Goal: Task Accomplishment & Management: Manage account settings

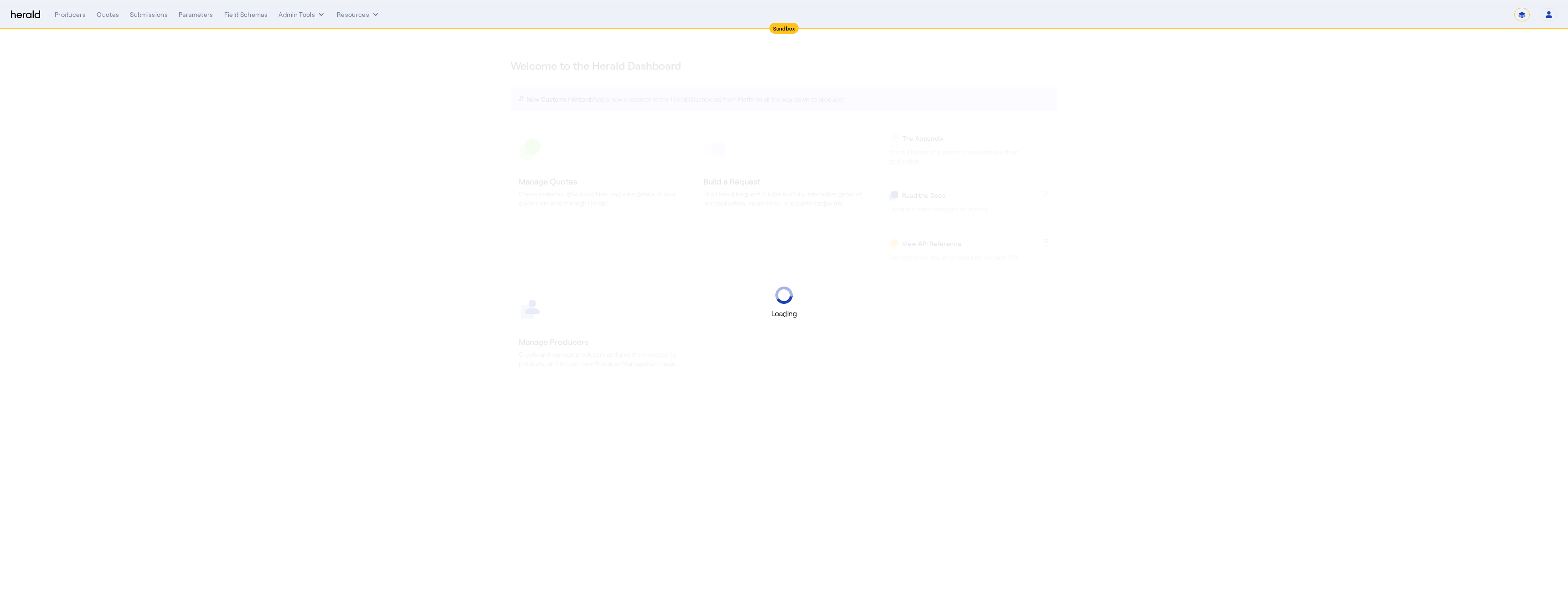
select select "*******"
select select "pfm_2v8p_herald_api"
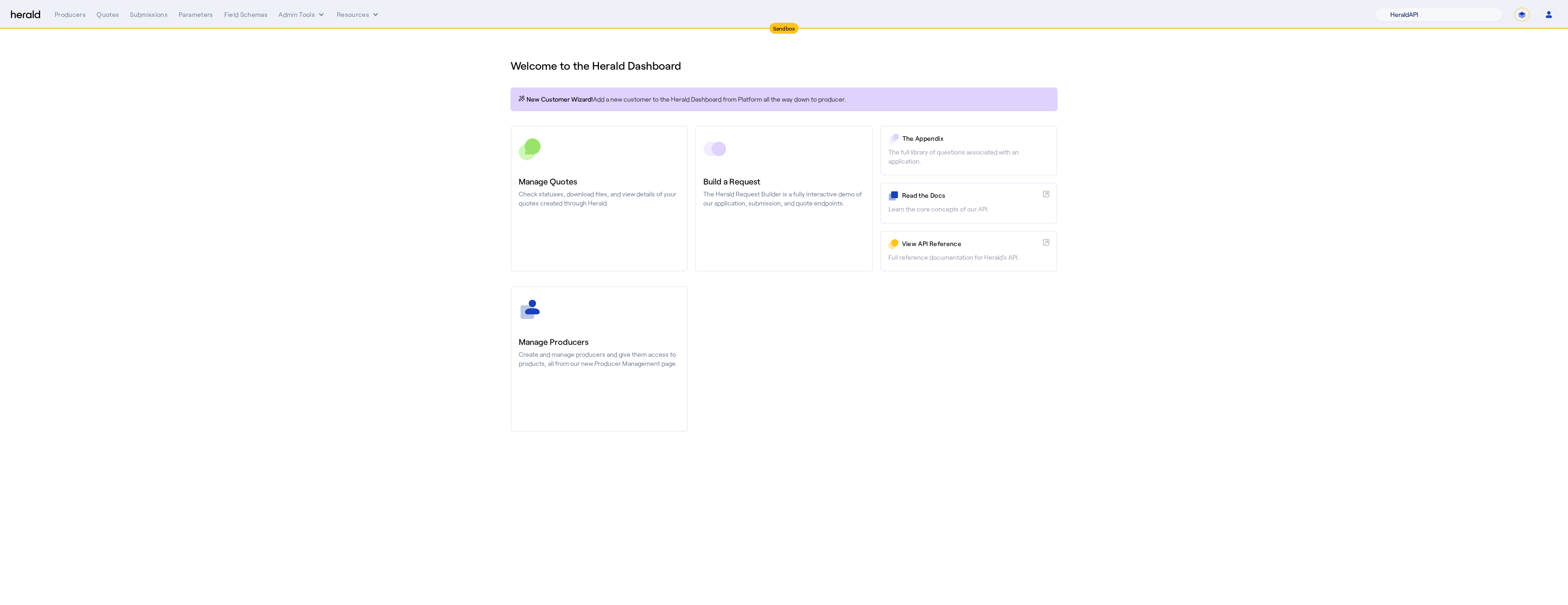
click at [1431, 18] on select "1Fort Acrisure Acturis Affinity Advisors Affinity Risk Agentero AmWins Anzen Ao…" at bounding box center [1439, 14] width 128 height 14
click at [1521, 16] on select "**********" at bounding box center [1521, 14] width 16 height 14
select select "**********"
click at [1513, 7] on select "**********" at bounding box center [1521, 14] width 16 height 14
click at [1416, 15] on select "1Fort Affinity Risk Arlington [PERSON_NAME] BindHQ Bunker CRC Campus Coverage C…" at bounding box center [1444, 14] width 118 height 14
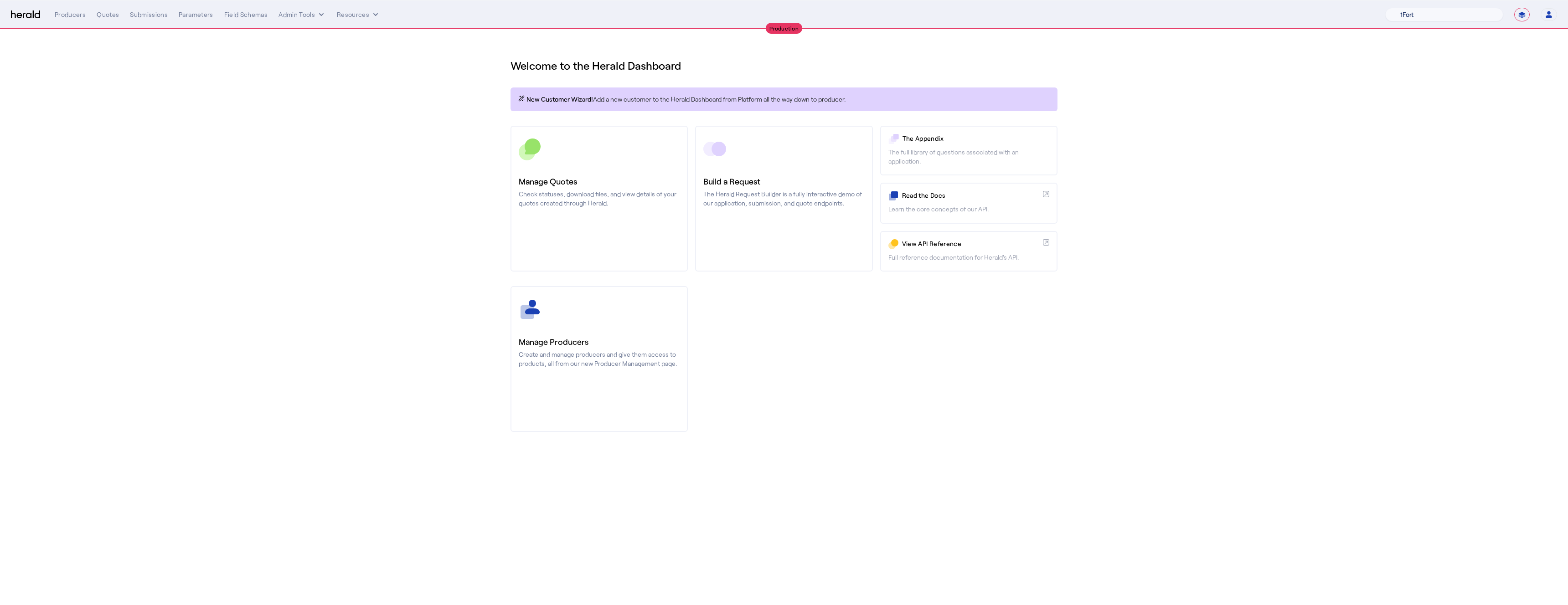
select select "pfm_if2c_igp"
click at [1385, 7] on select "1Fort Affinity Risk Arlington [PERSON_NAME] BindHQ Bunker CRC Campus Coverage C…" at bounding box center [1444, 14] width 118 height 14
click at [542, 357] on div "You are now impersonating the IGP Specialty platform." at bounding box center [784, 302] width 1568 height 605
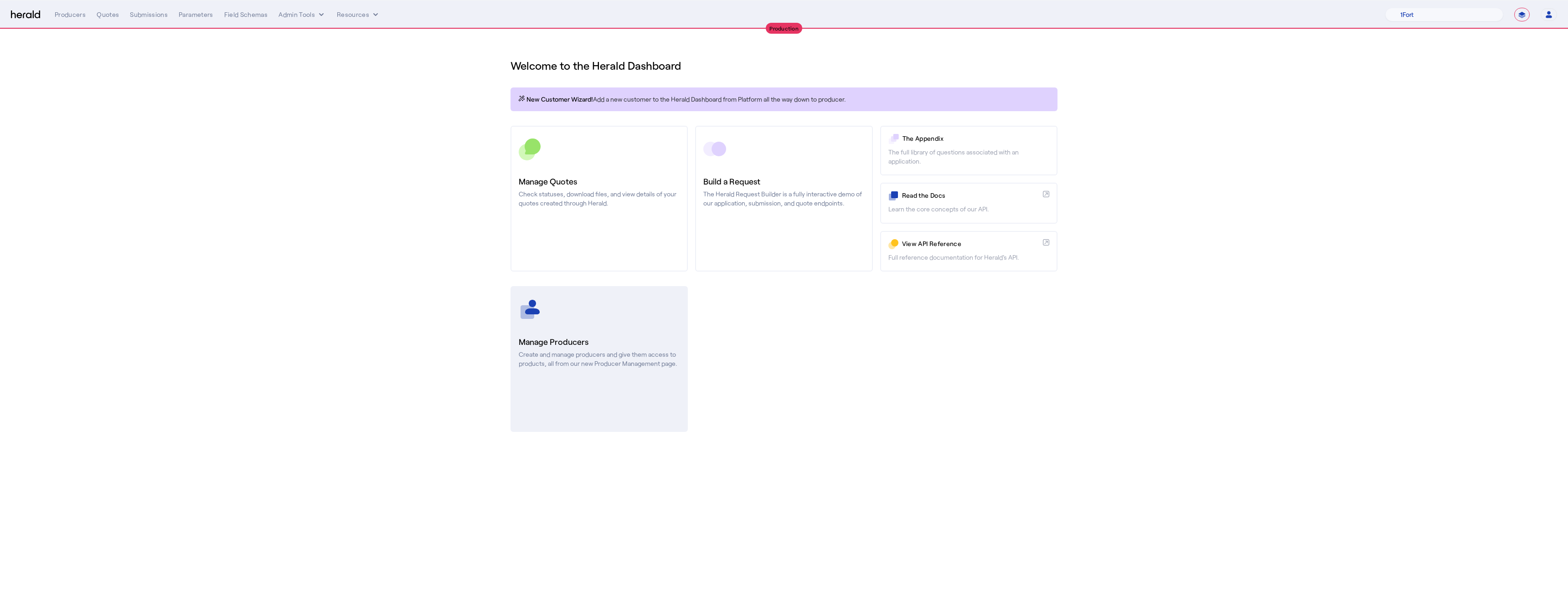
click at [551, 350] on p "Create and manage producers and give them access to products, all from our new …" at bounding box center [599, 359] width 161 height 18
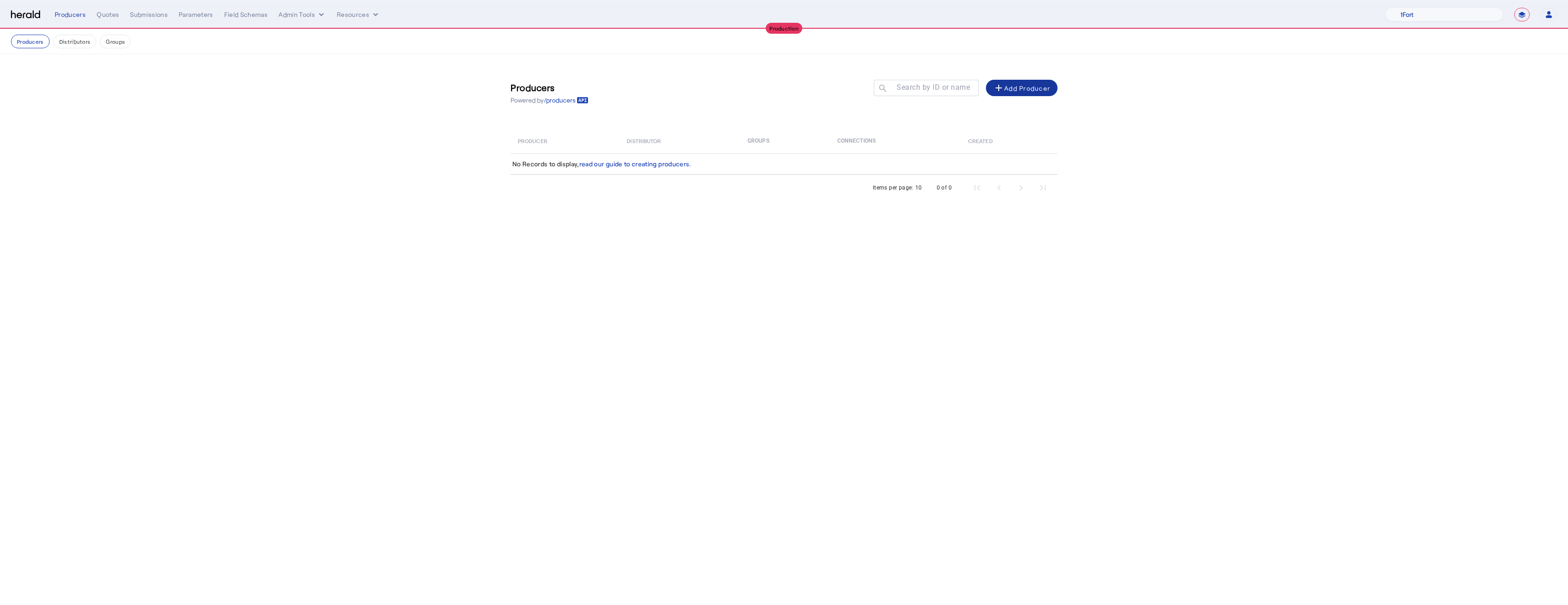
click at [1033, 89] on div "add Add Producer" at bounding box center [1022, 88] width 57 height 11
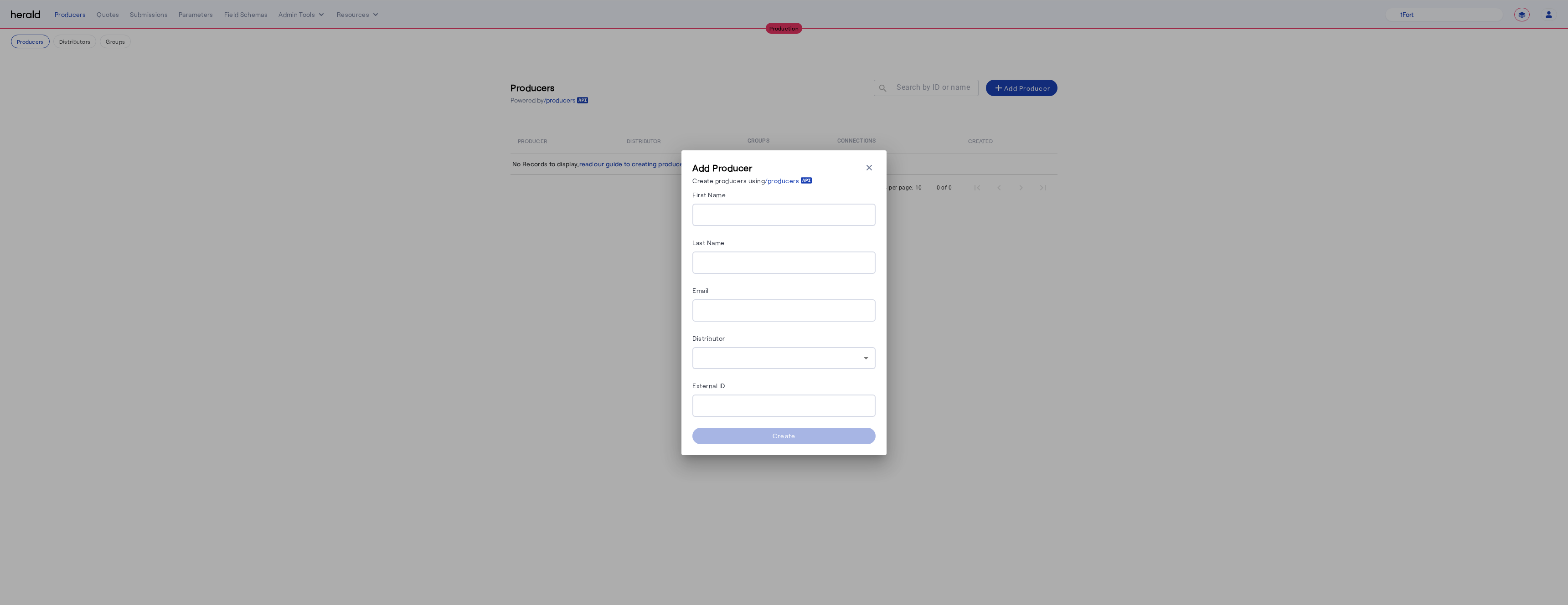
click at [743, 213] on input "First Name" at bounding box center [784, 215] width 168 height 11
type input "****"
type input "*******"
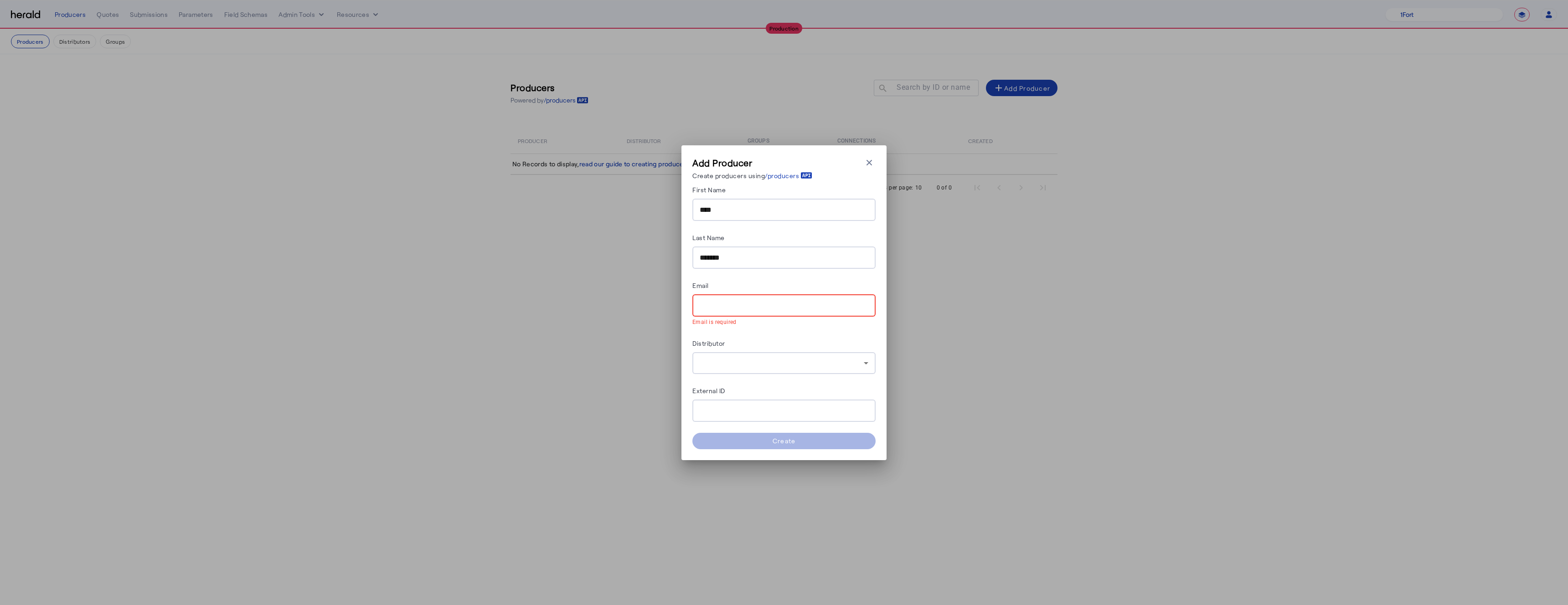
paste input "**********"
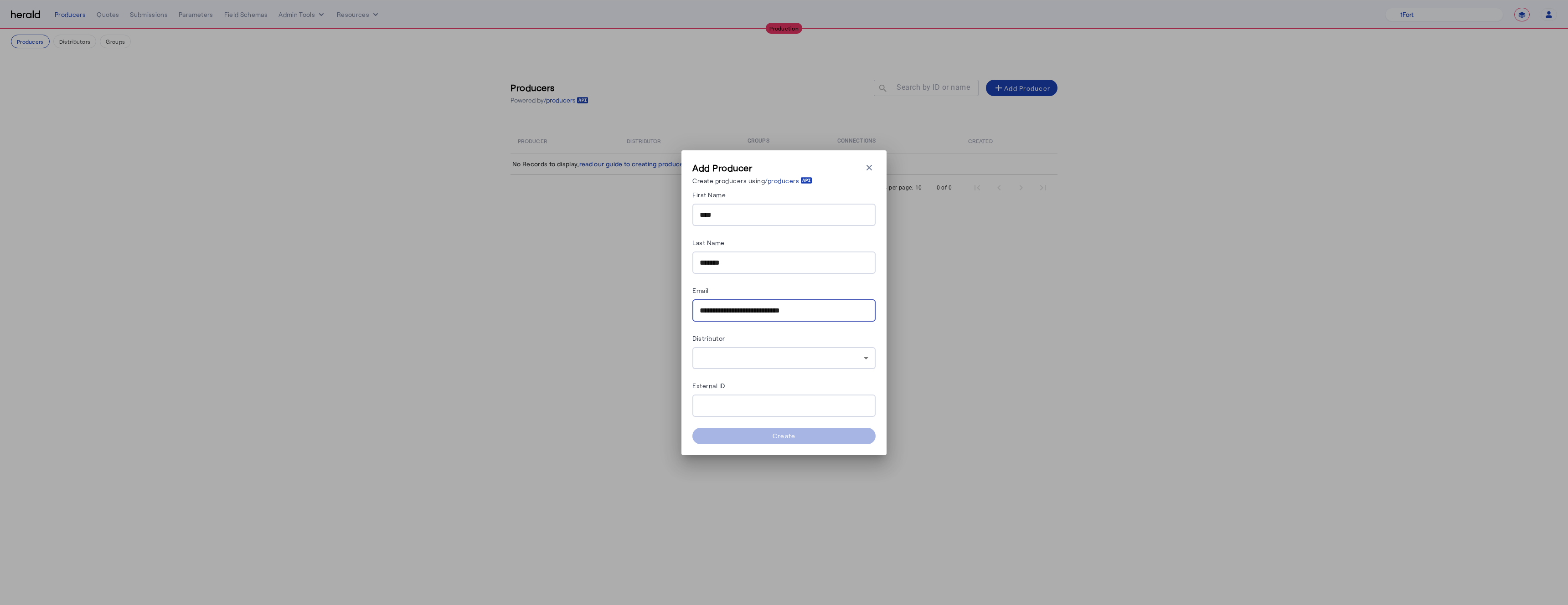
type input "**********"
click at [717, 364] on div at bounding box center [784, 358] width 168 height 22
click at [868, 164] on icon "button" at bounding box center [869, 168] width 9 height 9
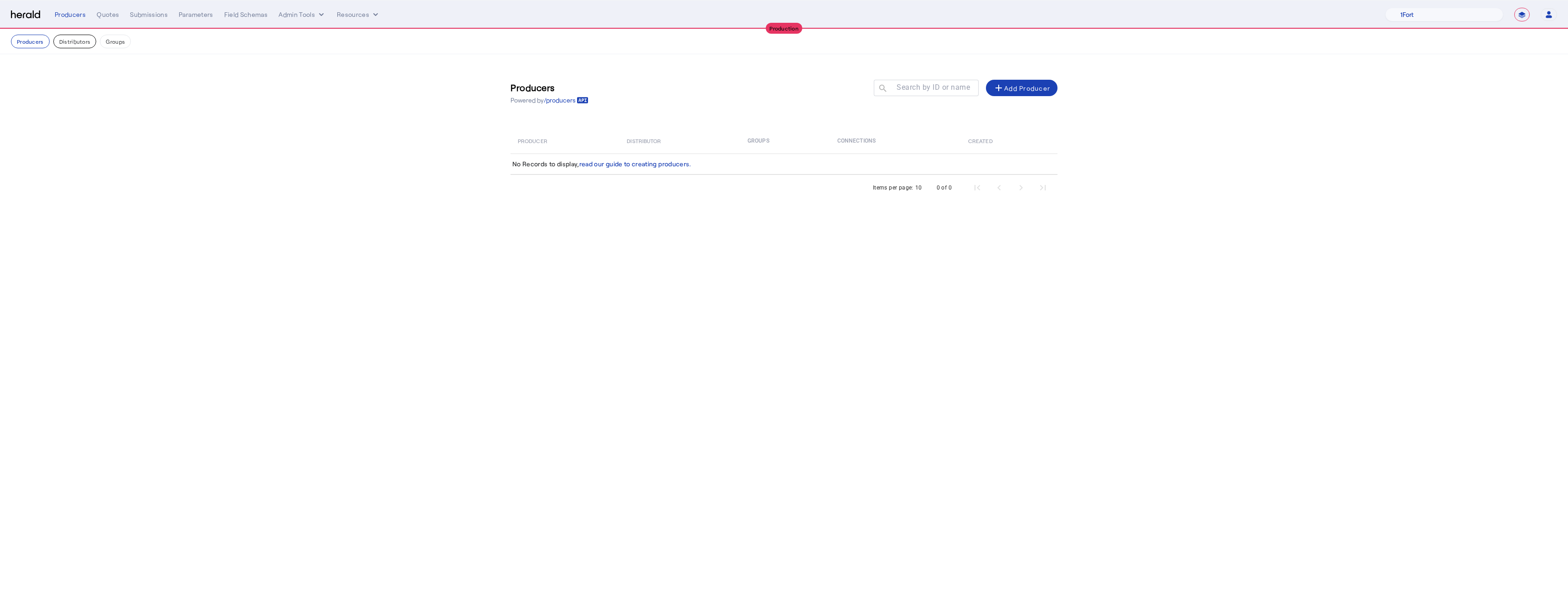
click at [64, 43] on button "Distributors" at bounding box center [75, 41] width 43 height 14
click at [1006, 85] on div "add Add Distributor" at bounding box center [1019, 88] width 63 height 11
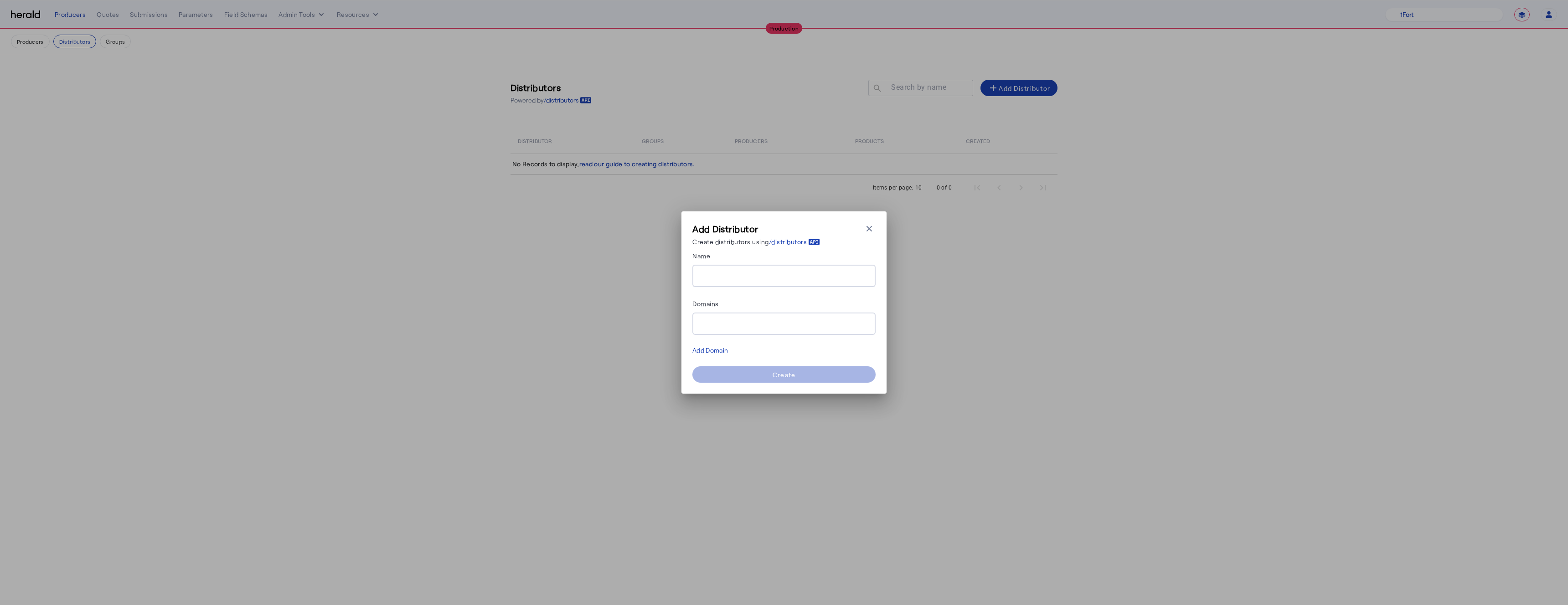
click at [714, 269] on div at bounding box center [784, 276] width 168 height 22
type input "**********"
click at [735, 331] on div at bounding box center [784, 323] width 168 height 22
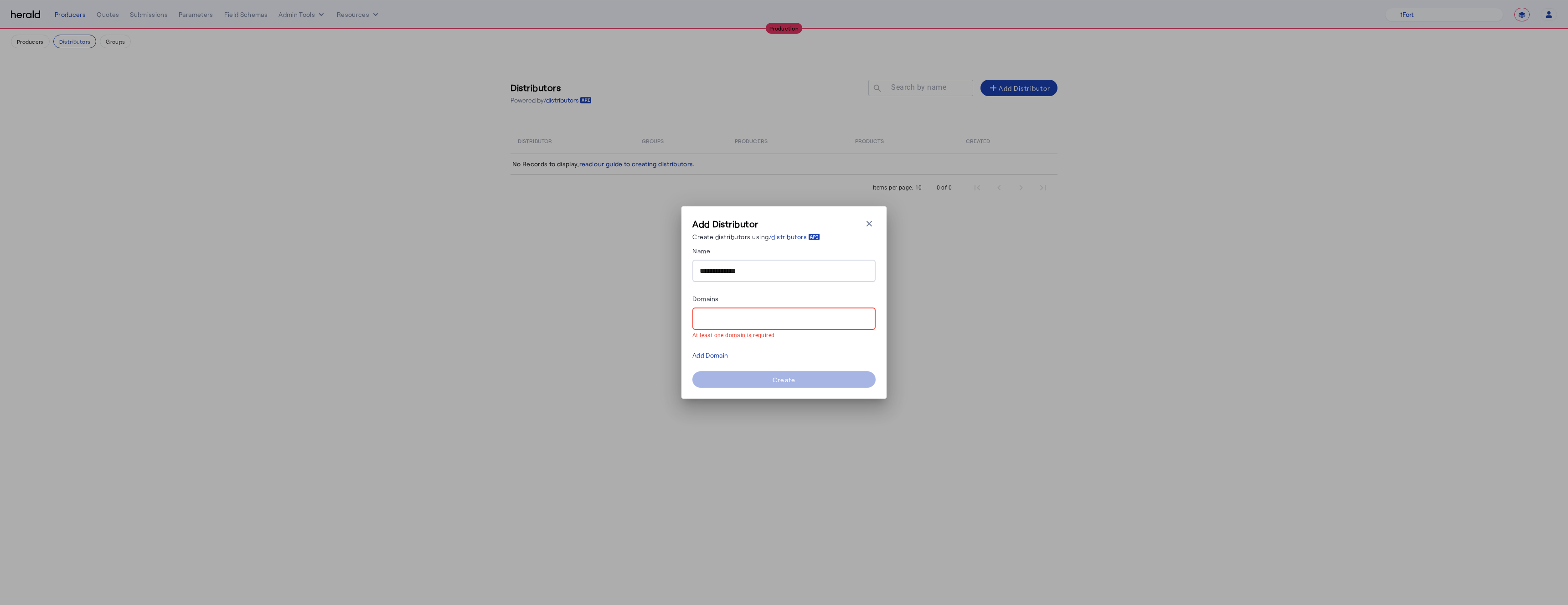
paste input "**********"
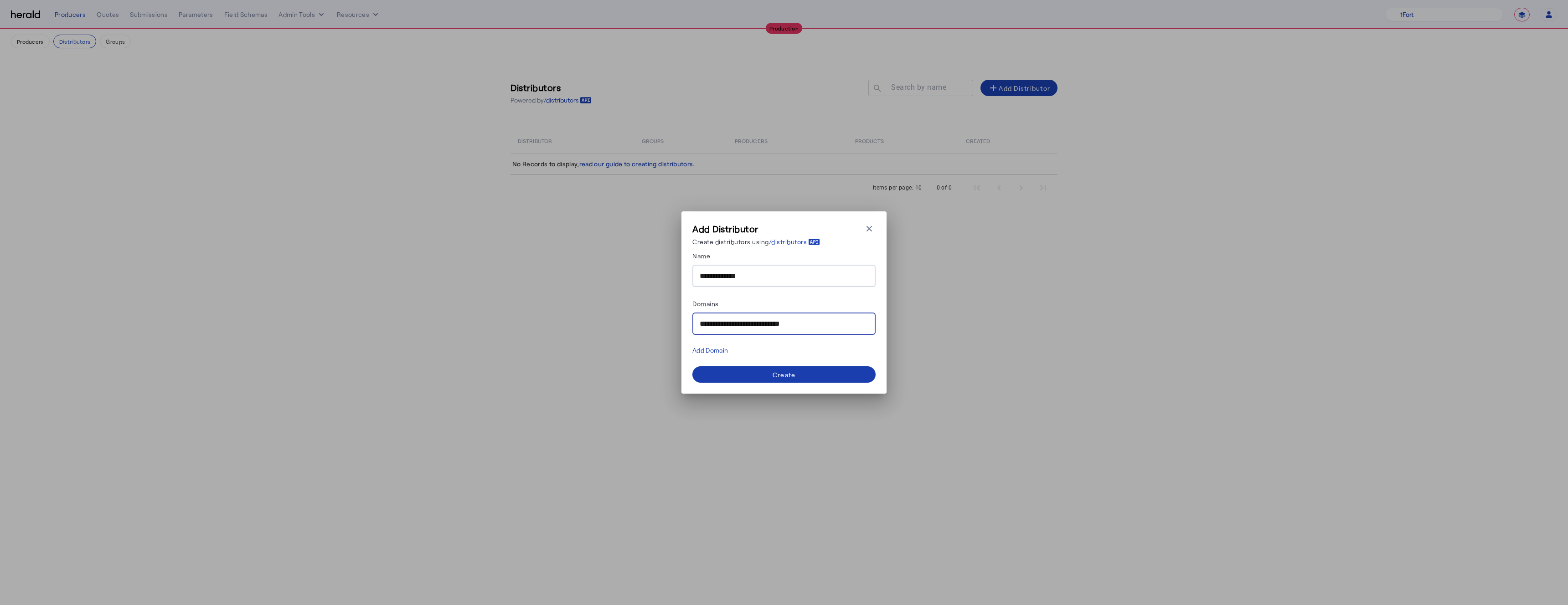
type input "**********"
click at [768, 379] on span at bounding box center [784, 375] width 183 height 22
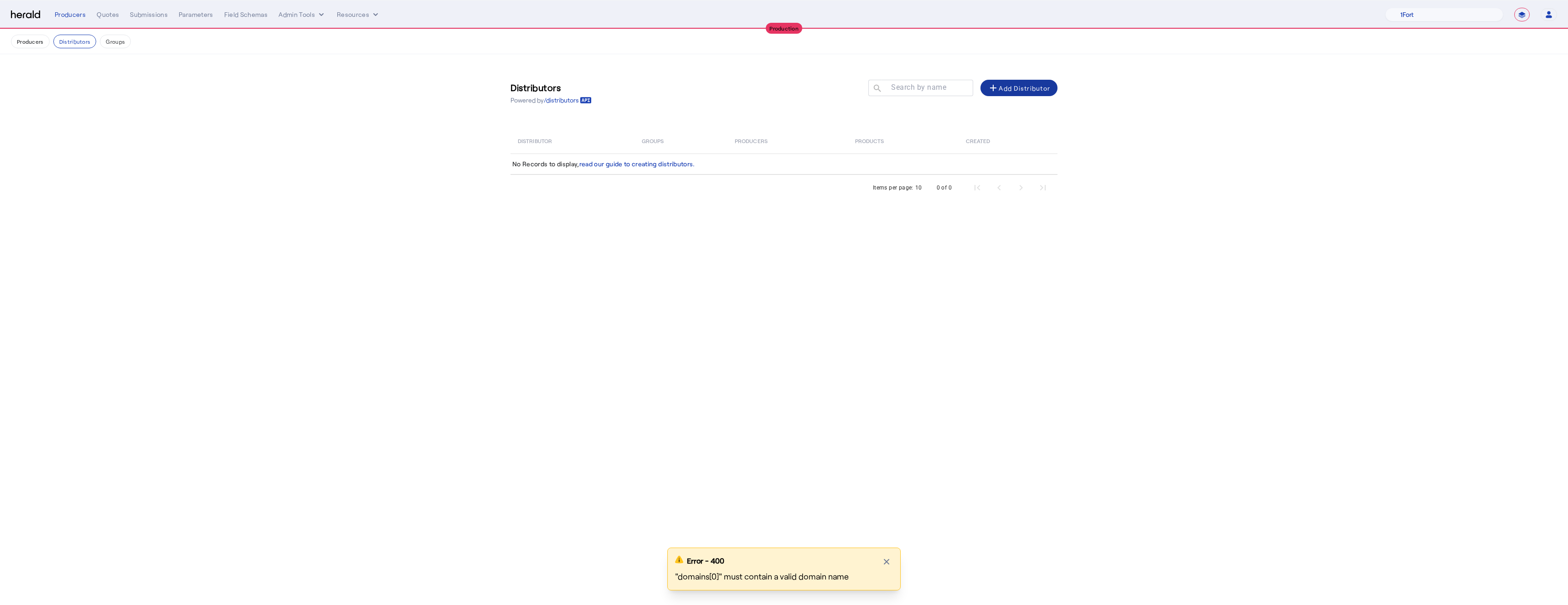
click at [1015, 89] on div "add Add Distributor" at bounding box center [1019, 88] width 63 height 11
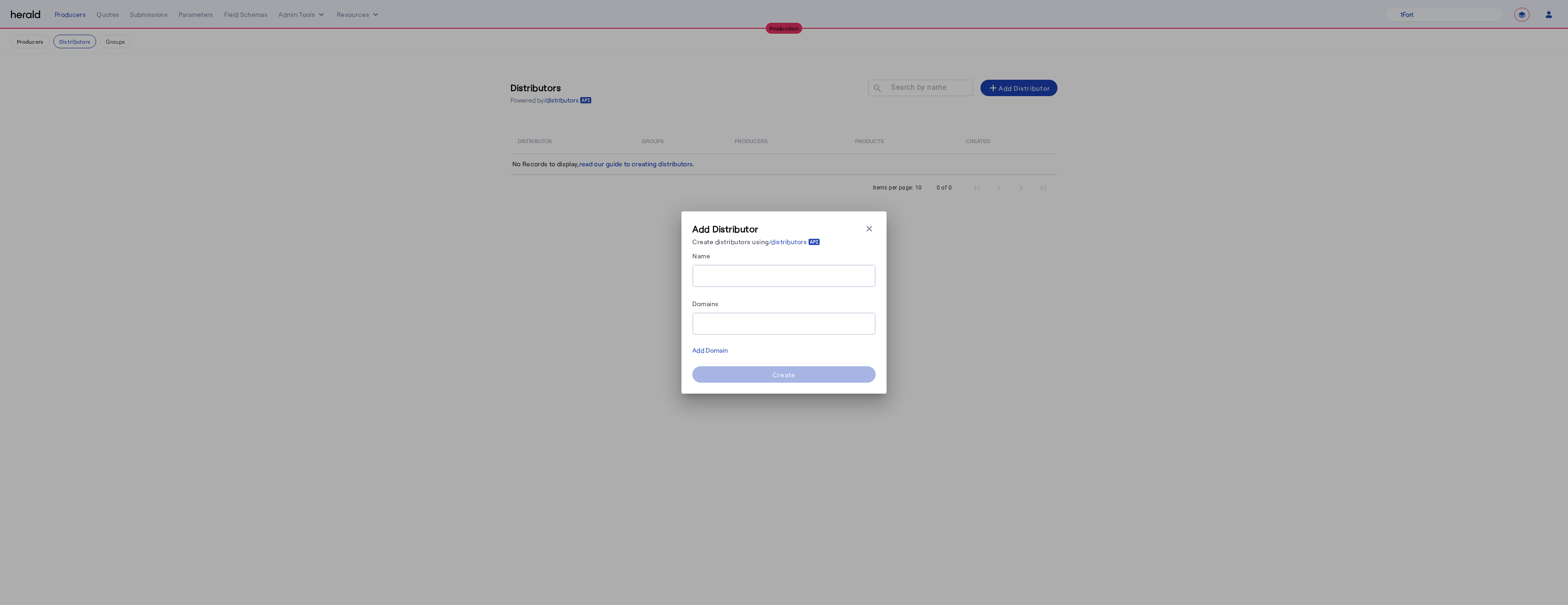
click at [762, 273] on input "Name" at bounding box center [784, 276] width 168 height 11
type input "**********"
paste input "**********"
drag, startPoint x: 725, startPoint y: 325, endPoint x: 644, endPoint y: 325, distance: 81.0
click at [644, 325] on div "**********" at bounding box center [784, 302] width 1568 height 605
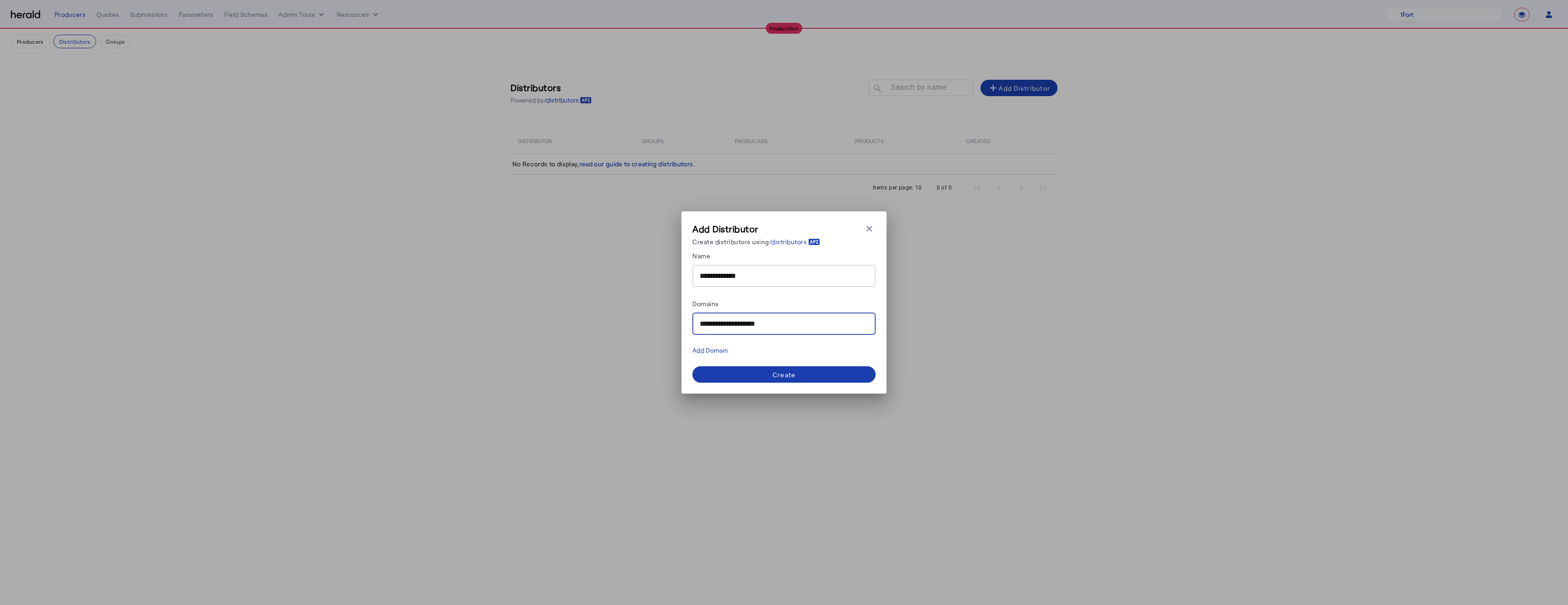
type input "**********"
click at [812, 371] on span at bounding box center [784, 375] width 183 height 22
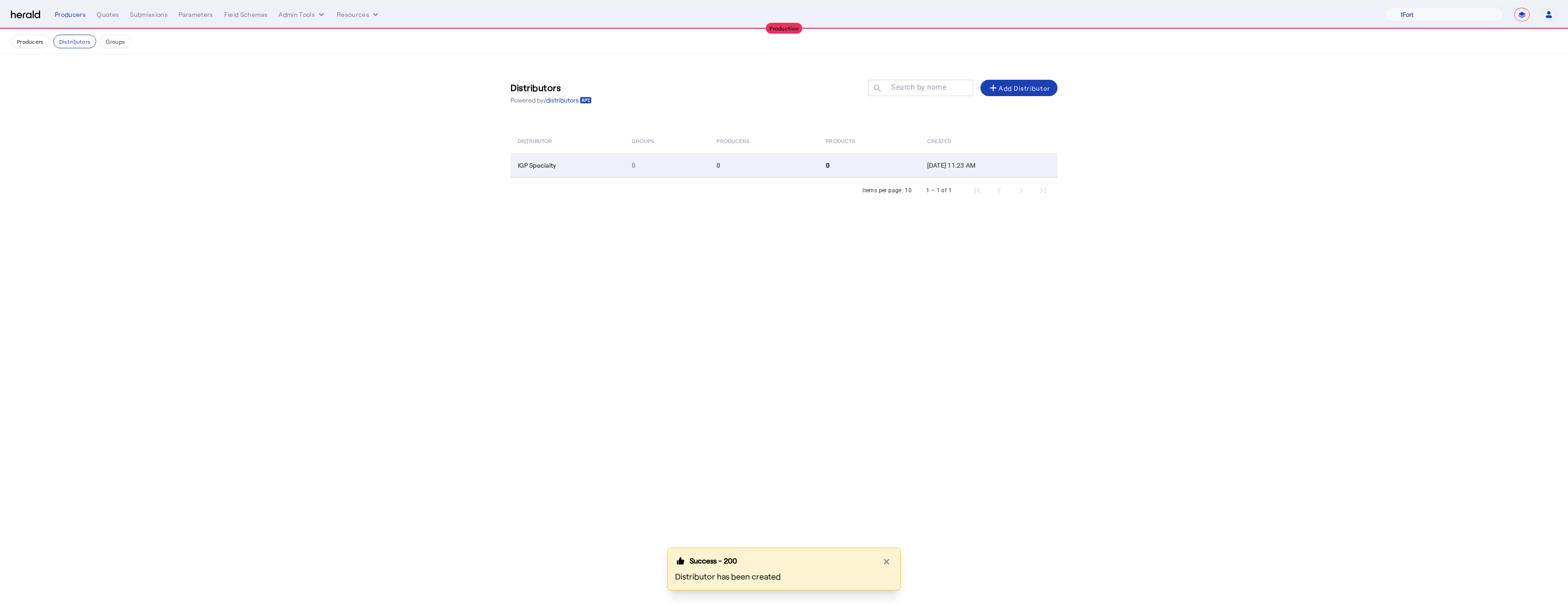
click at [545, 167] on span "IGP Specialty" at bounding box center [536, 165] width 38 height 7
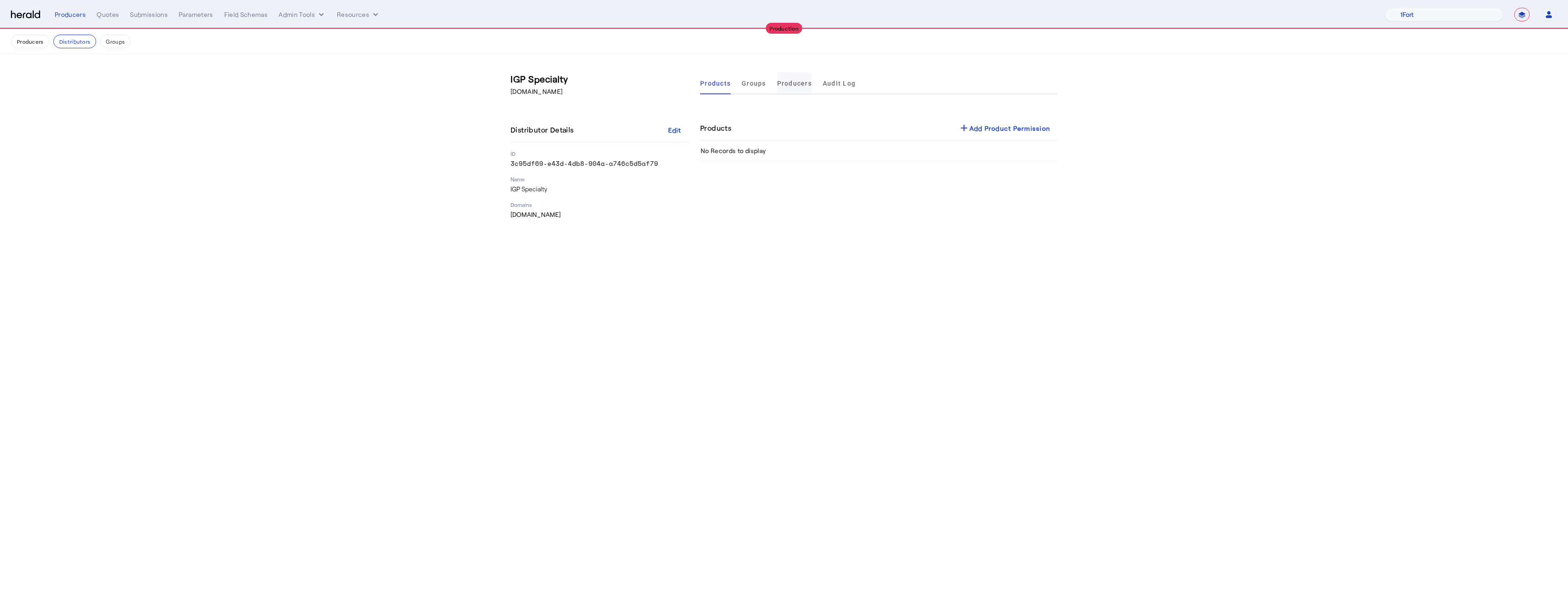
click at [795, 87] on span "Producers" at bounding box center [794, 83] width 34 height 22
click at [21, 52] on nav "Producers Distributors Groups" at bounding box center [784, 42] width 1568 height 25
click at [21, 48] on button "Producers" at bounding box center [30, 41] width 39 height 14
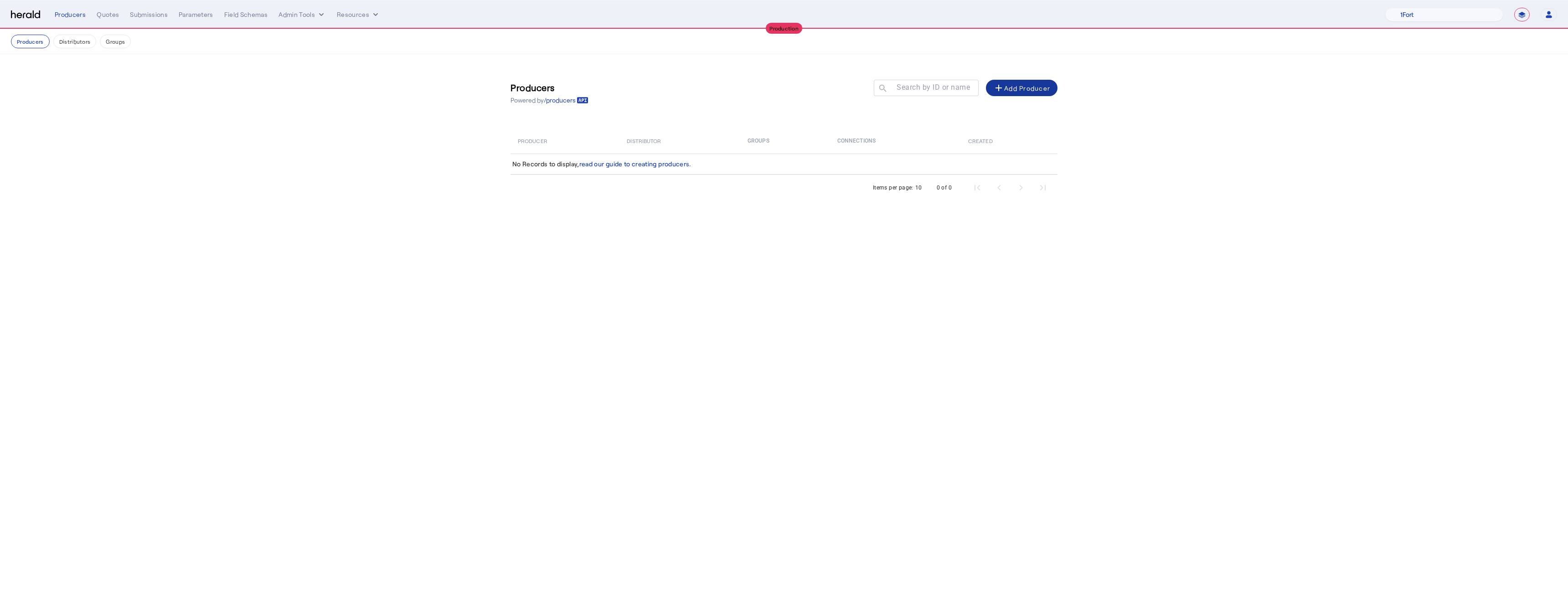
click at [1001, 79] on span at bounding box center [1021, 88] width 71 height 22
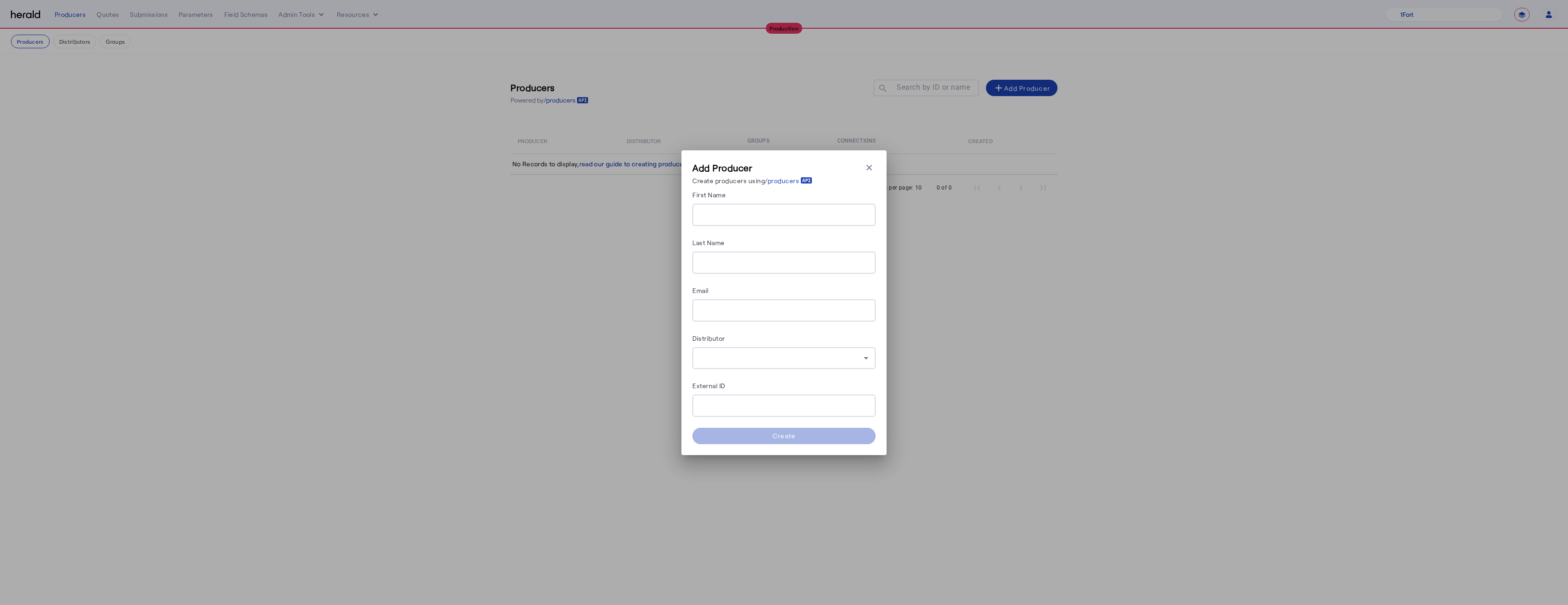
click at [711, 207] on div at bounding box center [784, 214] width 168 height 22
type input "****"
type input "*******"
paste input "**********"
type input "**********"
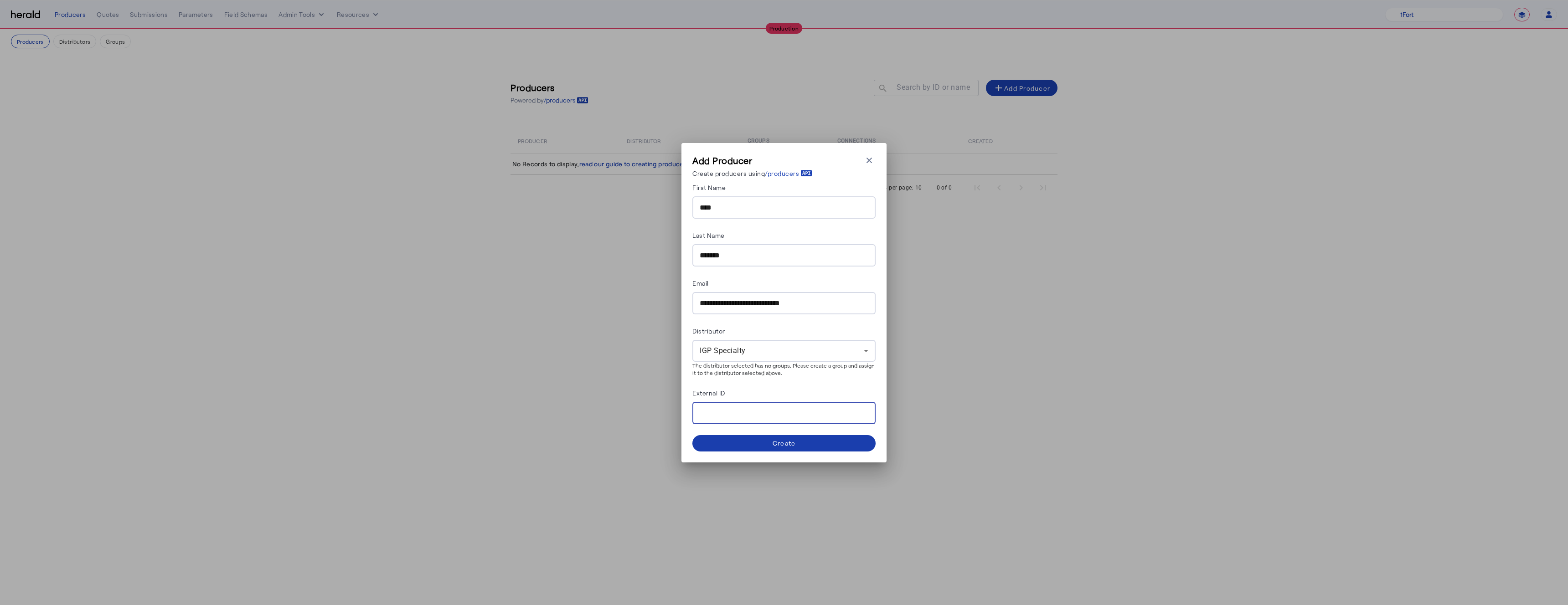
click at [764, 436] on span at bounding box center [784, 443] width 183 height 22
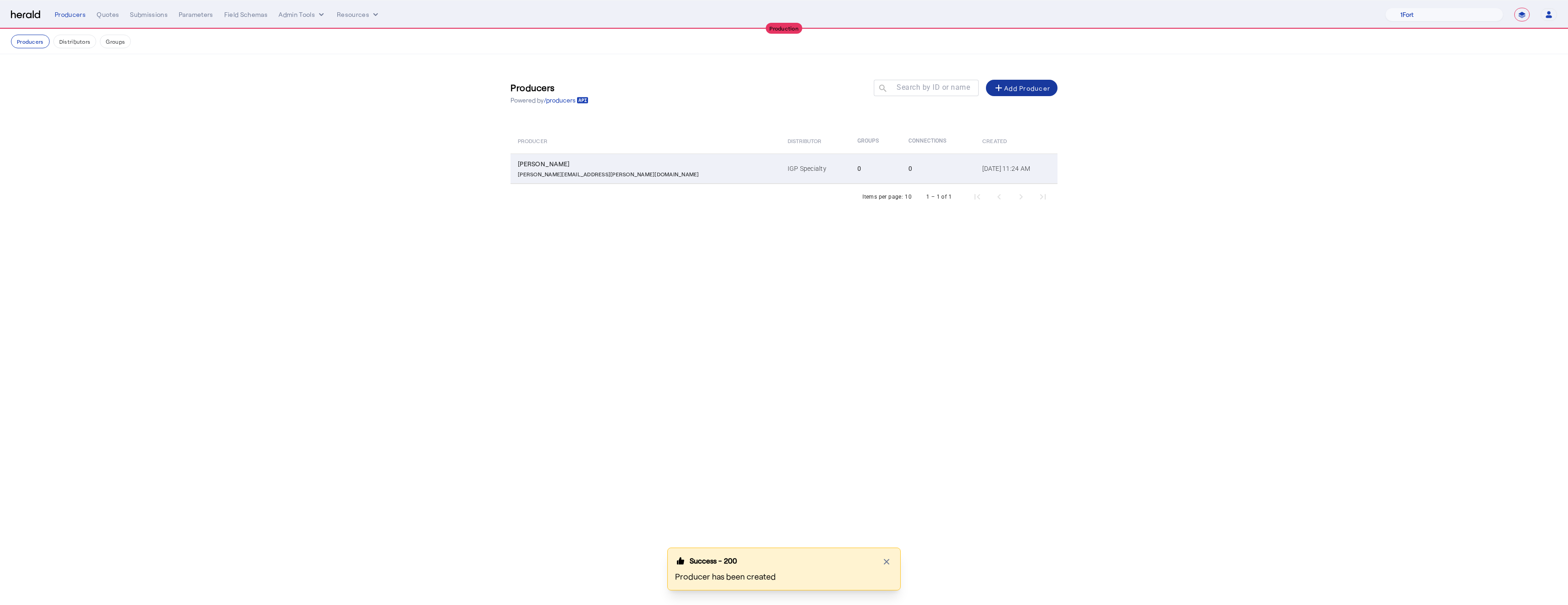
click at [566, 176] on p "[PERSON_NAME][EMAIL_ADDRESS][PERSON_NAME][DOMAIN_NAME]" at bounding box center [608, 173] width 181 height 9
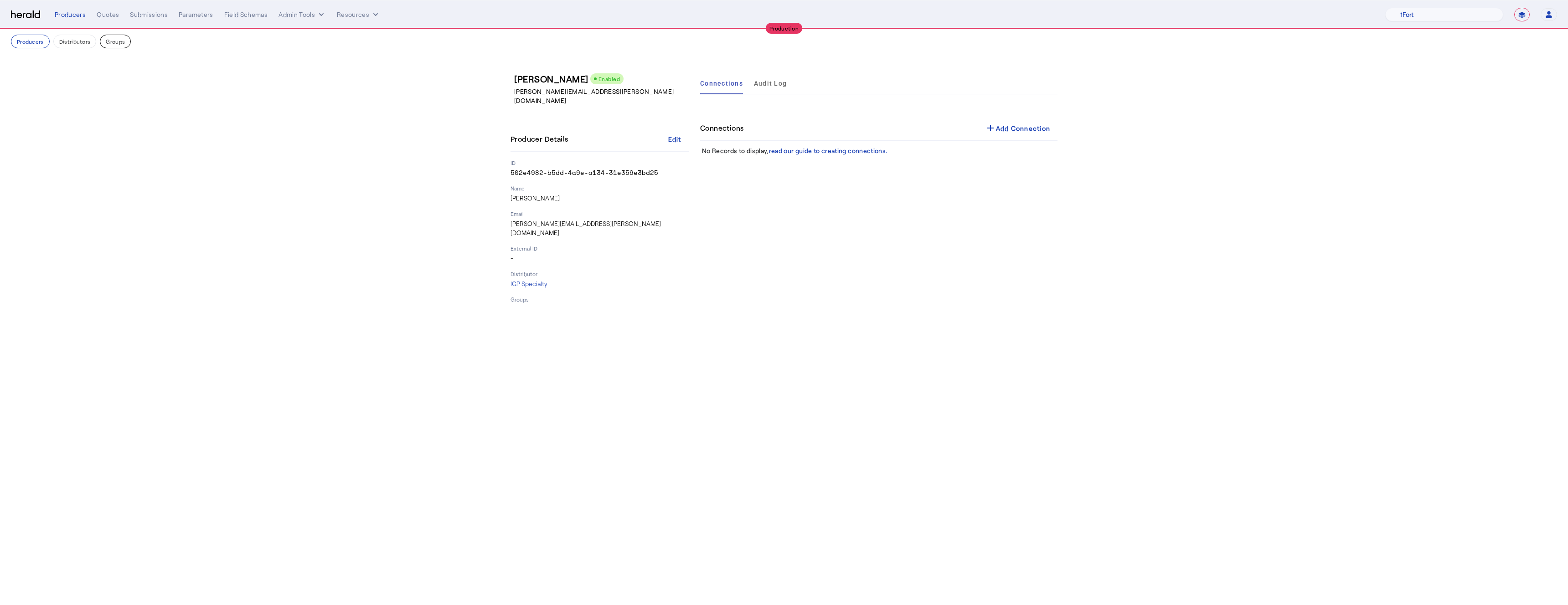
click at [114, 46] on button "Groups" at bounding box center [115, 41] width 31 height 14
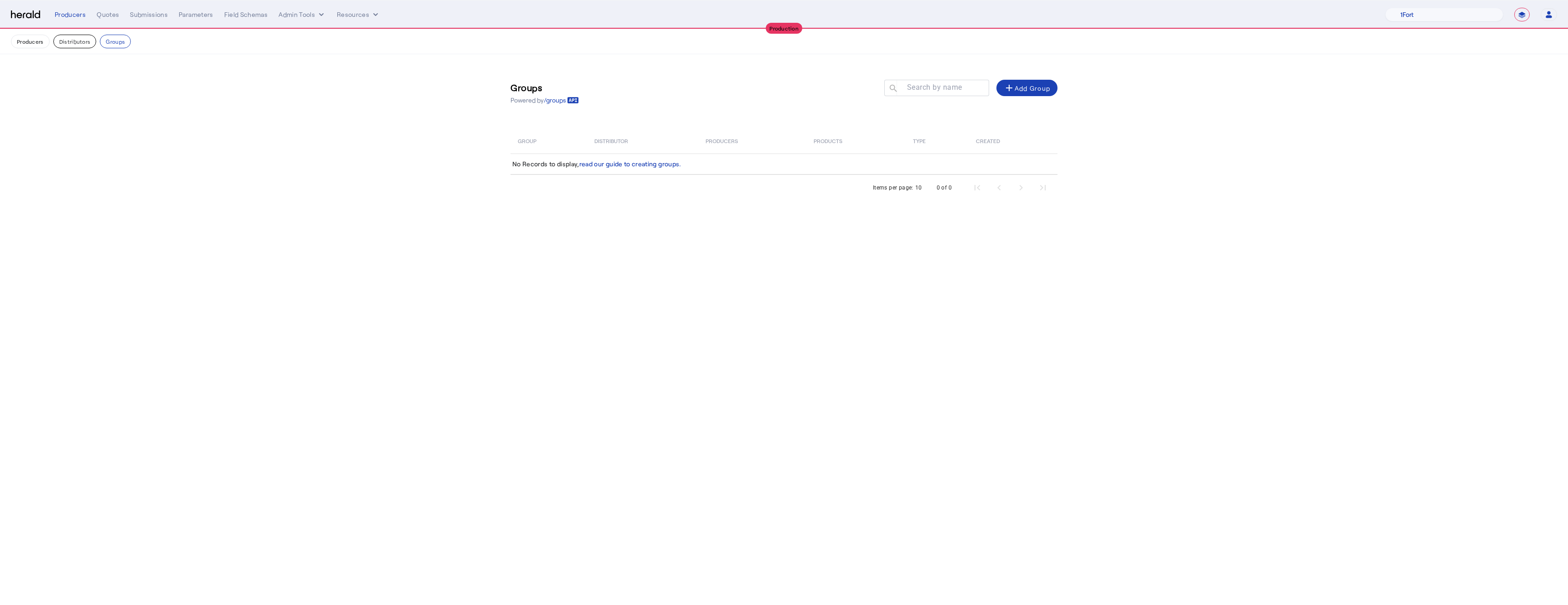
click at [76, 45] on button "Distributors" at bounding box center [75, 41] width 43 height 14
click at [124, 43] on button "Groups" at bounding box center [115, 41] width 31 height 14
click at [1019, 93] on div "add Add Group" at bounding box center [1027, 88] width 46 height 11
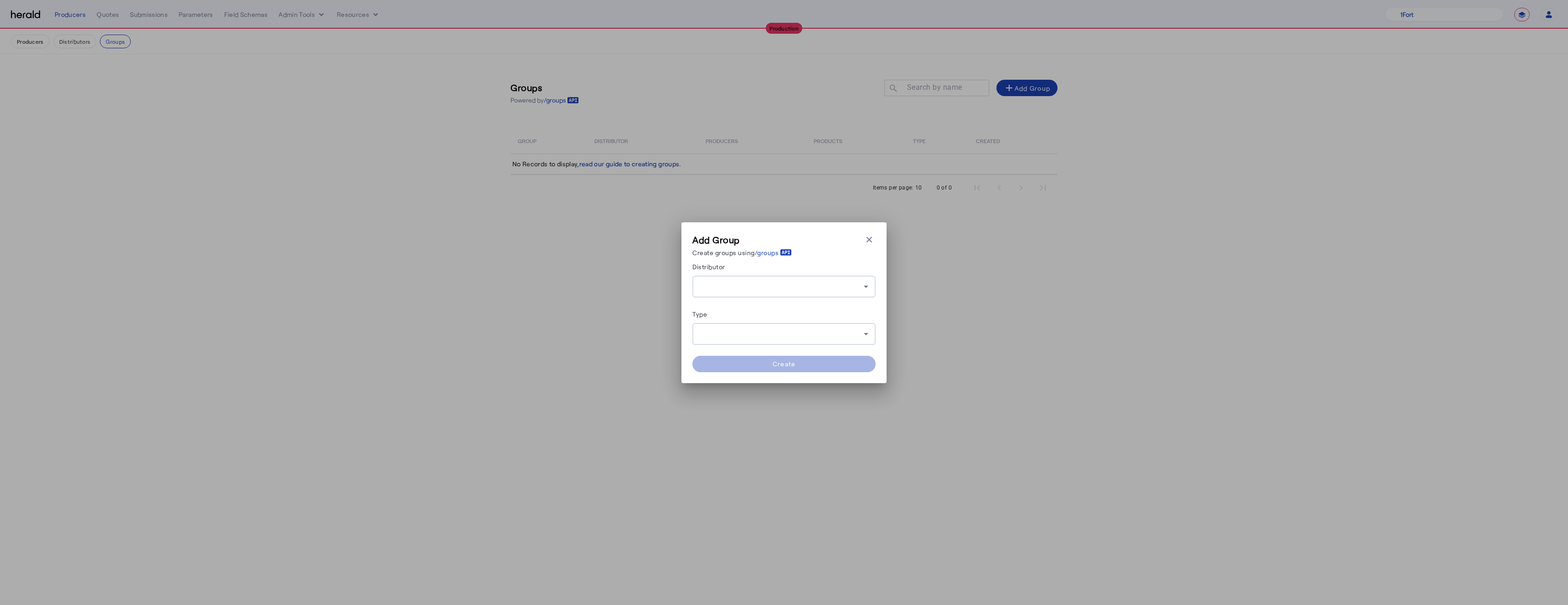
click at [763, 303] on form "Distributor Type Create" at bounding box center [784, 317] width 183 height 111
click at [742, 292] on div at bounding box center [784, 286] width 168 height 22
click at [732, 309] on span "IGP Specialty" at bounding box center [784, 310] width 168 height 11
click at [729, 318] on div "Type" at bounding box center [784, 316] width 183 height 15
click at [729, 328] on div at bounding box center [784, 334] width 168 height 22
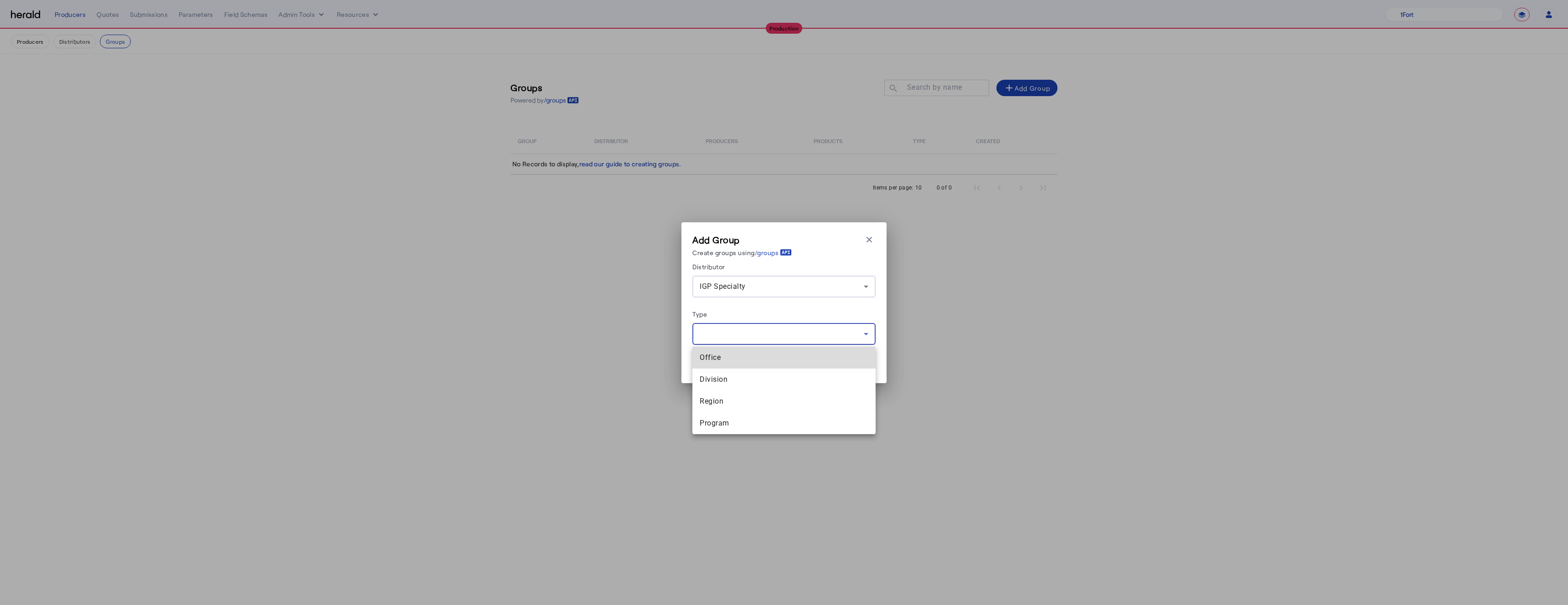
click at [734, 357] on span "Office" at bounding box center [784, 357] width 168 height 11
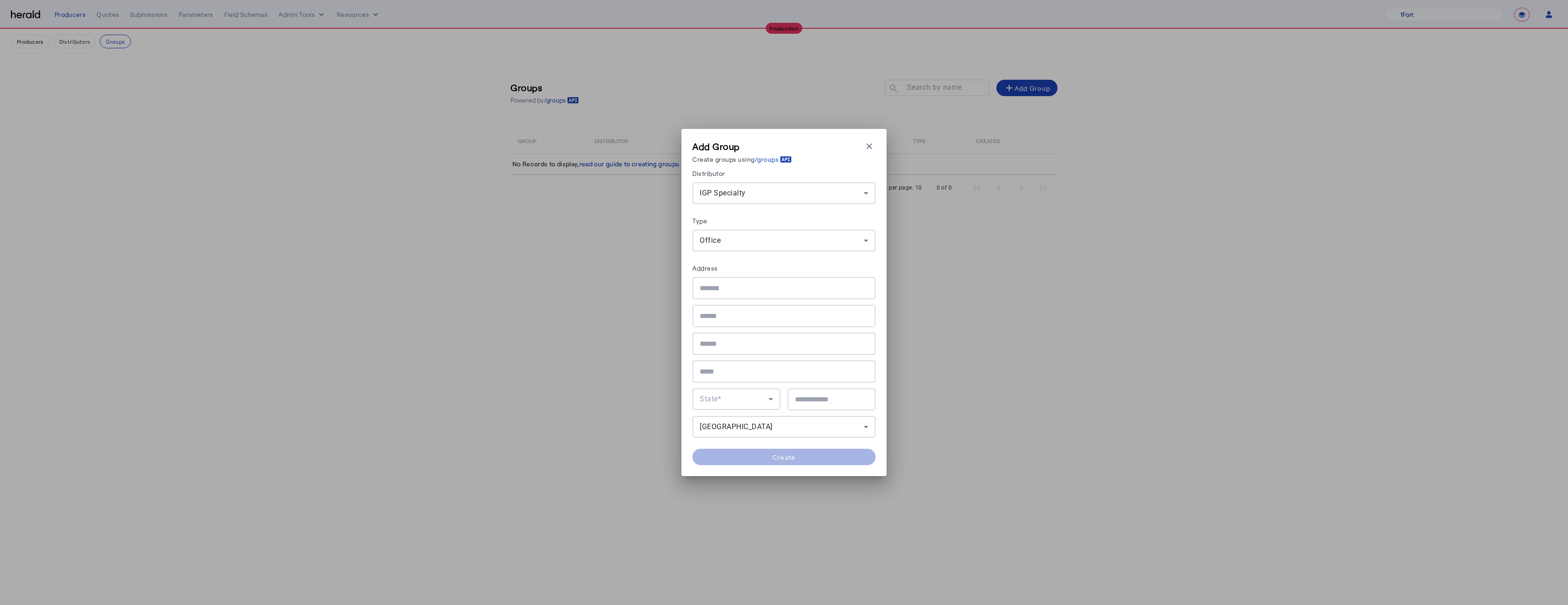
click at [728, 323] on div at bounding box center [784, 316] width 168 height 22
click at [721, 289] on input "text" at bounding box center [784, 288] width 168 height 11
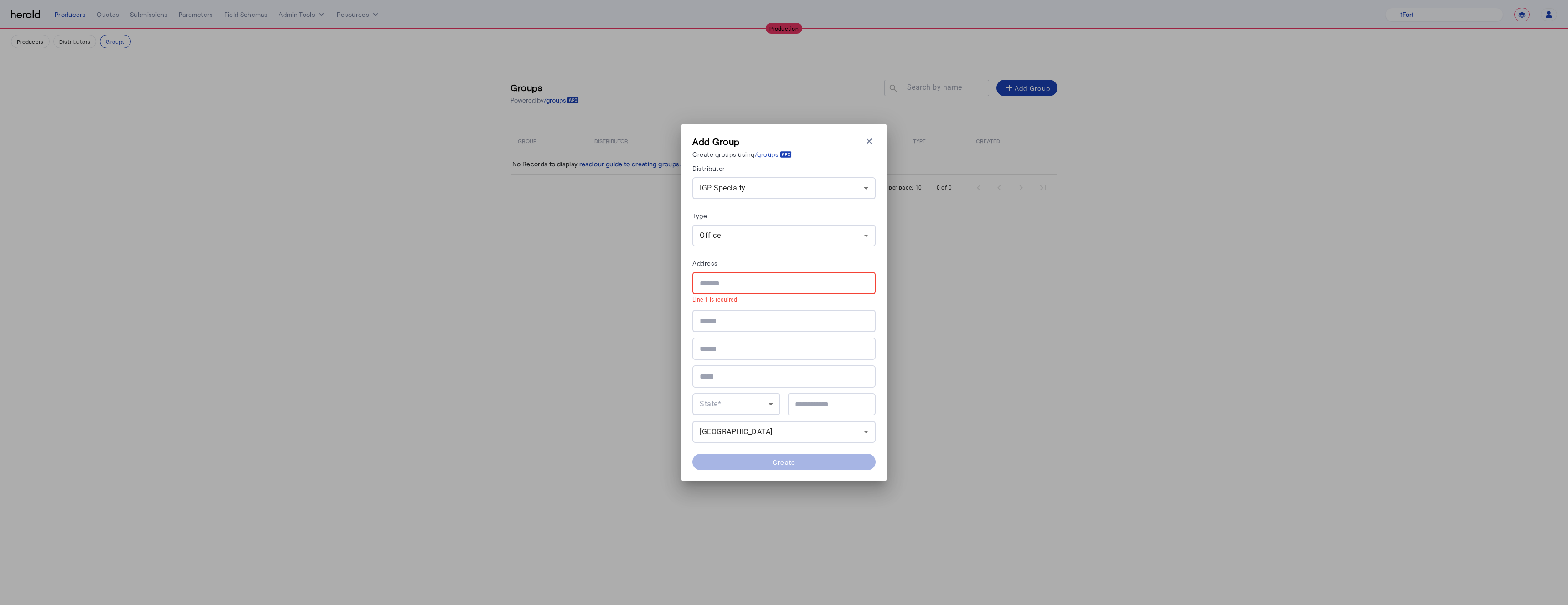
paste input "**********"
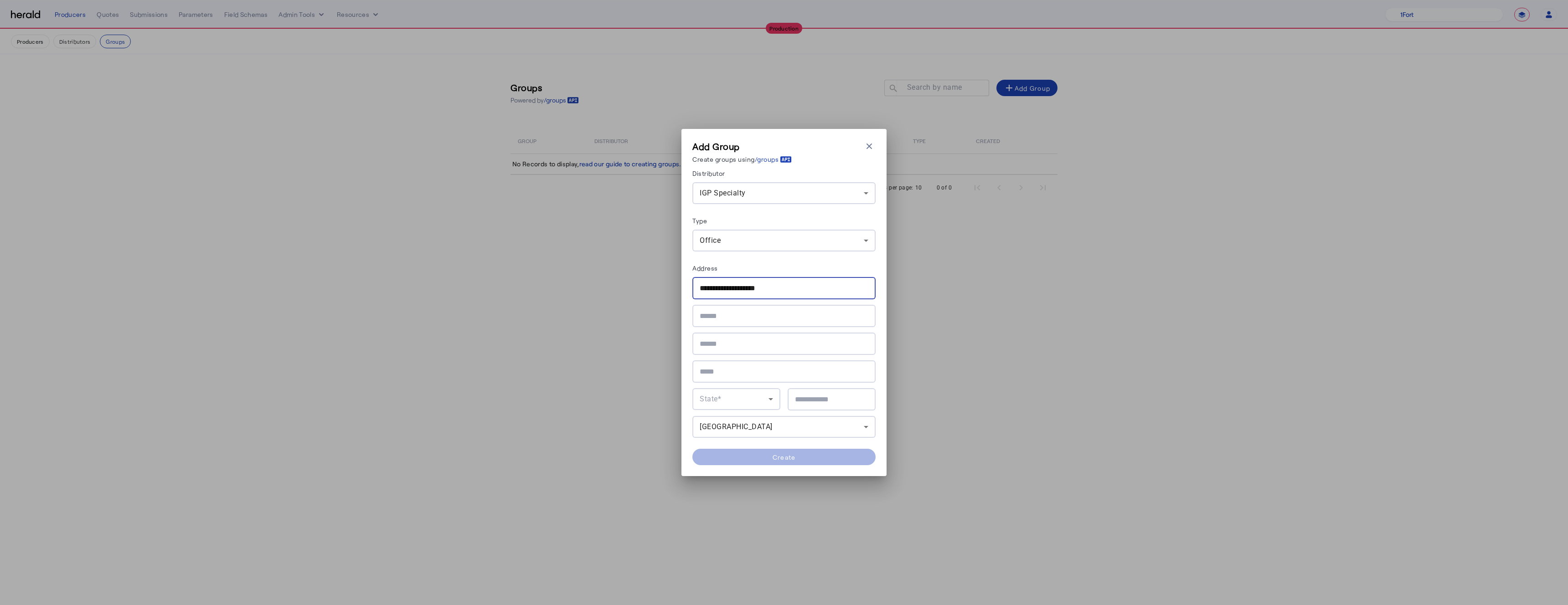
type input "**********"
click at [726, 313] on input "text" at bounding box center [784, 316] width 168 height 11
paste input "*********"
type input "*********"
click at [714, 345] on input "text" at bounding box center [784, 344] width 168 height 11
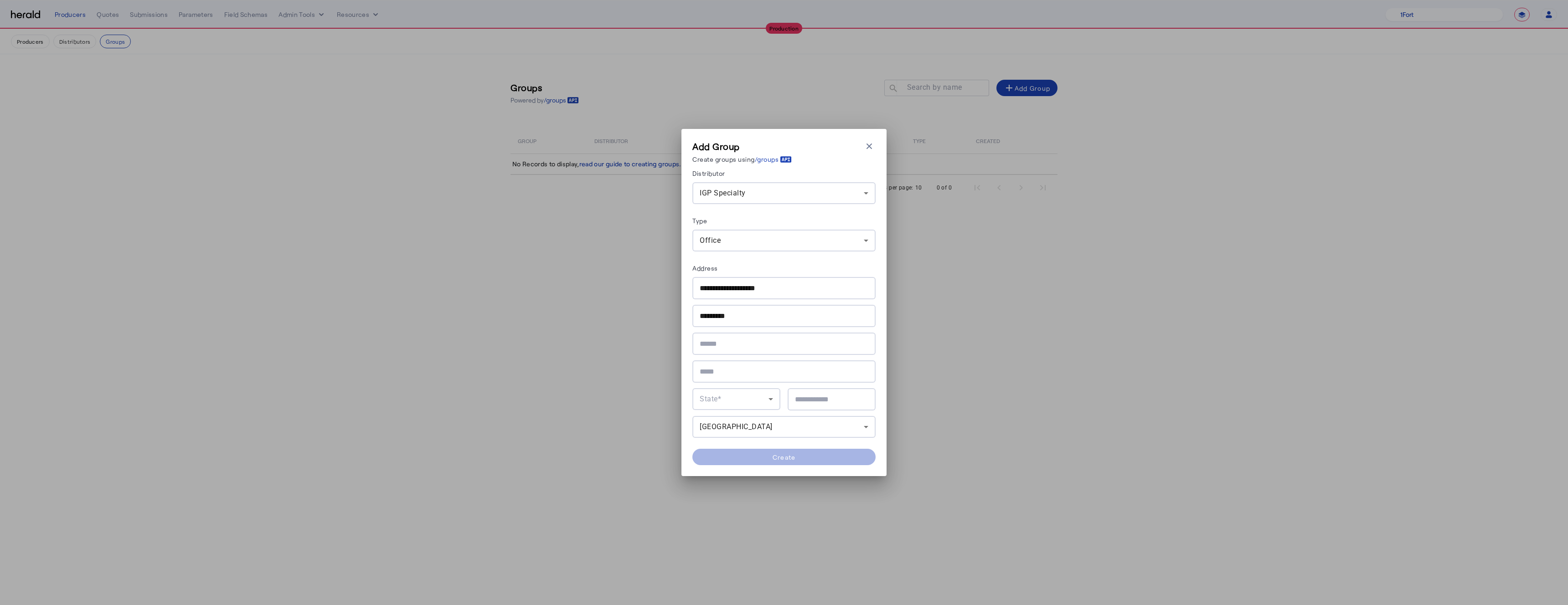
click at [712, 378] on div at bounding box center [784, 371] width 168 height 22
type input "******"
type input "*****"
click at [750, 454] on span at bounding box center [784, 457] width 183 height 22
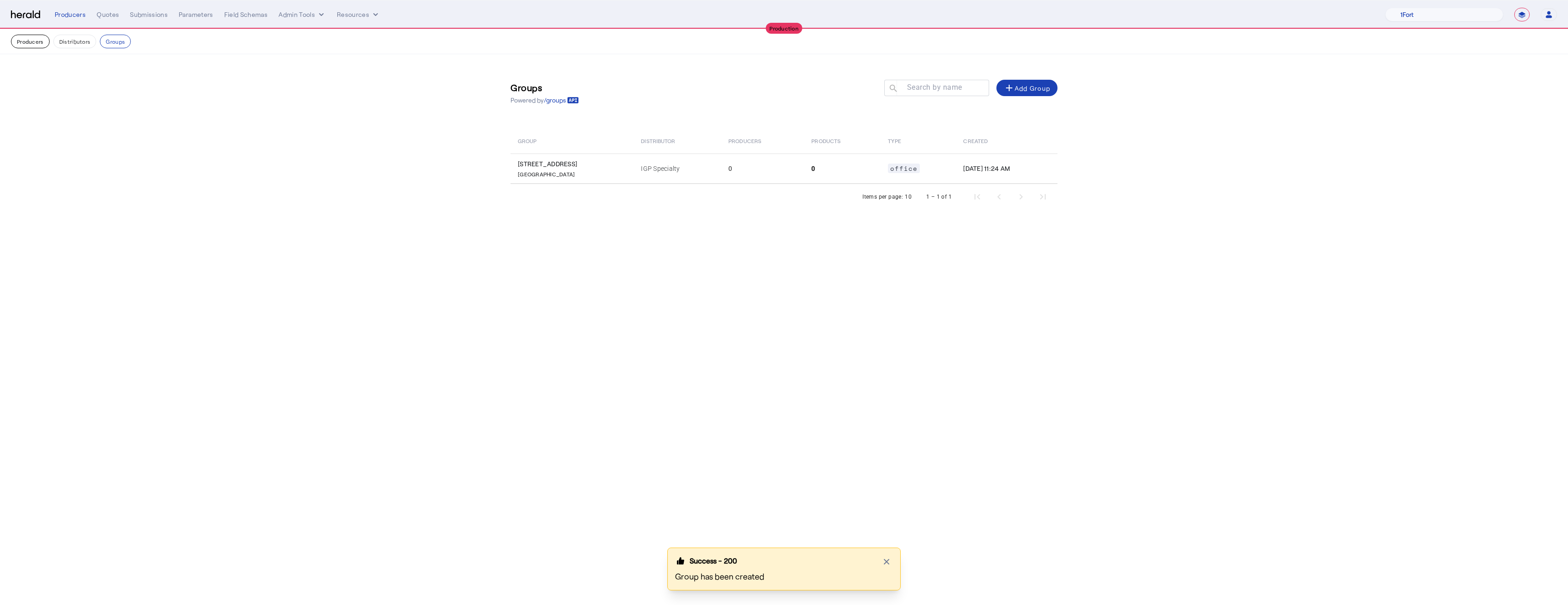
click at [34, 40] on button "Producers" at bounding box center [30, 41] width 39 height 14
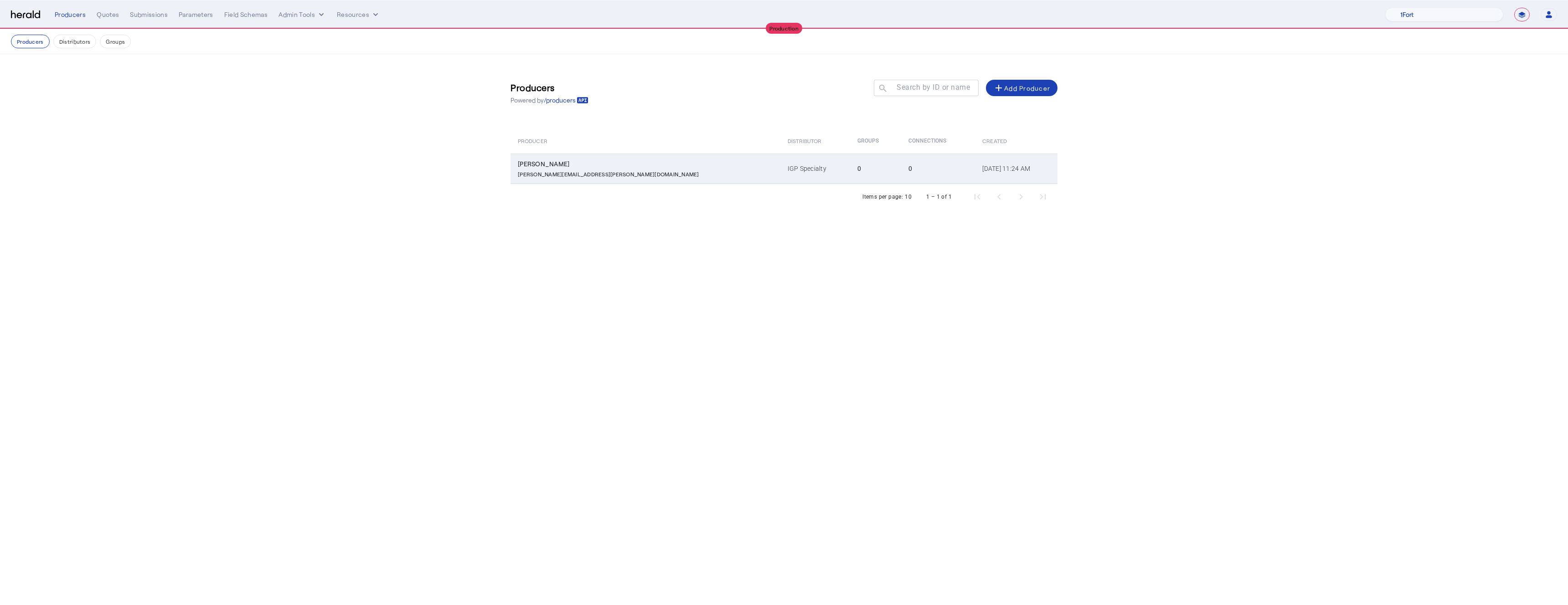
click at [579, 165] on div "[PERSON_NAME]" at bounding box center [647, 164] width 259 height 9
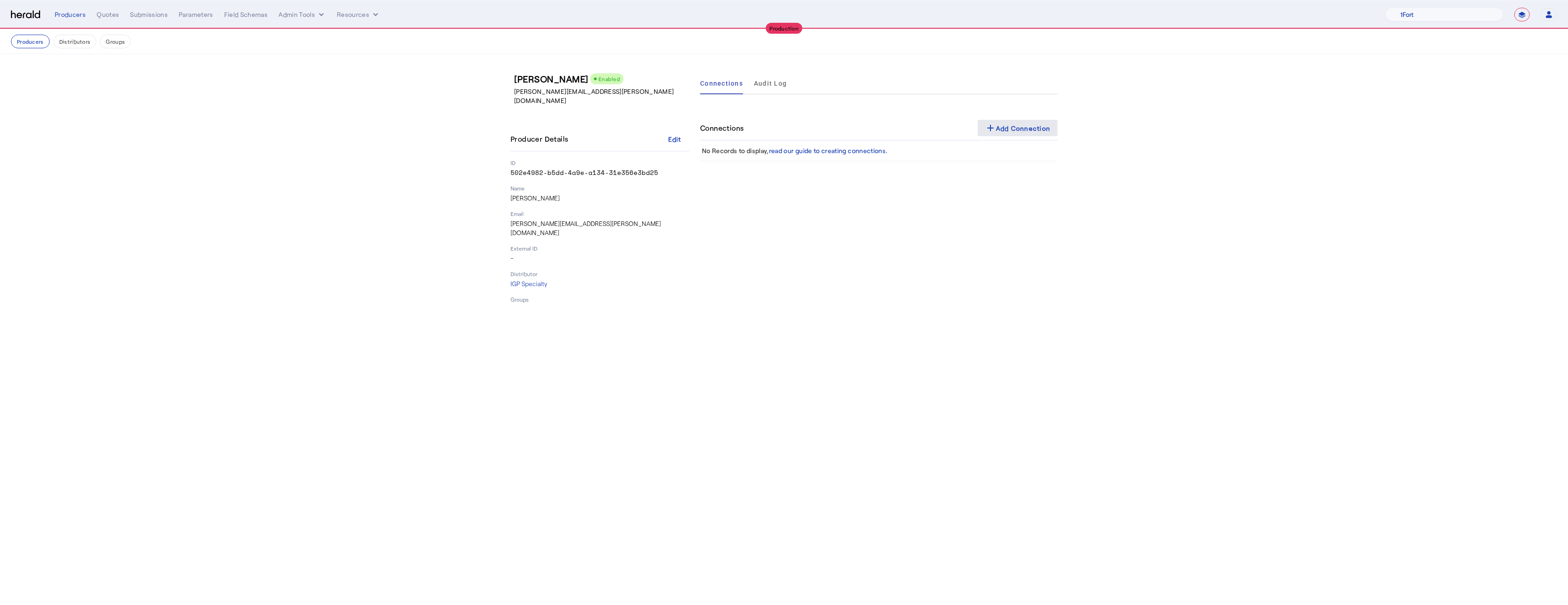
click at [1022, 122] on span at bounding box center [1017, 128] width 80 height 22
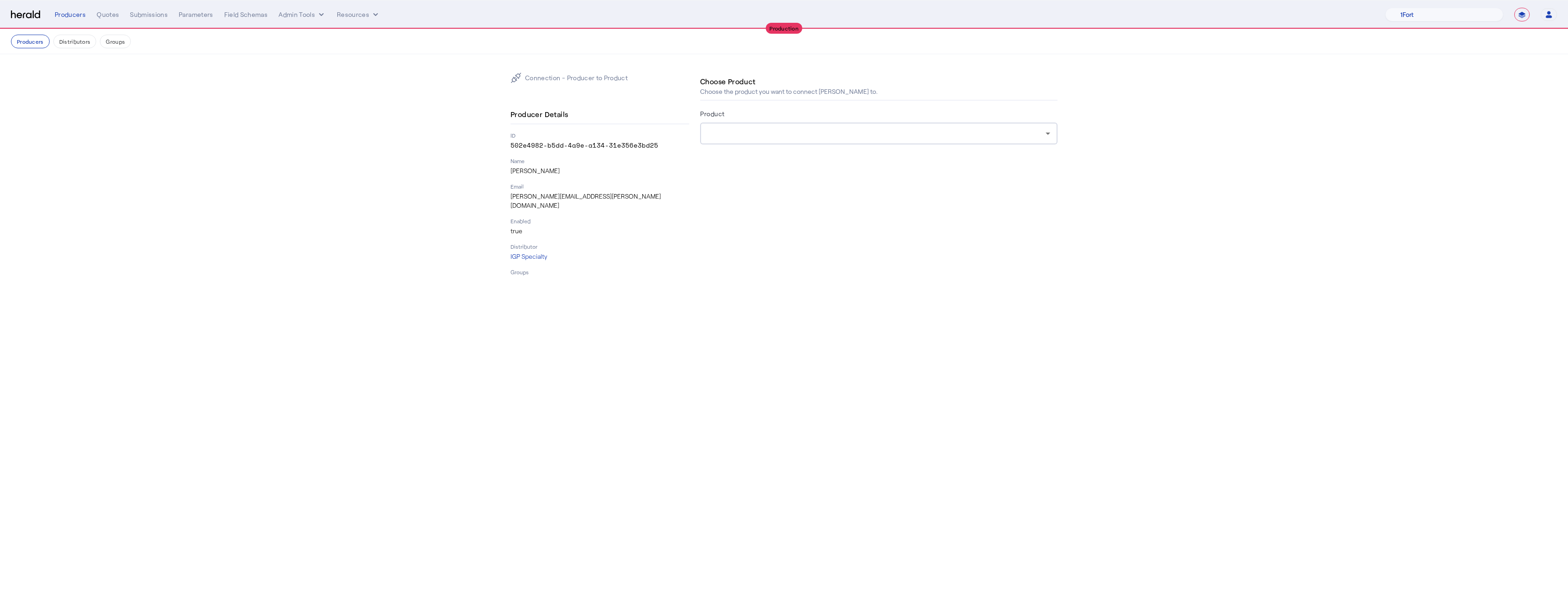
click at [839, 124] on div at bounding box center [878, 134] width 343 height 22
click at [784, 150] on form "Product" at bounding box center [879, 139] width 358 height 62
click at [763, 141] on div at bounding box center [878, 134] width 343 height 22
click at [68, 42] on button "Distributors" at bounding box center [75, 41] width 43 height 14
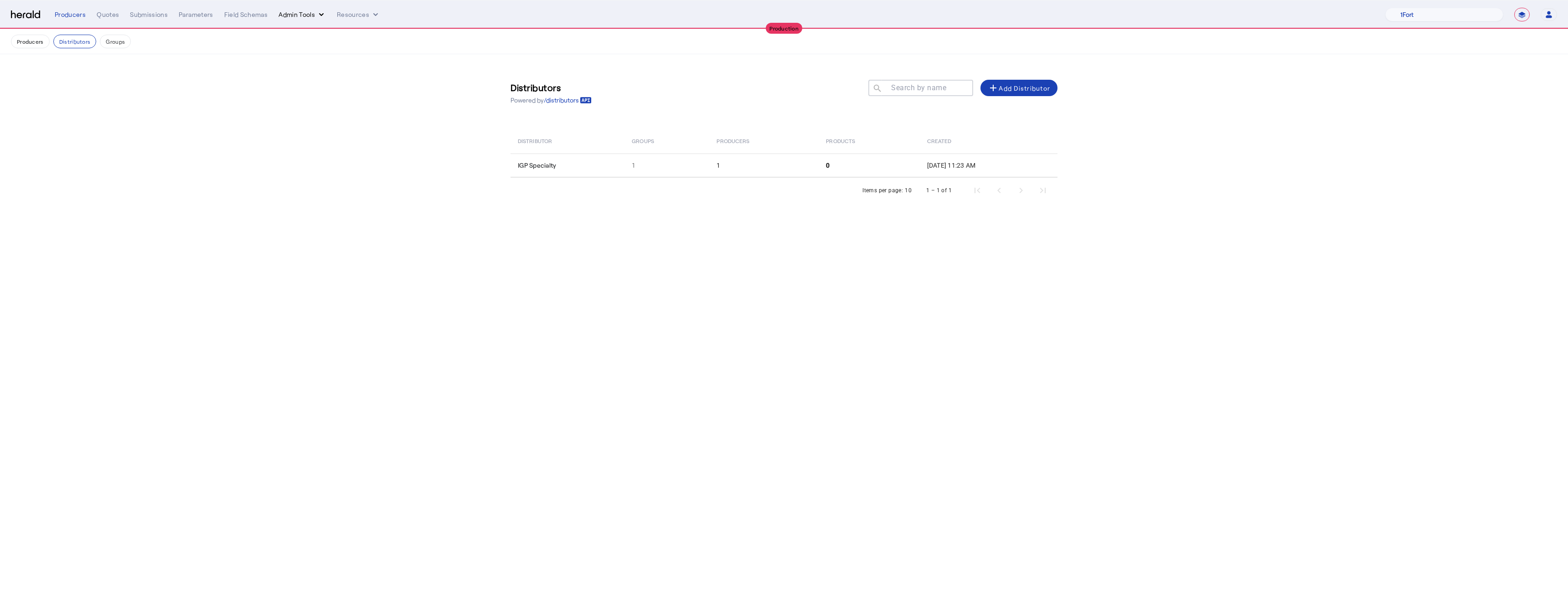
click at [303, 11] on button "Admin Tools" at bounding box center [301, 15] width 47 height 9
click at [301, 25] on div "Platforms Manager" at bounding box center [318, 34] width 81 height 22
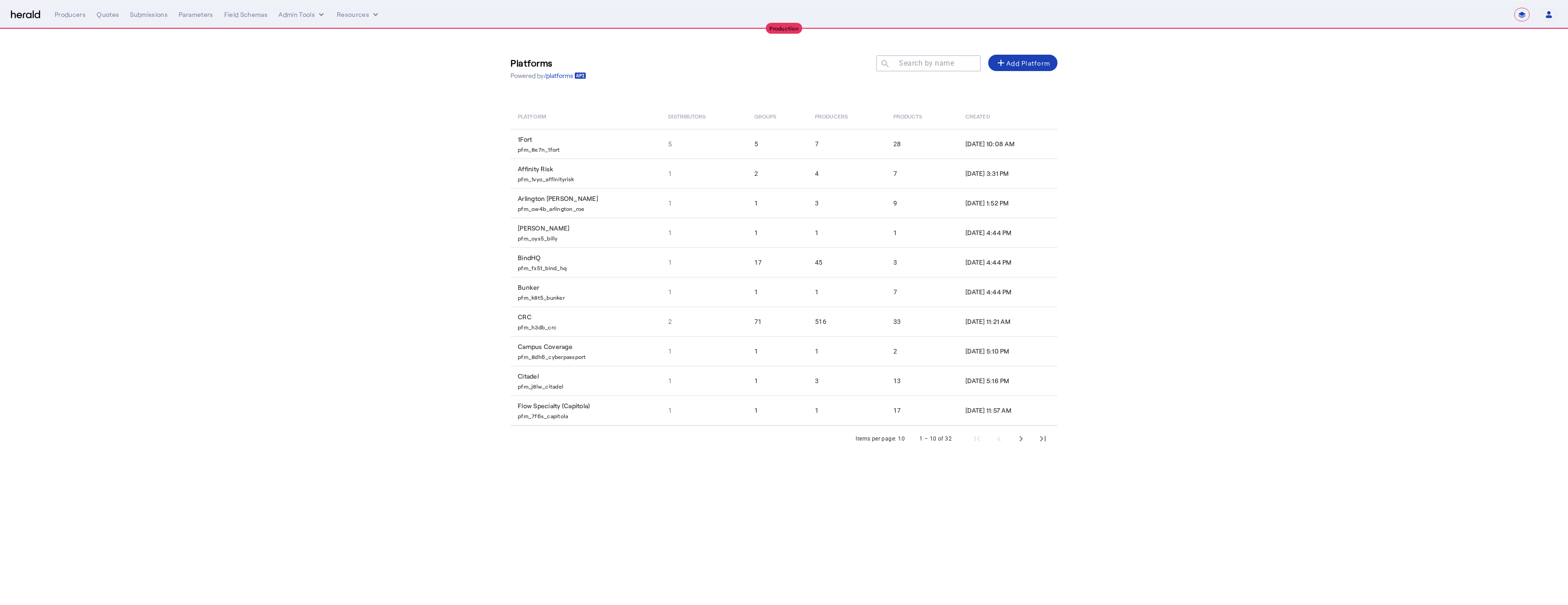
click at [930, 62] on mat-label "Search by name" at bounding box center [927, 63] width 55 height 8
click at [930, 62] on input "Search by name" at bounding box center [932, 63] width 82 height 11
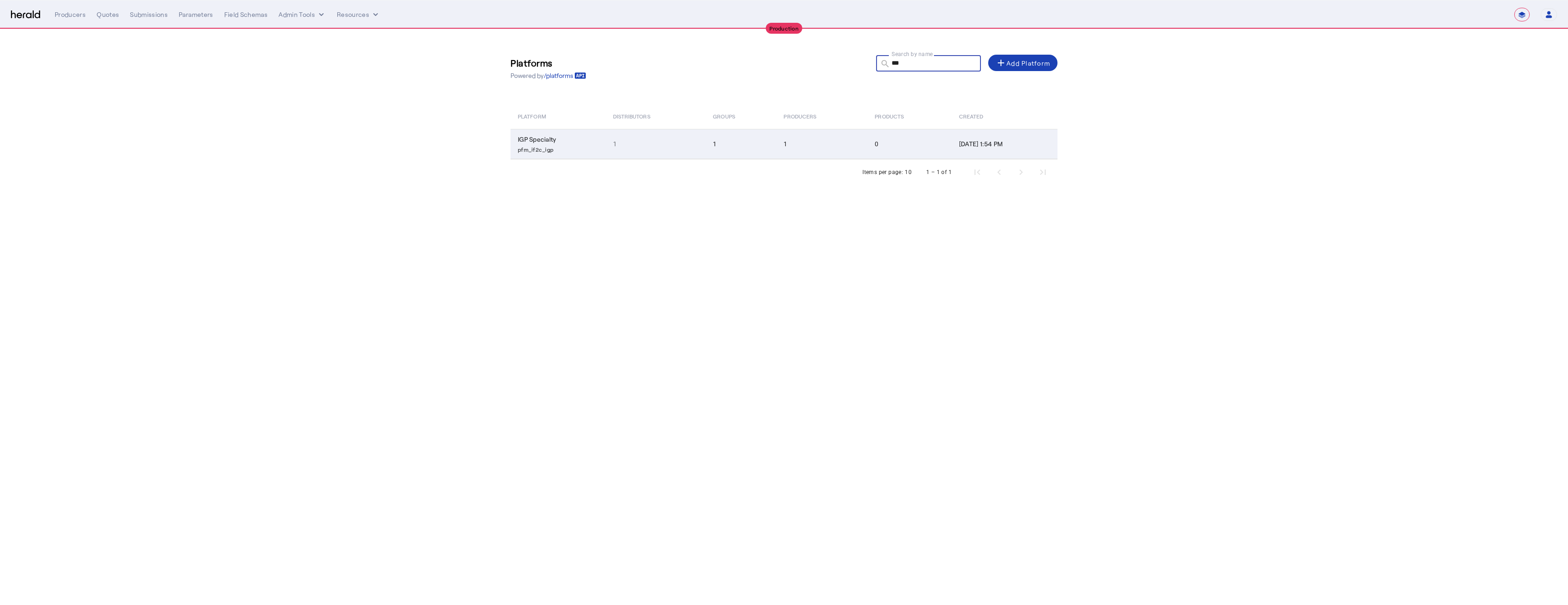
type input "***"
click at [612, 139] on td "1" at bounding box center [655, 144] width 101 height 30
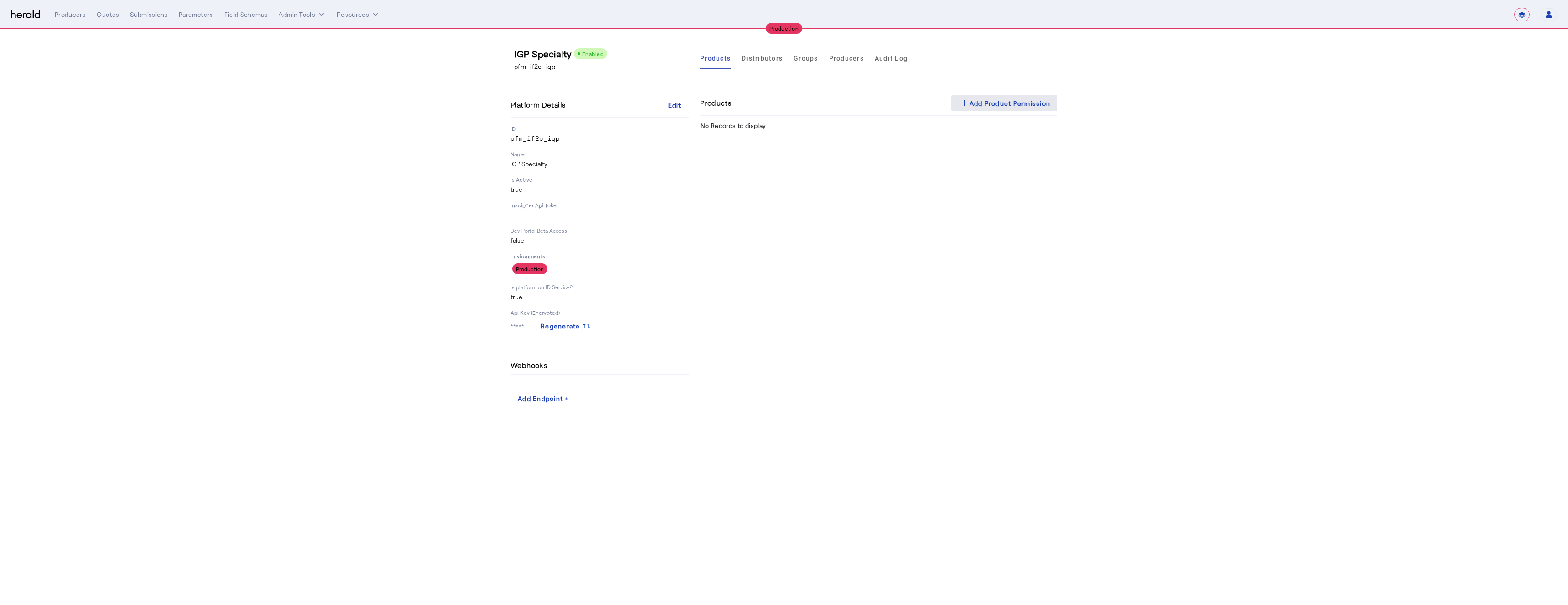
click at [996, 102] on div "add Add Product Permission" at bounding box center [1004, 103] width 92 height 11
select select "pfm_if2c_igp"
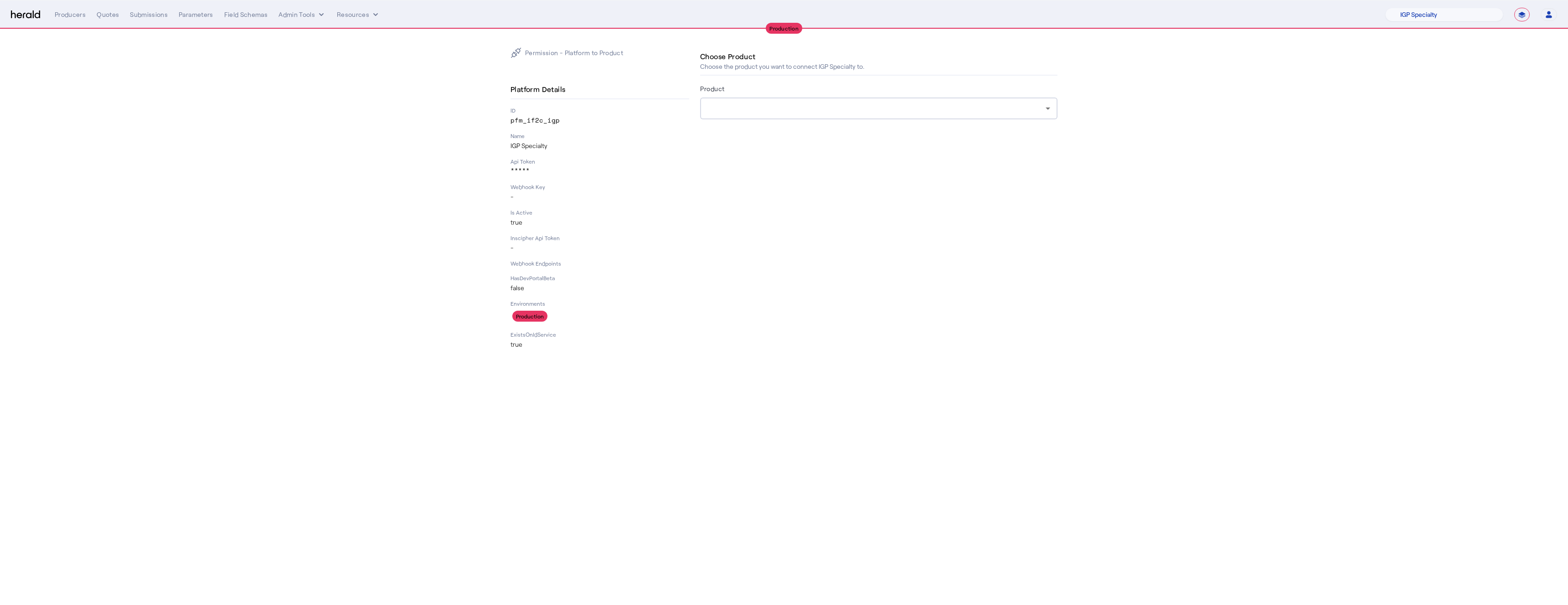
click at [782, 96] on div "Product" at bounding box center [879, 91] width 358 height 15
click at [773, 106] on div at bounding box center [876, 108] width 338 height 11
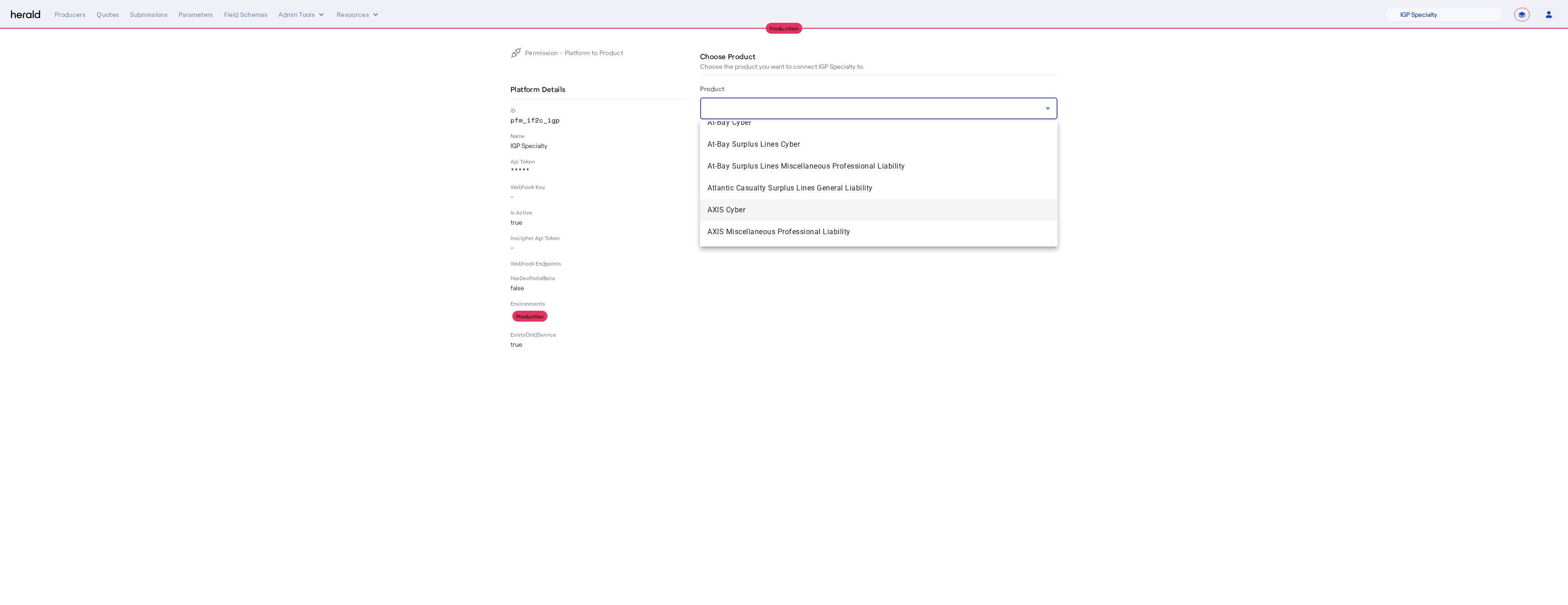
scroll to position [209, 0]
click at [671, 172] on div at bounding box center [784, 302] width 1568 height 605
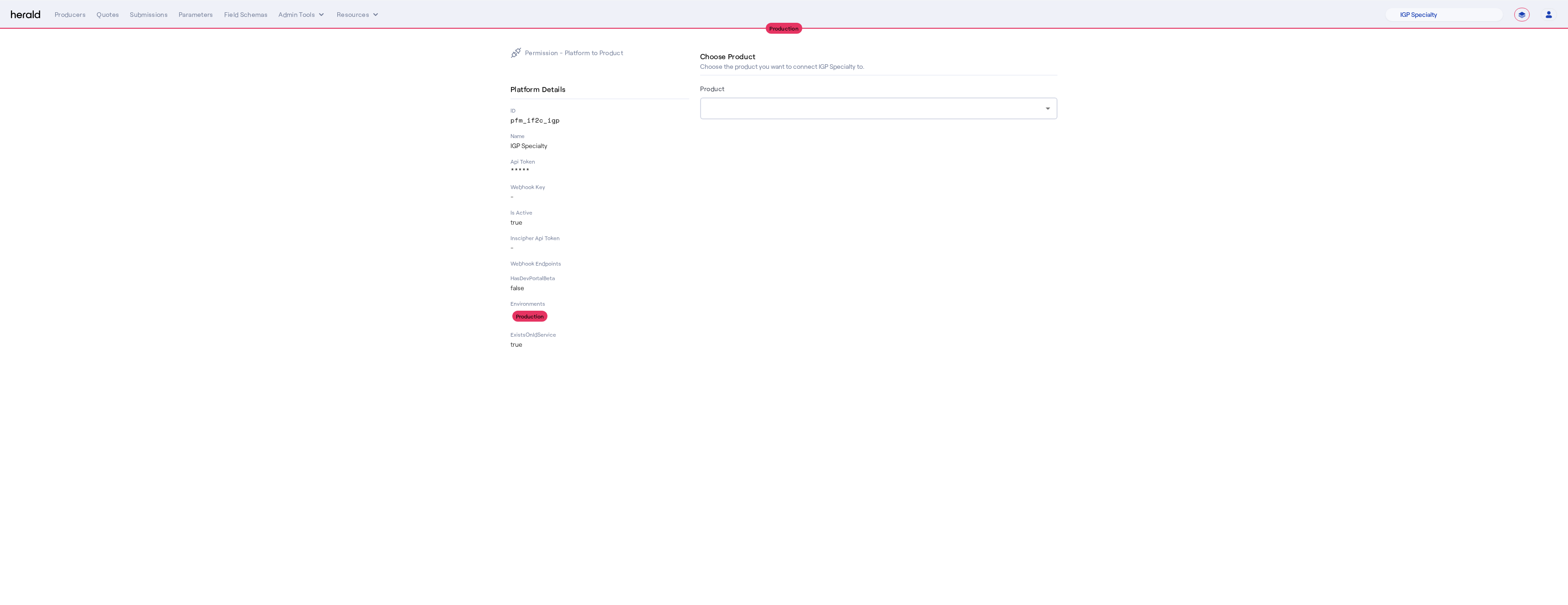
click at [320, 22] on nav "**********" at bounding box center [784, 14] width 1568 height 29
click at [305, 15] on button "Admin Tools" at bounding box center [301, 15] width 47 height 9
click at [302, 52] on span "Products Manager" at bounding box center [318, 55] width 67 height 11
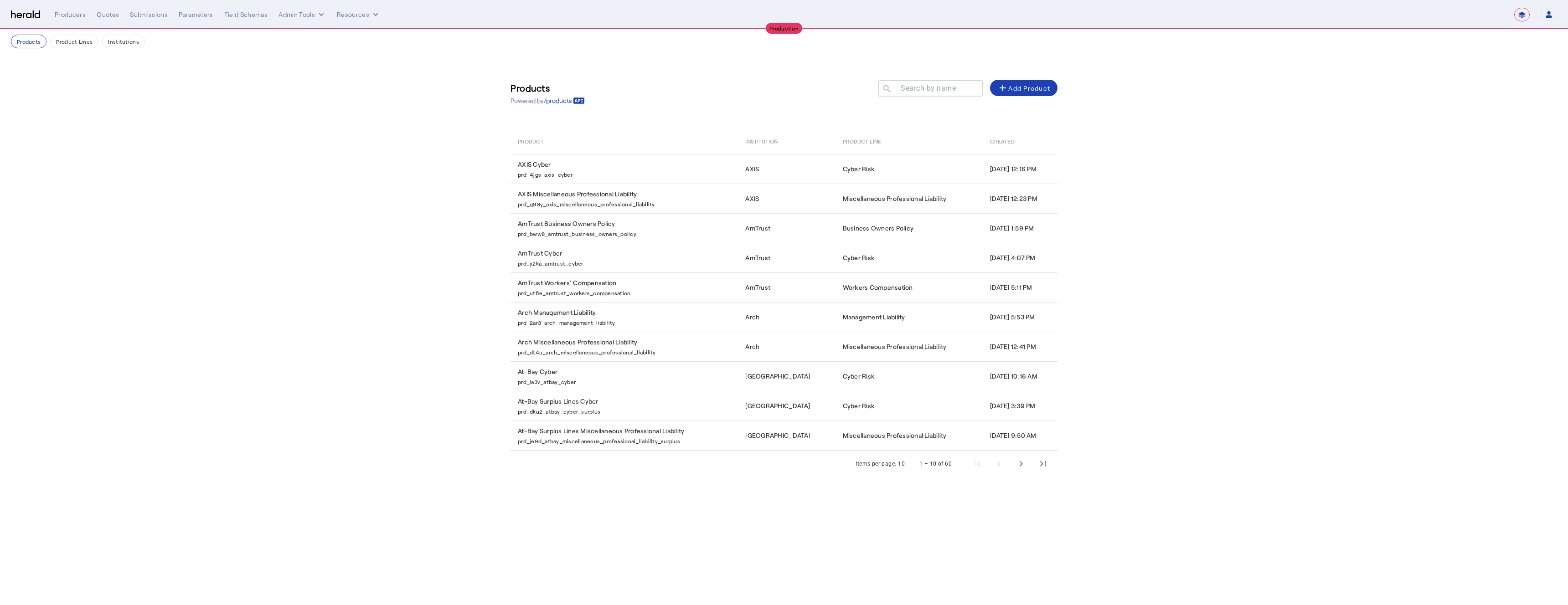
click at [928, 89] on mat-label "Search by name" at bounding box center [929, 88] width 55 height 8
click at [928, 89] on input "Search by name" at bounding box center [934, 88] width 82 height 11
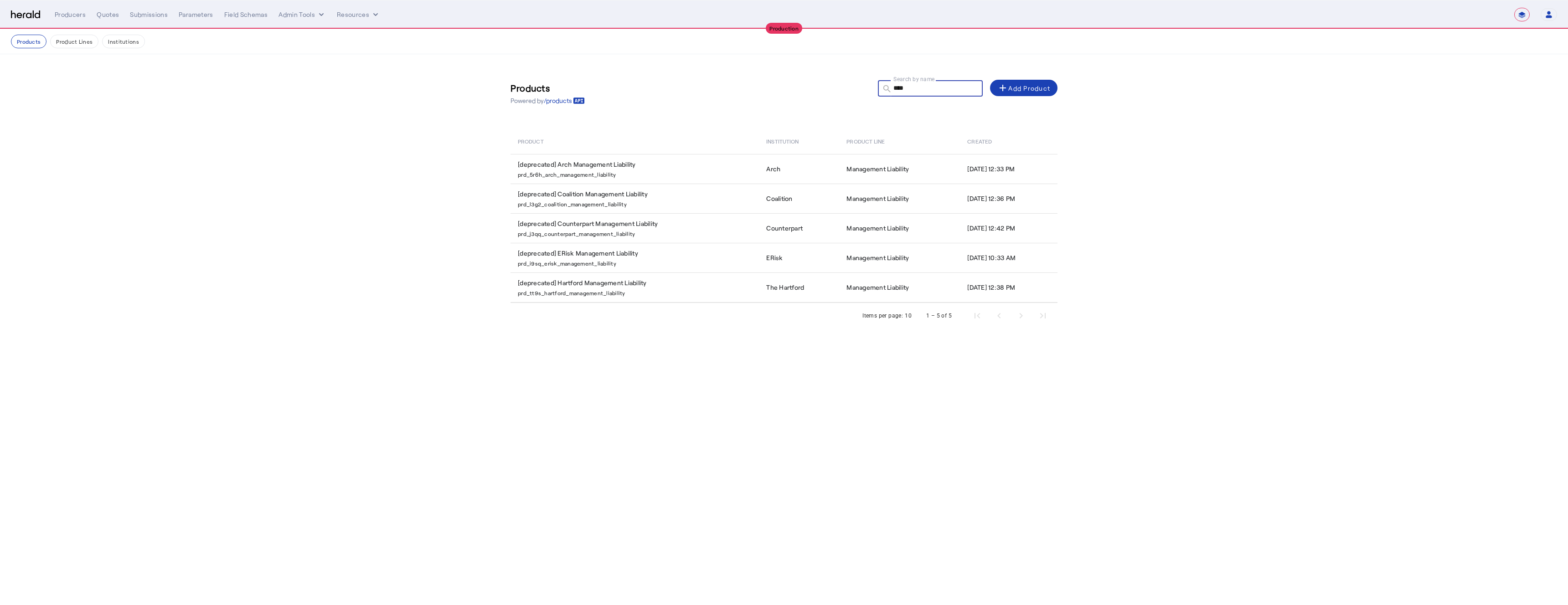
type input "****"
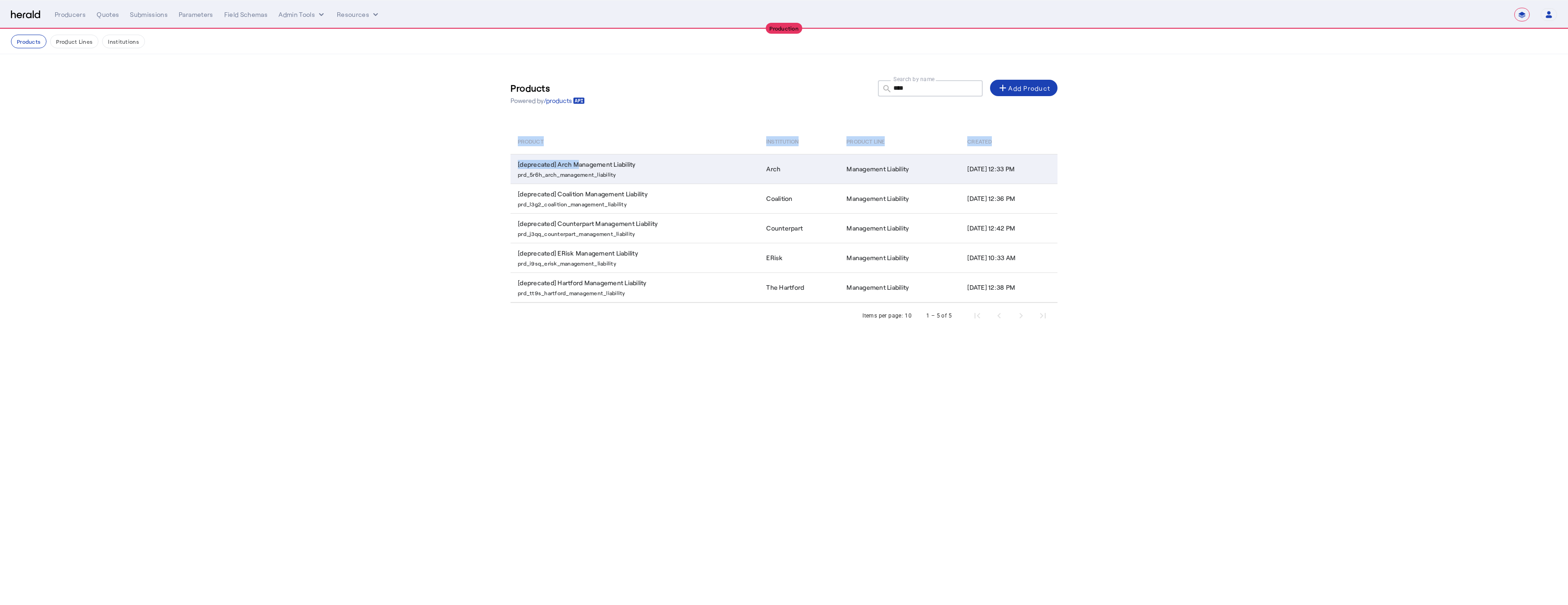
drag, startPoint x: 502, startPoint y: 165, endPoint x: 573, endPoint y: 165, distance: 71.0
click at [573, 166] on div "Products Powered by /products Search by name search **** add Add Product Produc…" at bounding box center [784, 200] width 583 height 293
click at [583, 149] on th "Product" at bounding box center [634, 141] width 249 height 26
drag, startPoint x: 516, startPoint y: 163, endPoint x: 557, endPoint y: 163, distance: 41.0
click at [557, 163] on td "[deprecated] Arch Management Liability prd_5r6h_arch_management_liability" at bounding box center [634, 169] width 249 height 30
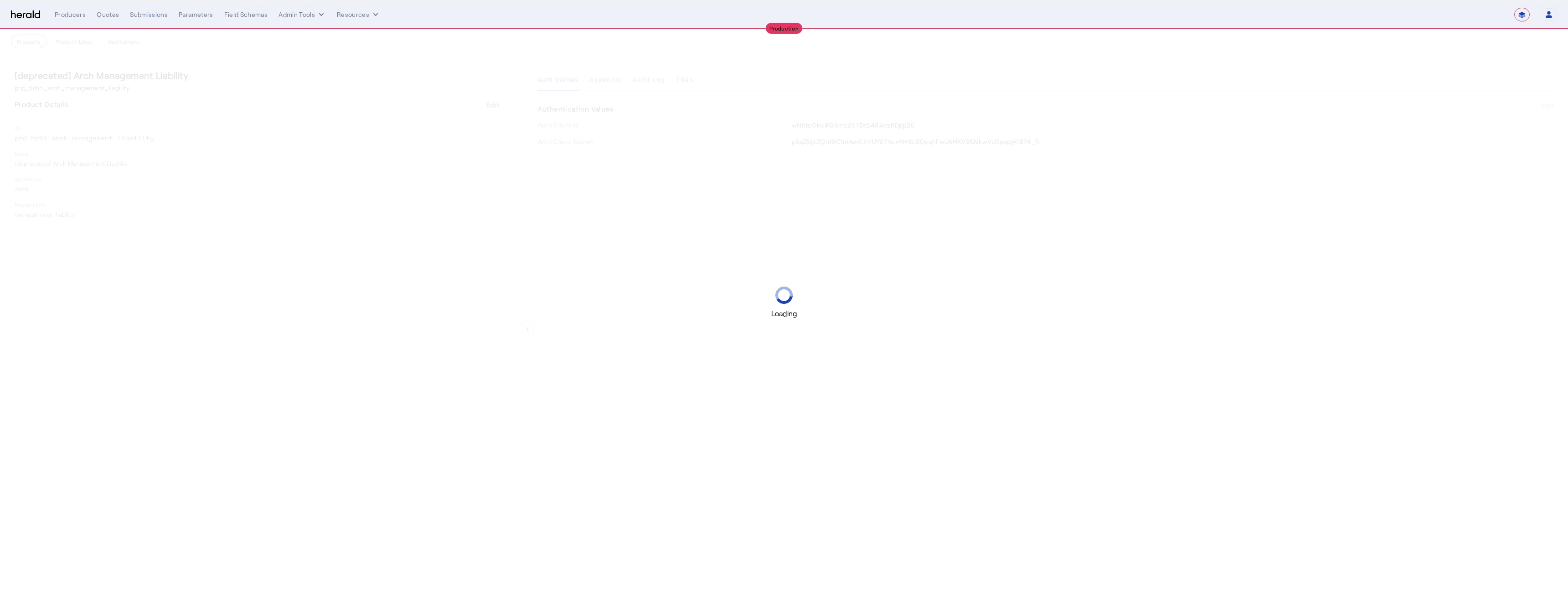
click at [143, 91] on div "Loading" at bounding box center [784, 302] width 1568 height 605
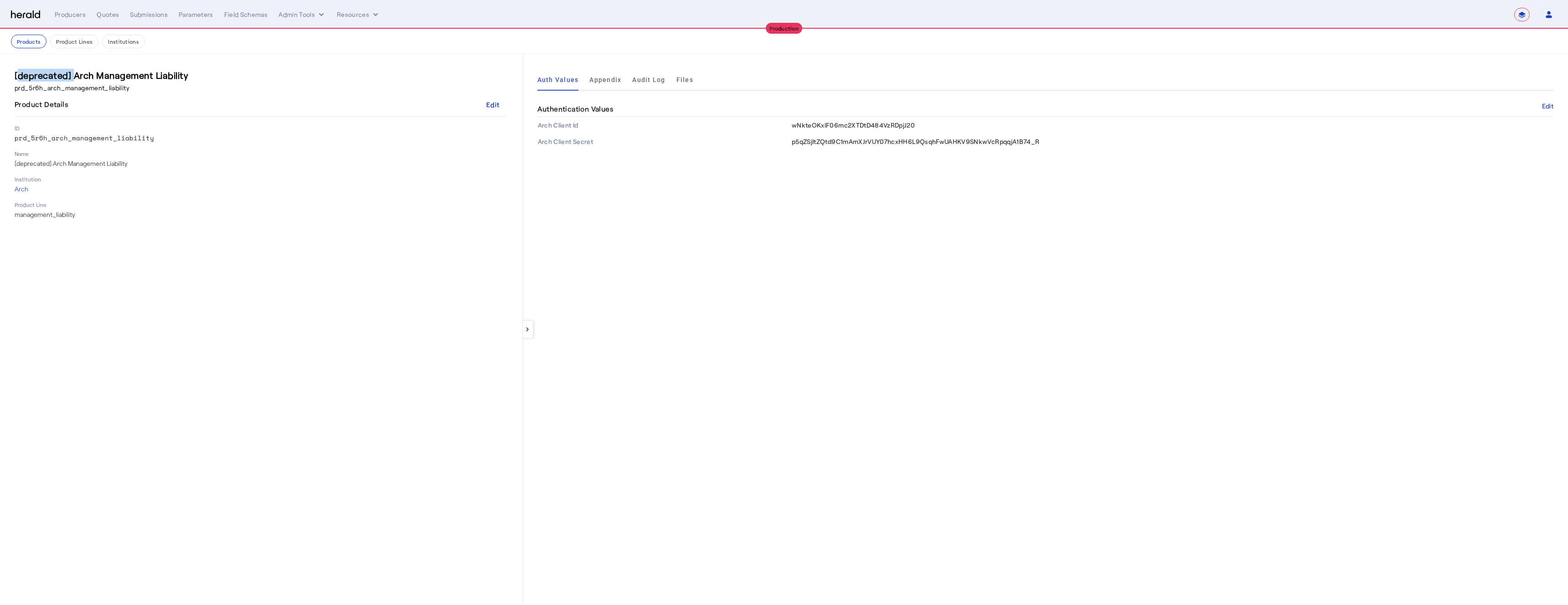
drag, startPoint x: 71, startPoint y: 77, endPoint x: 0, endPoint y: 77, distance: 71.0
click at [0, 77] on mat-sidenav "[deprecated] Arch Management Liability prd_5r6h_arch_management_liability Produ…" at bounding box center [261, 330] width 523 height 551
copy h3 "[deprecated]"
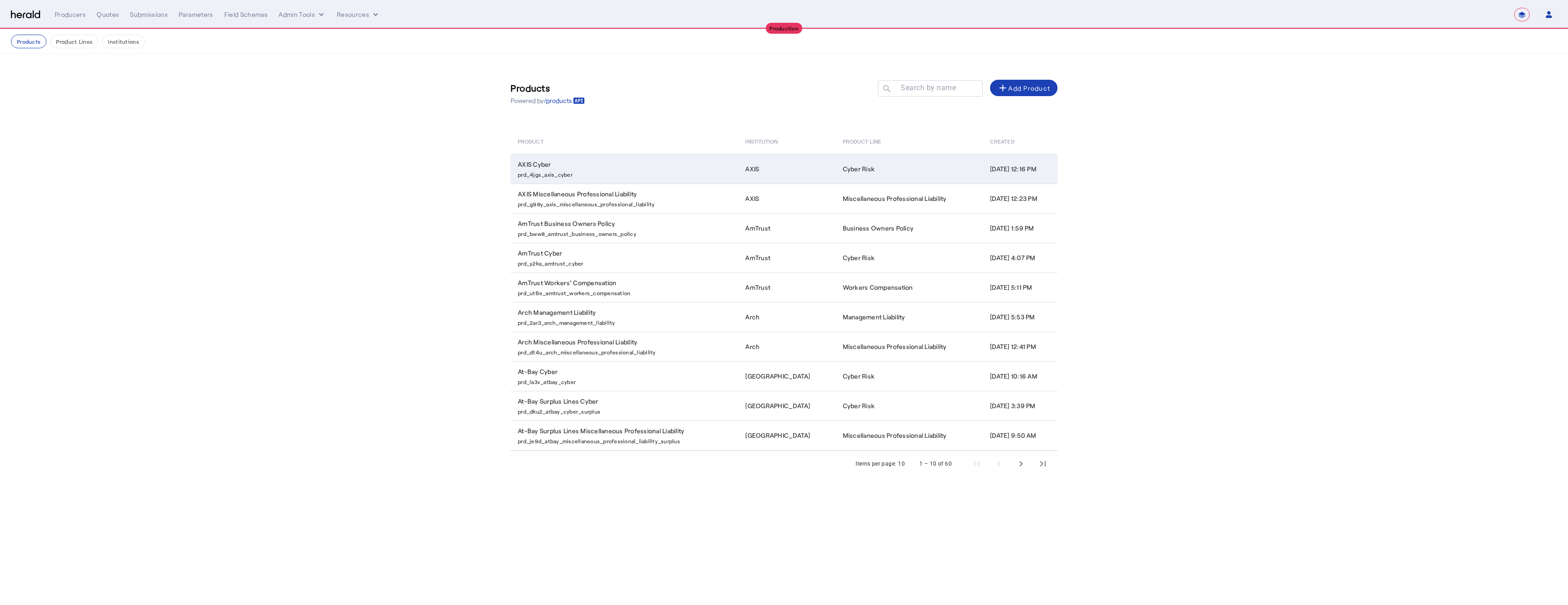
click at [677, 162] on td "AXIS Cyber prd_4jgs_axis_cyber" at bounding box center [624, 169] width 227 height 30
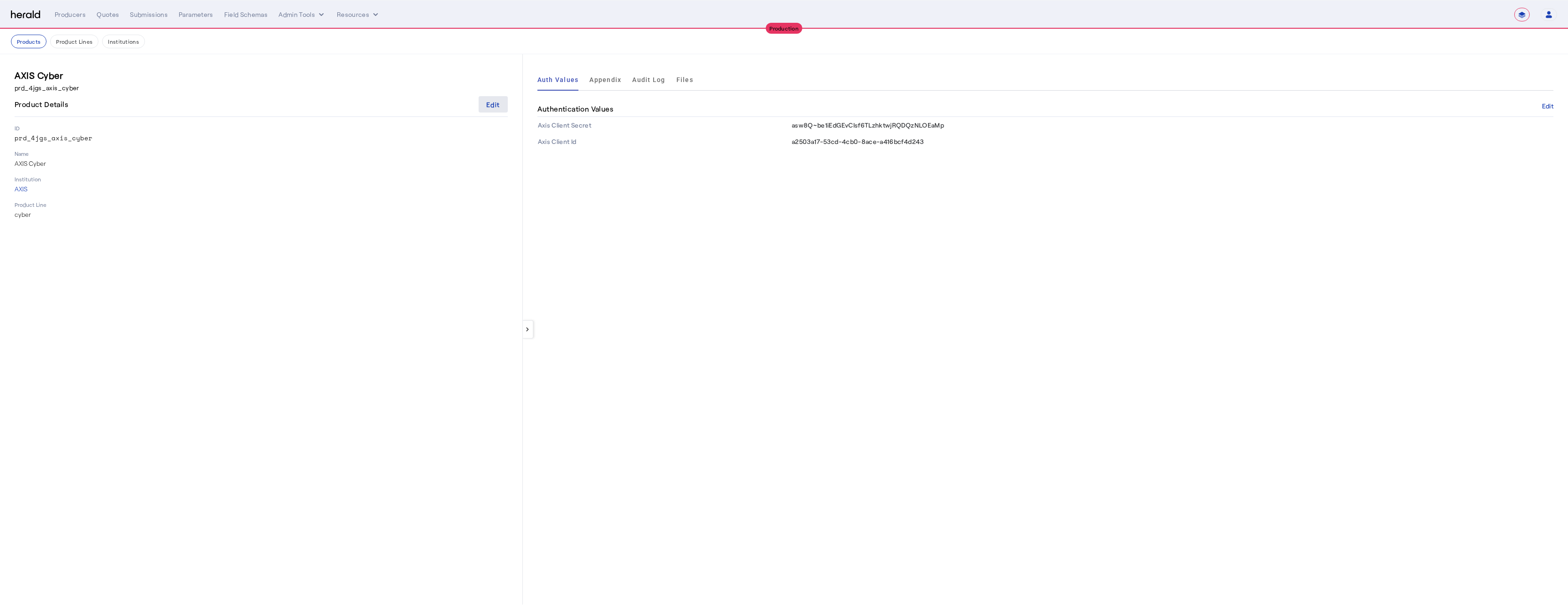
click at [492, 112] on span at bounding box center [493, 104] width 30 height 22
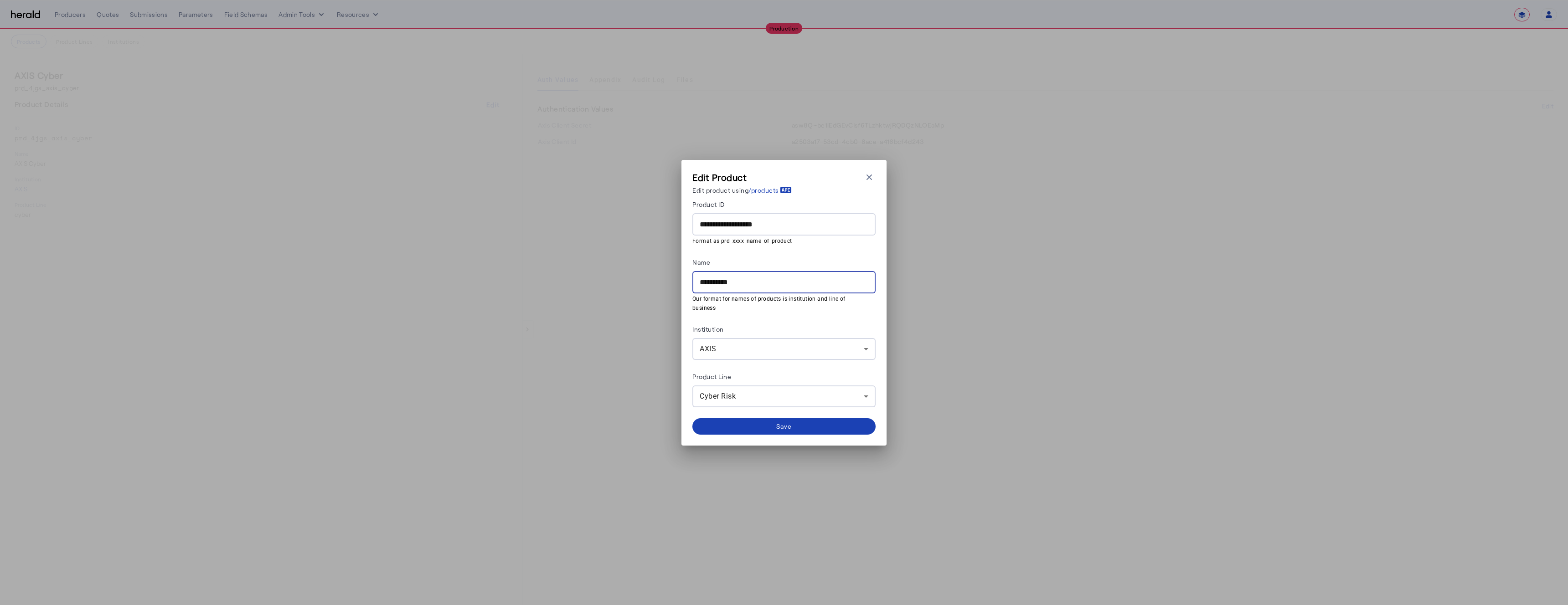
click at [700, 286] on input "**********" at bounding box center [784, 283] width 168 height 11
paste input "**********"
type input "**********"
click at [777, 427] on span at bounding box center [784, 427] width 183 height 22
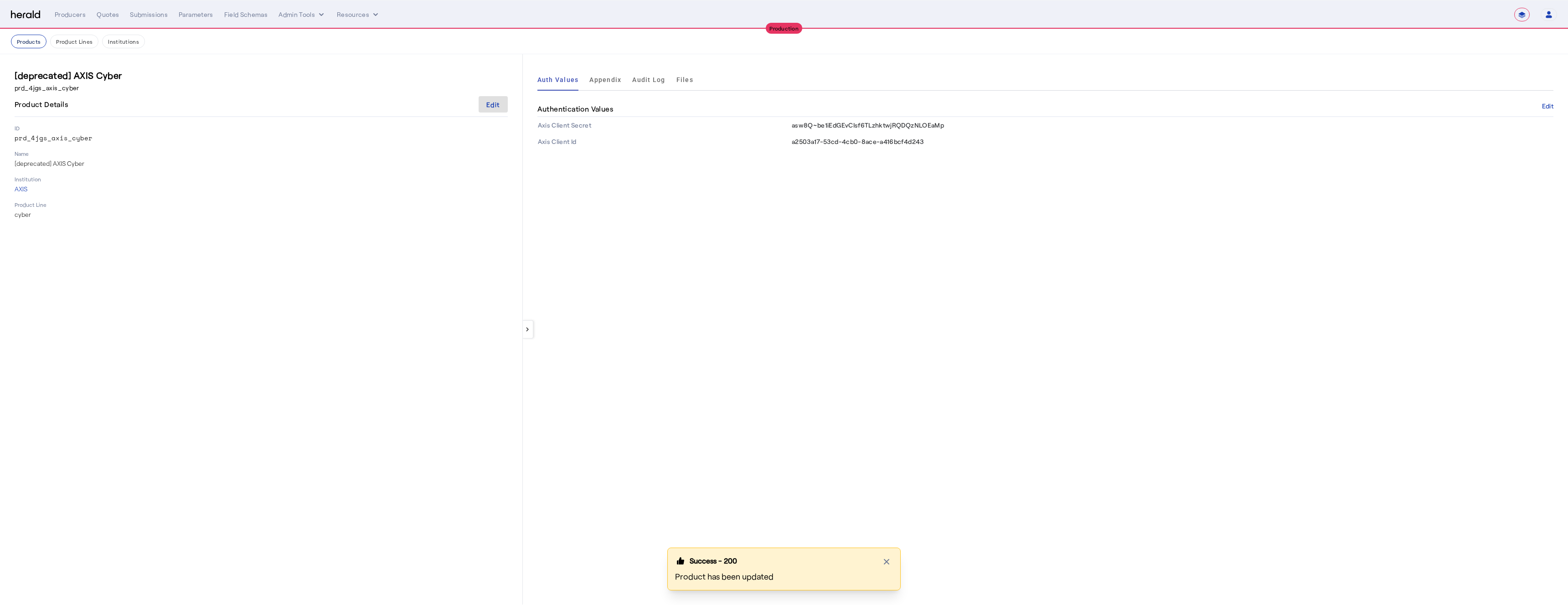
click at [33, 43] on button "Products" at bounding box center [29, 41] width 35 height 14
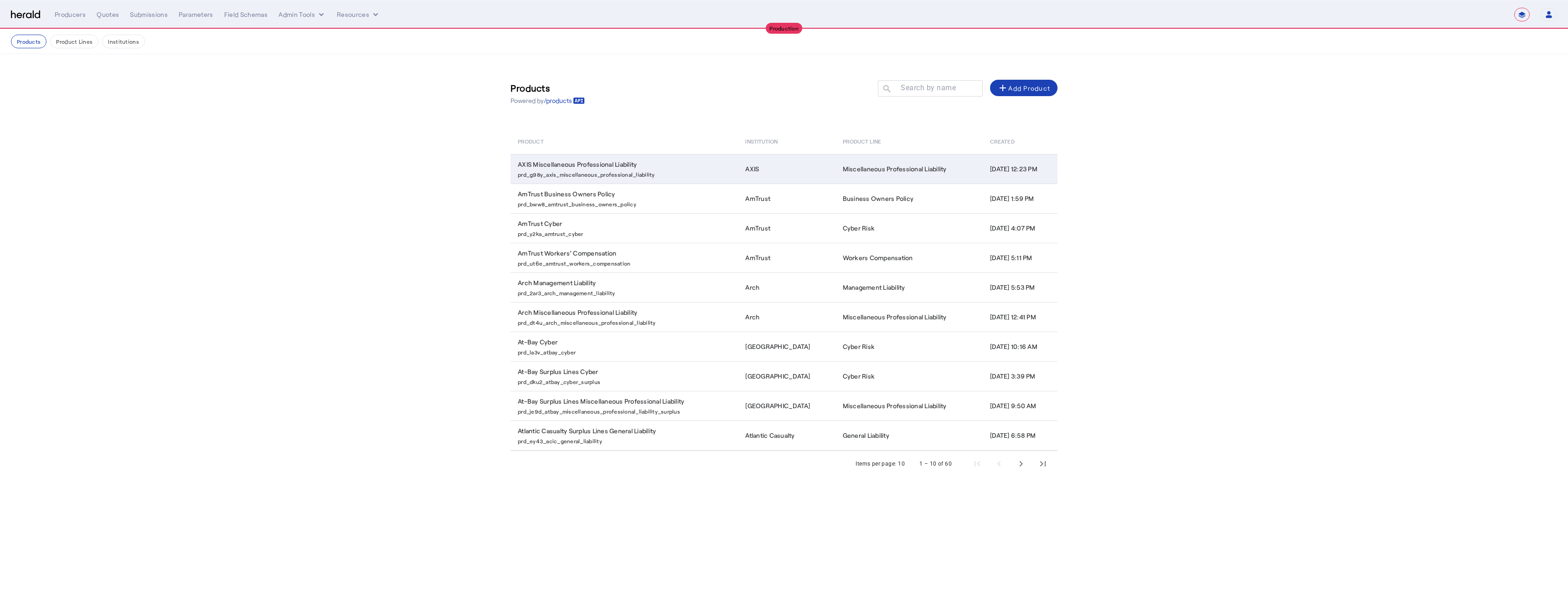
click at [626, 169] on p "prd_g98y_axis_miscellaneous_professional_liability" at bounding box center [626, 174] width 216 height 9
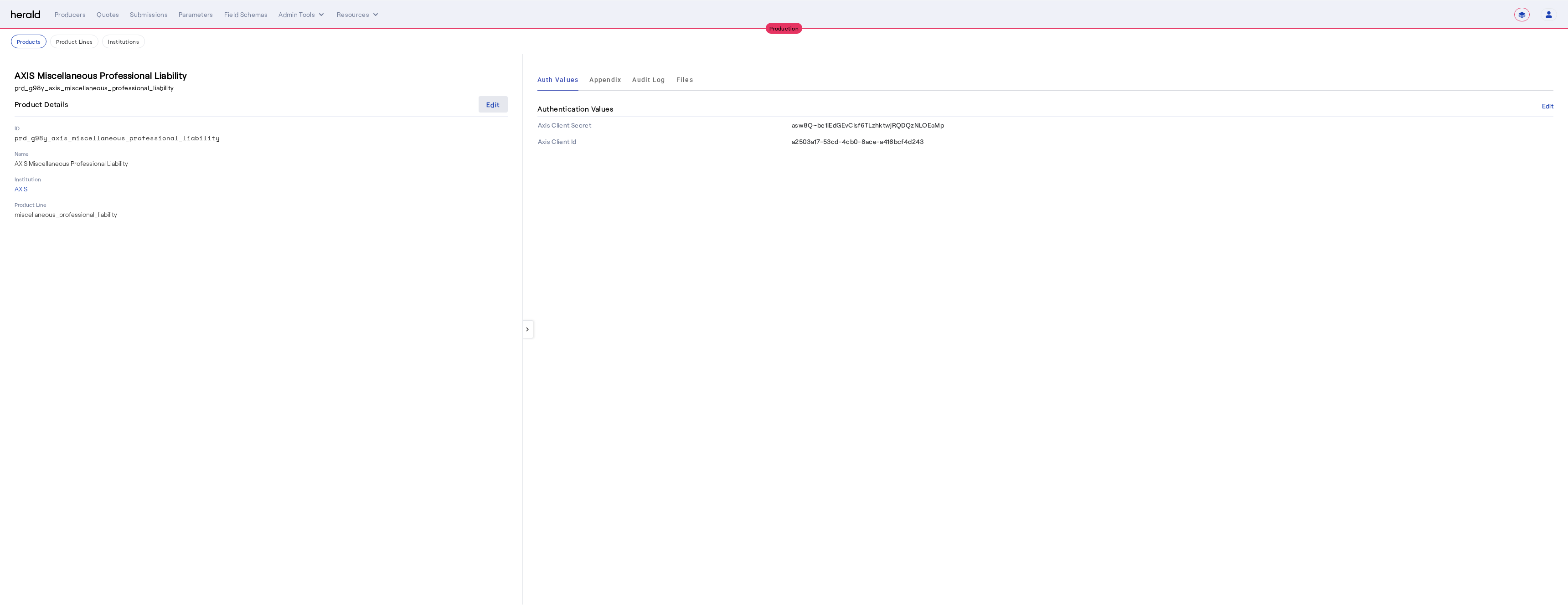
click at [494, 107] on div "Edit" at bounding box center [492, 104] width 13 height 9
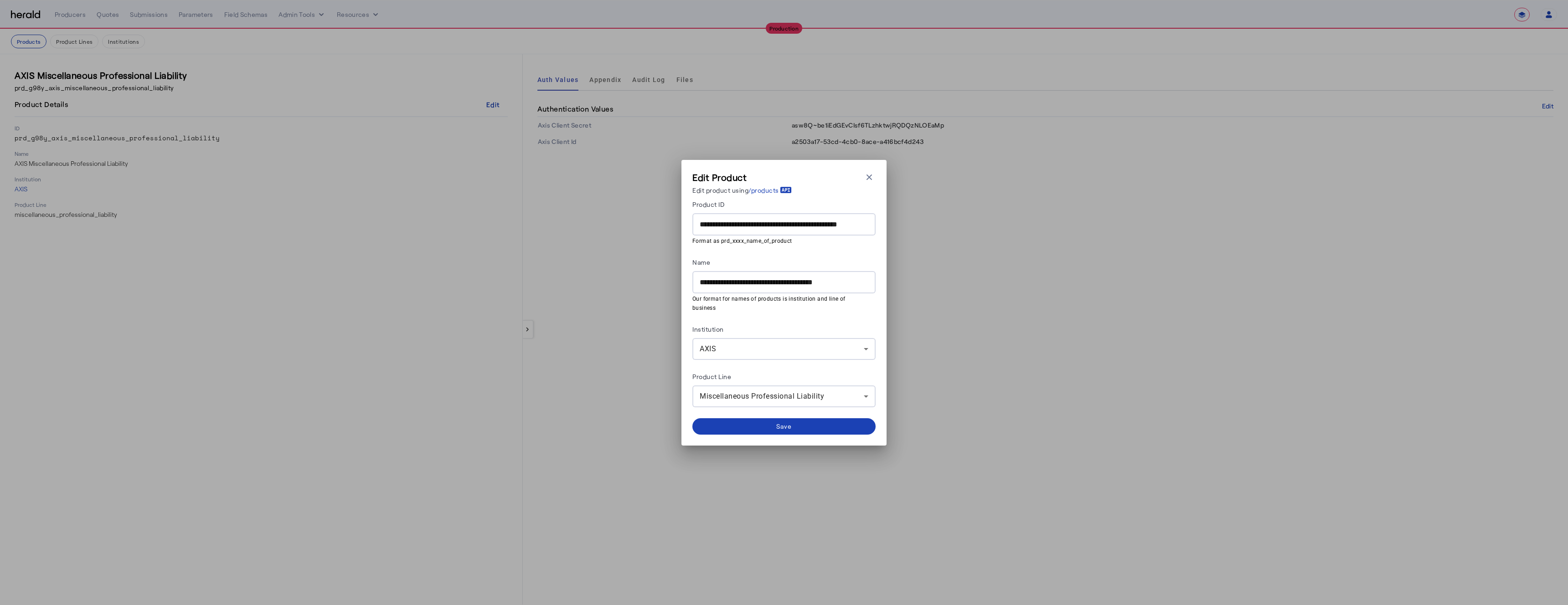
click at [698, 284] on div "**********" at bounding box center [784, 282] width 183 height 22
click at [704, 288] on input "**********" at bounding box center [784, 283] width 168 height 11
paste input "**********"
type input "**********"
click at [760, 430] on span at bounding box center [784, 427] width 183 height 22
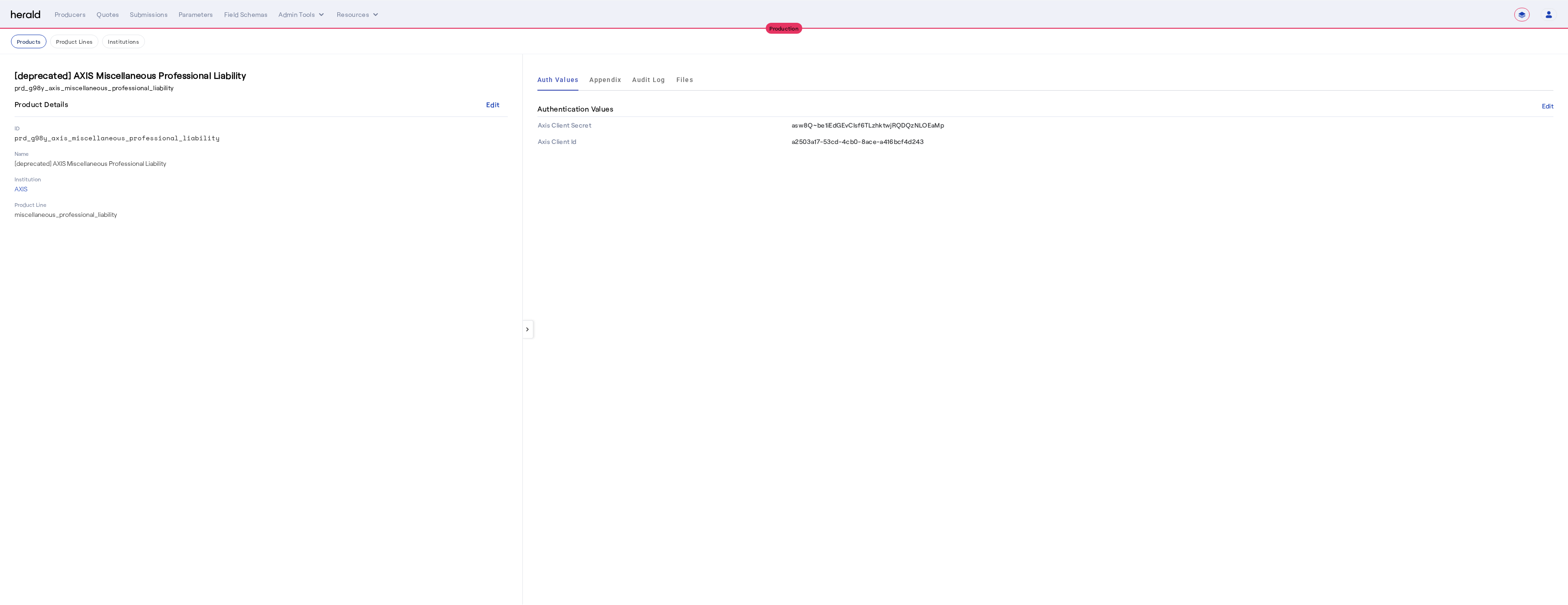
click at [23, 37] on button "Products" at bounding box center [29, 41] width 35 height 14
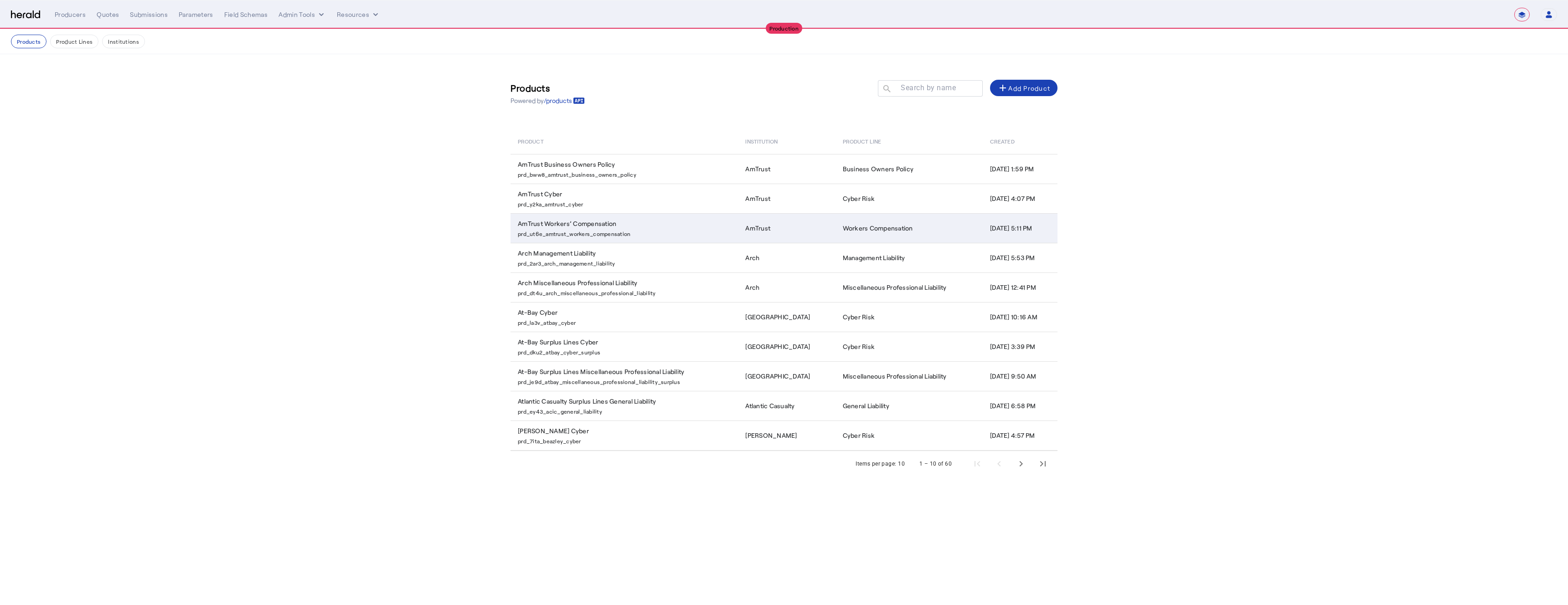
click at [590, 228] on p "prd_ut6e_amtrust_workers_compensation" at bounding box center [626, 233] width 216 height 9
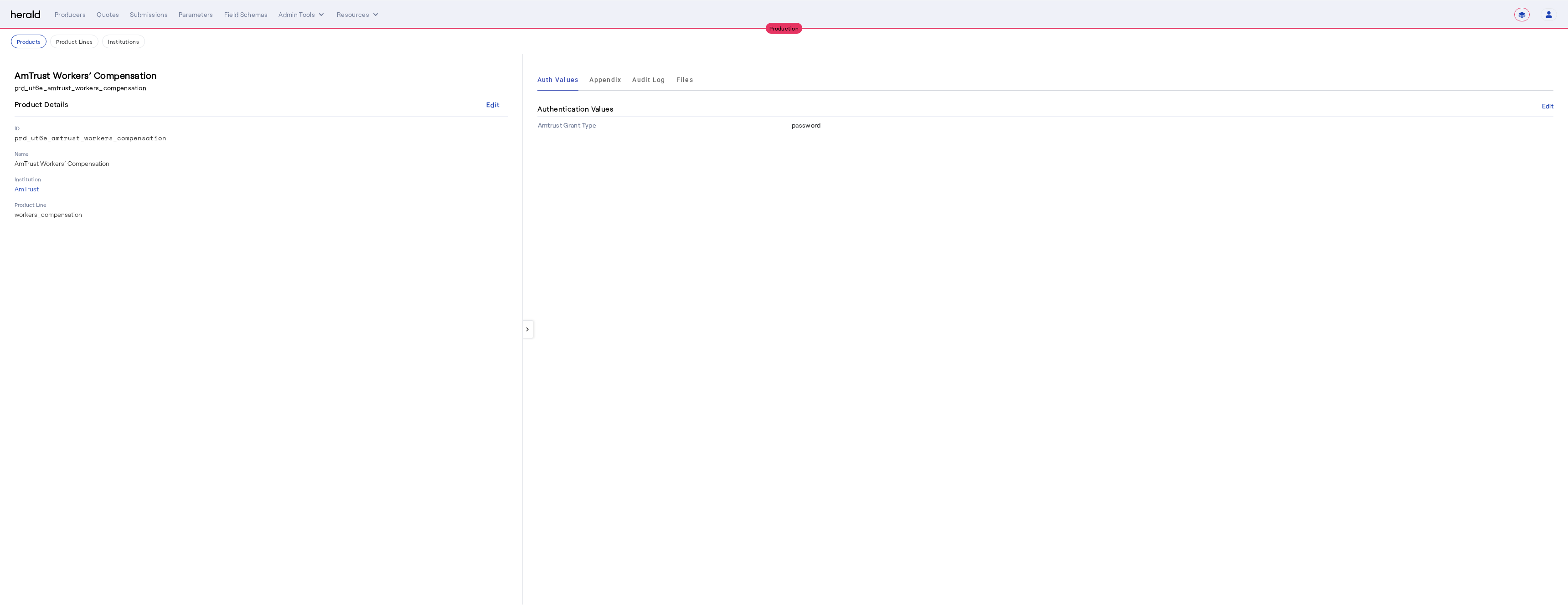
click at [80, 78] on h3 "AmTrust Workers’ Compensation" at bounding box center [261, 75] width 493 height 13
click at [486, 105] on div "Edit" at bounding box center [492, 104] width 13 height 9
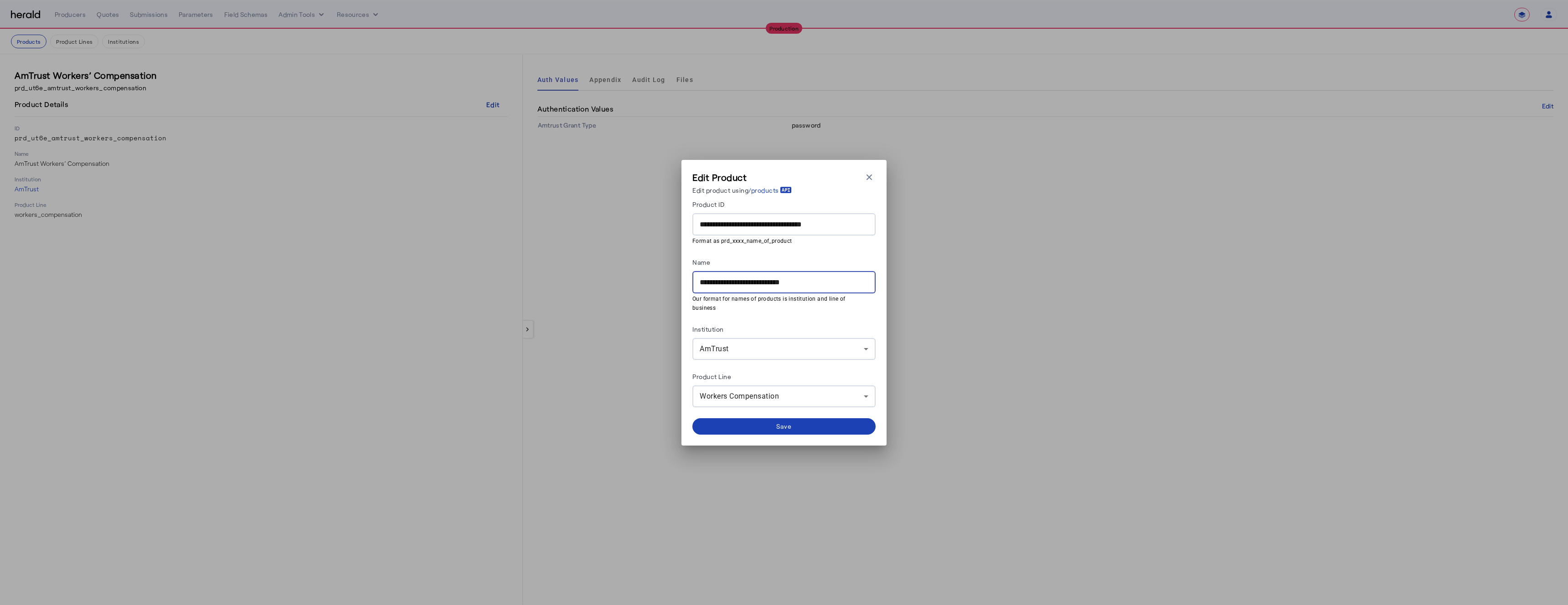
click at [700, 284] on input "**********" at bounding box center [784, 283] width 168 height 11
paste input "**********"
type input "**********"
click at [787, 427] on span at bounding box center [784, 427] width 183 height 22
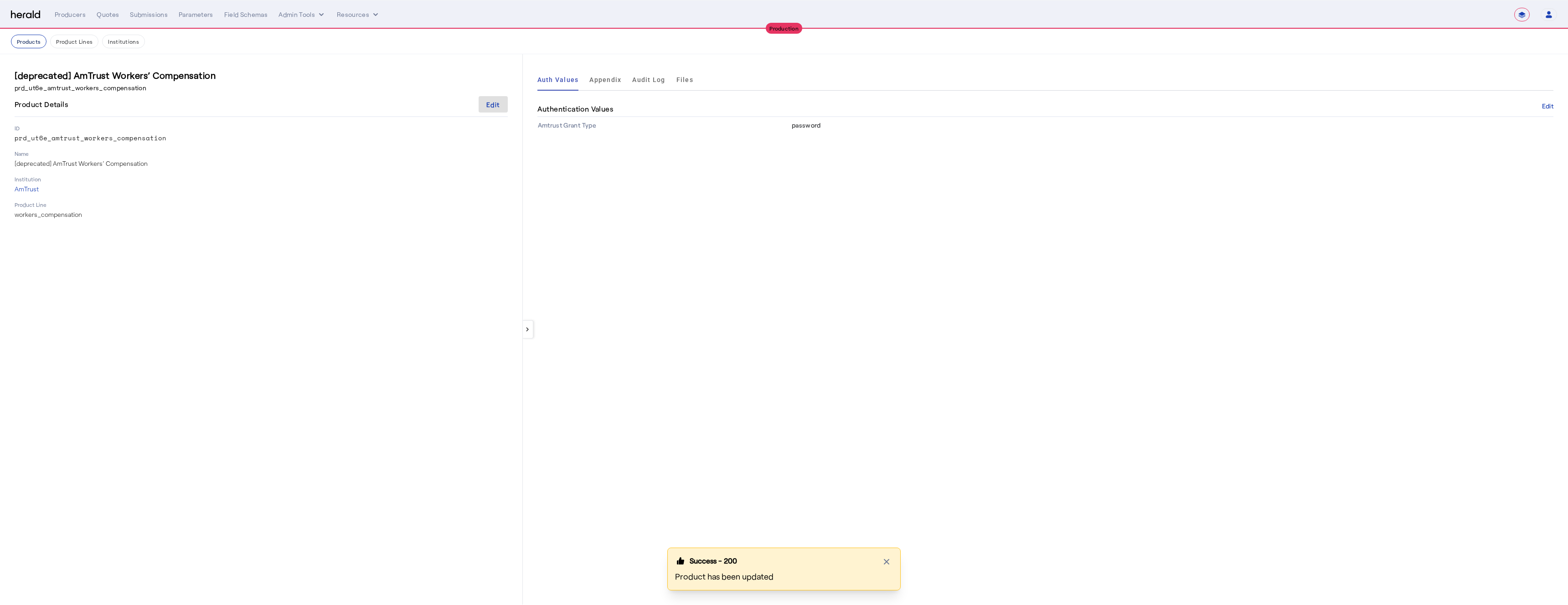
click at [27, 39] on button "Products" at bounding box center [29, 41] width 35 height 14
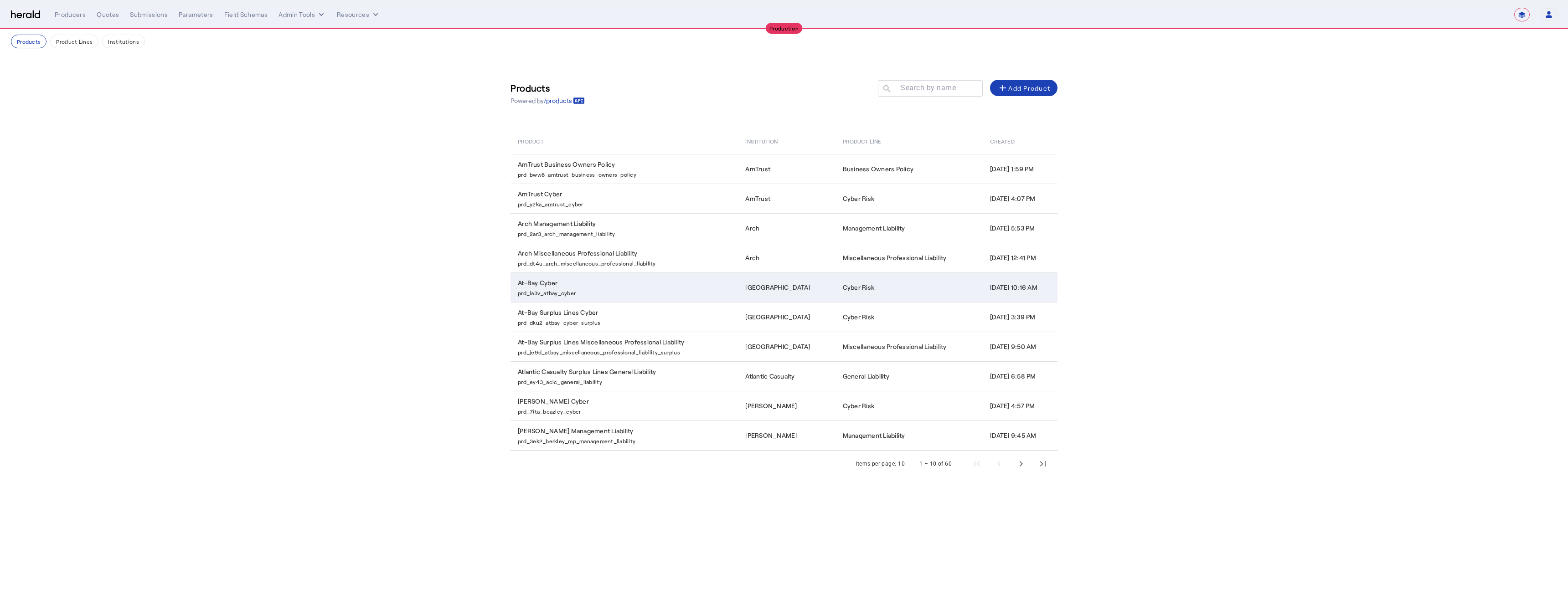
click at [589, 294] on p "prd_la3v_atbay_cyber" at bounding box center [626, 292] width 216 height 9
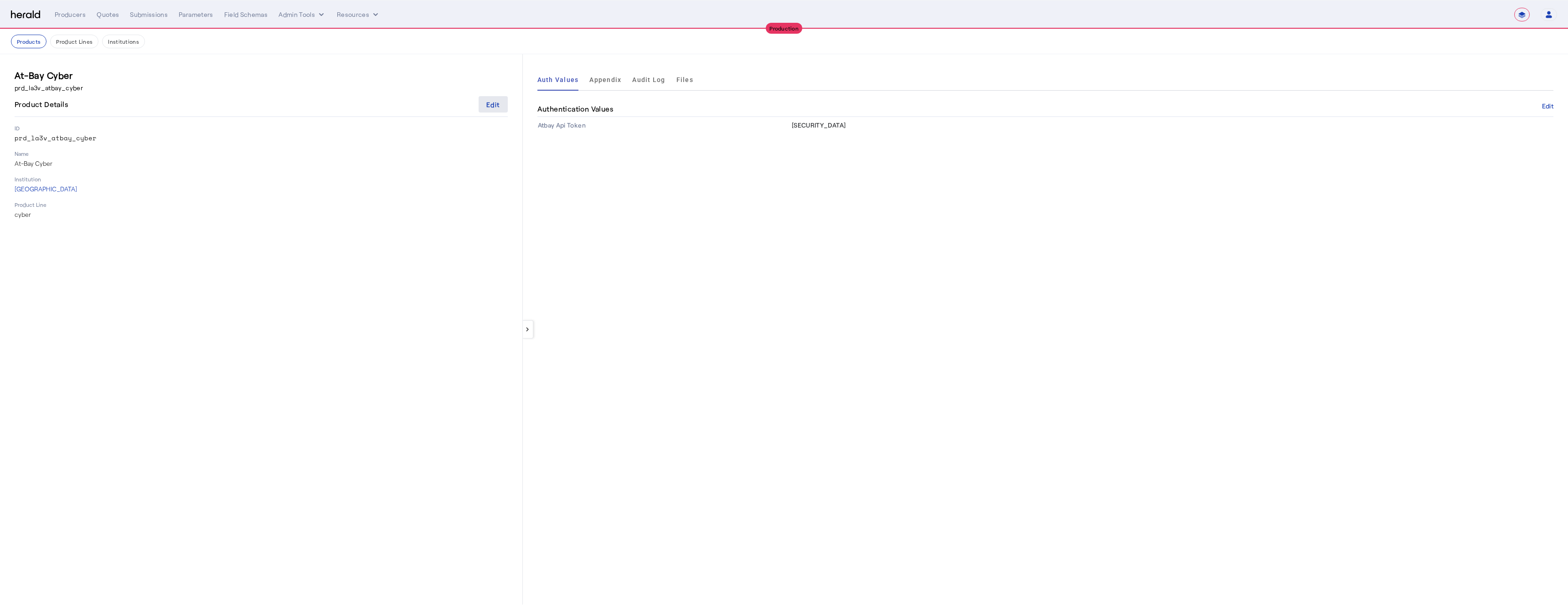
click at [494, 108] on div "Edit" at bounding box center [492, 104] width 13 height 9
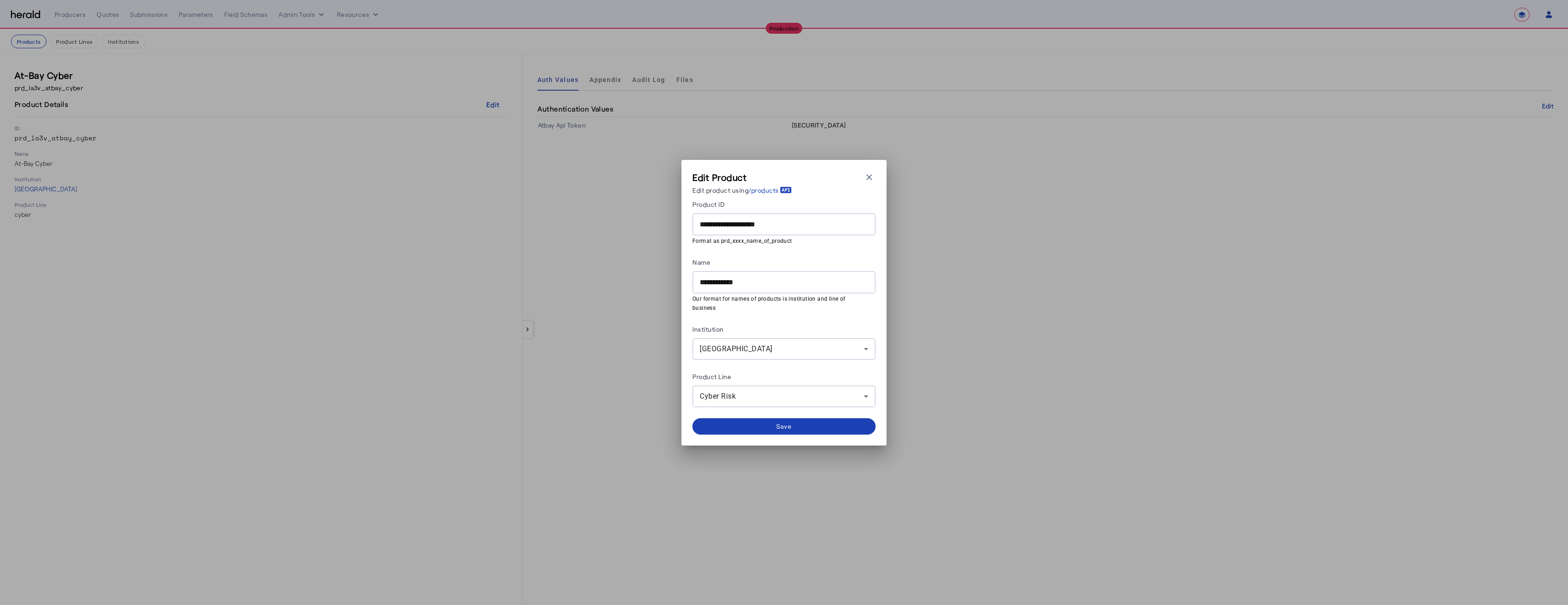
click at [699, 288] on div "**********" at bounding box center [784, 282] width 183 height 22
click at [700, 287] on input "**********" at bounding box center [784, 283] width 168 height 11
paste input "**********"
type input "**********"
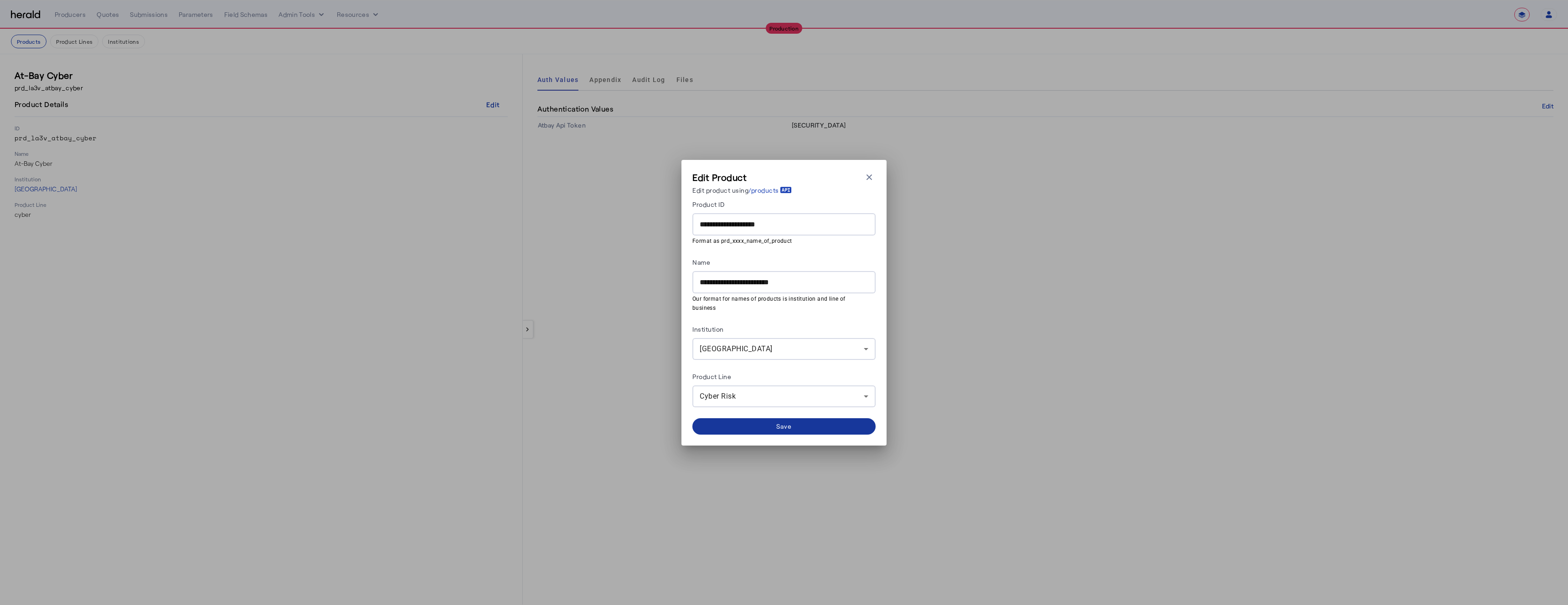
click at [740, 423] on span at bounding box center [784, 427] width 183 height 22
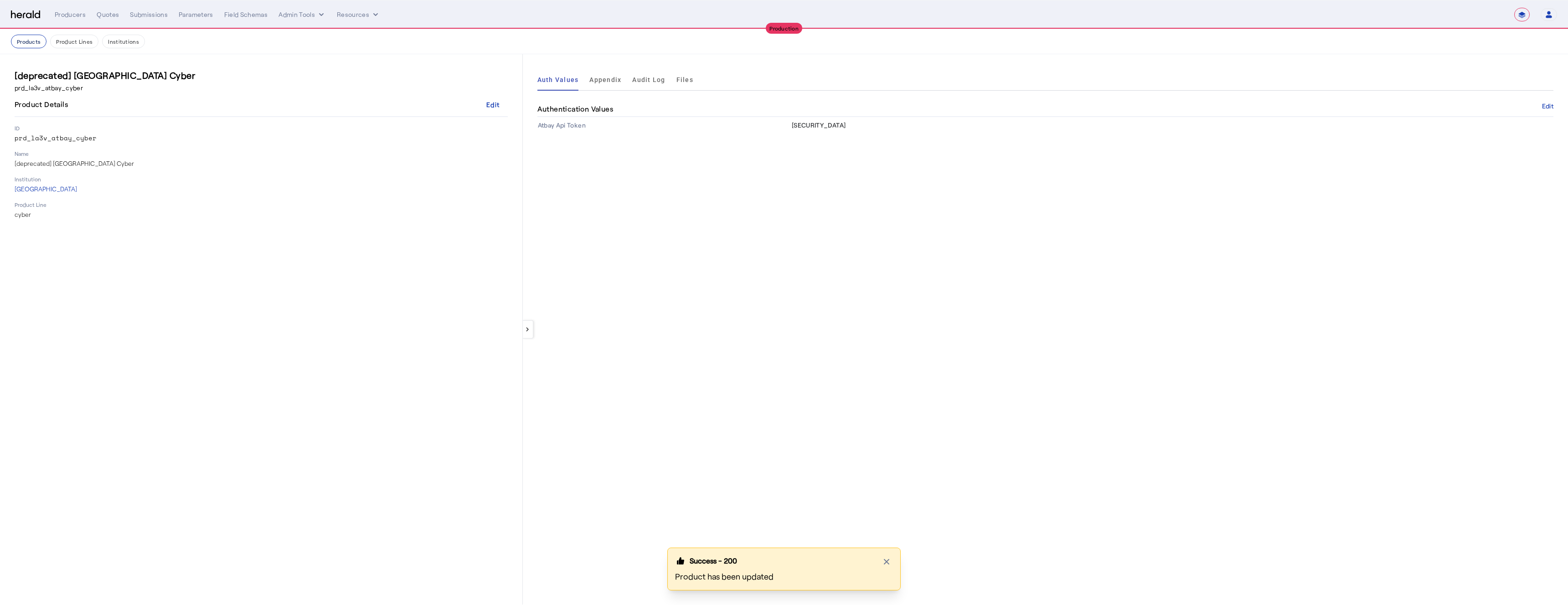
click at [25, 42] on button "Products" at bounding box center [29, 41] width 35 height 14
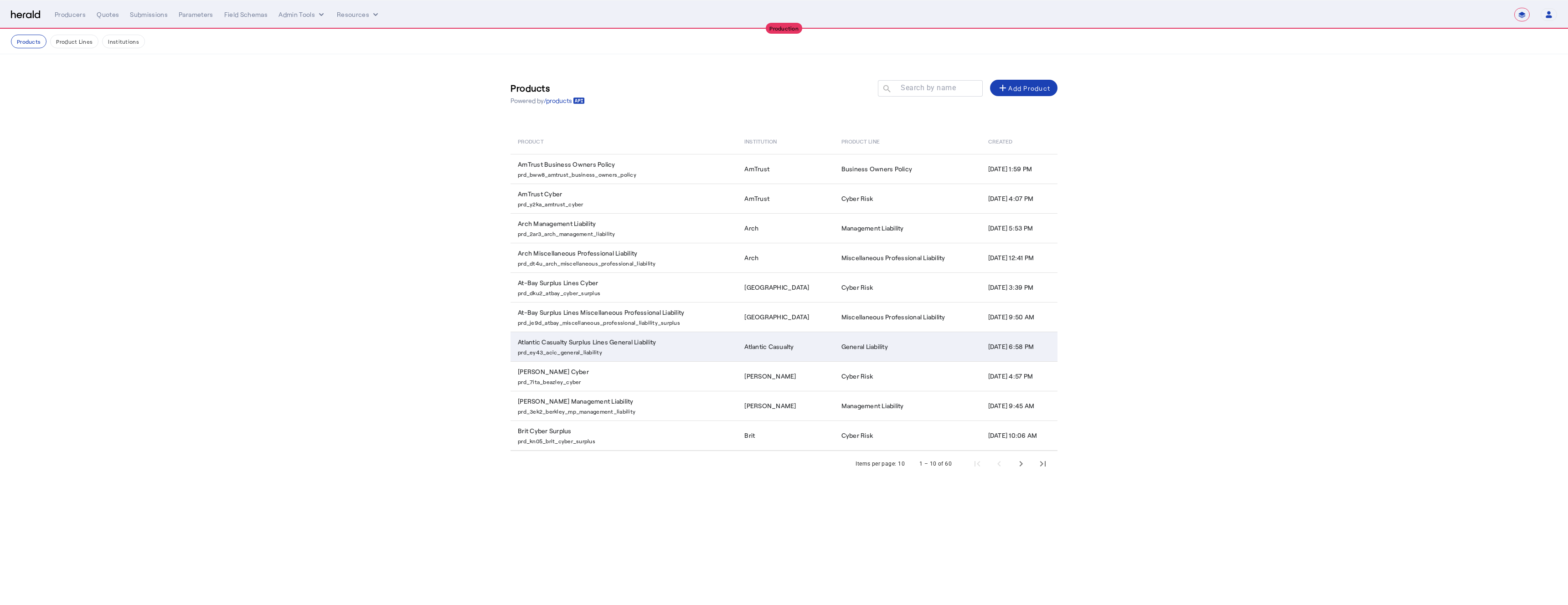
click at [626, 350] on p "prd_ey43_acic_general_liability" at bounding box center [625, 351] width 215 height 9
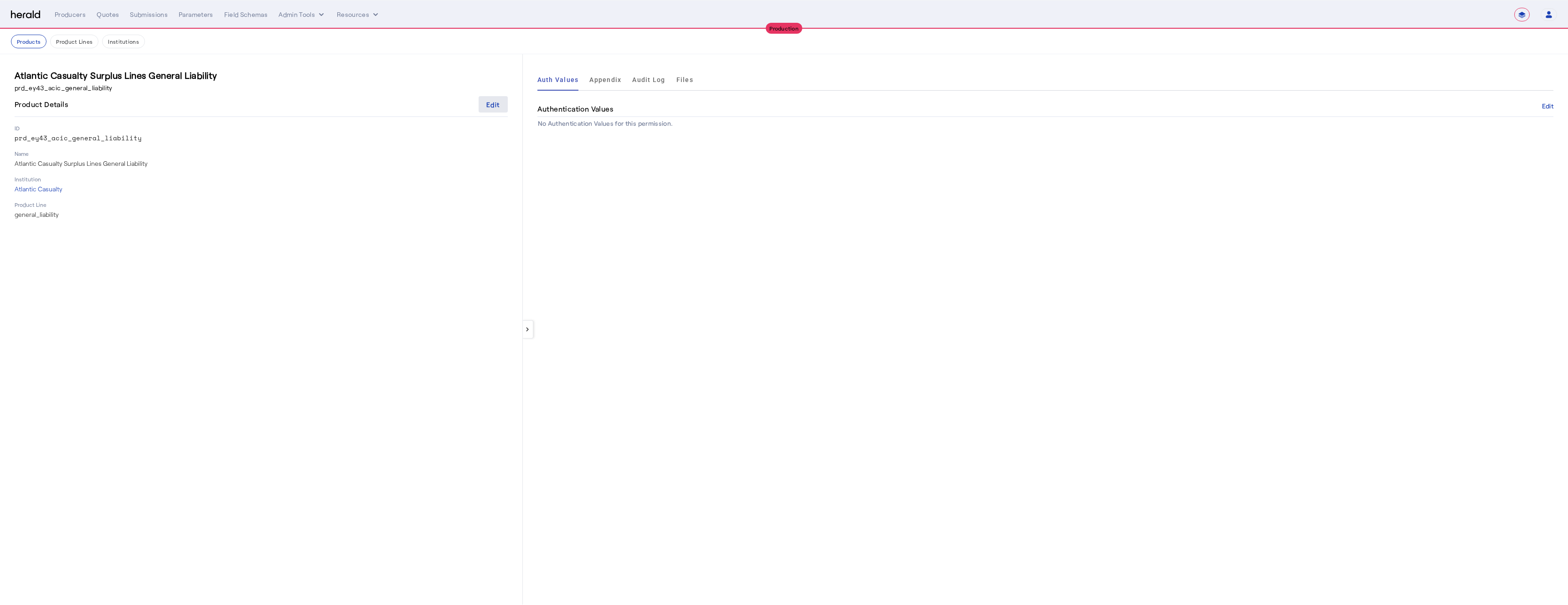
click at [496, 102] on div "Edit" at bounding box center [492, 104] width 13 height 9
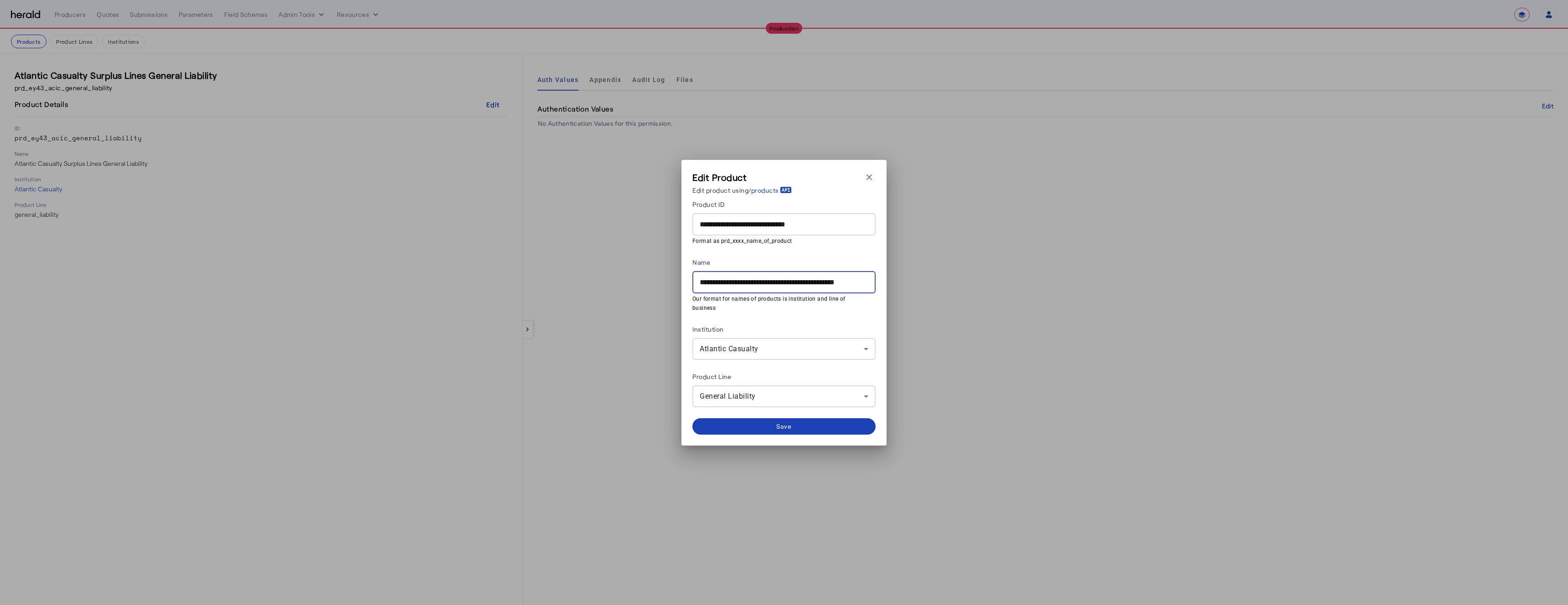
click at [700, 286] on input "**********" at bounding box center [784, 283] width 168 height 11
click at [866, 188] on div "Edit Product Edit product using /products Close modal" at bounding box center [784, 185] width 183 height 28
click at [869, 179] on icon "button" at bounding box center [869, 176] width 6 height 6
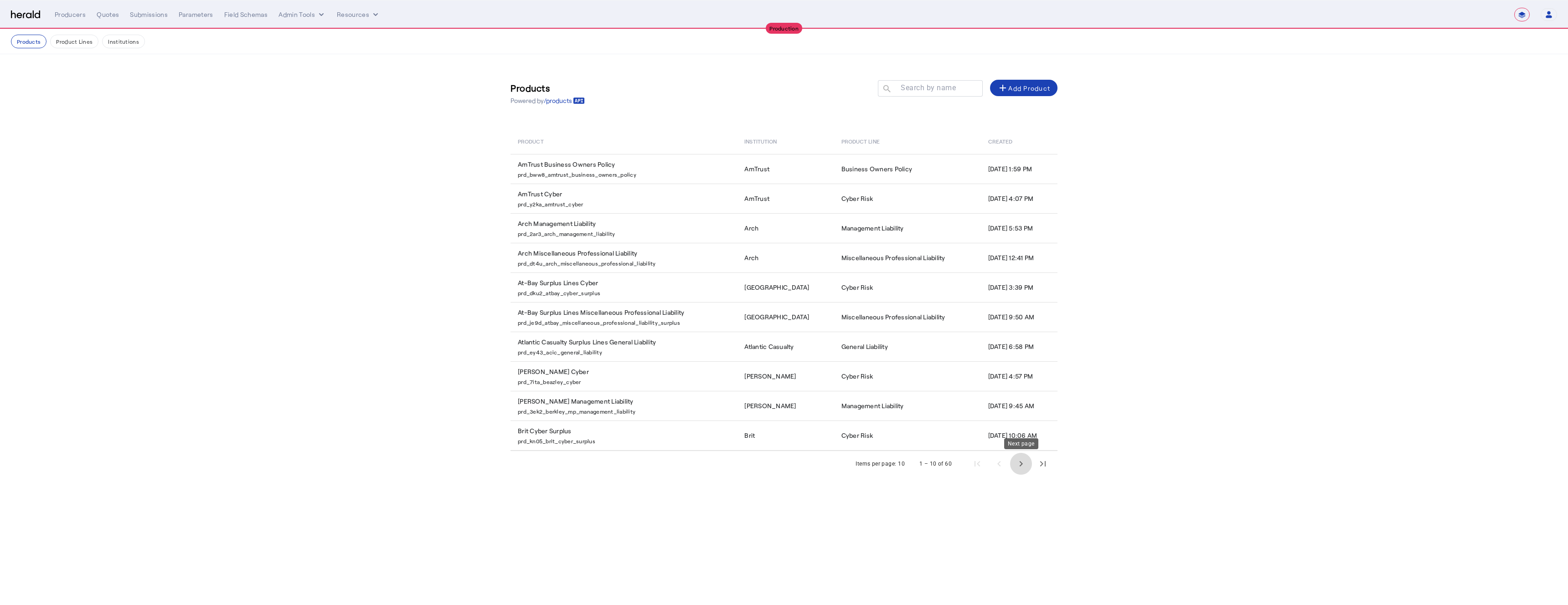
click at [1024, 464] on span "Next page" at bounding box center [1021, 464] width 22 height 22
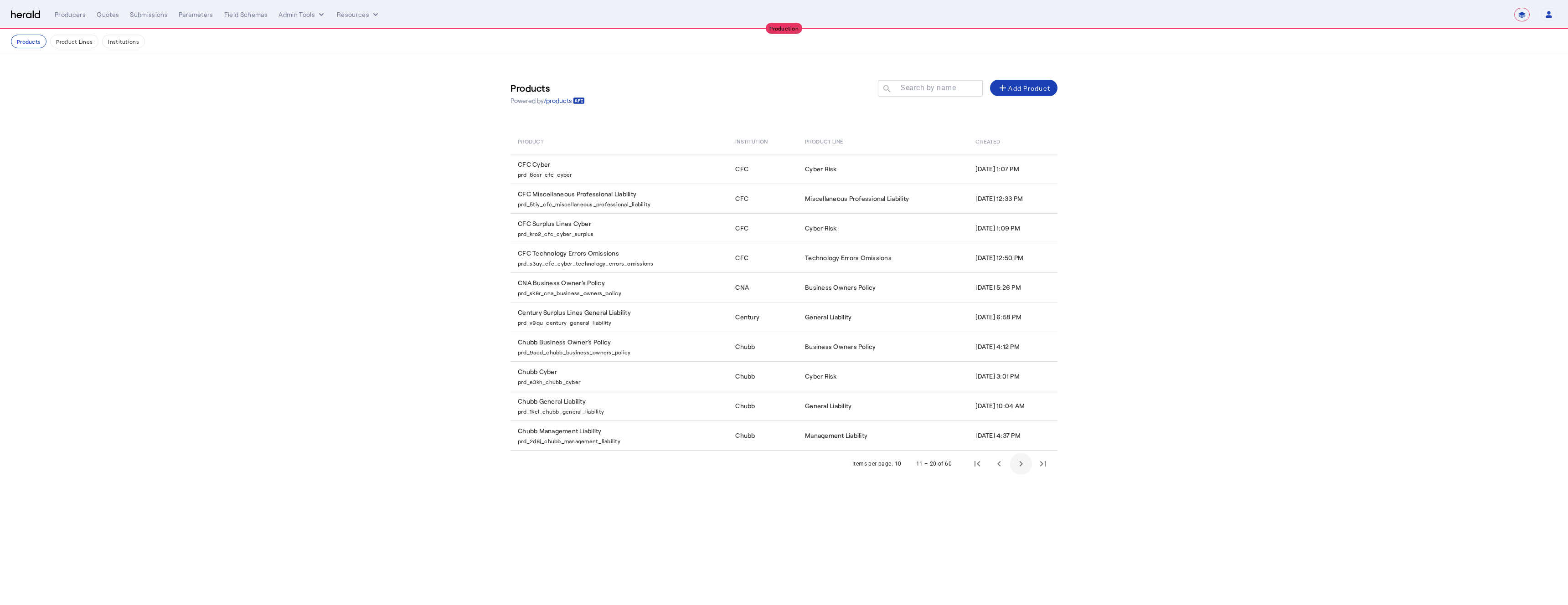
click at [1024, 464] on span "Next page" at bounding box center [1021, 464] width 22 height 22
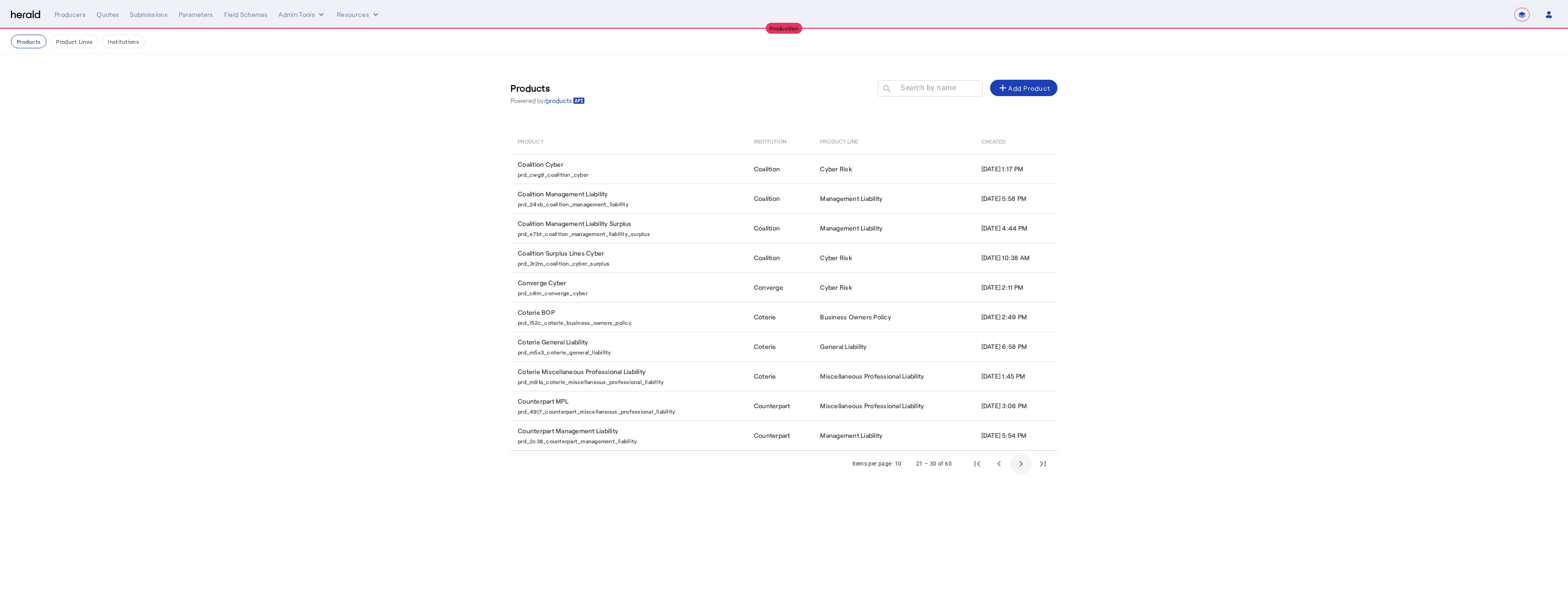
click at [1024, 464] on span "Next page" at bounding box center [1021, 464] width 22 height 22
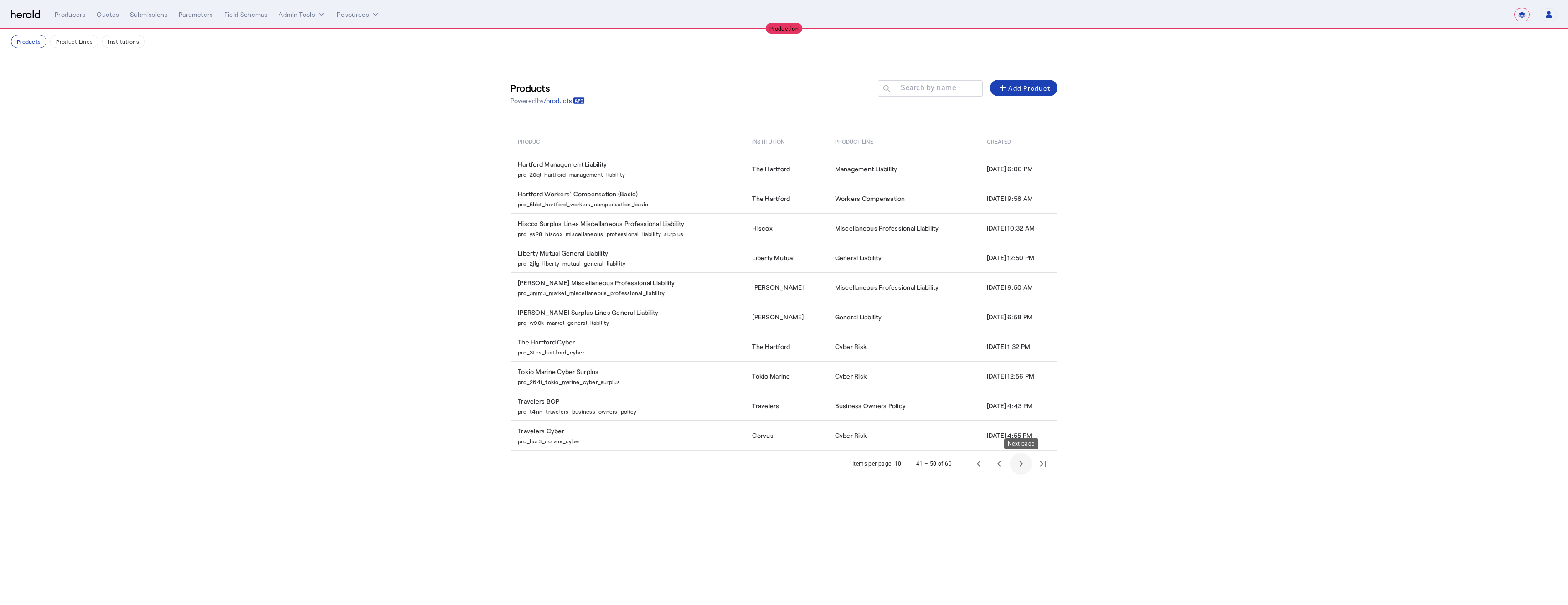
click at [1022, 466] on span "Next page" at bounding box center [1021, 464] width 22 height 22
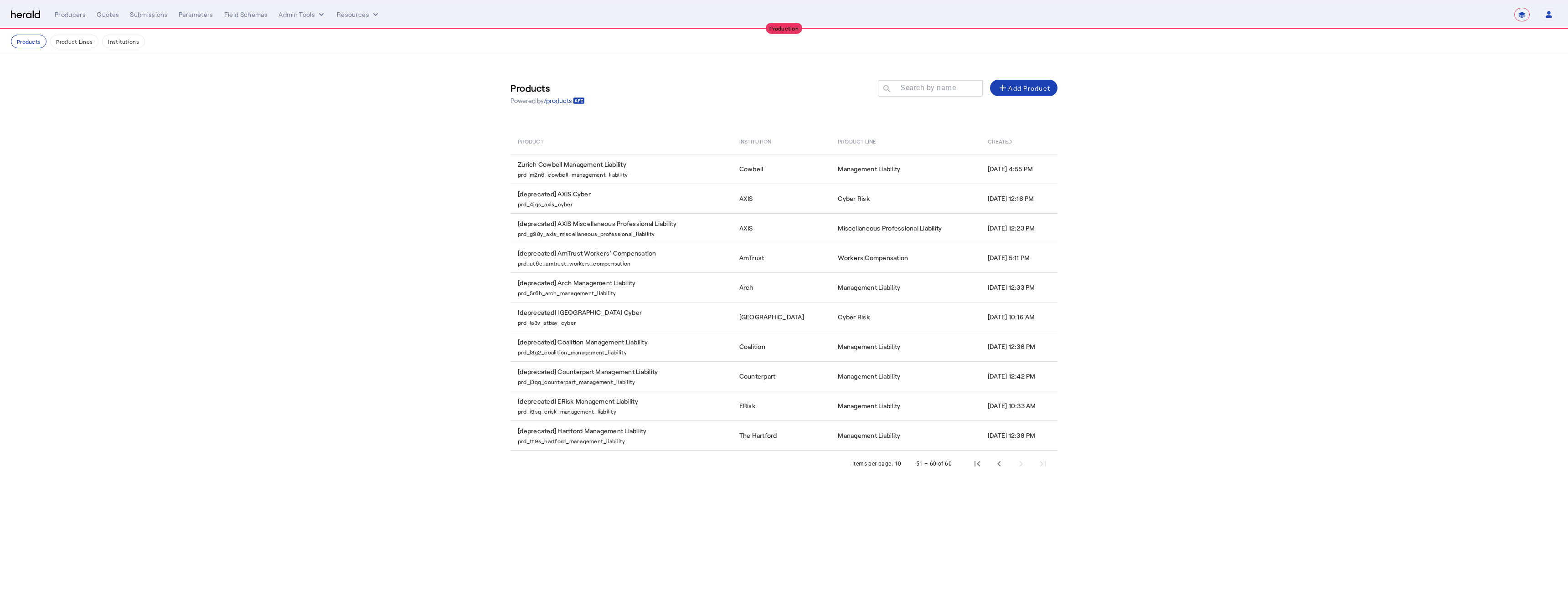
click at [625, 489] on div "Products Powered by /products Search by name search add Add Product Product Ins…" at bounding box center [784, 274] width 583 height 441
click at [1001, 466] on span "Previous page" at bounding box center [999, 464] width 22 height 22
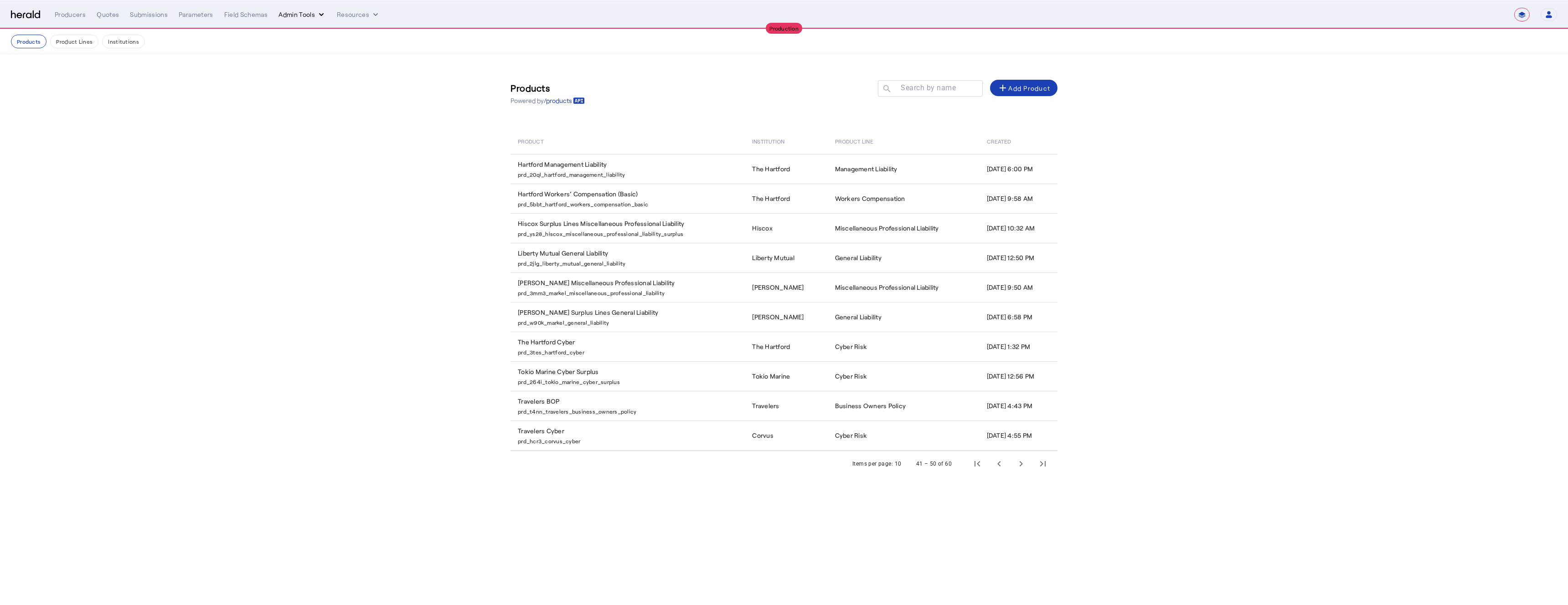
click at [317, 15] on icon "internal dropdown menu" at bounding box center [322, 15] width 9 height 9
click at [303, 27] on div "Platforms Manager" at bounding box center [318, 34] width 81 height 22
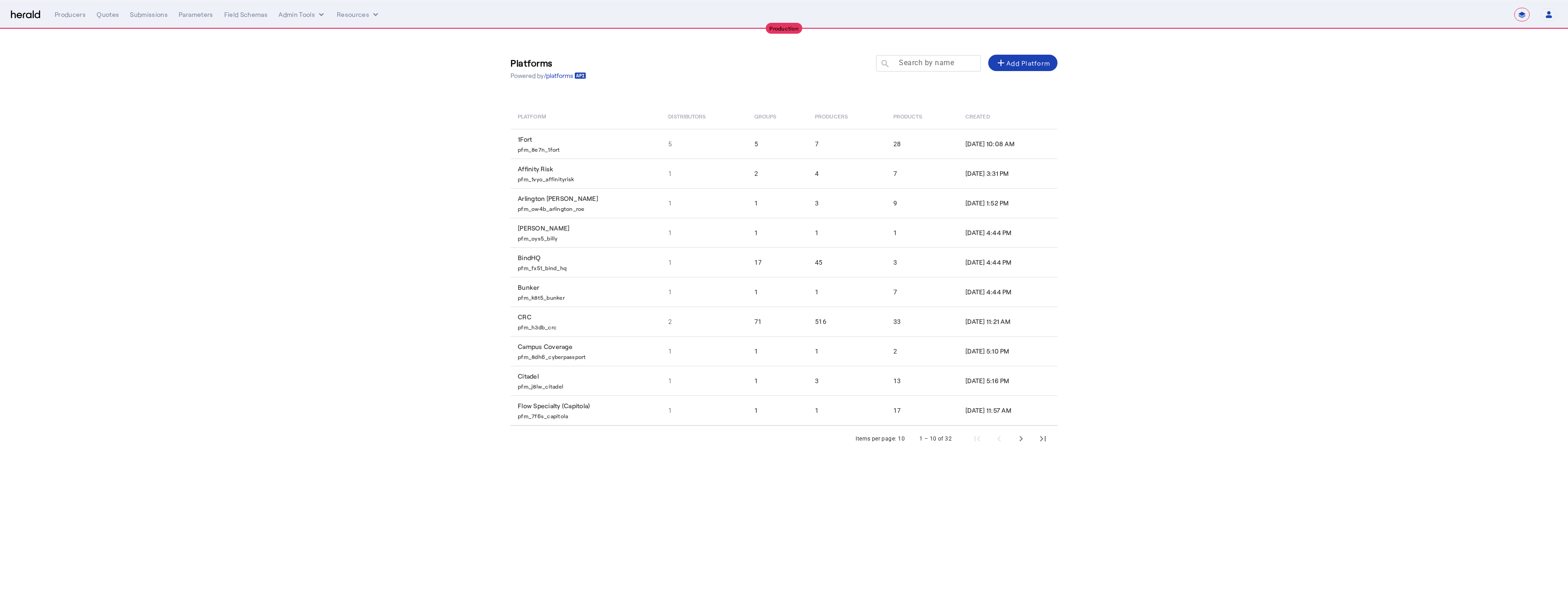
click at [926, 66] on mat-label "Search by name" at bounding box center [927, 62] width 55 height 8
click at [926, 66] on input "Search by name" at bounding box center [932, 63] width 82 height 11
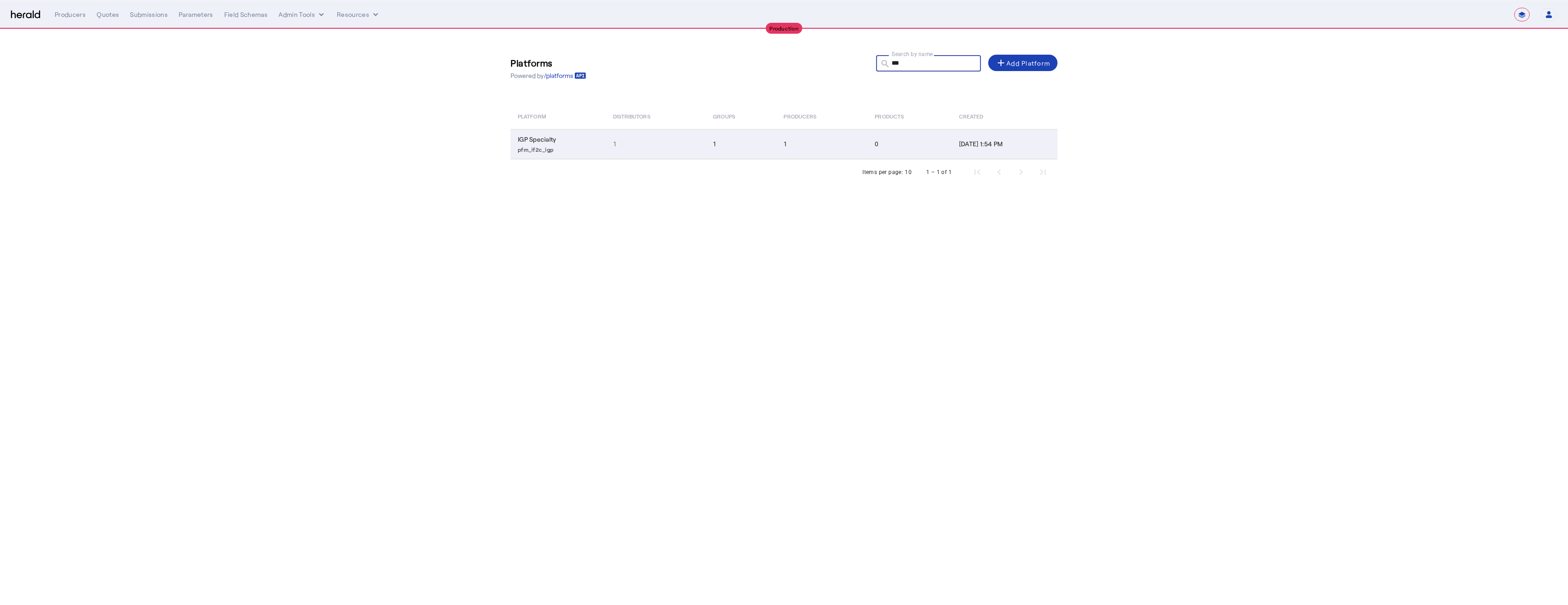
type input "***"
click at [668, 144] on td "1" at bounding box center [655, 144] width 101 height 30
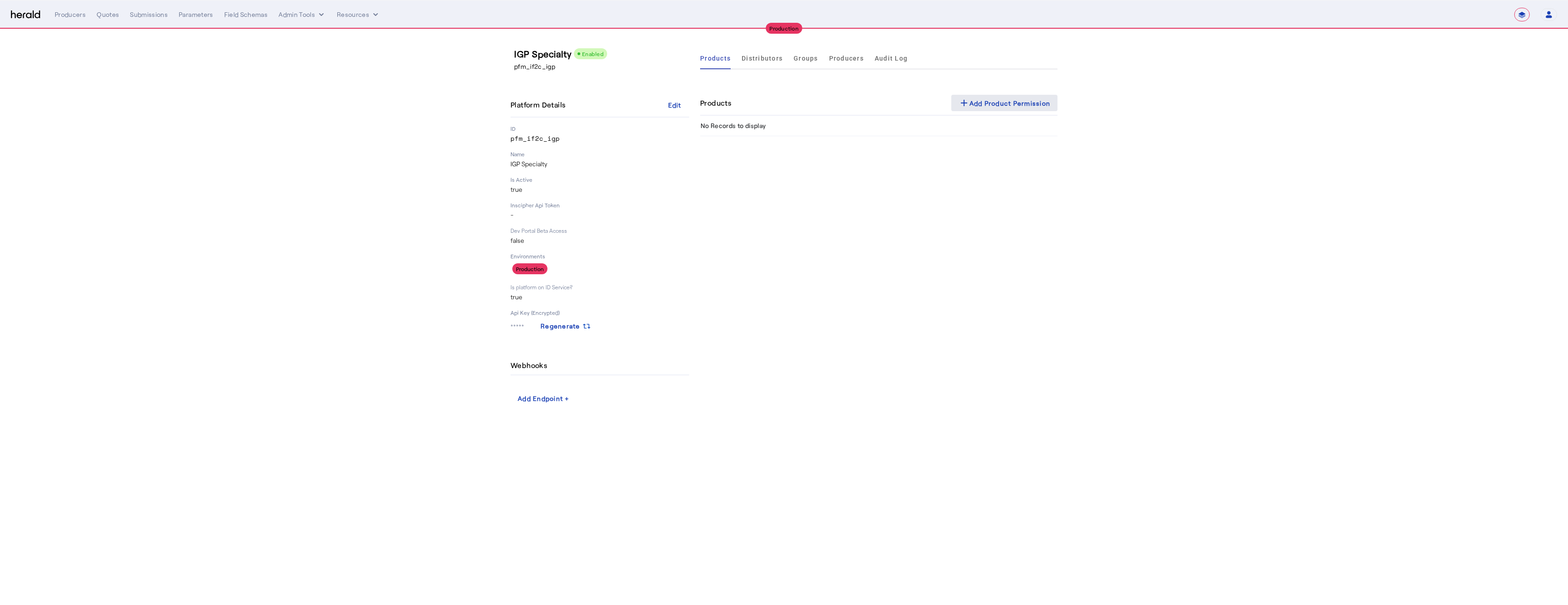
click at [1018, 112] on span at bounding box center [1003, 103] width 106 height 22
select select "pfm_if2c_igp"
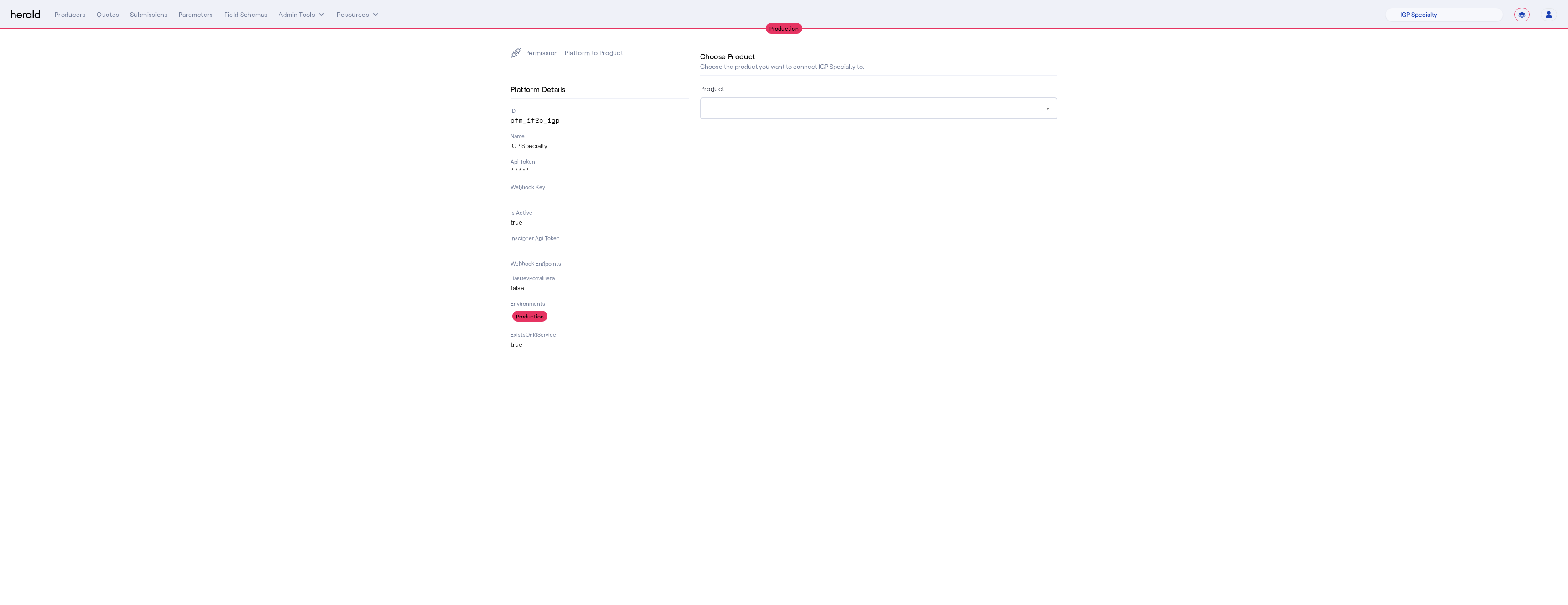
click at [734, 99] on div at bounding box center [878, 109] width 343 height 22
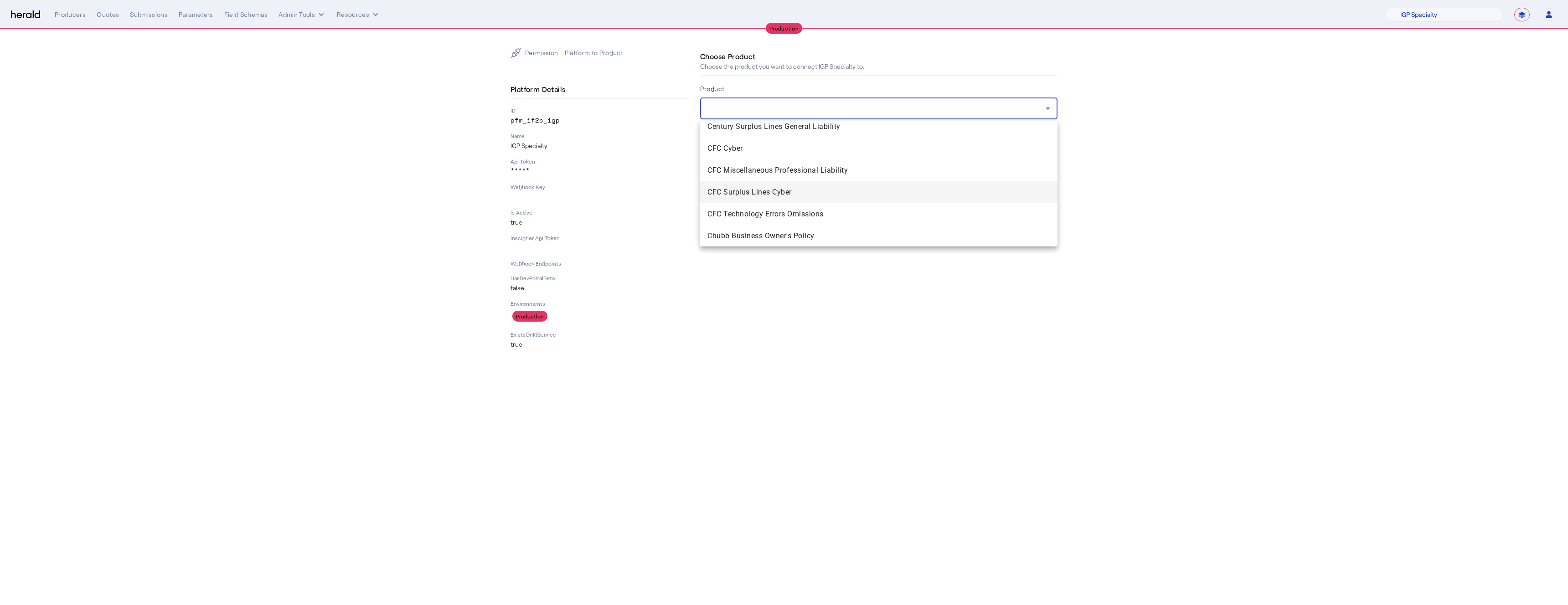
scroll to position [419, 0]
click at [741, 152] on span "CFC Cyber" at bounding box center [878, 151] width 343 height 11
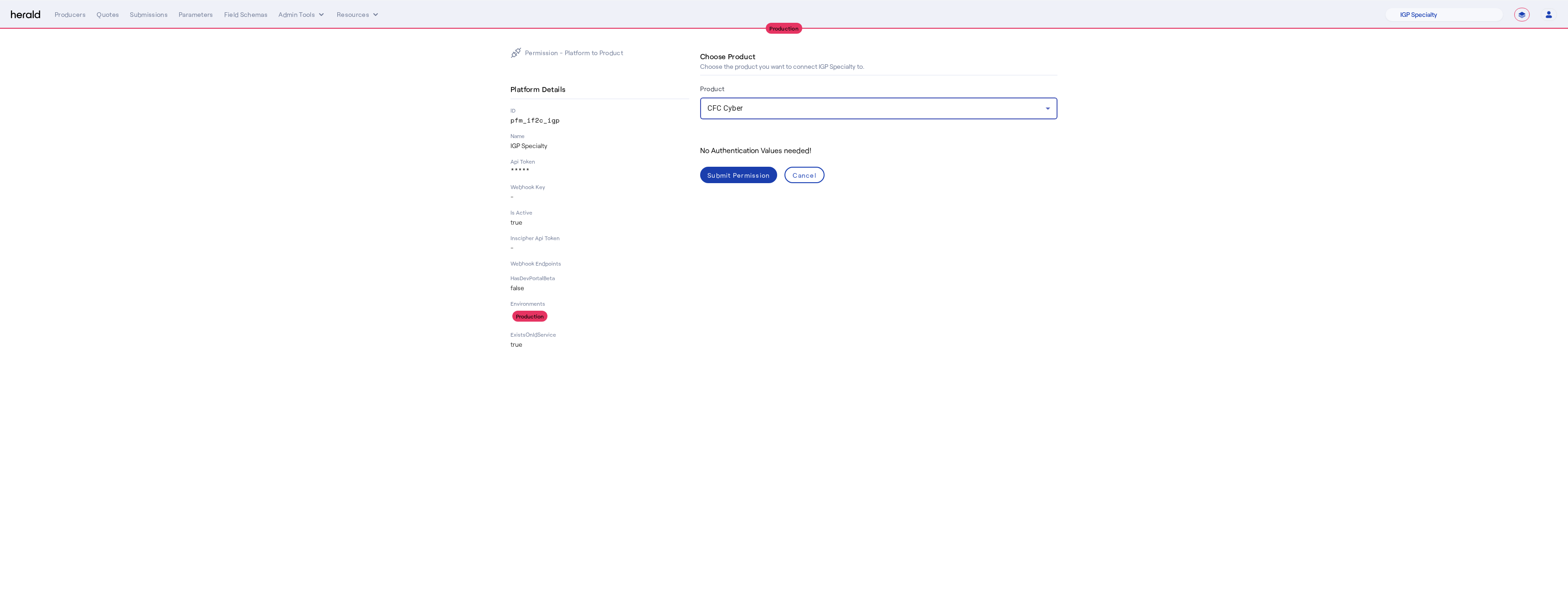
click at [731, 177] on div "Submit Permission" at bounding box center [738, 175] width 63 height 9
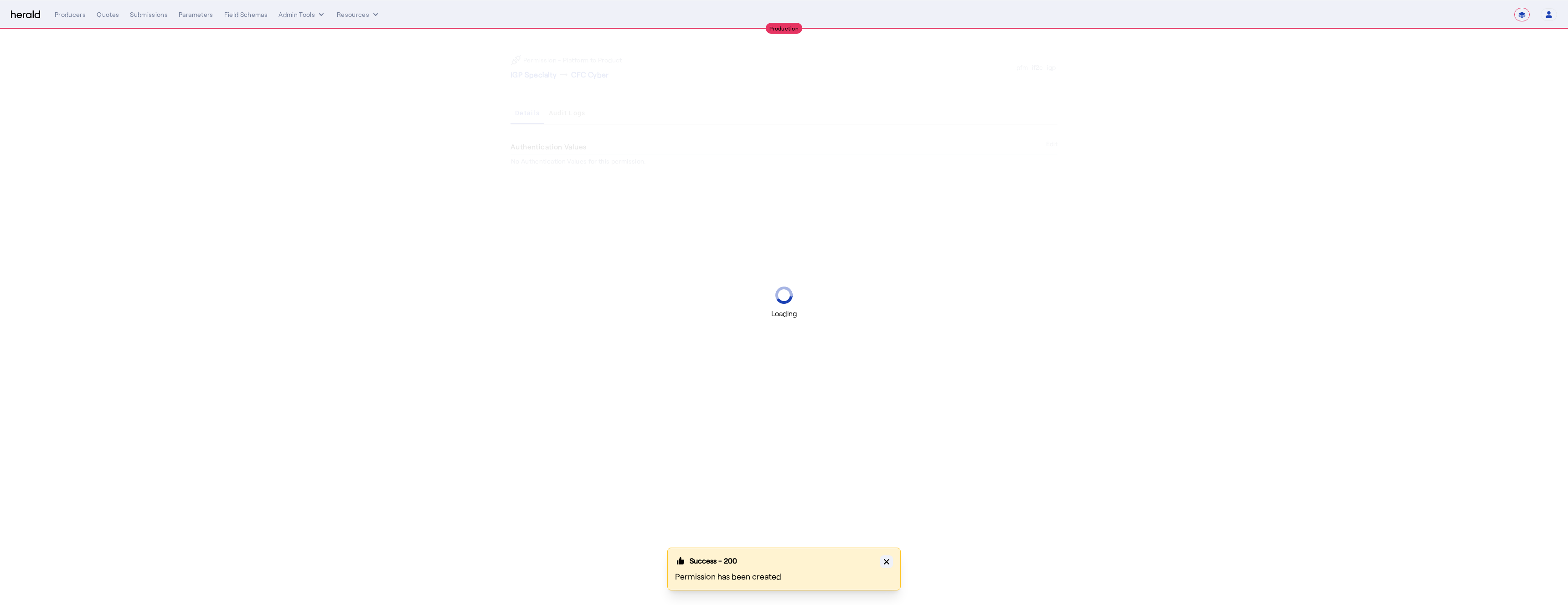
click at [891, 563] on icon "button" at bounding box center [886, 562] width 9 height 9
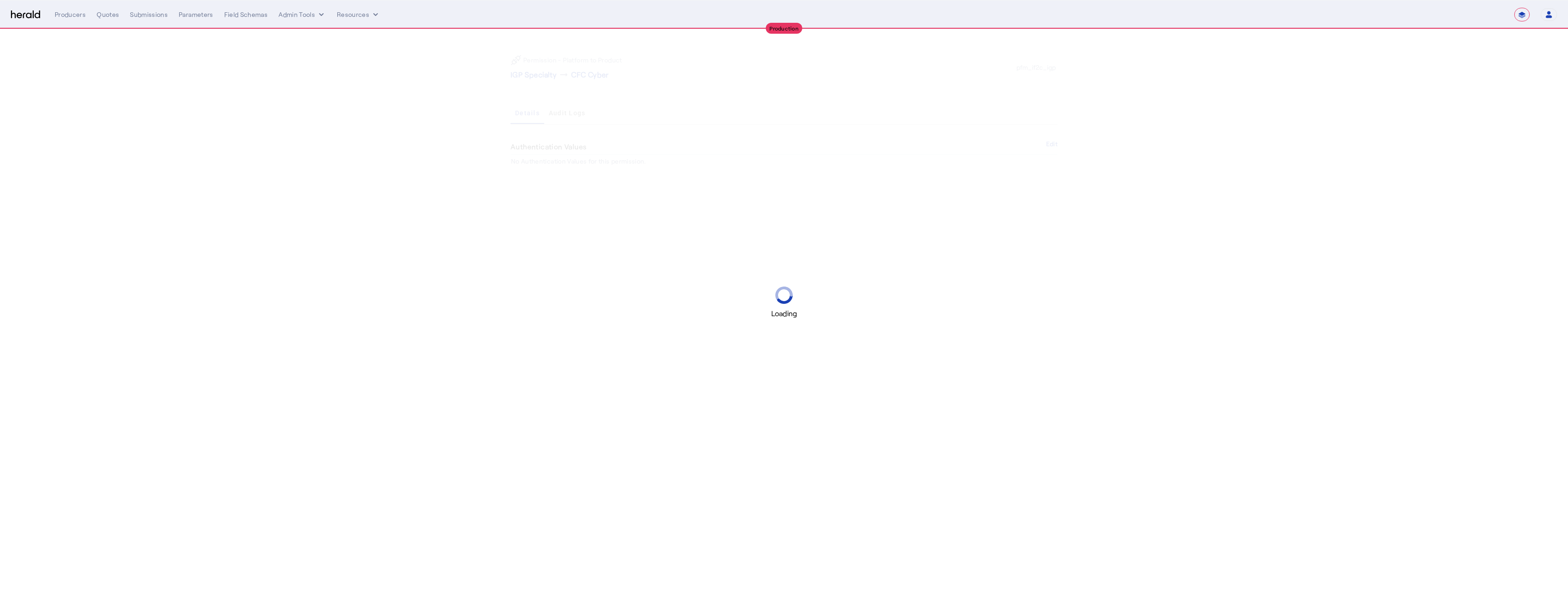
click at [822, 222] on div "Loading" at bounding box center [784, 302] width 1568 height 605
click at [544, 73] on p "IGP Specialty" at bounding box center [533, 75] width 46 height 11
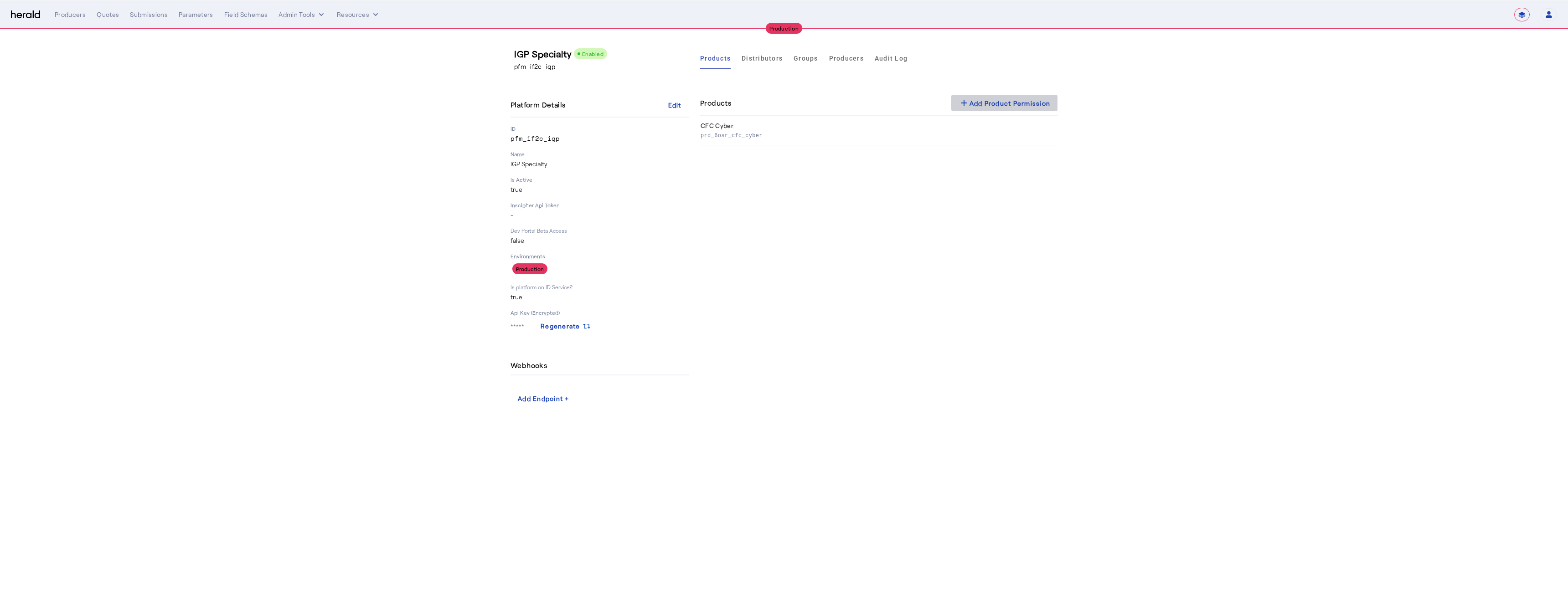
click at [988, 105] on div "add Add Product Permission" at bounding box center [1004, 103] width 92 height 11
select select "pfm_if2c_igp"
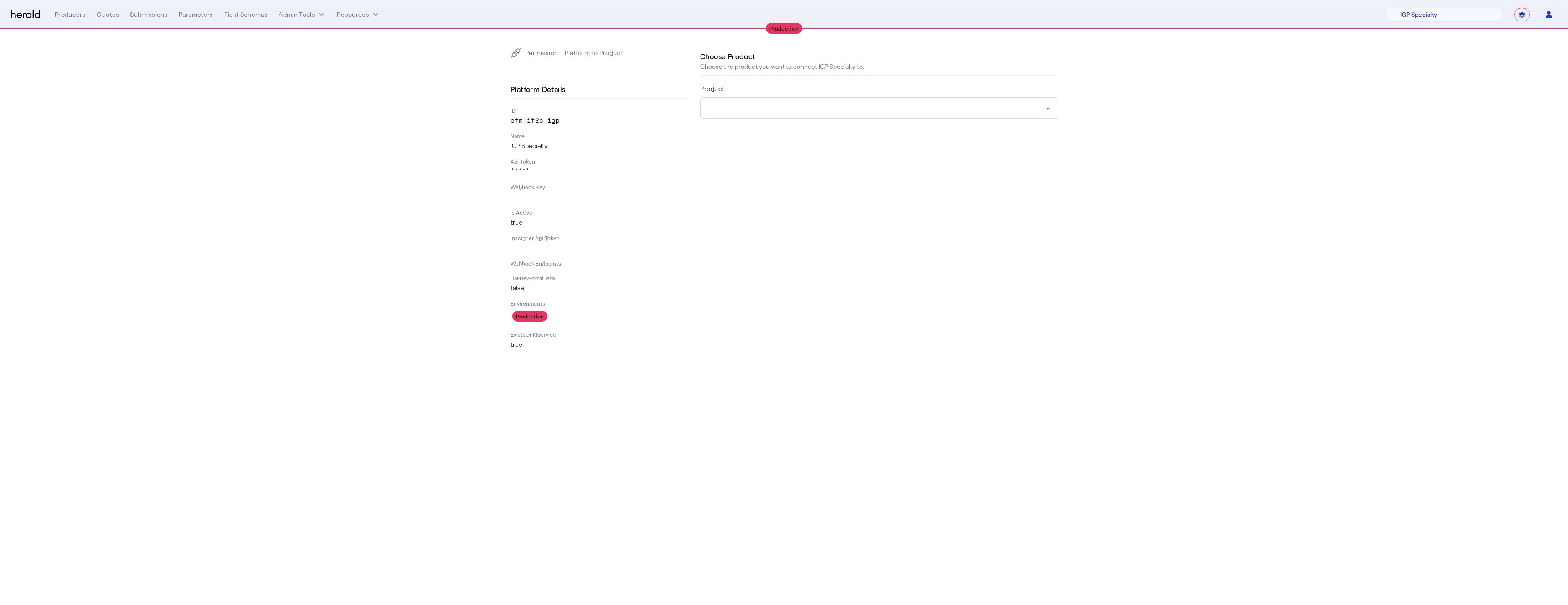
click at [784, 117] on div at bounding box center [878, 109] width 343 height 22
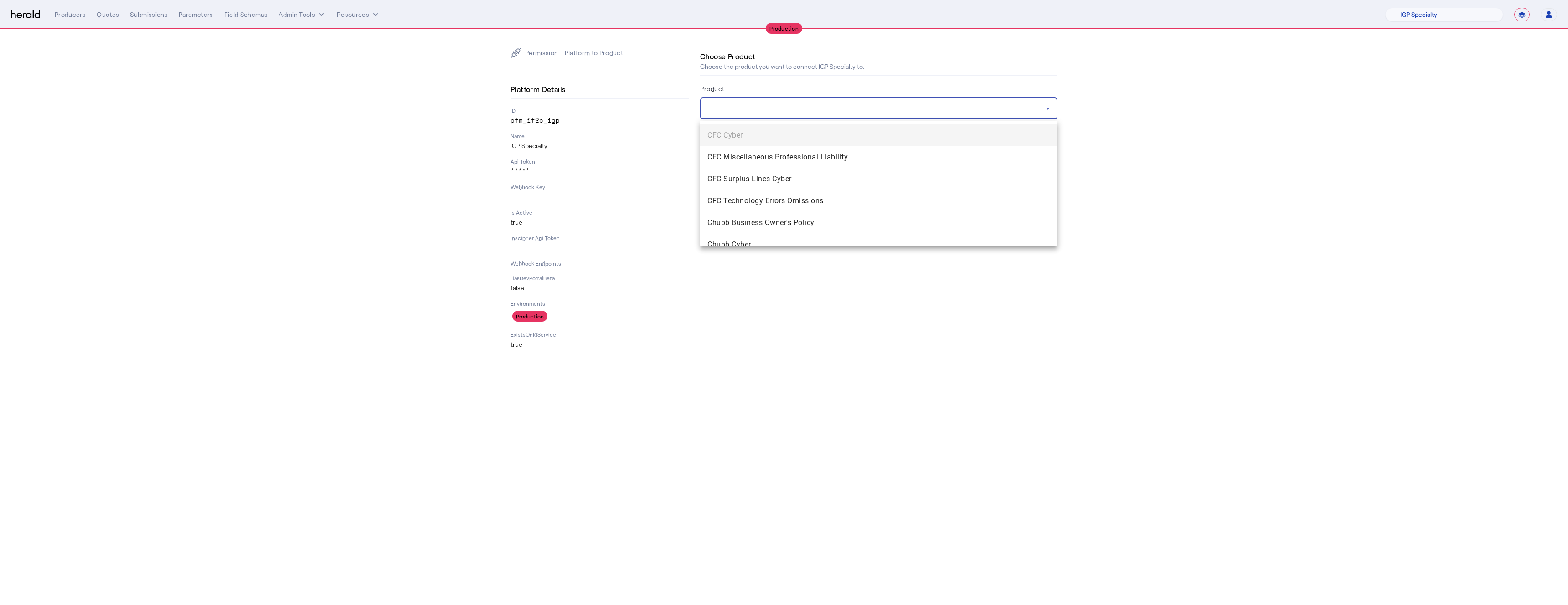
scroll to position [417, 0]
click at [758, 199] on span "CFC Surplus Lines Cyber" at bounding box center [878, 197] width 343 height 11
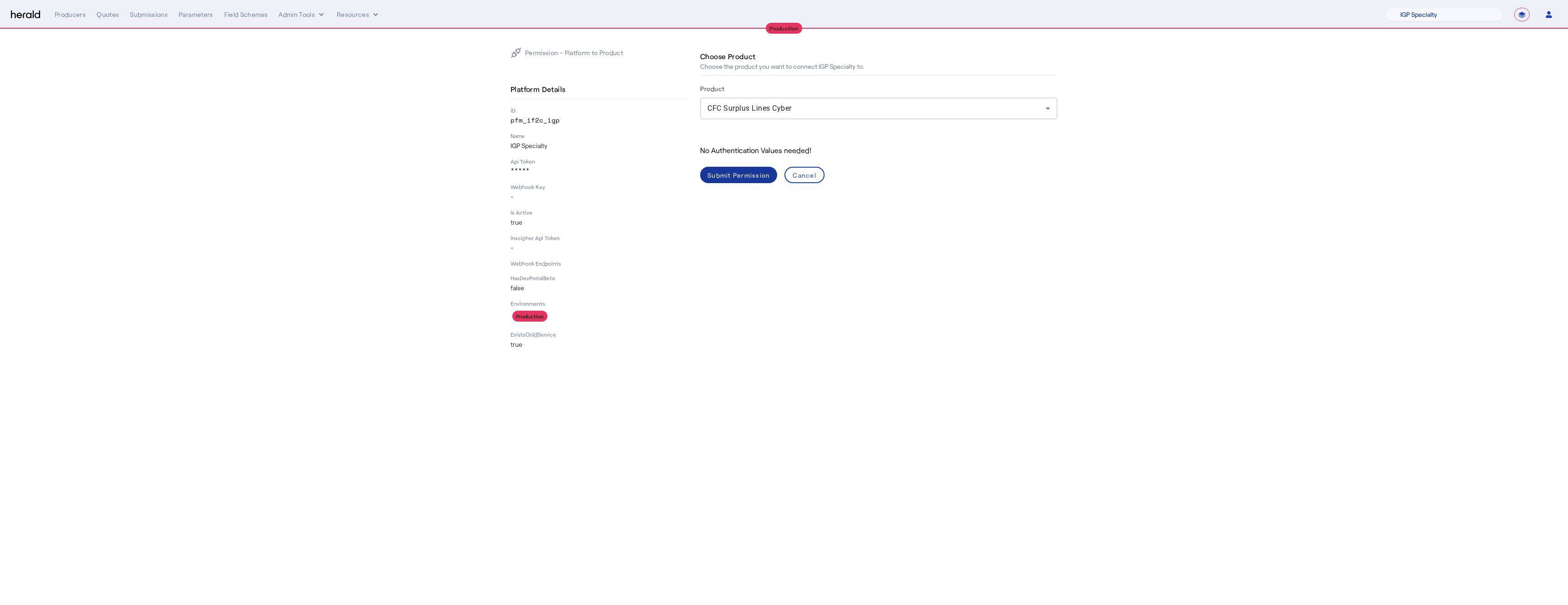
click at [746, 177] on div "Submit Permission" at bounding box center [738, 175] width 63 height 9
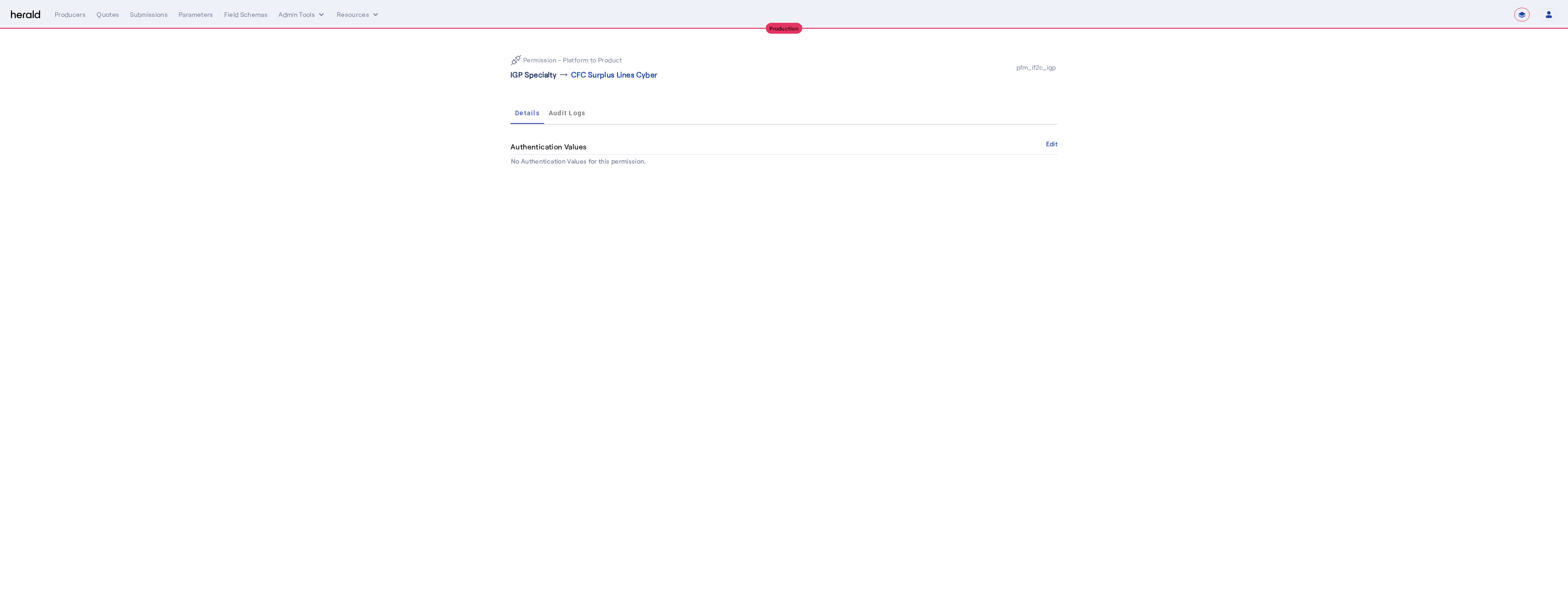
click at [542, 70] on p "IGP Specialty" at bounding box center [533, 75] width 46 height 11
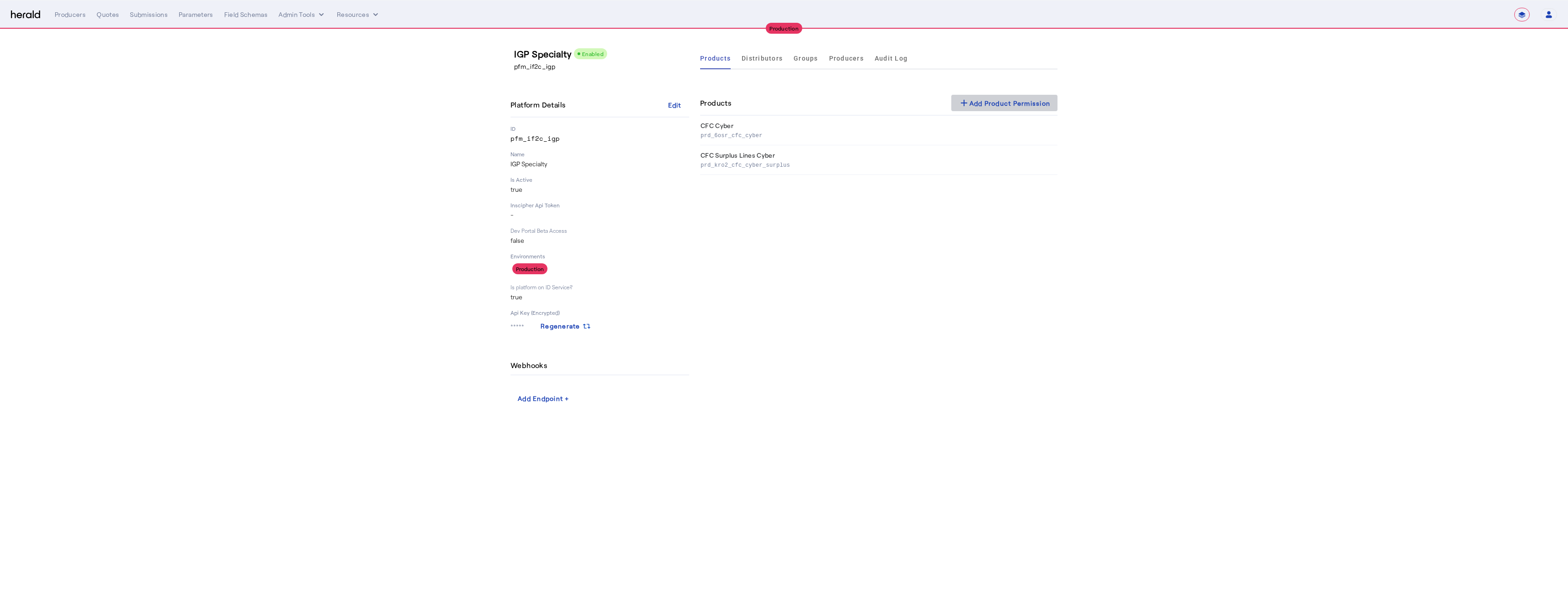
click at [1023, 106] on div "add Add Product Permission" at bounding box center [1004, 103] width 92 height 11
select select "pfm_if2c_igp"
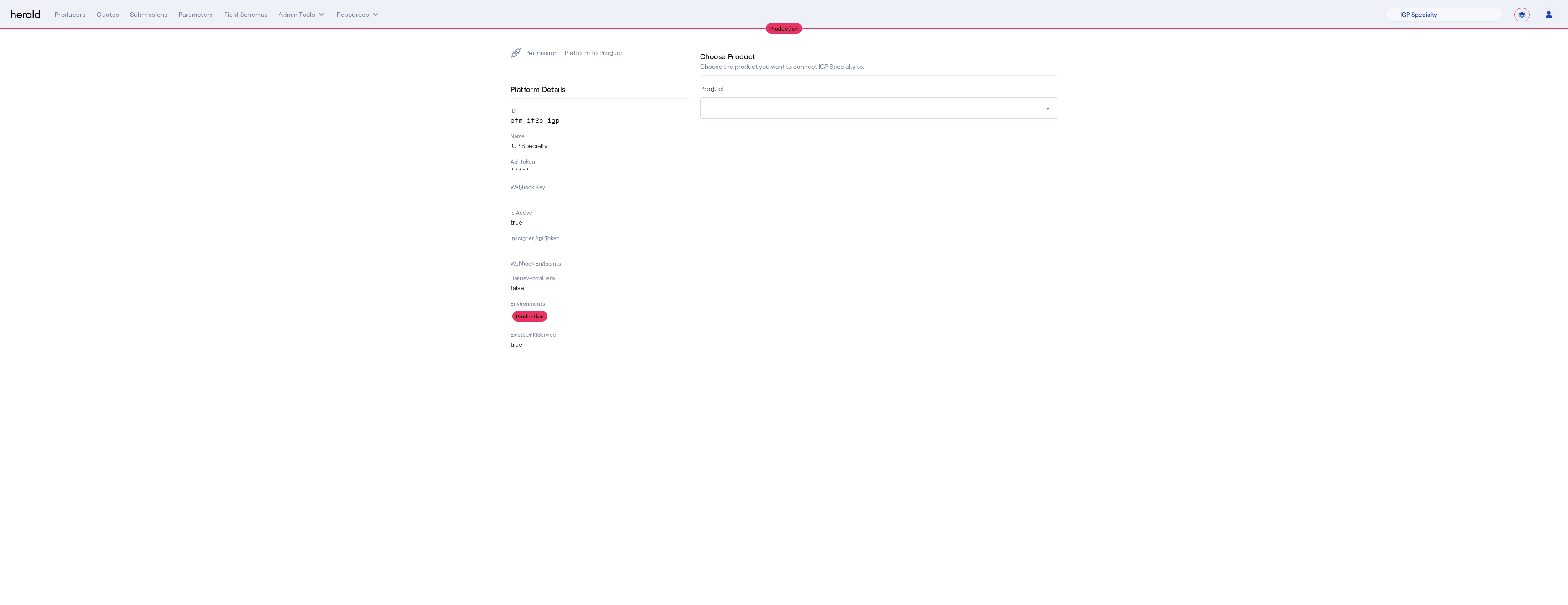
click at [717, 90] on label "Product" at bounding box center [712, 89] width 25 height 7
click at [717, 92] on herald-label "Product" at bounding box center [712, 91] width 25 height 15
click at [717, 108] on div at bounding box center [876, 108] width 338 height 11
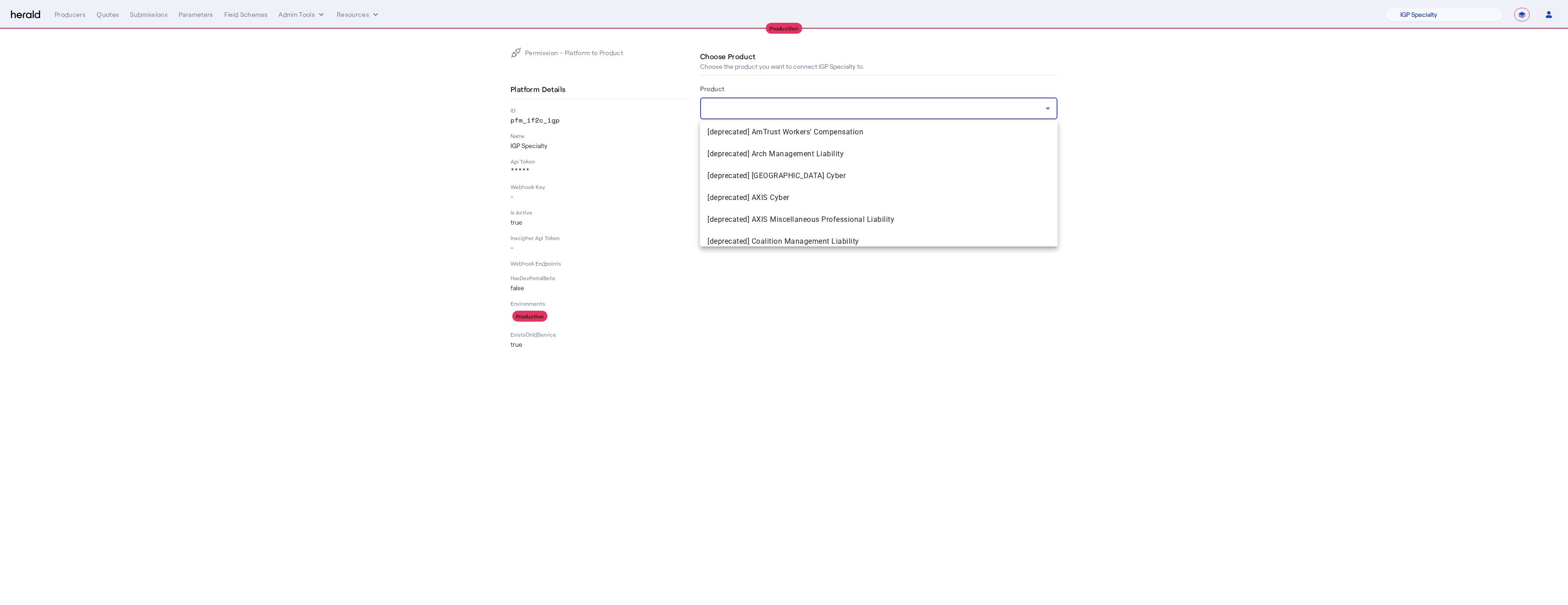
scroll to position [795, 0]
click at [748, 233] on span "Elpha Secure Enhanced Cyber" at bounding box center [878, 234] width 343 height 11
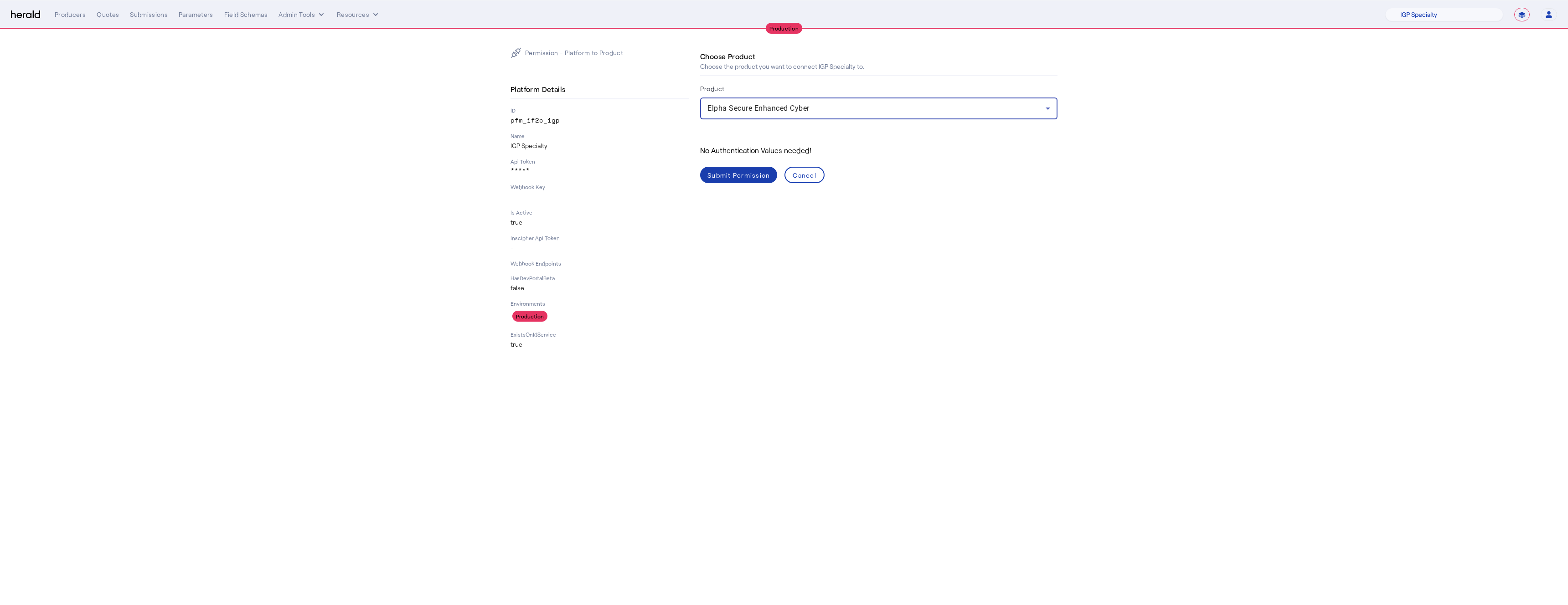
click at [746, 171] on div "Submit Permission" at bounding box center [738, 175] width 63 height 9
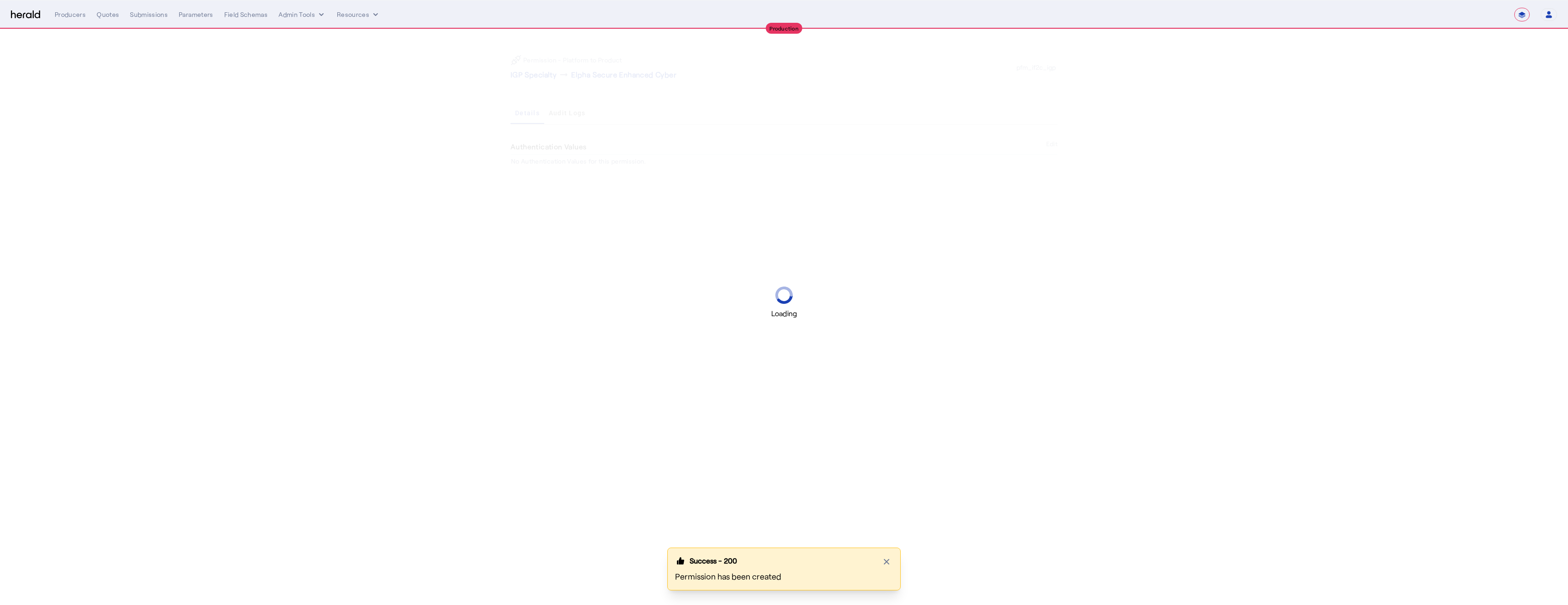
click at [592, 72] on div "Loading" at bounding box center [784, 302] width 1568 height 605
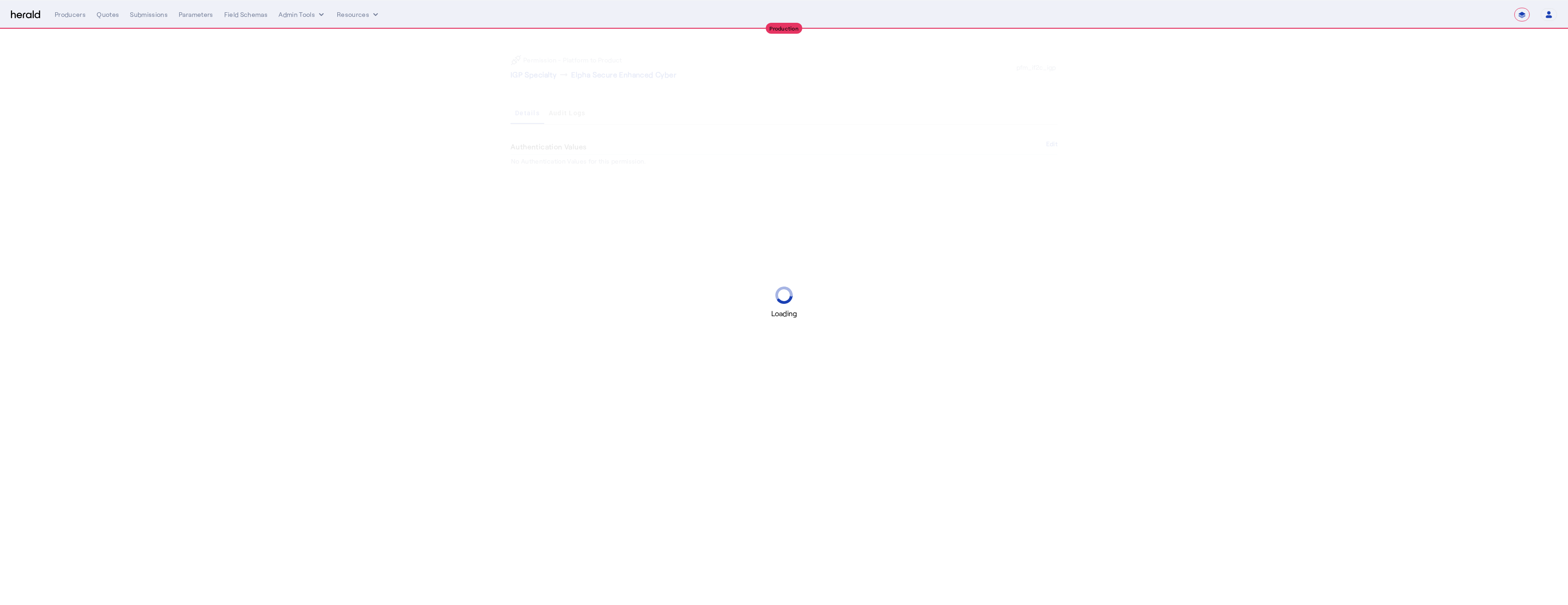
click at [550, 77] on div "Loading" at bounding box center [784, 302] width 1568 height 605
click at [542, 77] on div "Loading" at bounding box center [784, 302] width 1568 height 605
click at [541, 75] on p "IGP Specialty" at bounding box center [533, 75] width 46 height 11
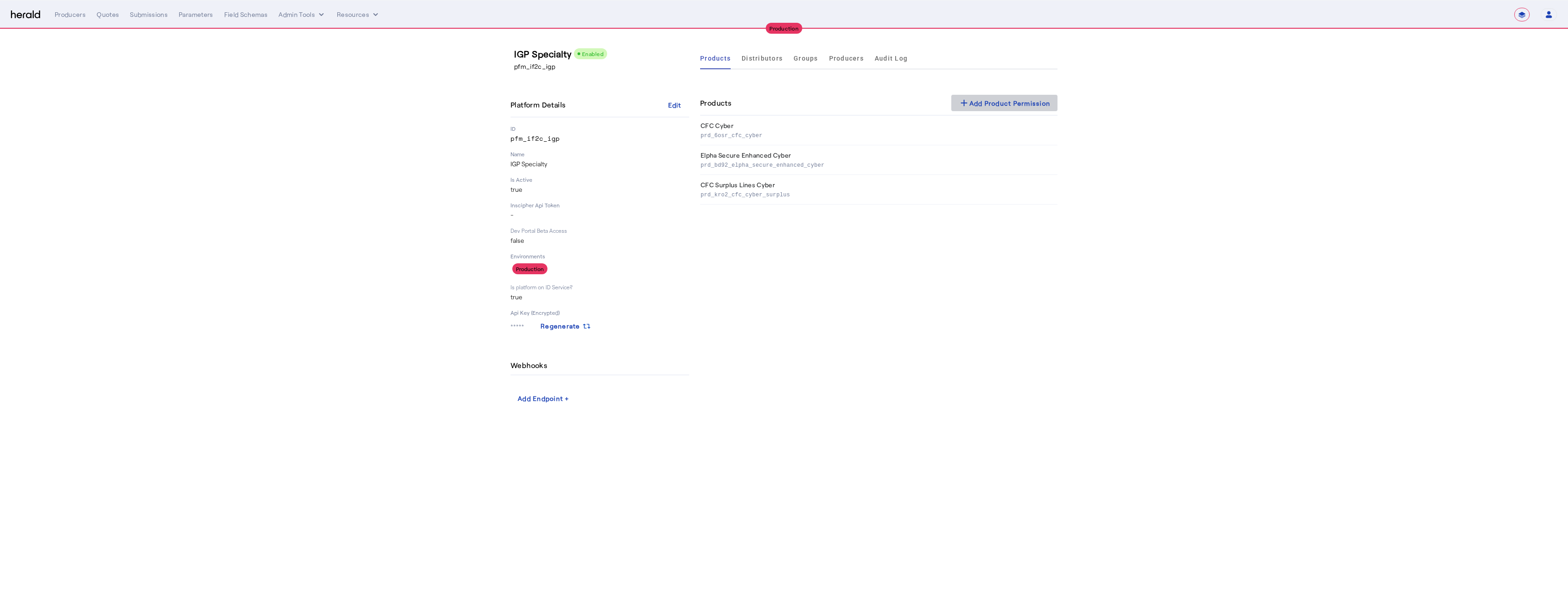
click at [973, 105] on div "add Add Product Permission" at bounding box center [1004, 103] width 92 height 11
select select "pfm_if2c_igp"
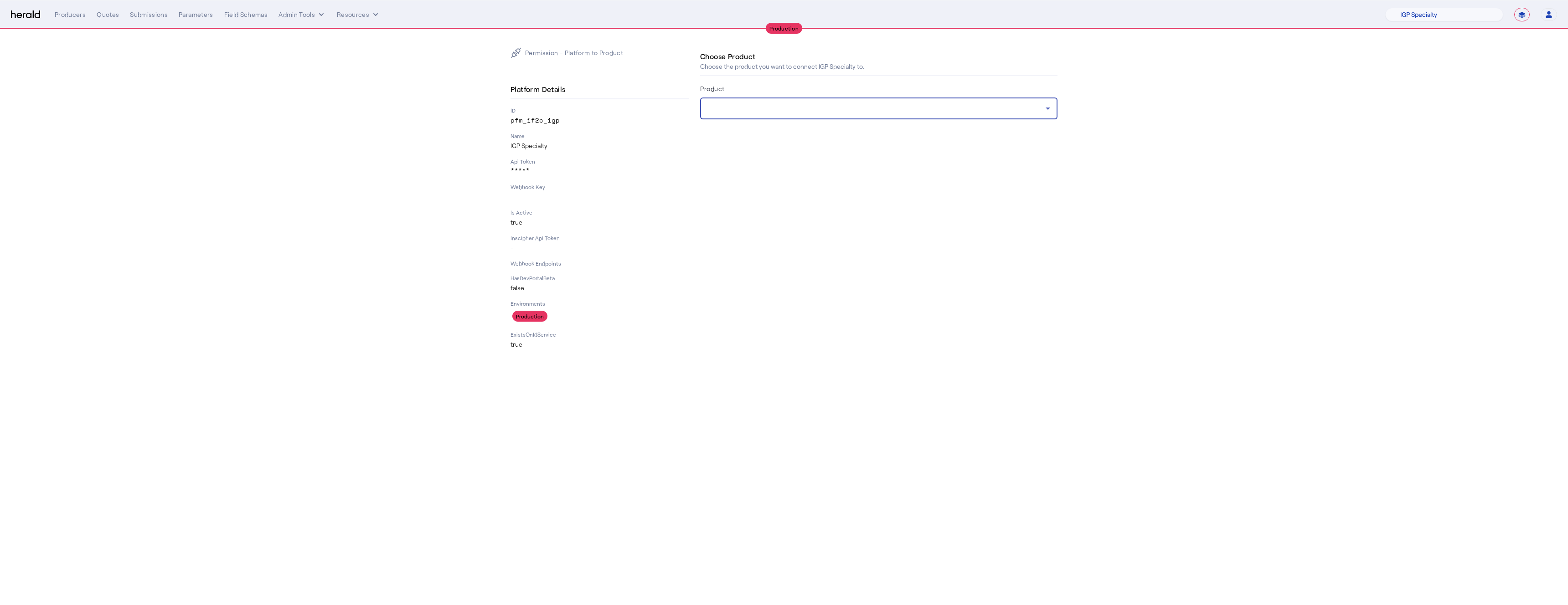
click at [940, 110] on div at bounding box center [876, 108] width 338 height 11
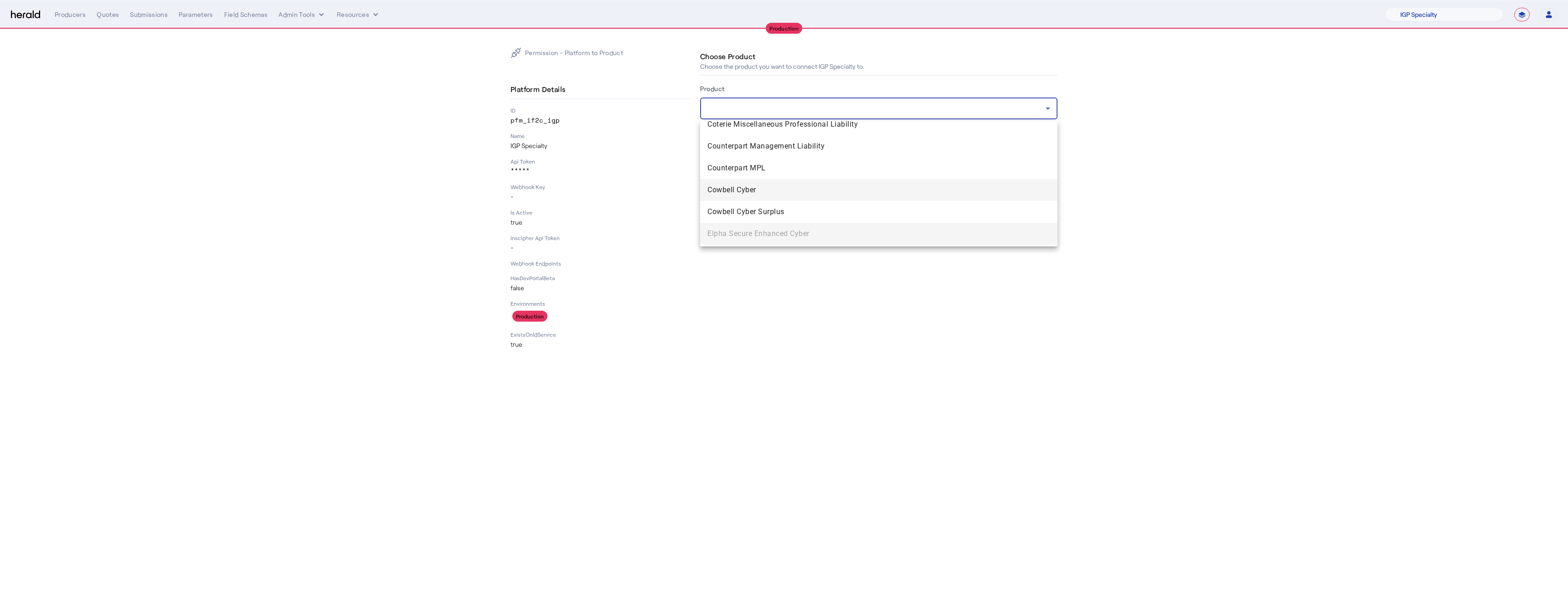
scroll to position [844, 0]
click at [797, 204] on span "Elpha Secure Standard Cyber" at bounding box center [878, 207] width 343 height 11
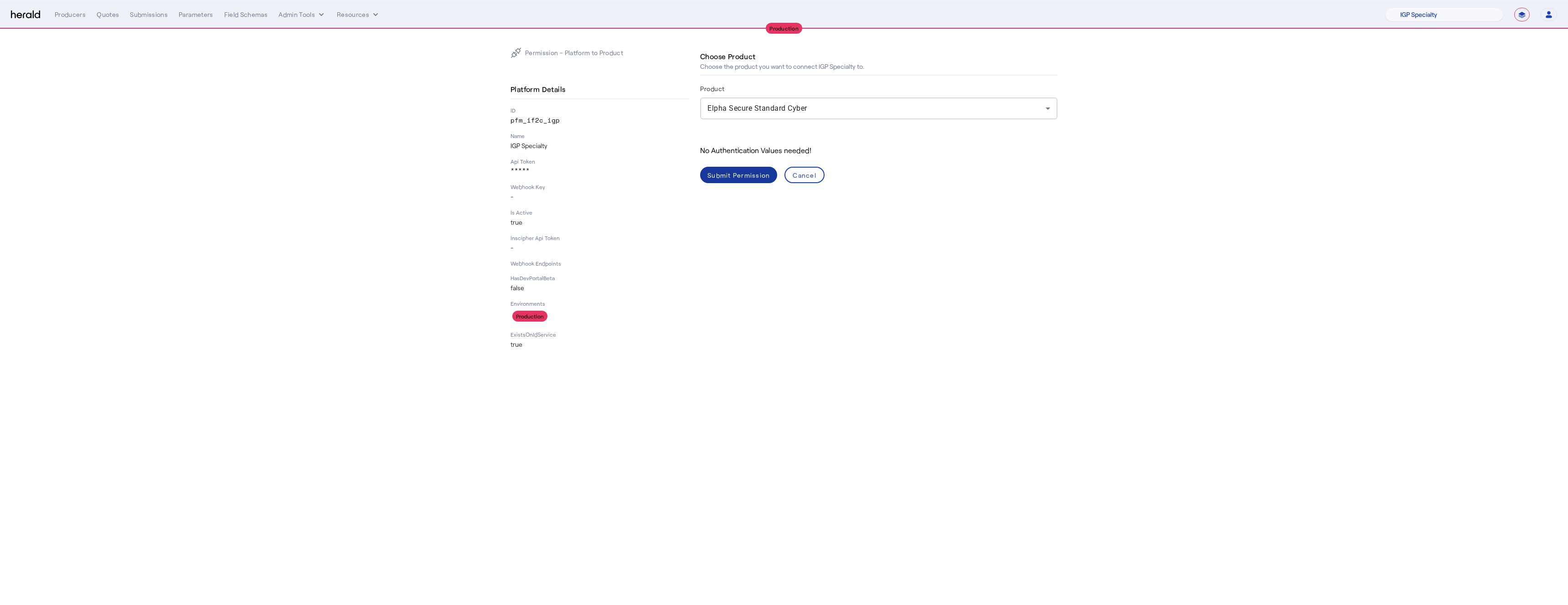
click at [739, 175] on div "Submit Permission" at bounding box center [738, 175] width 63 height 9
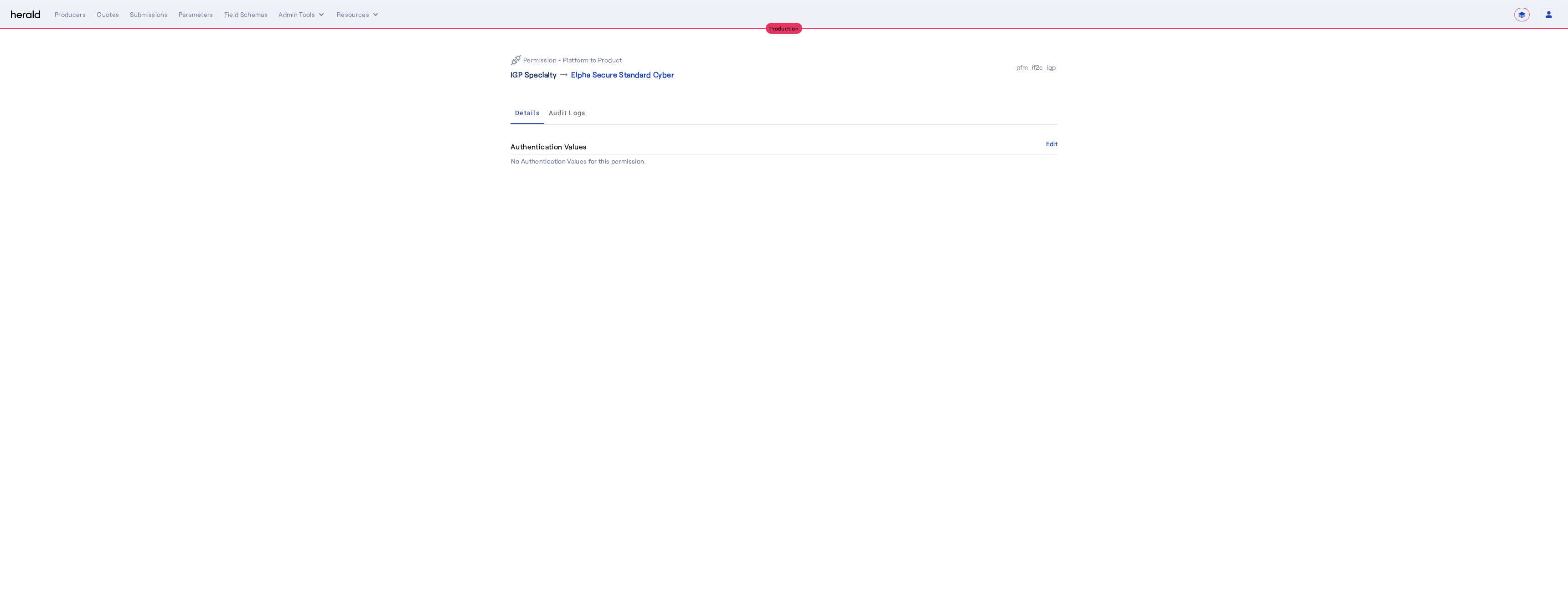
click at [524, 77] on p "IGP Specialty" at bounding box center [533, 75] width 46 height 11
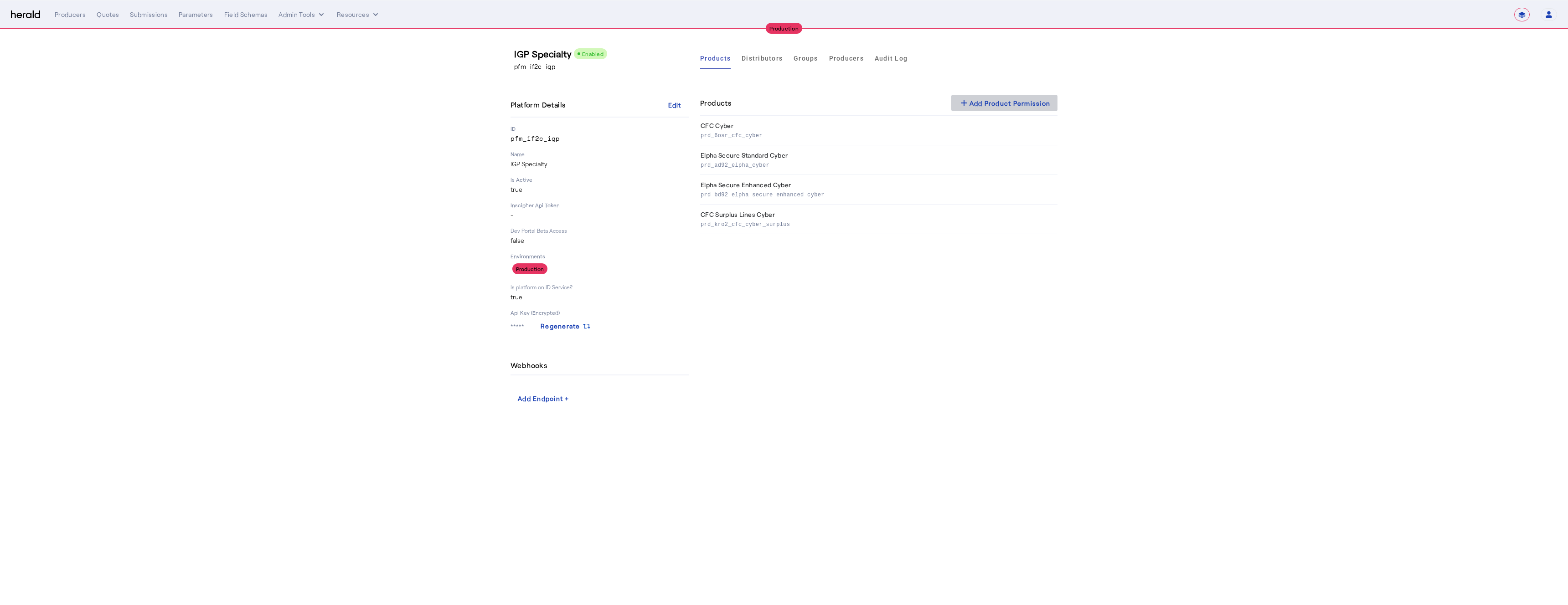
click at [1015, 97] on span at bounding box center [1003, 103] width 106 height 22
select select "pfm_if2c_igp"
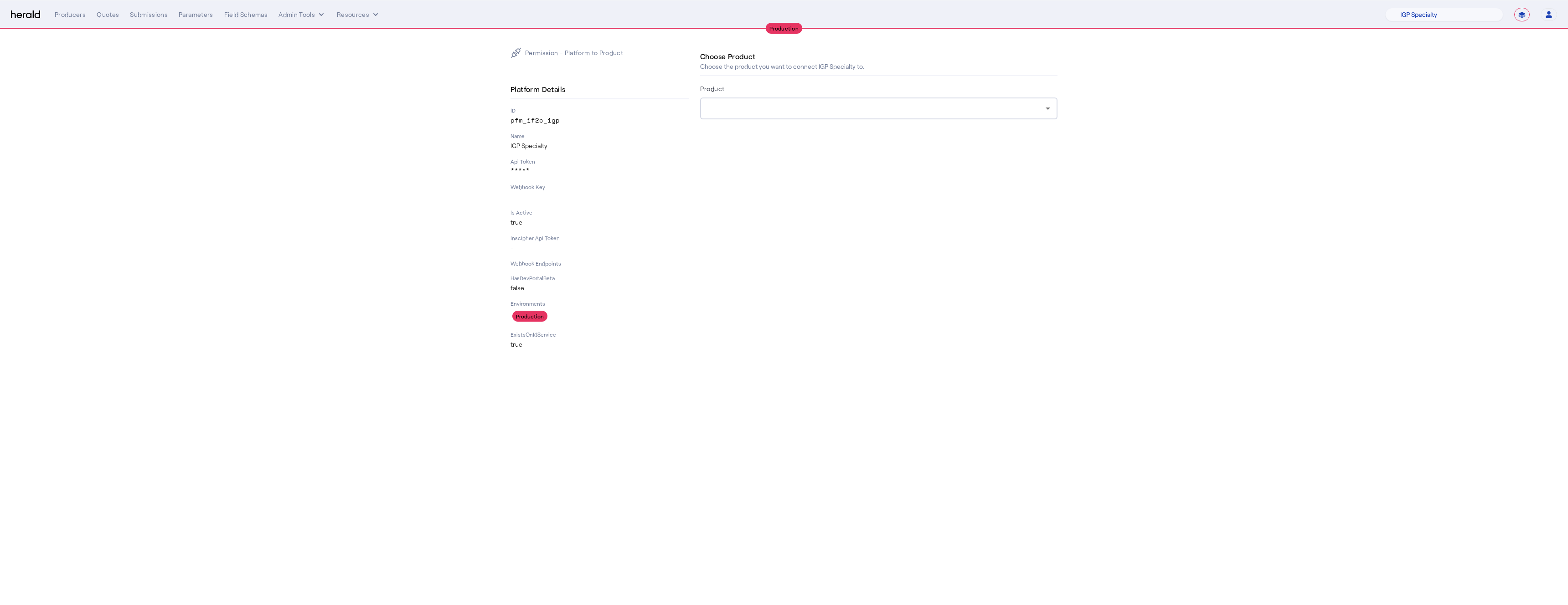
click at [760, 107] on div at bounding box center [876, 108] width 338 height 11
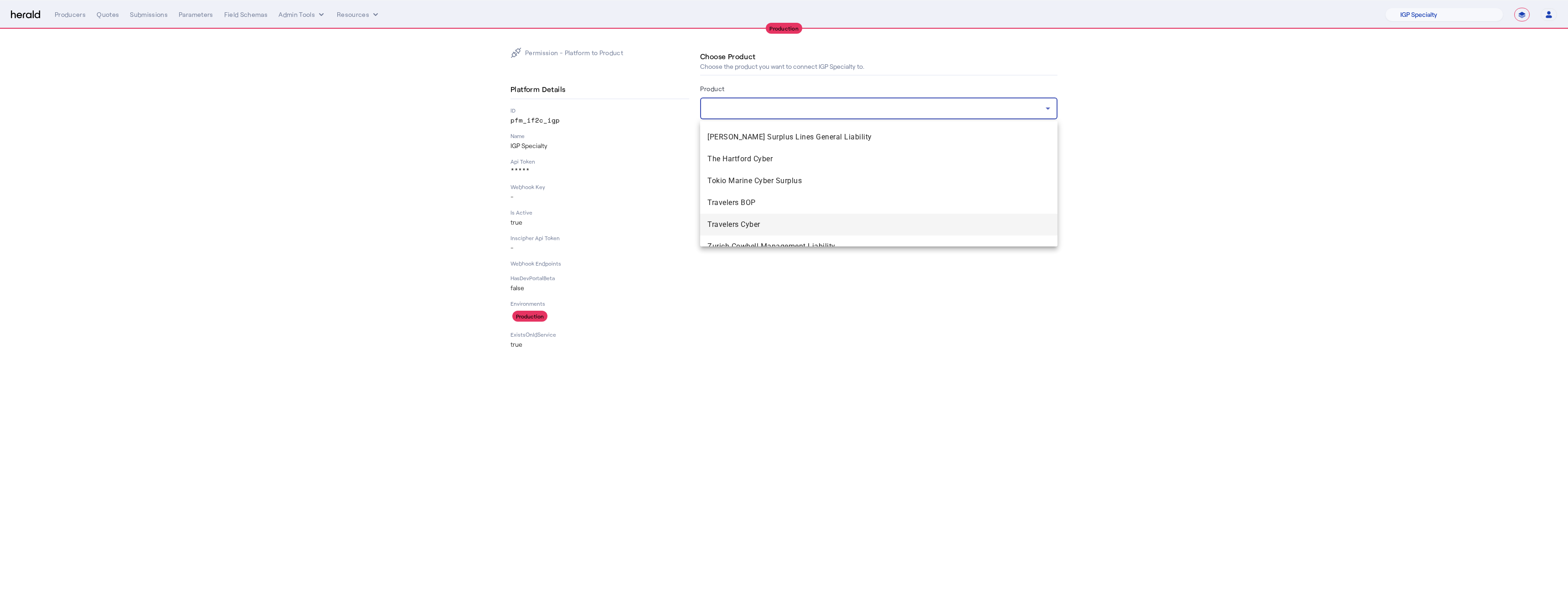
scroll to position [1187, 0]
click at [757, 214] on span "Travelers Cyber" at bounding box center [878, 213] width 343 height 11
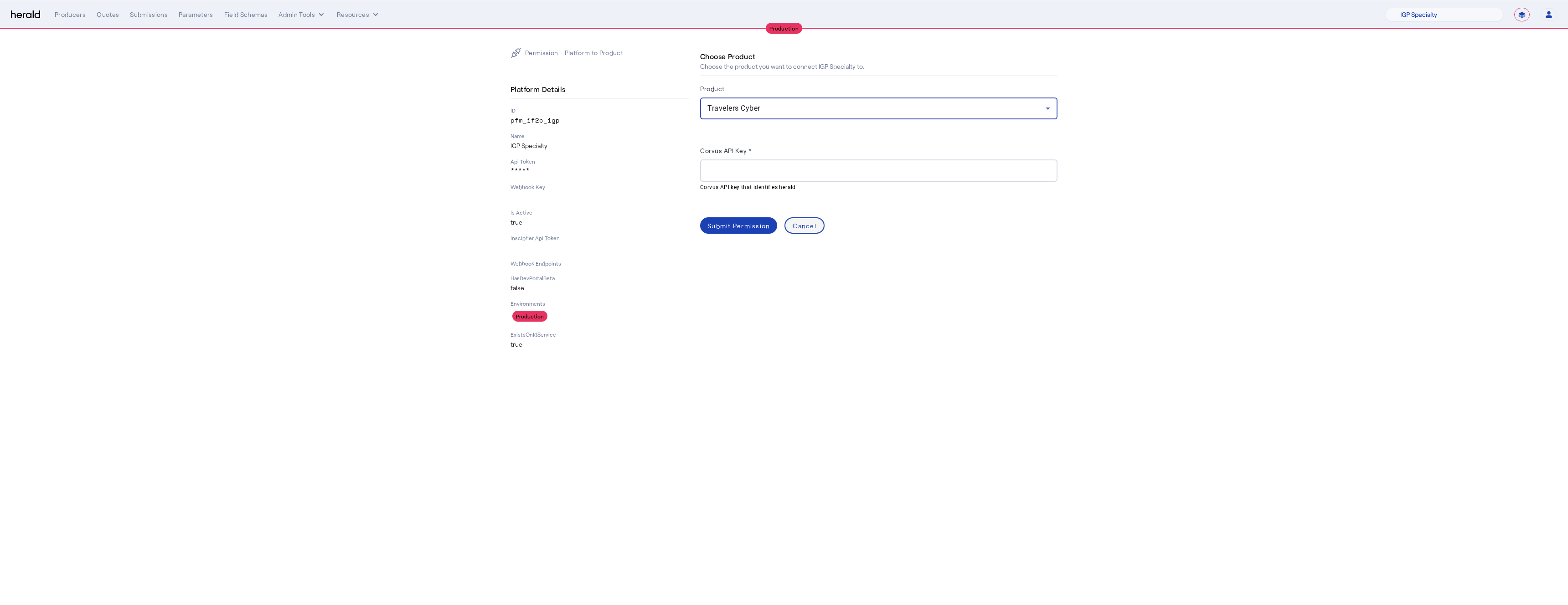
click at [808, 228] on div "Cancel" at bounding box center [805, 225] width 24 height 9
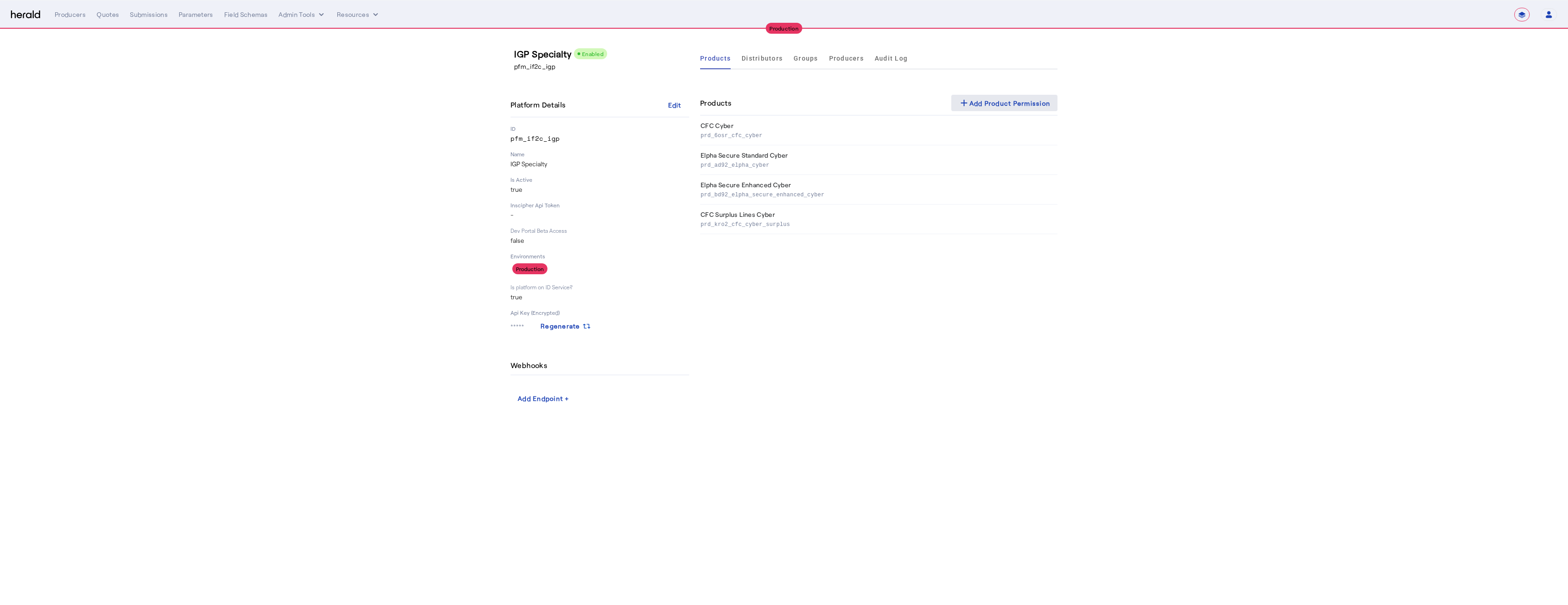
click at [1031, 96] on span at bounding box center [1003, 103] width 106 height 22
select select "pfm_if2c_igp"
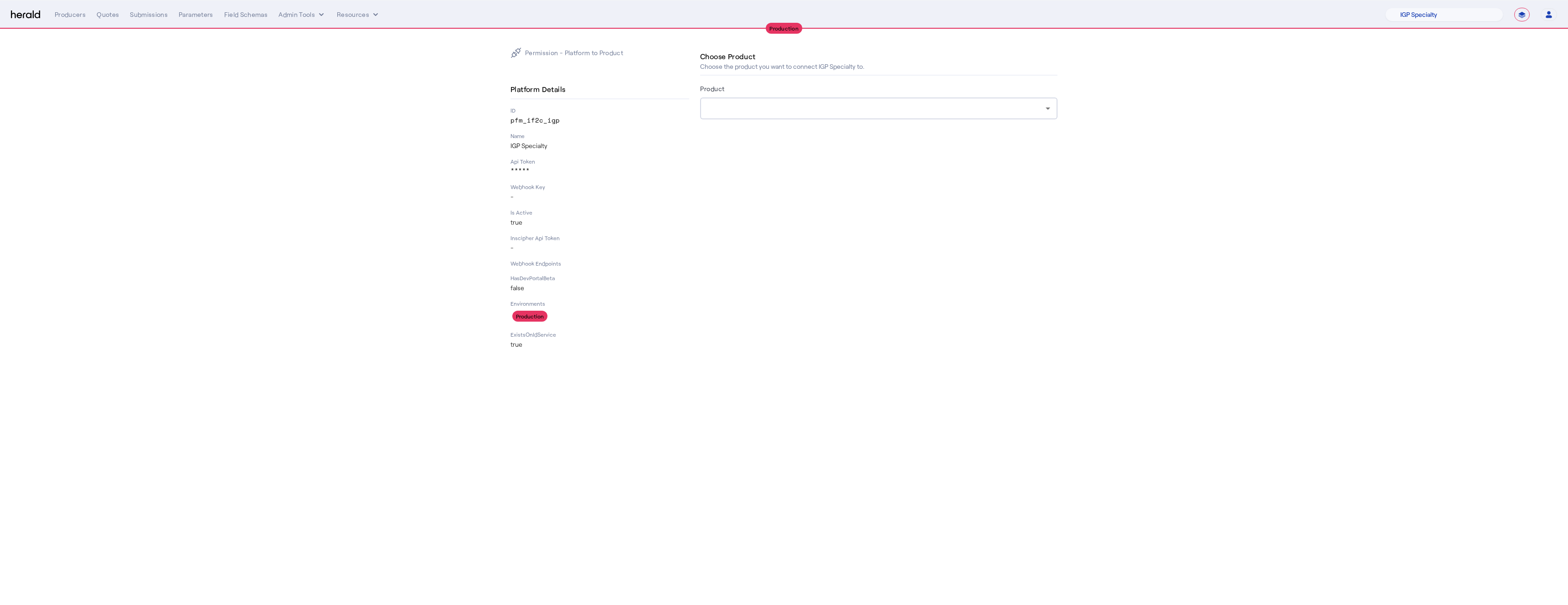
click at [780, 101] on div at bounding box center [878, 109] width 343 height 22
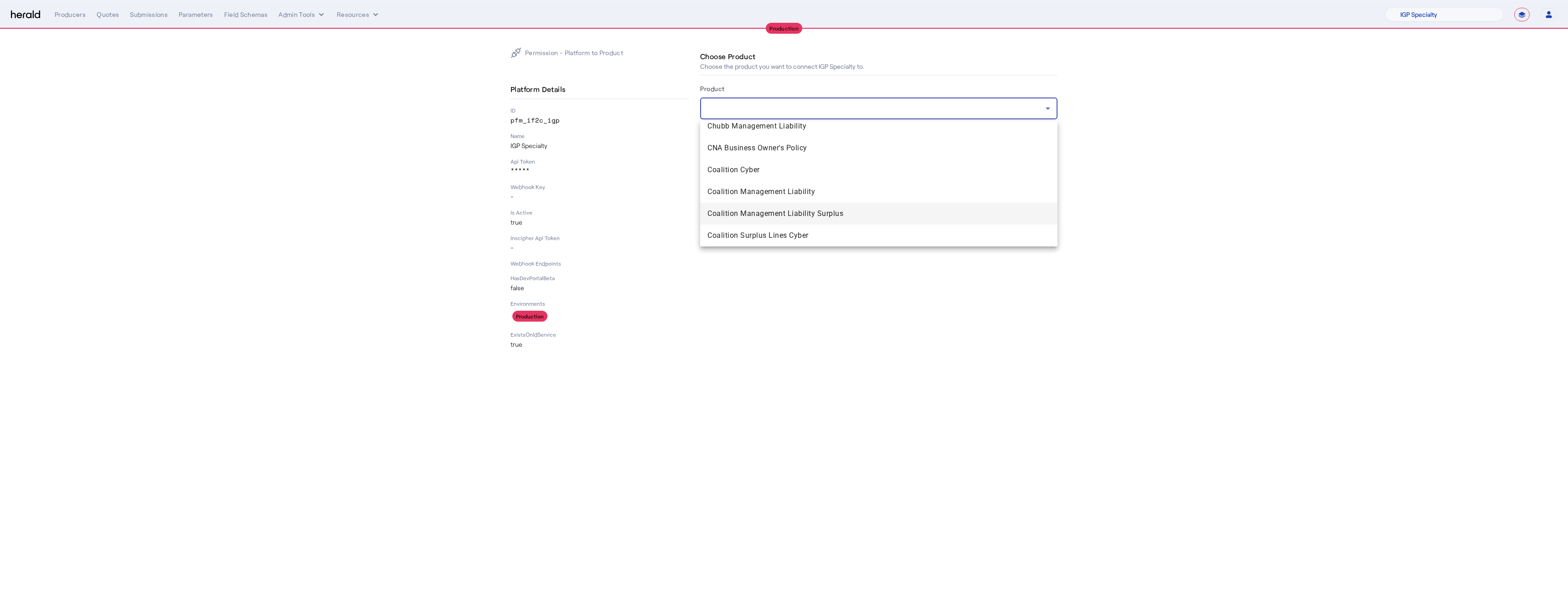
scroll to position [611, 0]
click at [772, 156] on span "Coalition Cyber" at bounding box center [878, 154] width 343 height 11
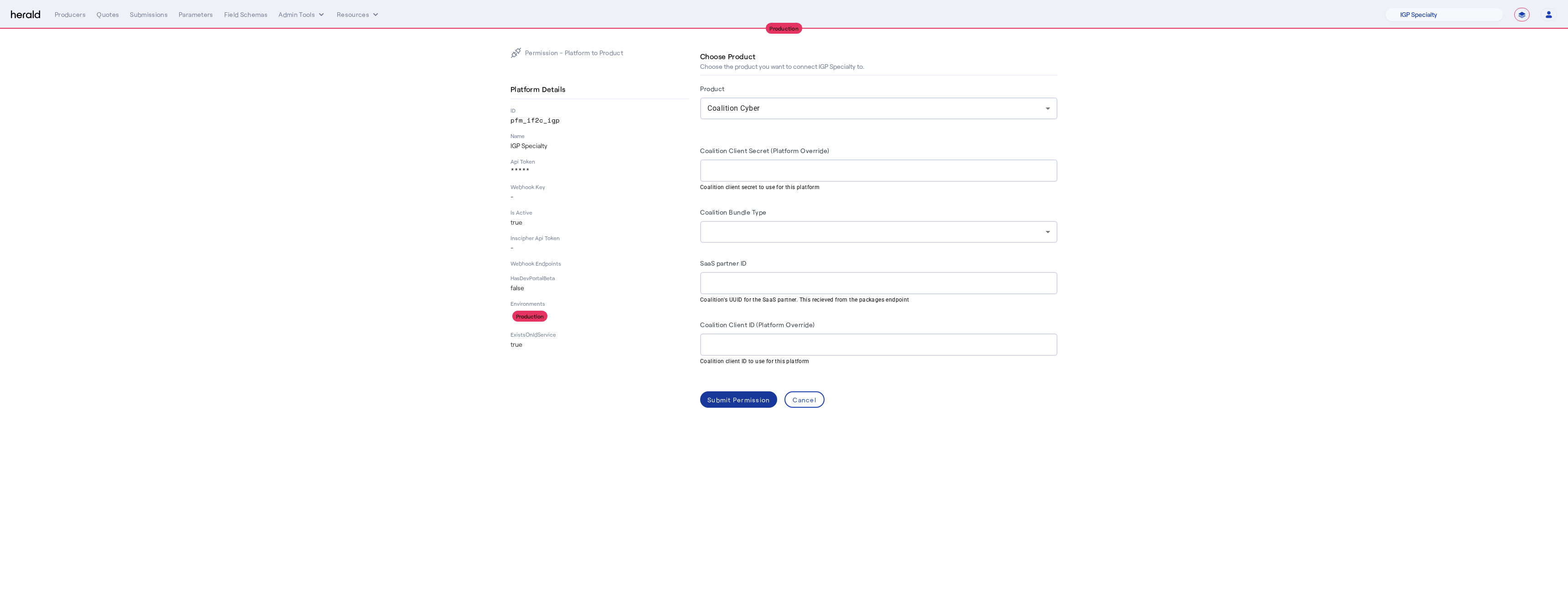
click at [743, 396] on div "Submit Permission" at bounding box center [738, 400] width 63 height 9
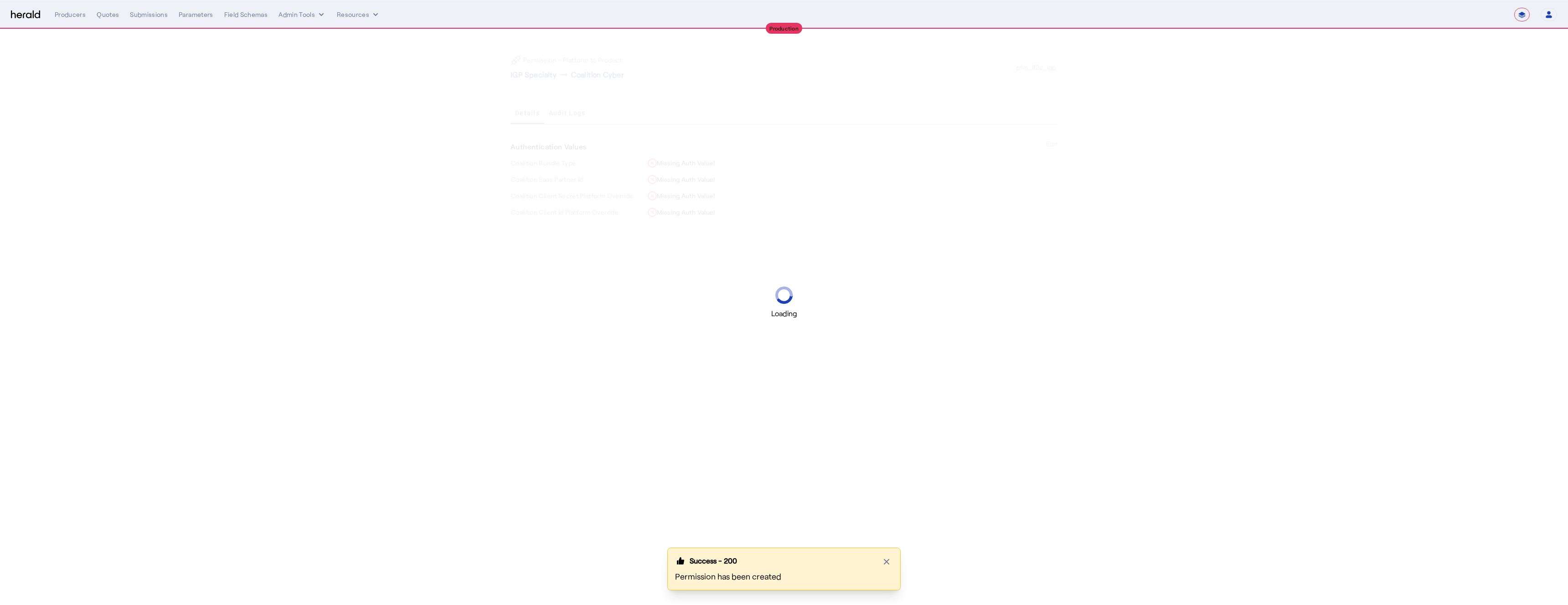
click at [541, 78] on div "Loading" at bounding box center [784, 302] width 1568 height 605
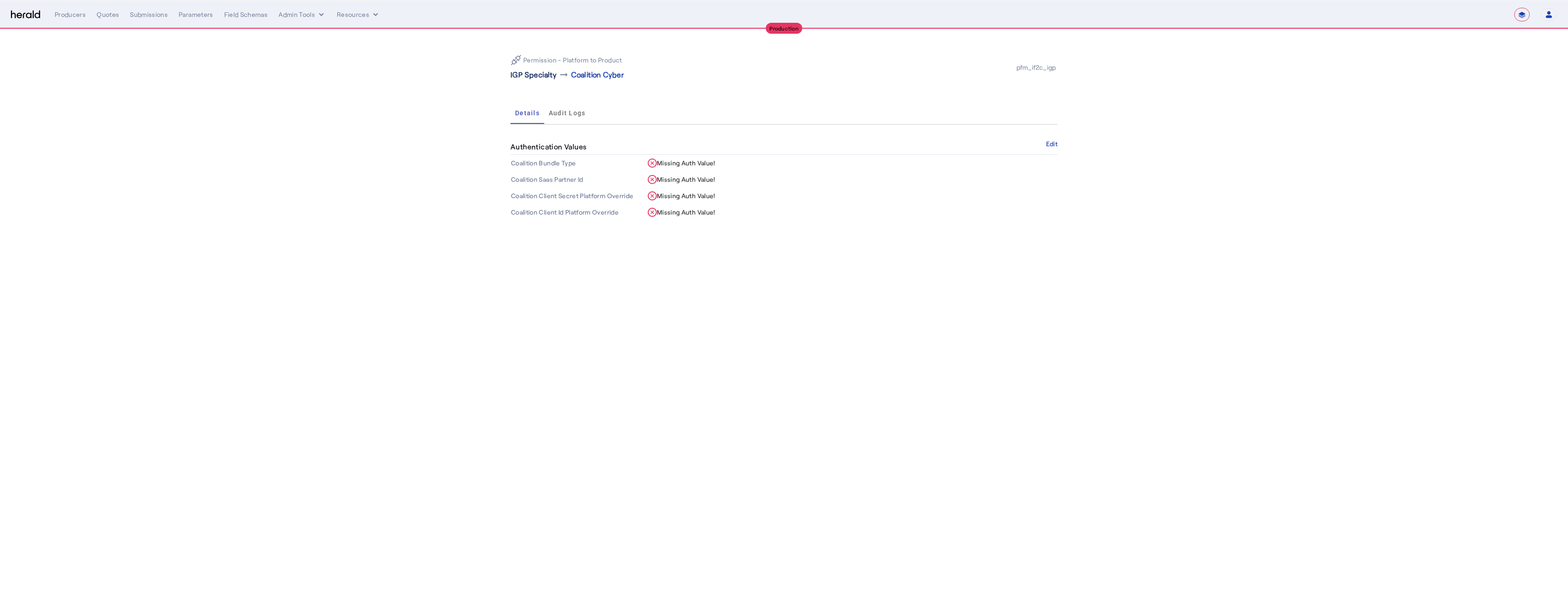
click at [529, 77] on p "IGP Specialty" at bounding box center [533, 75] width 46 height 11
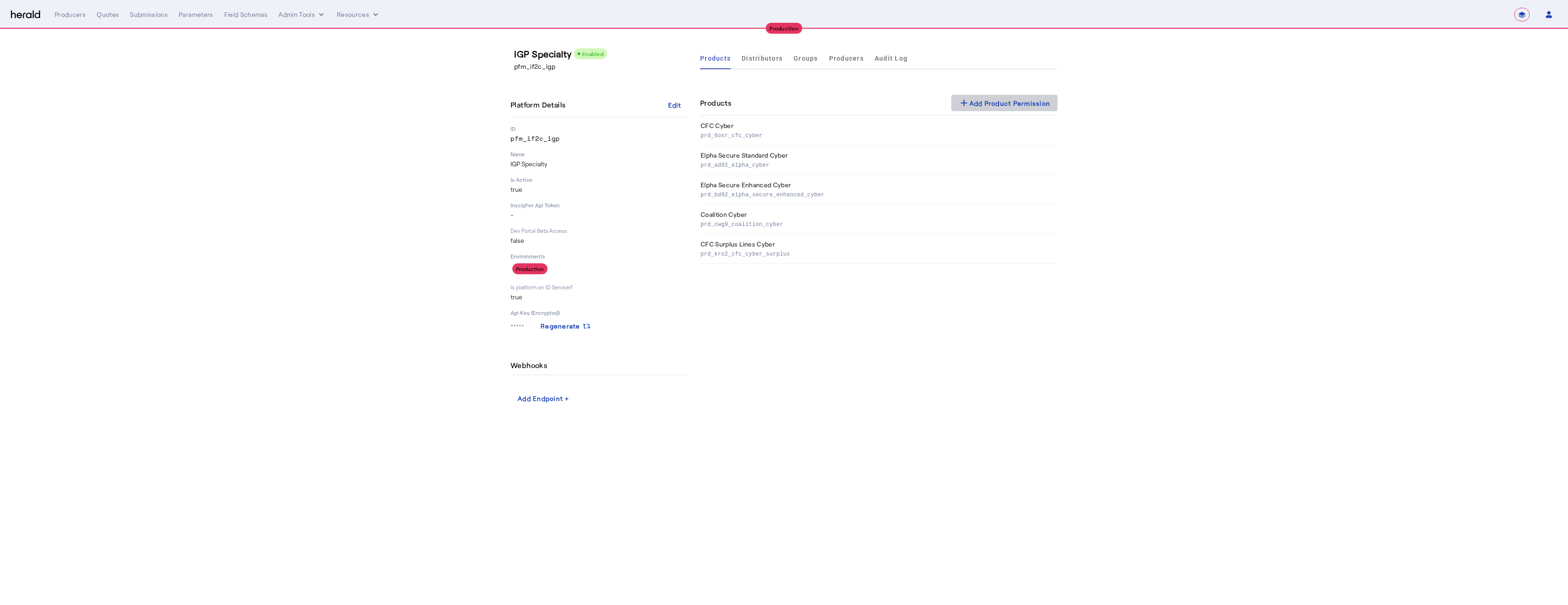
click at [995, 100] on div "add Add Product Permission" at bounding box center [1004, 103] width 92 height 11
select select "pfm_if2c_igp"
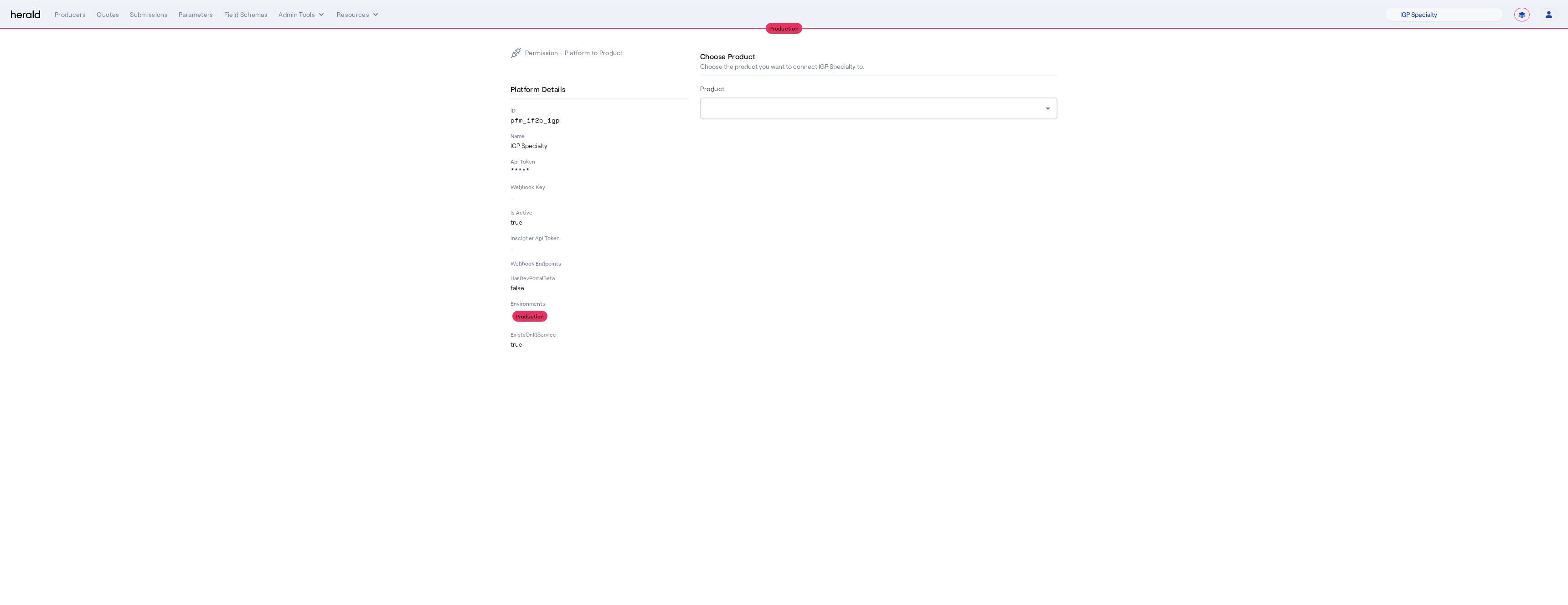
click at [784, 109] on div at bounding box center [876, 108] width 338 height 11
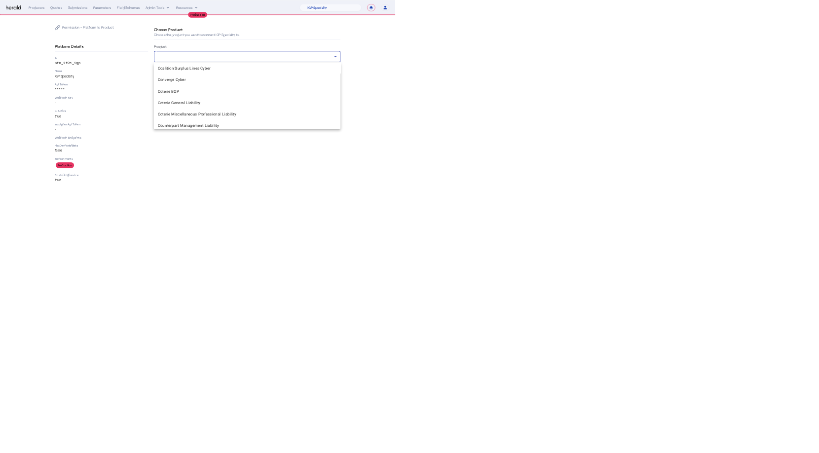
scroll to position [759, 0]
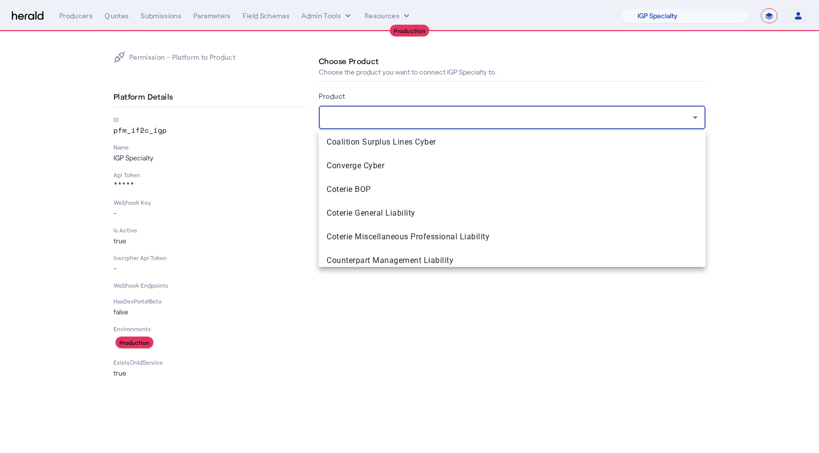
click at [314, 122] on div at bounding box center [409, 226] width 819 height 453
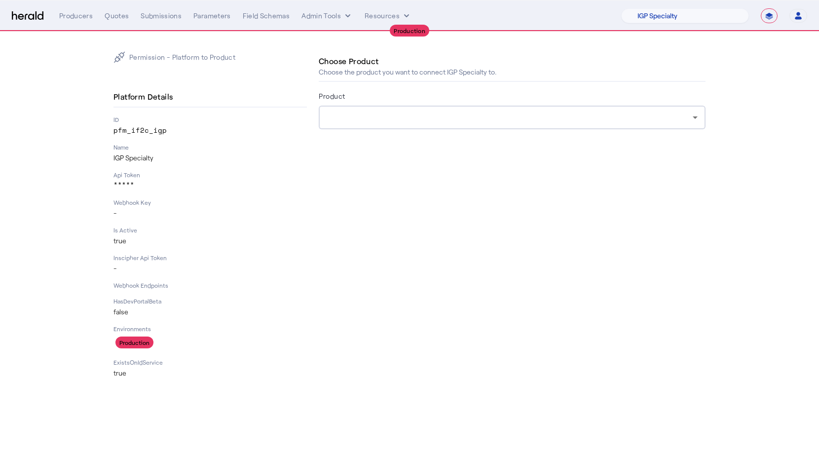
click at [352, 121] on div at bounding box center [510, 117] width 366 height 12
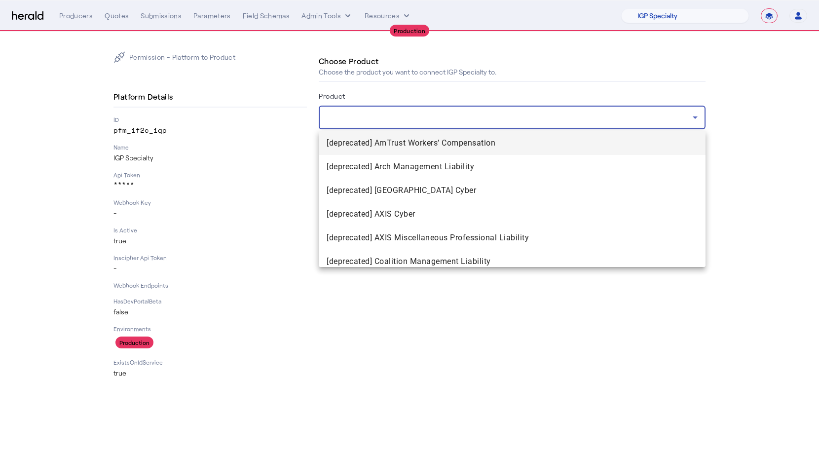
click at [418, 85] on div at bounding box center [409, 226] width 819 height 453
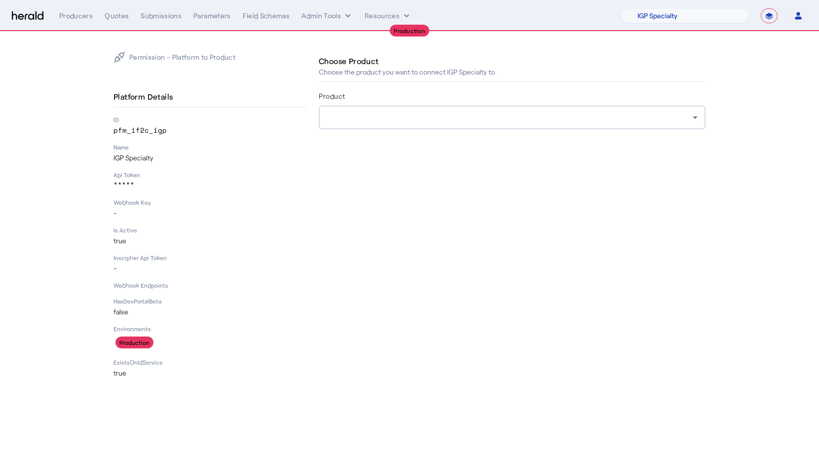
click at [365, 118] on div at bounding box center [510, 117] width 366 height 12
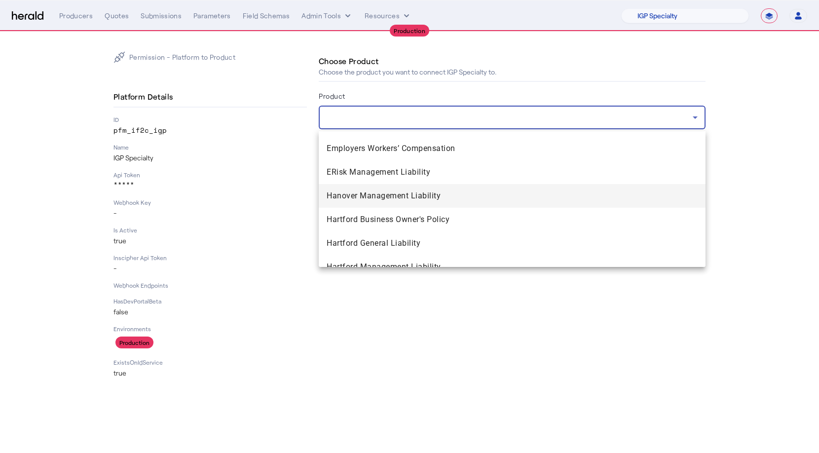
scroll to position [1285, 0]
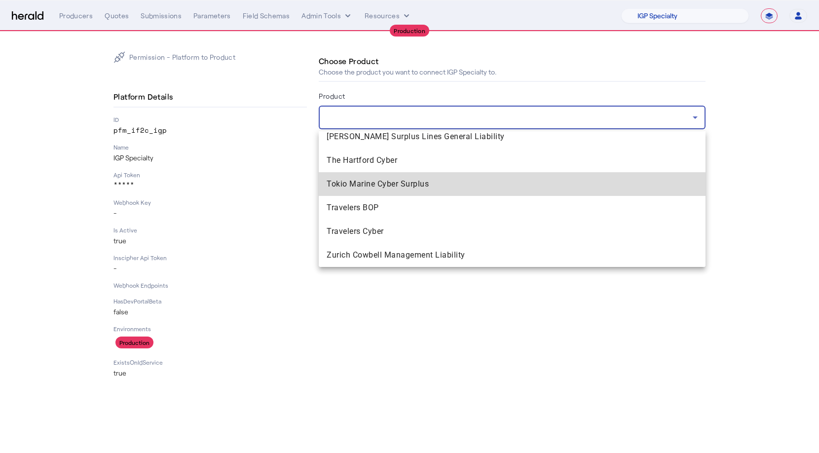
click at [390, 190] on mat-option "Tokio Marine Cyber Surplus" at bounding box center [512, 184] width 387 height 24
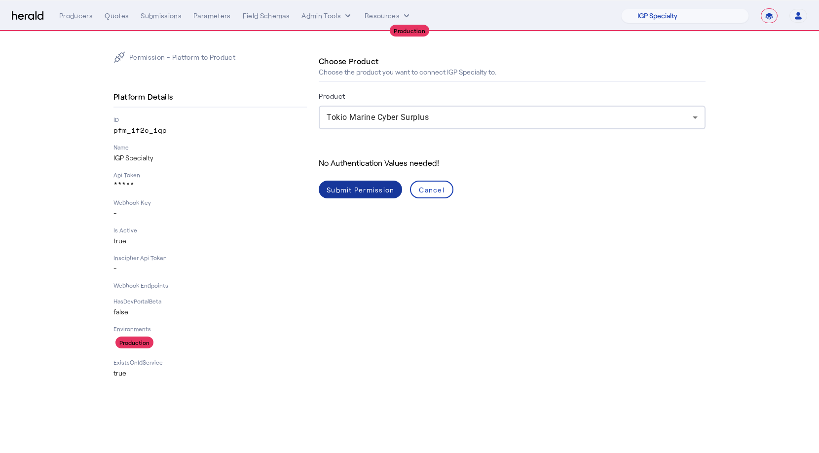
click at [336, 193] on div "Submit Permission" at bounding box center [361, 189] width 68 height 10
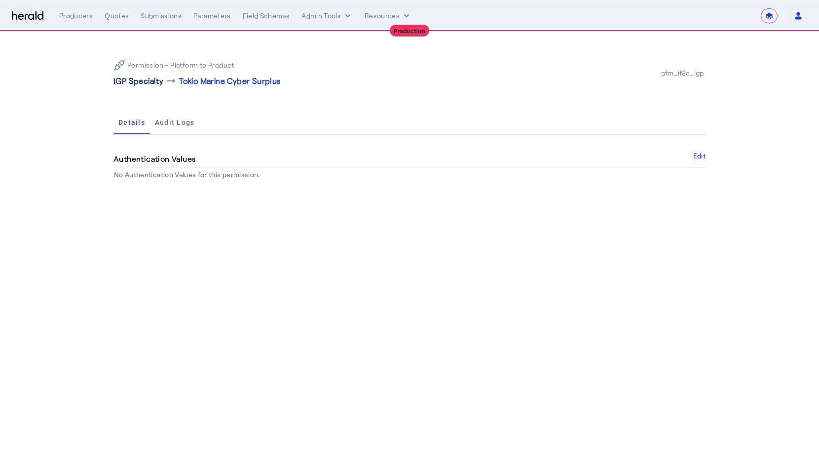
click at [142, 83] on p "IGP Specialty" at bounding box center [138, 81] width 50 height 12
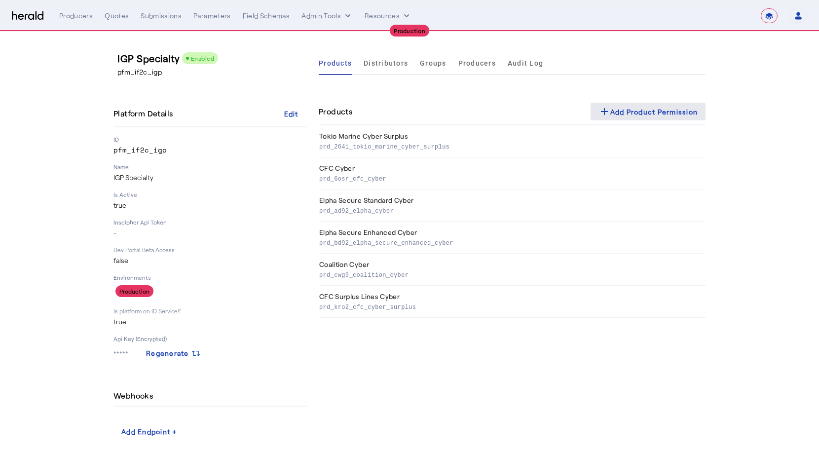
click at [646, 117] on div "add Add Product Permission" at bounding box center [648, 112] width 100 height 12
select select "pfm_if2c_igp"
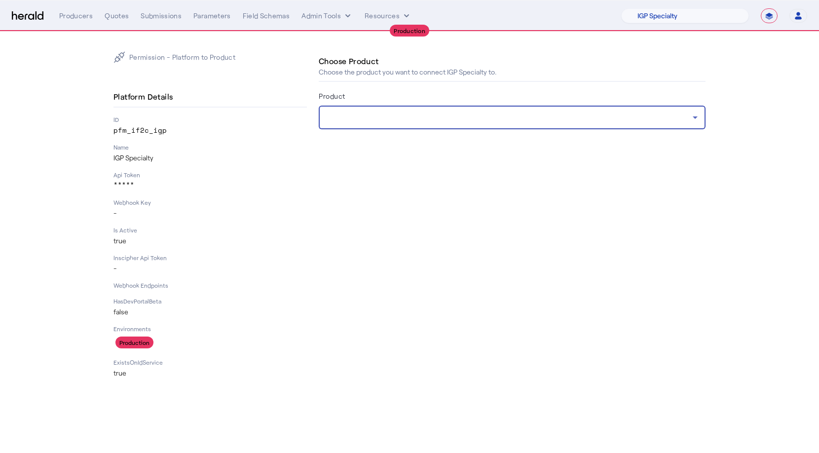
click at [414, 123] on div at bounding box center [510, 117] width 366 height 12
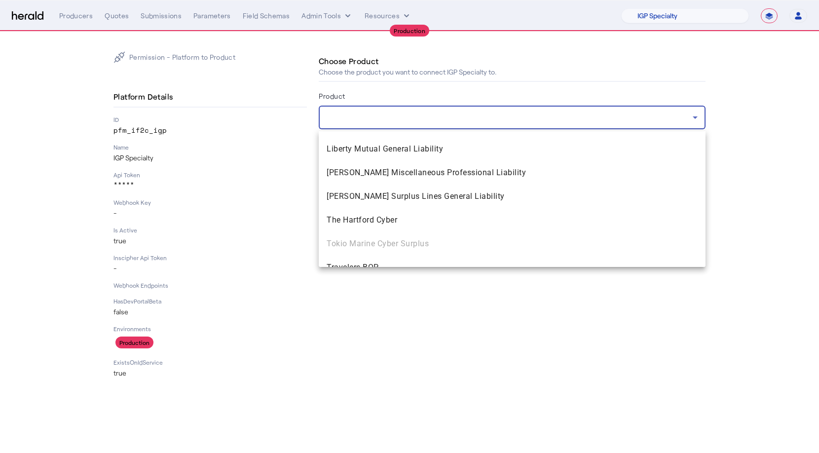
scroll to position [1285, 0]
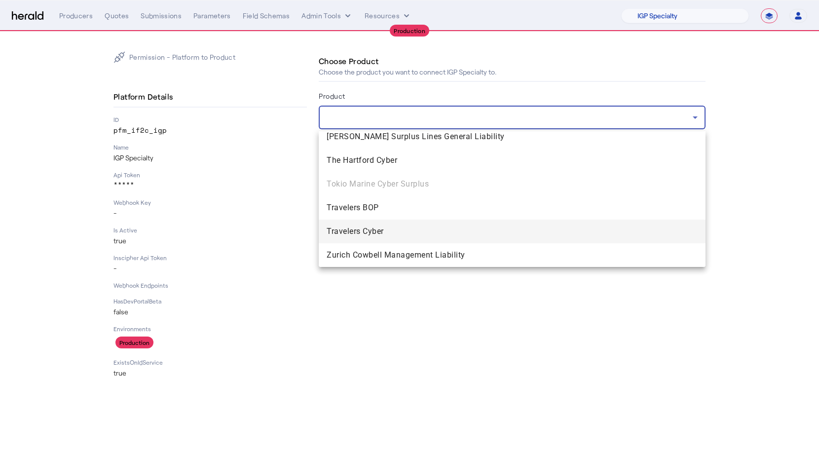
click at [377, 231] on span "Travelers Cyber" at bounding box center [512, 231] width 371 height 12
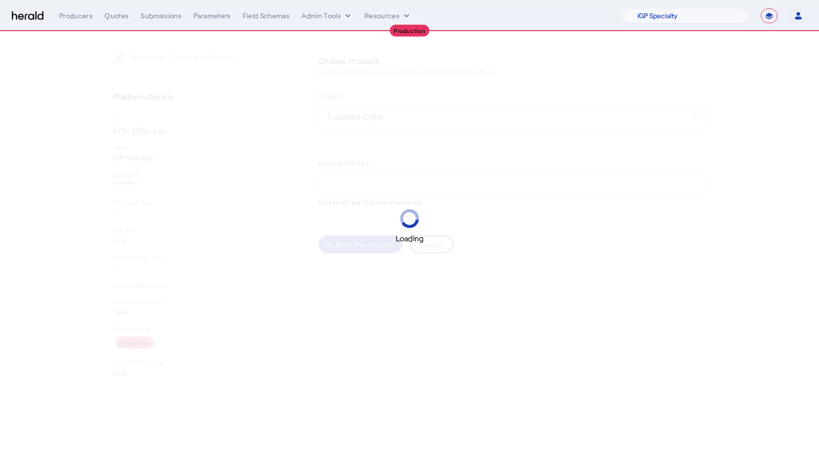
click at [392, 122] on div "Loading" at bounding box center [409, 226] width 819 height 453
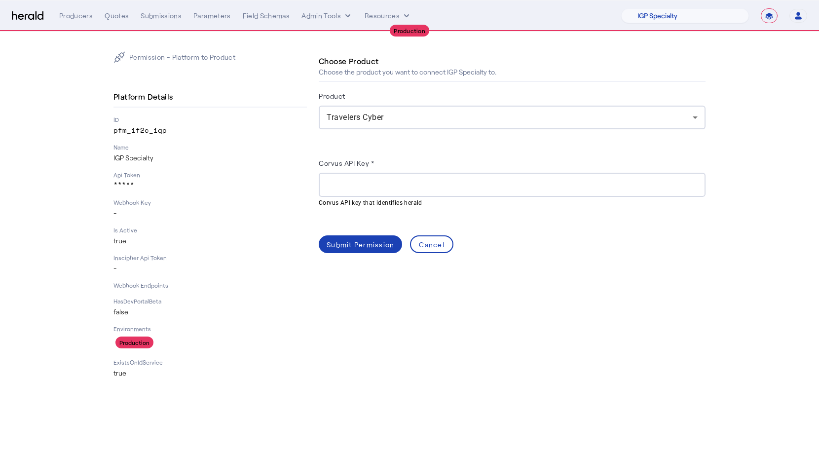
click at [392, 121] on div "Travelers Cyber" at bounding box center [510, 117] width 366 height 12
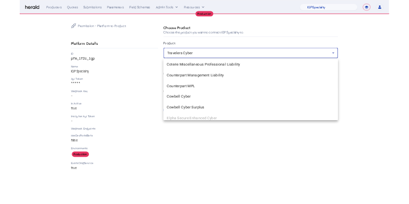
scroll to position [847, 0]
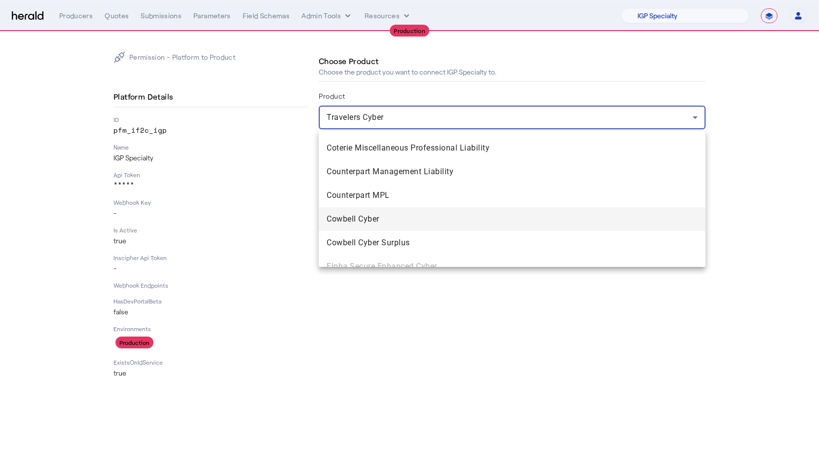
click at [377, 219] on span "Cowbell Cyber" at bounding box center [512, 219] width 371 height 12
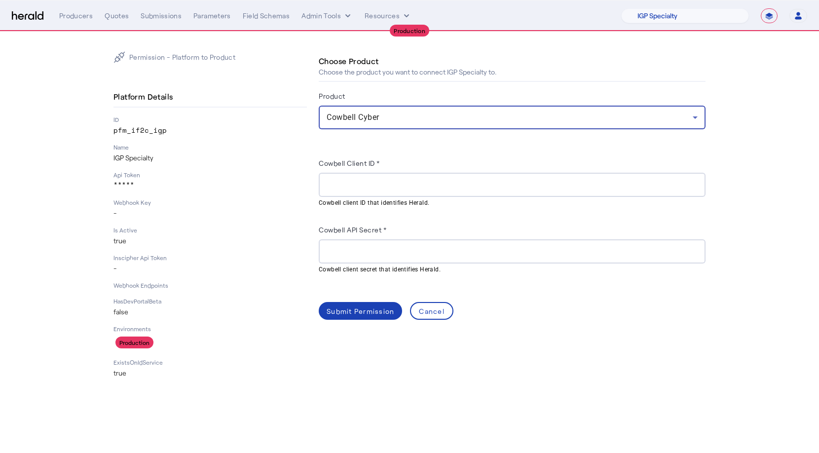
click at [377, 194] on div at bounding box center [512, 185] width 371 height 24
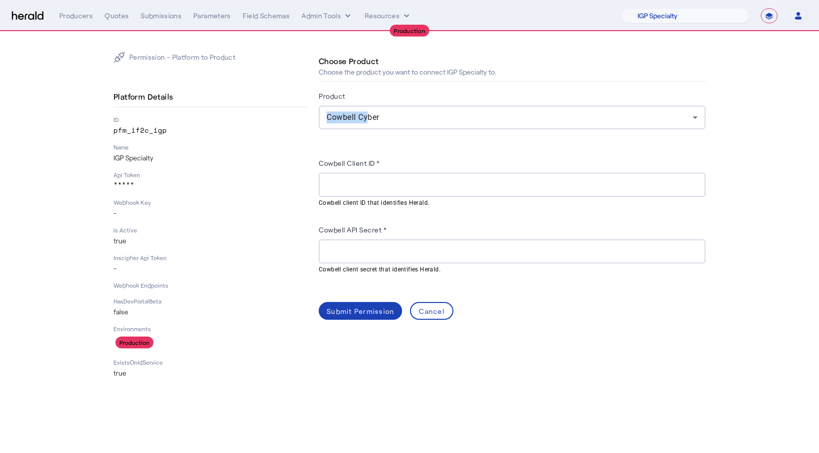
drag, startPoint x: 814, startPoint y: 104, endPoint x: 367, endPoint y: 111, distance: 447.4
click at [367, 111] on section "Permission - Platform to Product Platform Details ID pfm_if2c_igp Name IGP Spec…" at bounding box center [409, 215] width 819 height 366
click at [649, 88] on div "Choose Product Choose the product you want to connect IGP Specialty to. Product…" at bounding box center [512, 185] width 387 height 268
drag, startPoint x: 814, startPoint y: 71, endPoint x: 502, endPoint y: 71, distance: 312.7
click at [501, 71] on section "Permission - Platform to Product Platform Details ID pfm_if2c_igp Name IGP Spec…" at bounding box center [409, 215] width 819 height 366
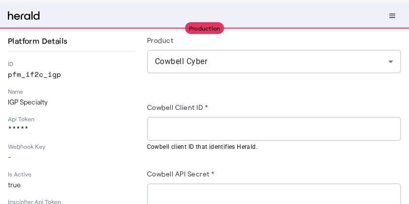
scroll to position [109, 0]
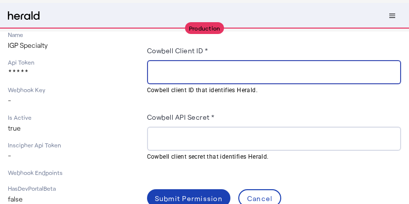
click at [247, 73] on input "Cowbell Client ID *" at bounding box center [274, 73] width 238 height 12
paste input "**********"
type input "**********"
click at [232, 139] on input "Cowbell API Secret *" at bounding box center [274, 139] width 238 height 12
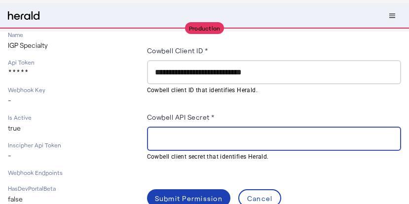
click at [232, 139] on input "Cowbell API Secret *" at bounding box center [274, 139] width 238 height 12
paste input "**********"
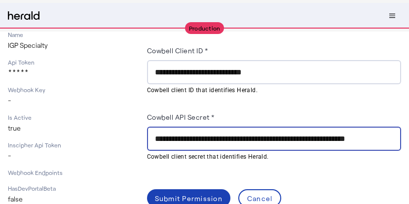
scroll to position [0, 50]
type input "**********"
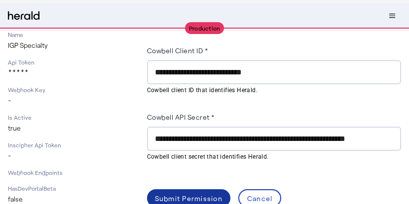
click at [192, 195] on div "Submit Permission" at bounding box center [189, 198] width 68 height 10
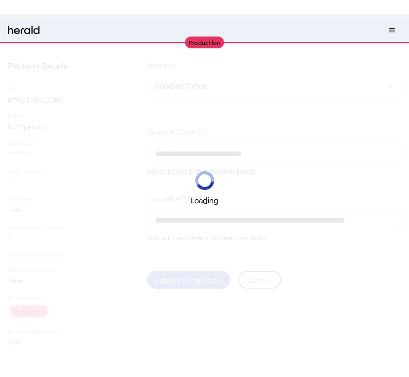
scroll to position [13, 0]
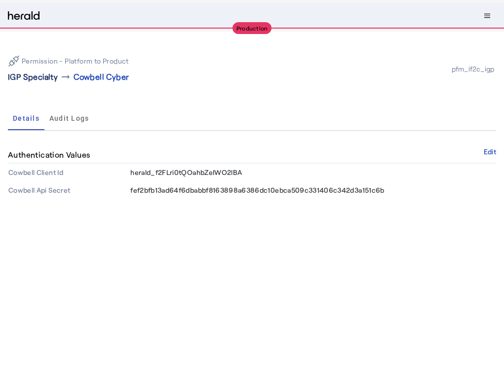
click at [36, 77] on p "IGP Specialty" at bounding box center [33, 77] width 50 height 12
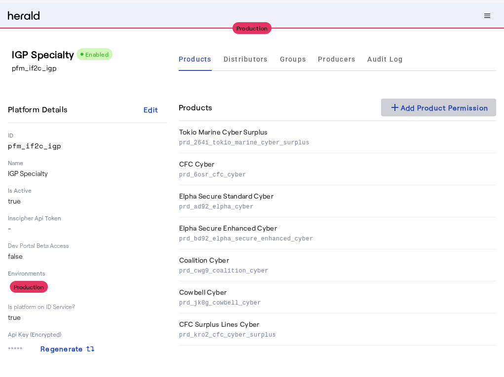
click at [399, 107] on mat-icon "add" at bounding box center [395, 108] width 12 height 12
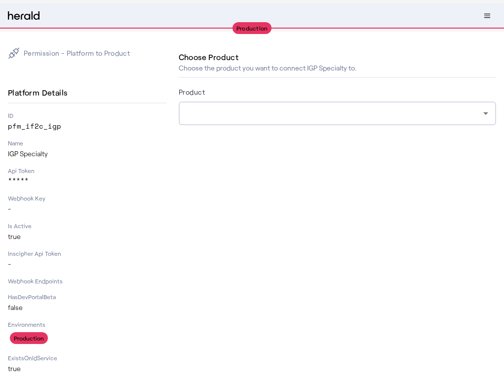
click at [212, 116] on div at bounding box center [334, 114] width 296 height 12
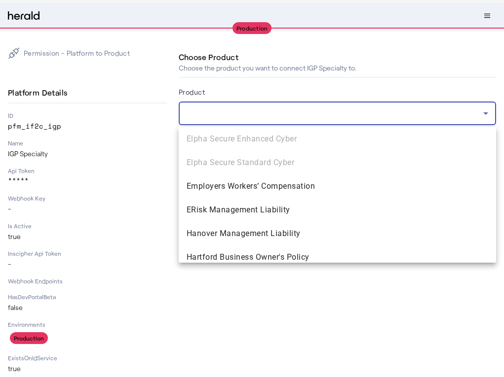
scroll to position [926, 0]
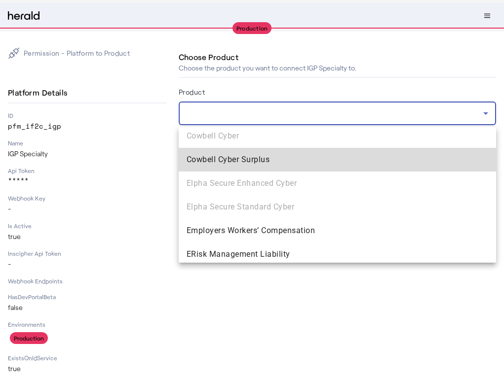
click at [232, 157] on span "Cowbell Cyber Surplus" at bounding box center [336, 160] width 301 height 12
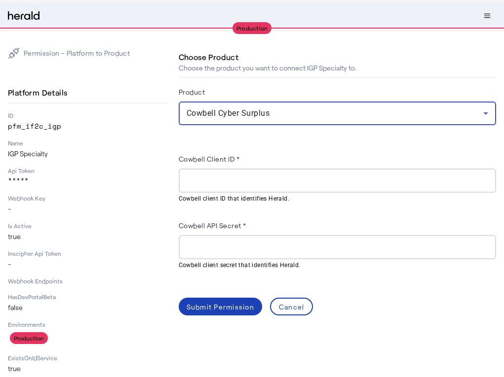
click at [237, 178] on input "Cowbell Client ID *" at bounding box center [336, 181] width 301 height 12
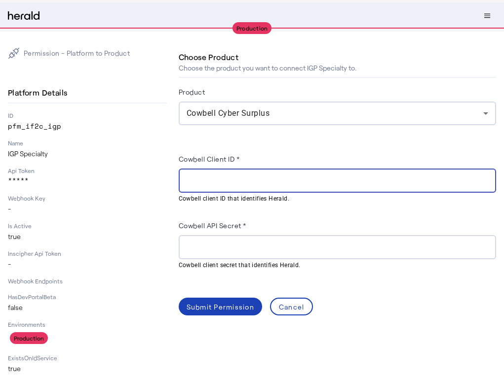
paste input "**********"
type input "**********"
click at [205, 251] on input "Cowbell API Secret *" at bounding box center [336, 248] width 301 height 12
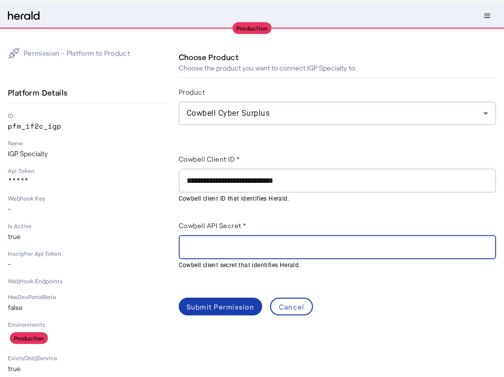
paste input "**********"
type input "**********"
click at [206, 303] on div "Submit Permission" at bounding box center [220, 307] width 68 height 10
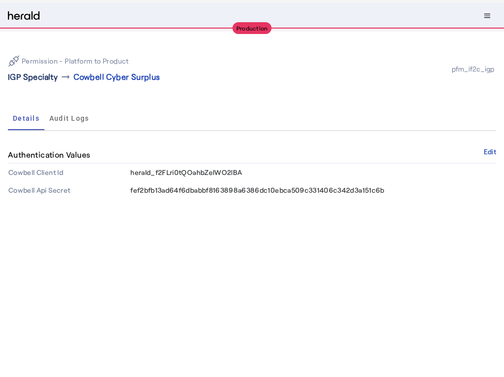
click at [35, 78] on p "IGP Specialty" at bounding box center [33, 77] width 50 height 12
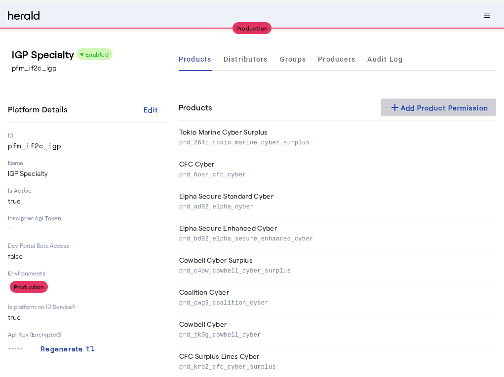
click at [403, 103] on div "add Add Product Permission" at bounding box center [439, 108] width 100 height 12
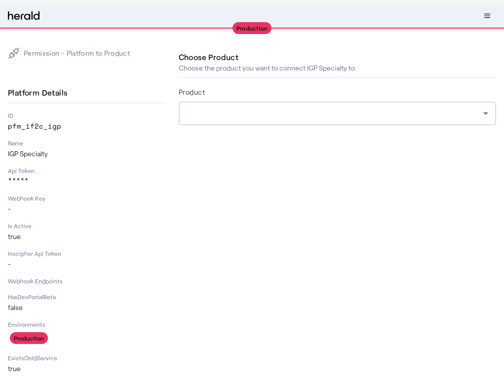
click at [203, 114] on div at bounding box center [334, 114] width 296 height 12
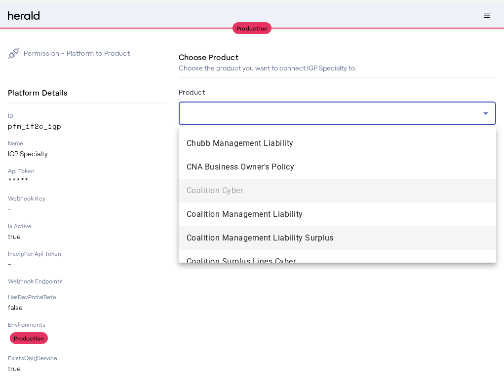
scroll to position [682, 0]
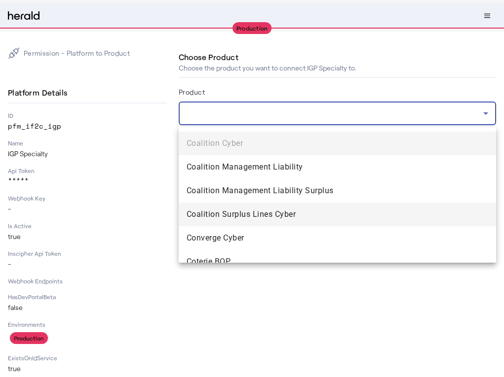
click at [256, 221] on mat-option "Coalition Surplus Lines Cyber" at bounding box center [337, 215] width 317 height 24
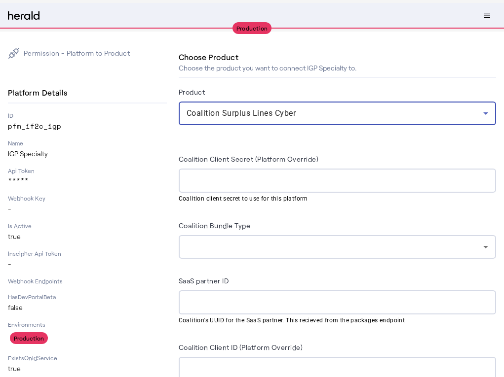
scroll to position [74, 0]
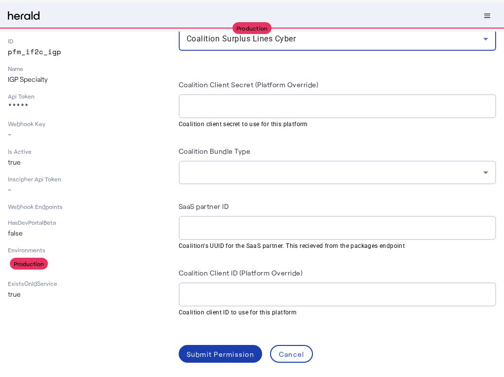
click at [213, 352] on div "Submit Permission" at bounding box center [220, 354] width 68 height 10
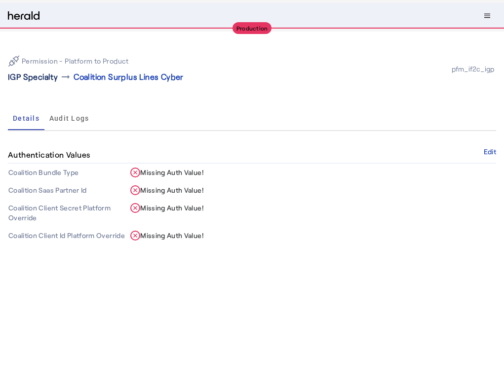
click at [40, 80] on p "IGP Specialty" at bounding box center [33, 77] width 50 height 12
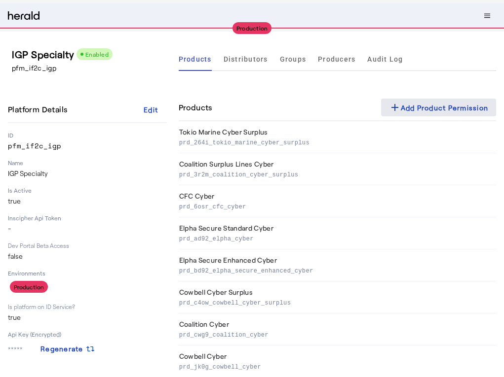
click at [450, 107] on div "add Add Product Permission" at bounding box center [439, 108] width 100 height 12
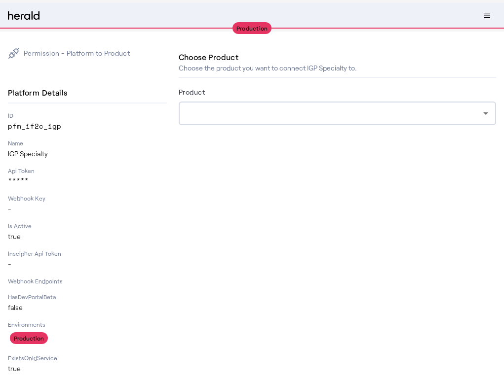
click at [229, 102] on div at bounding box center [336, 114] width 301 height 24
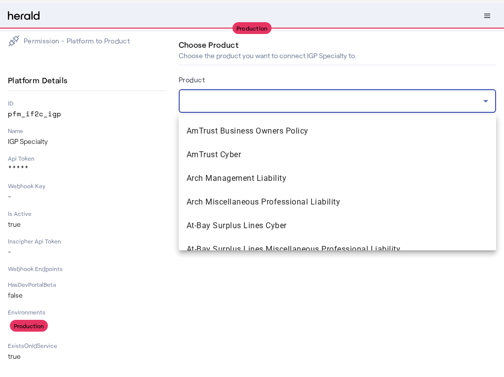
scroll to position [205, 0]
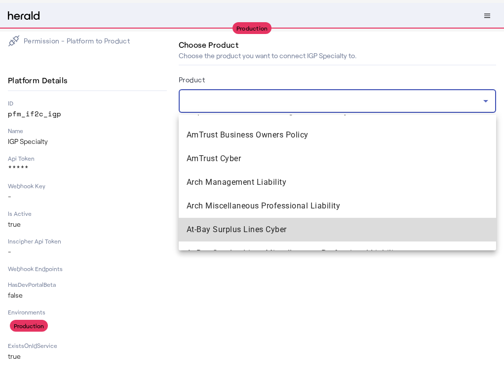
click at [241, 230] on span "At-Bay Surplus Lines Cyber" at bounding box center [336, 230] width 301 height 12
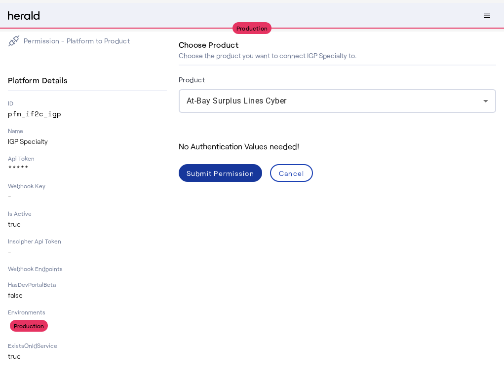
click at [210, 176] on div "Submit Permission" at bounding box center [220, 173] width 68 height 10
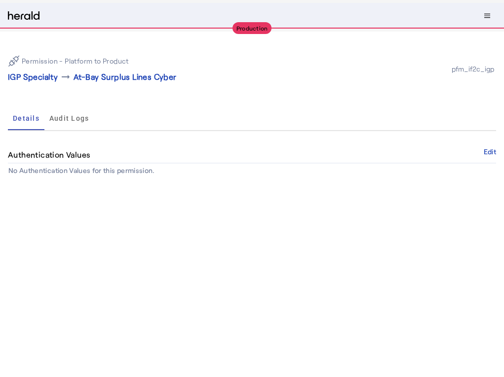
select select "**********"
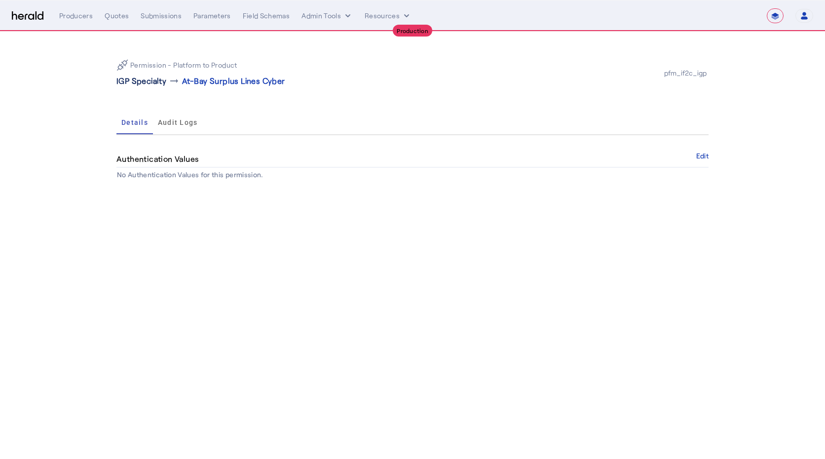
click at [145, 83] on p "IGP Specialty" at bounding box center [141, 81] width 50 height 12
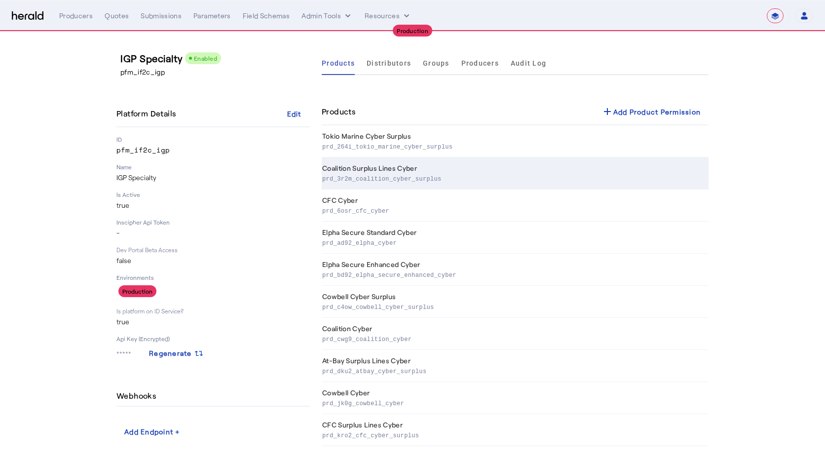
scroll to position [7, 0]
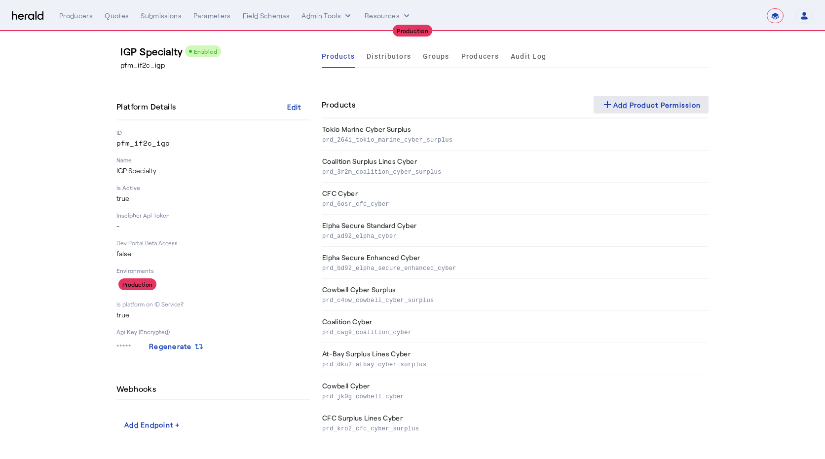
click at [642, 104] on div "add Add Product Permission" at bounding box center [651, 105] width 100 height 12
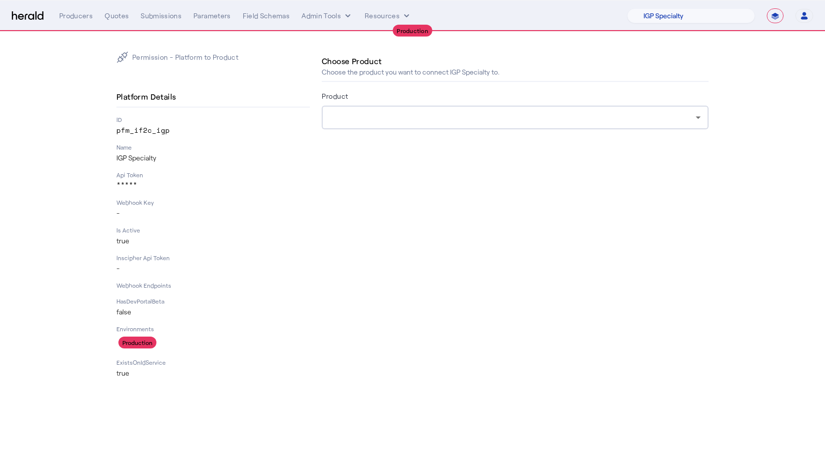
click at [350, 109] on div at bounding box center [514, 118] width 371 height 24
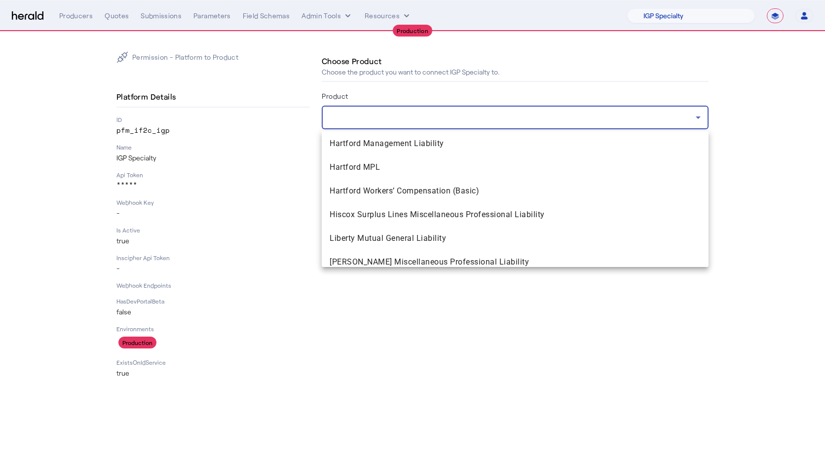
scroll to position [1199, 0]
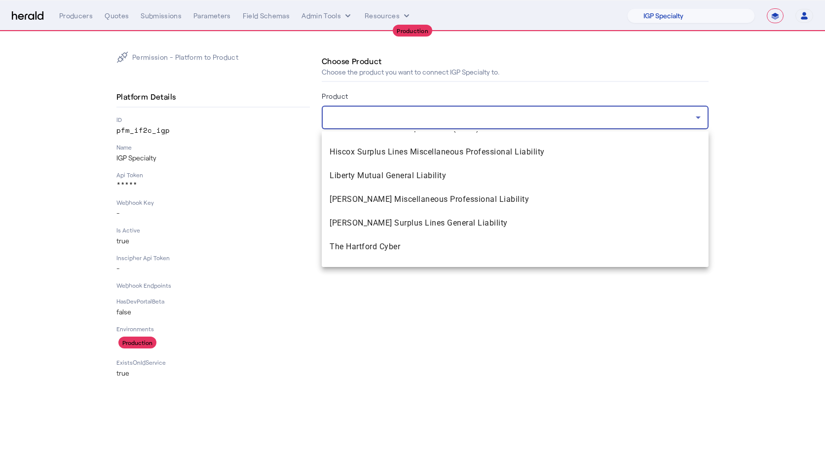
click at [269, 157] on div at bounding box center [412, 229] width 825 height 459
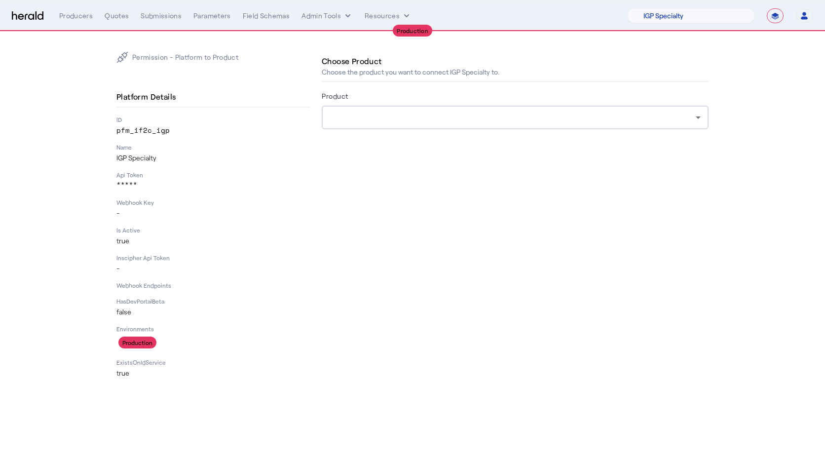
click at [302, 138] on div "Platform Details ID pfm_if2c_igp Name IGP Specialty Api Token ***** Webhook Key…" at bounding box center [212, 232] width 193 height 291
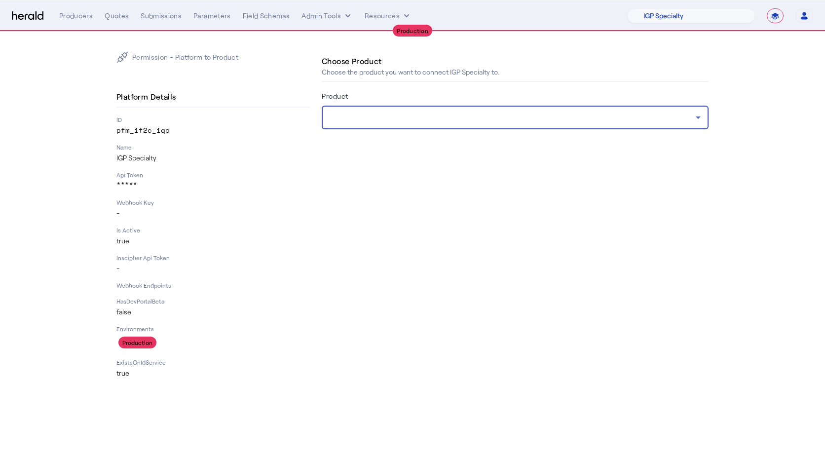
click at [380, 113] on div at bounding box center [512, 117] width 366 height 12
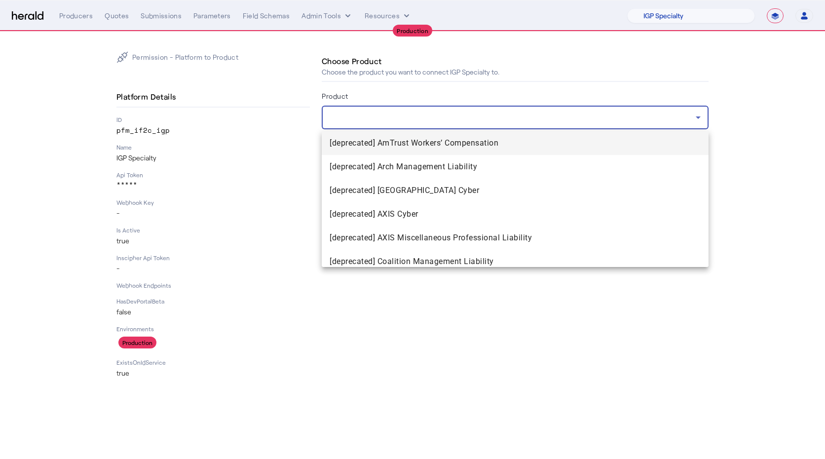
click at [380, 113] on div at bounding box center [412, 229] width 825 height 459
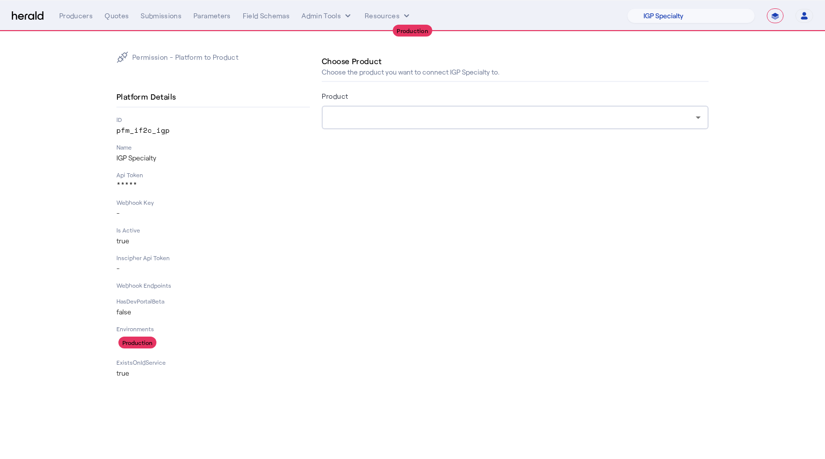
click at [30, 17] on img at bounding box center [28, 15] width 32 height 9
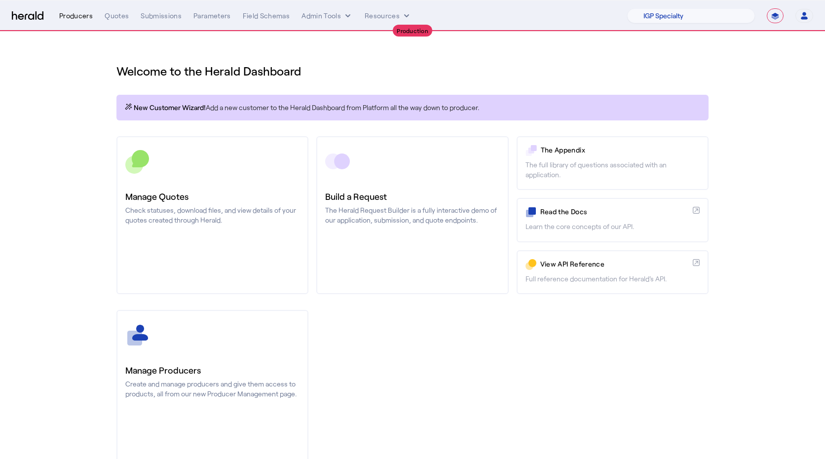
click at [66, 17] on div "Producers" at bounding box center [76, 16] width 34 height 10
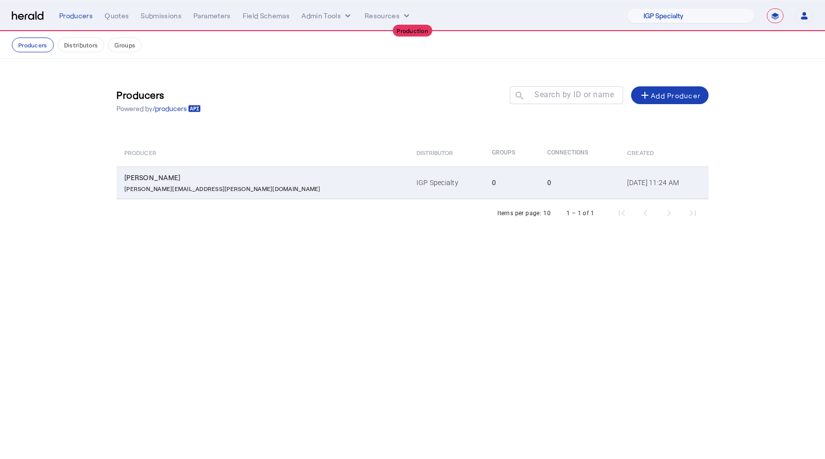
click at [263, 198] on td "[PERSON_NAME] [PERSON_NAME][EMAIL_ADDRESS][PERSON_NAME][DOMAIN_NAME]" at bounding box center [262, 182] width 292 height 33
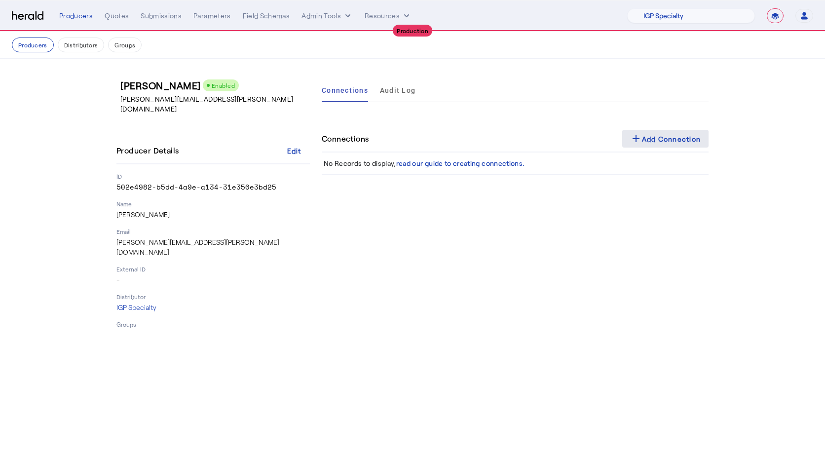
click at [666, 140] on div "add Add Connection" at bounding box center [665, 139] width 71 height 12
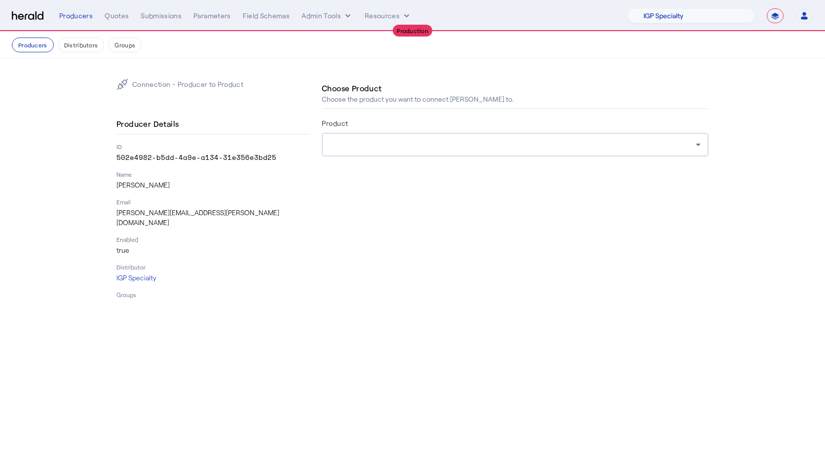
click at [374, 135] on div at bounding box center [514, 145] width 371 height 24
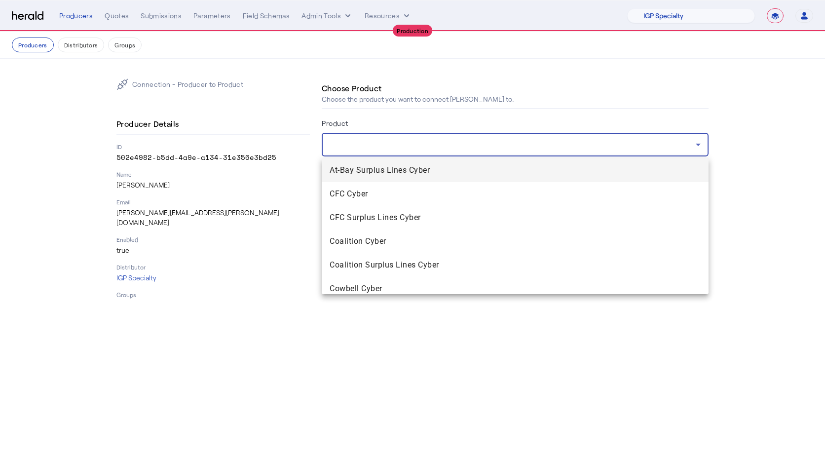
click at [352, 166] on span "At-Bay Surplus Lines Cyber" at bounding box center [514, 170] width 371 height 12
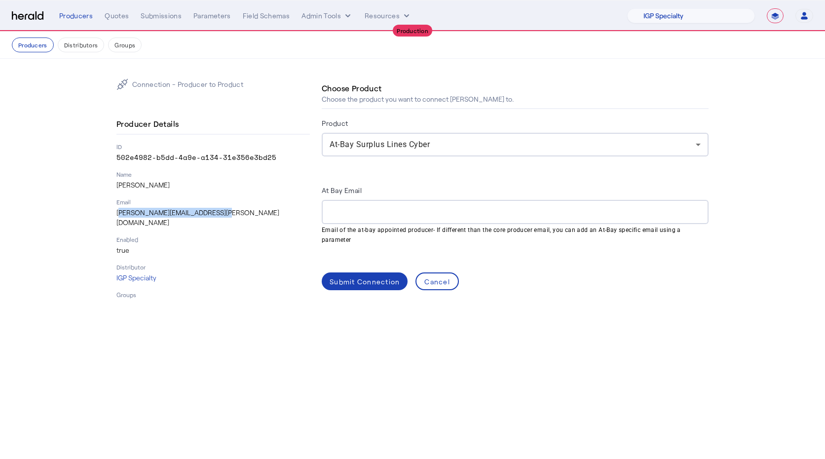
drag, startPoint x: 113, startPoint y: 214, endPoint x: 223, endPoint y: 213, distance: 110.0
click at [223, 214] on div "Connection - Producer to Product Producer Details ID 502e4982-b5dd-4a9e-a134-31…" at bounding box center [412, 188] width 631 height 259
copy p "[PERSON_NAME][EMAIL_ADDRESS][PERSON_NAME][DOMAIN_NAME]"
click at [336, 222] on div at bounding box center [514, 212] width 371 height 24
click at [327, 214] on div at bounding box center [515, 212] width 387 height 24
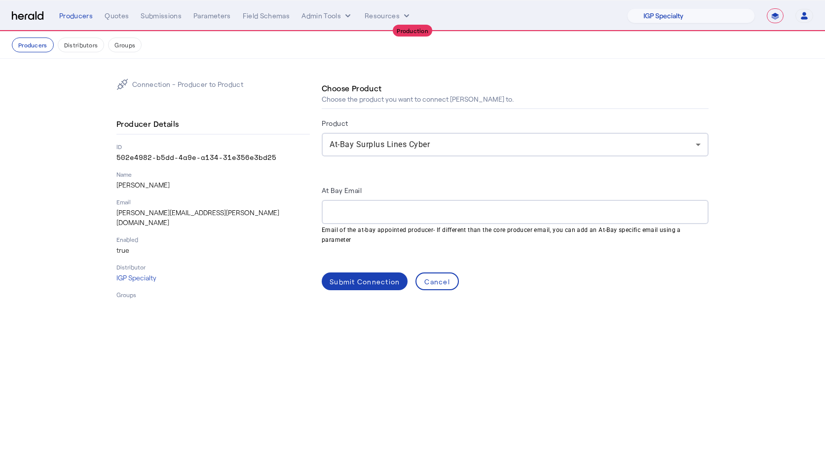
click at [306, 208] on p "[PERSON_NAME][EMAIL_ADDRESS][PERSON_NAME][DOMAIN_NAME]" at bounding box center [212, 218] width 193 height 20
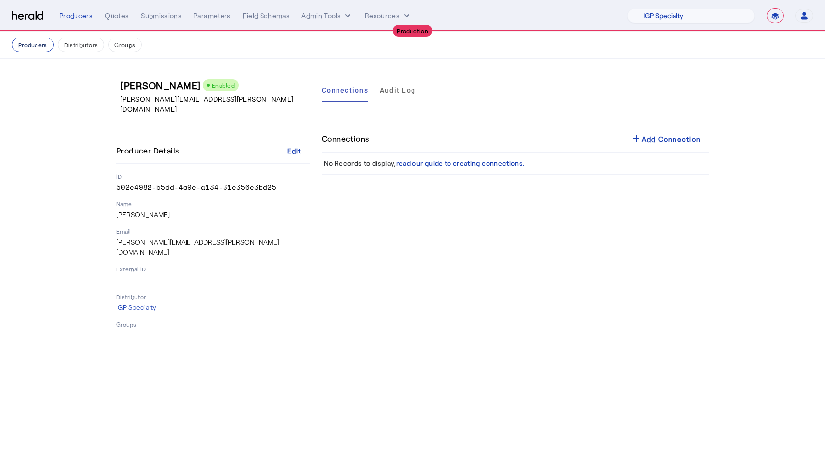
click at [33, 46] on button "Producers" at bounding box center [33, 44] width 42 height 15
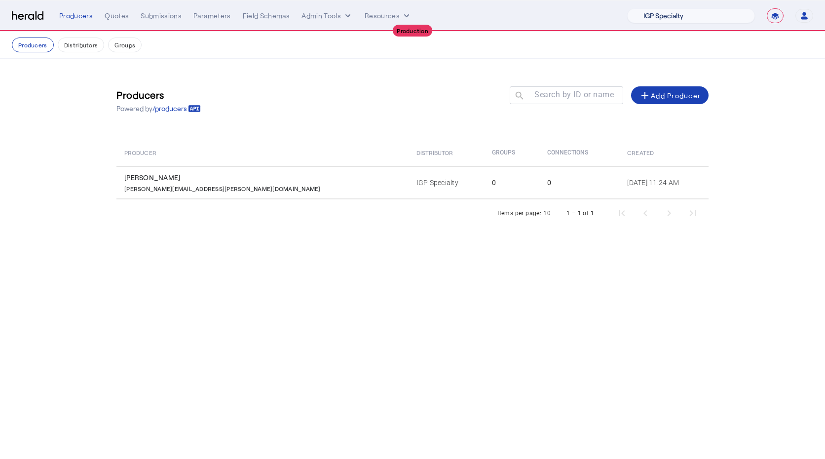
click at [677, 13] on select "1Fort Affinity Risk Arlington [PERSON_NAME] BindHQ Bunker CRC Campus Coverage C…" at bounding box center [691, 15] width 128 height 15
select select "pfm_kq9x_maximum"
click at [627, 8] on select "1Fort Affinity Risk Arlington [PERSON_NAME] BindHQ Bunker CRC Campus Coverage C…" at bounding box center [691, 15] width 128 height 15
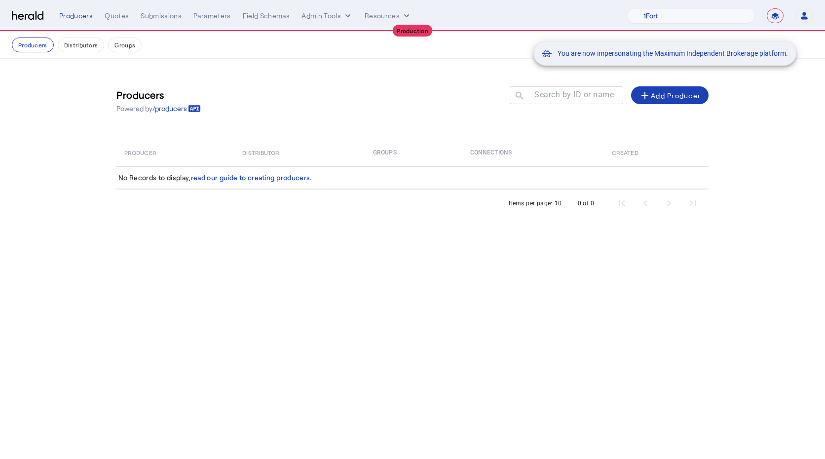
click at [641, 100] on div "You are now impersonating the Maximum Independent Brokerage platform." at bounding box center [412, 229] width 825 height 459
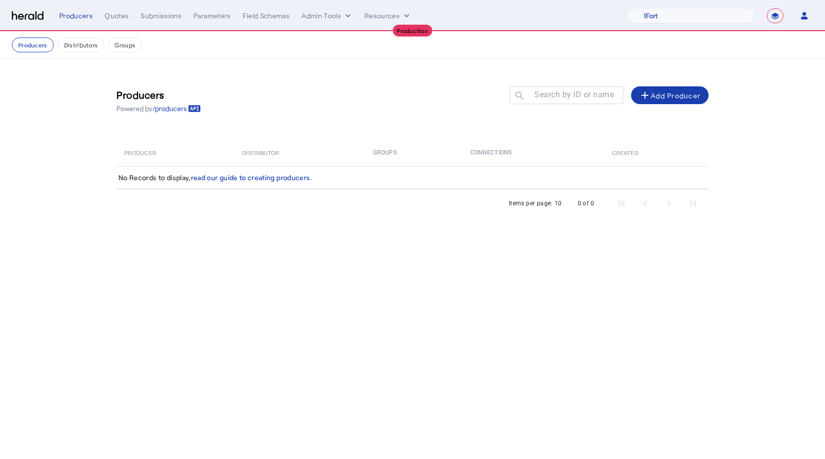
click at [651, 98] on div "add Add Producer" at bounding box center [670, 95] width 62 height 12
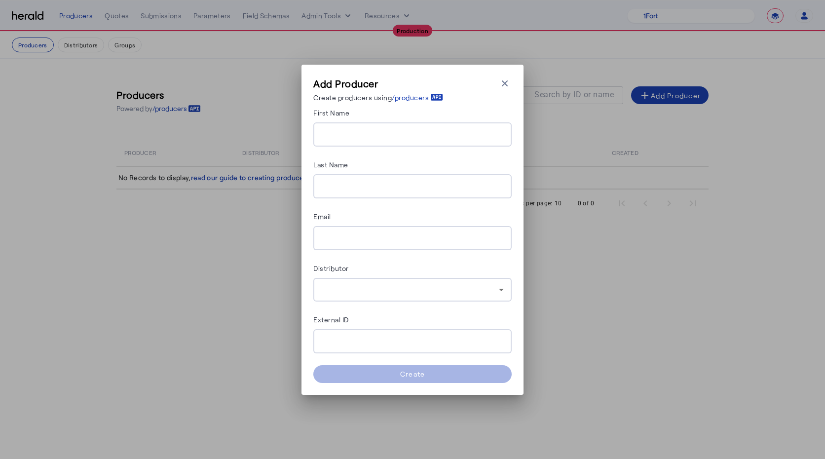
click at [321, 124] on div at bounding box center [412, 134] width 198 height 24
type input "**********"
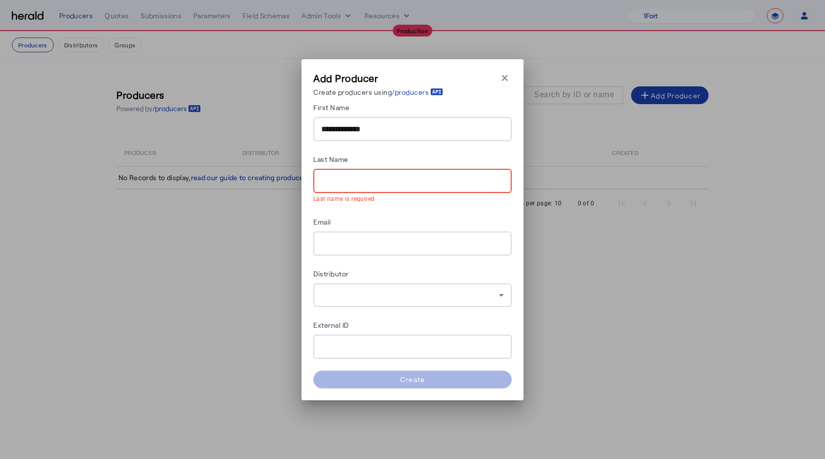
click at [358, 186] on input "Last Name" at bounding box center [412, 181] width 182 height 12
click at [342, 249] on div at bounding box center [412, 243] width 182 height 24
paste input "**********"
type input "**********"
click at [350, 171] on div at bounding box center [412, 181] width 182 height 24
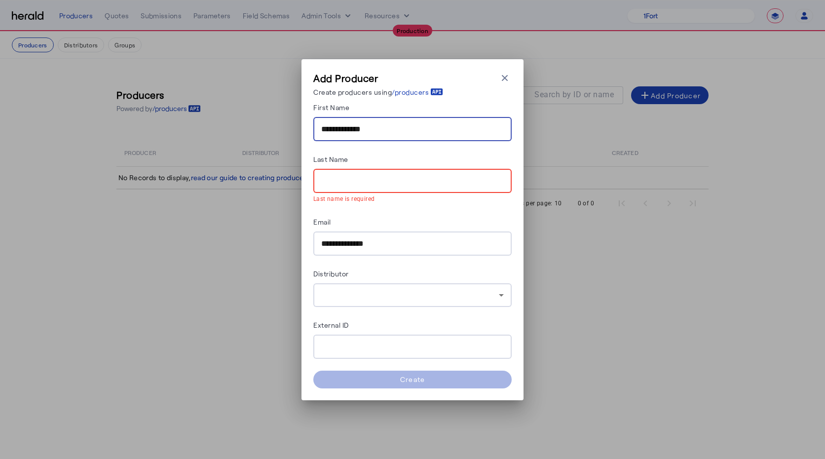
drag, startPoint x: 335, startPoint y: 129, endPoint x: 454, endPoint y: 135, distance: 119.5
click at [454, 135] on input "**********" at bounding box center [412, 129] width 182 height 12
type input "***"
click at [343, 181] on input "Last Name" at bounding box center [412, 181] width 182 height 12
paste input "*********"
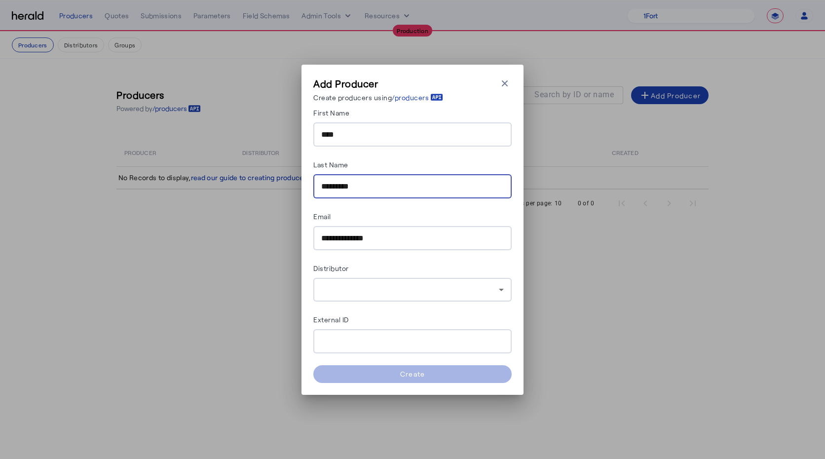
type input "*********"
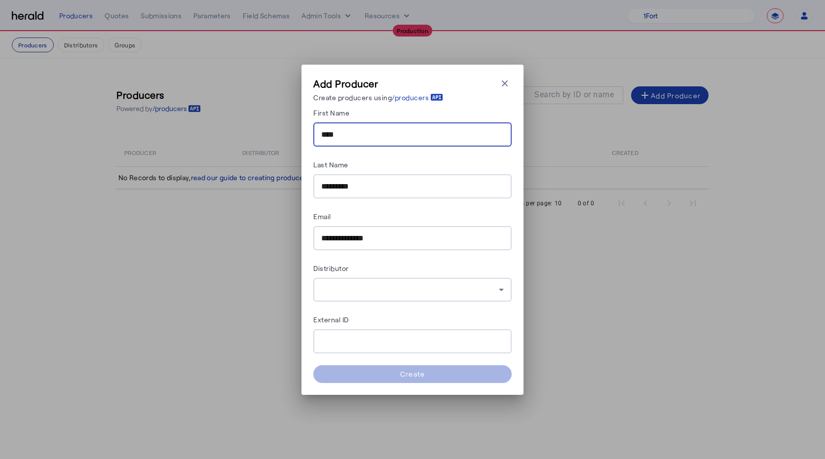
click at [356, 137] on input "***" at bounding box center [412, 135] width 182 height 12
type input "***"
click at [348, 289] on div at bounding box center [410, 290] width 178 height 12
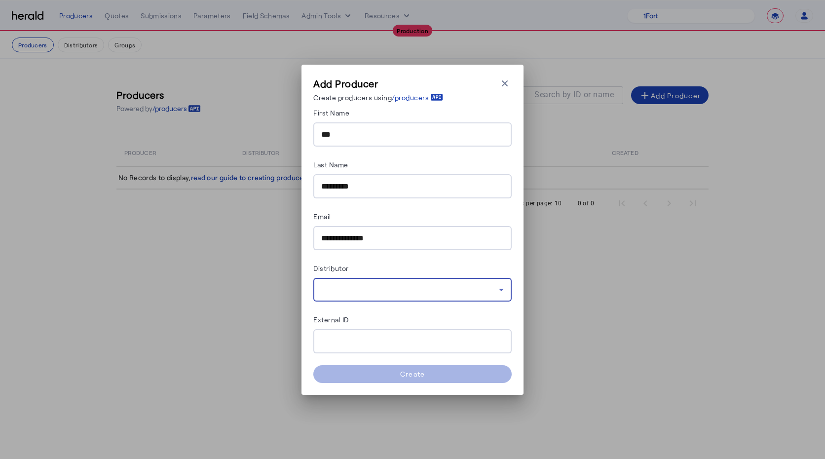
click at [363, 380] on herald-button "Create" at bounding box center [412, 374] width 198 height 18
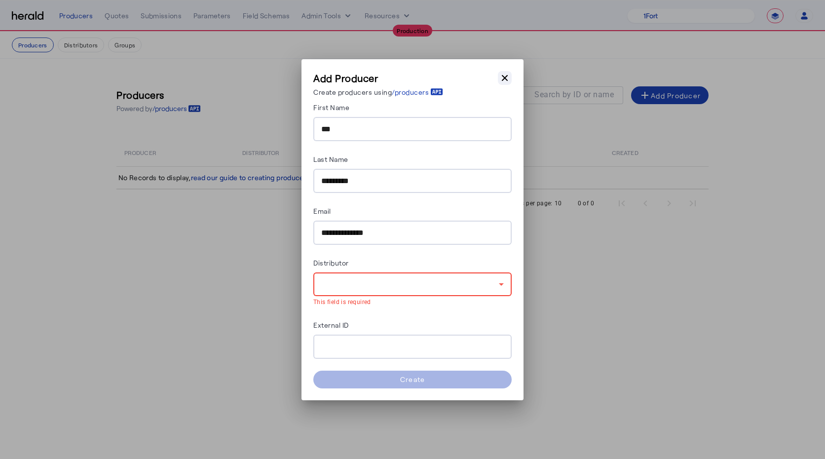
click at [509, 75] on button "Close modal" at bounding box center [505, 78] width 14 height 14
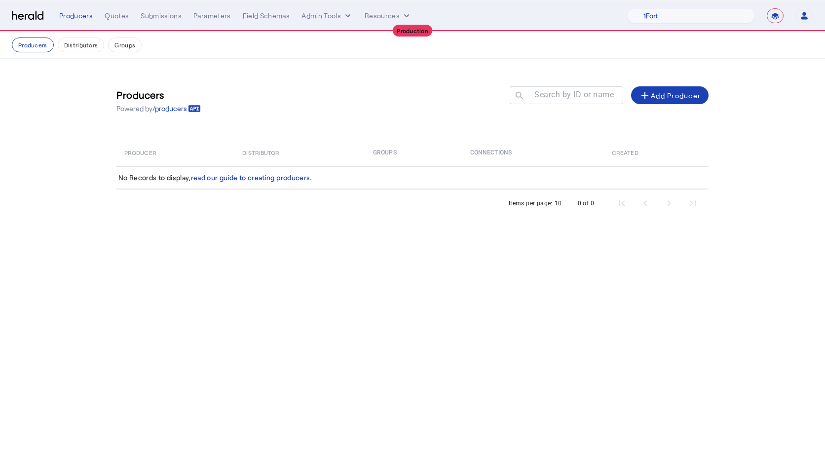
click at [76, 53] on nav "Producers Distributors Groups" at bounding box center [412, 45] width 825 height 27
click at [71, 45] on button "Distributors" at bounding box center [81, 44] width 47 height 15
click at [653, 94] on div "add Add Distributor" at bounding box center [667, 95] width 68 height 12
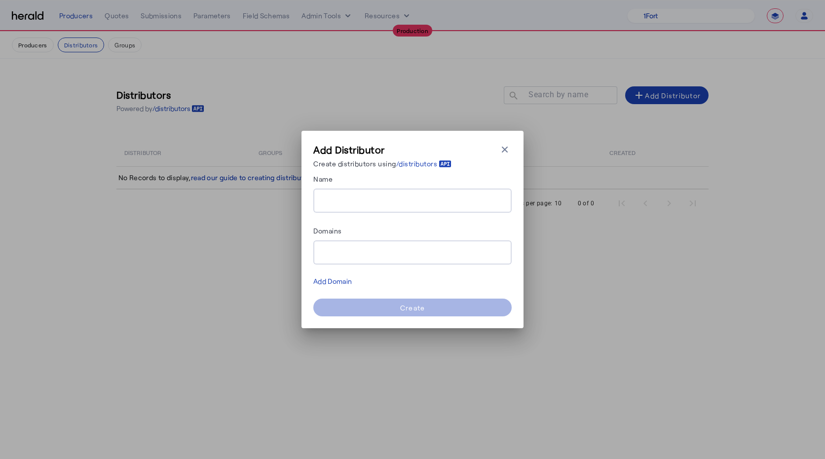
click at [358, 206] on input "Name" at bounding box center [412, 201] width 182 height 12
type input "*******"
click at [345, 258] on div at bounding box center [412, 252] width 182 height 24
paste input "*********"
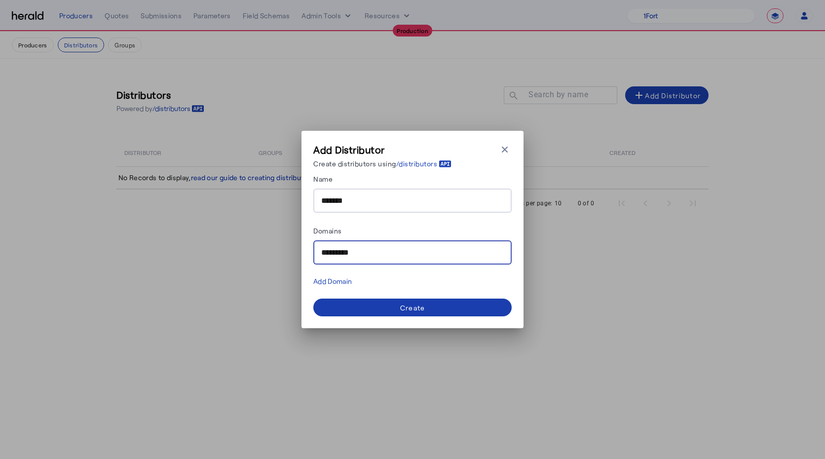
type input "*********"
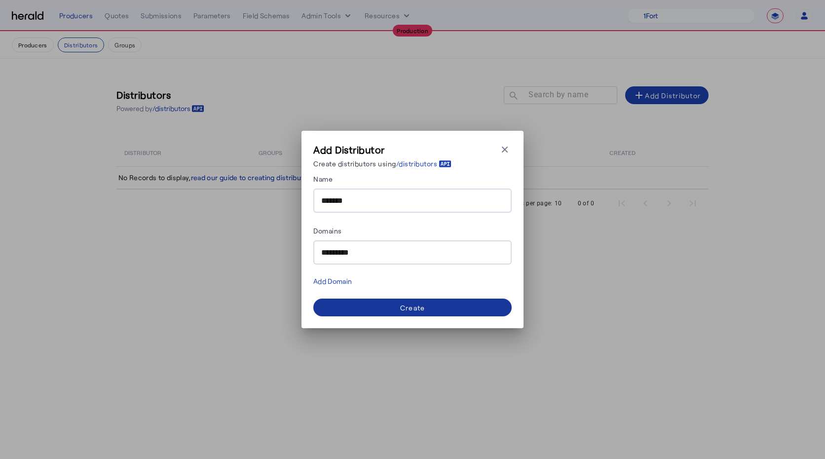
click at [404, 308] on div "Create" at bounding box center [412, 307] width 25 height 10
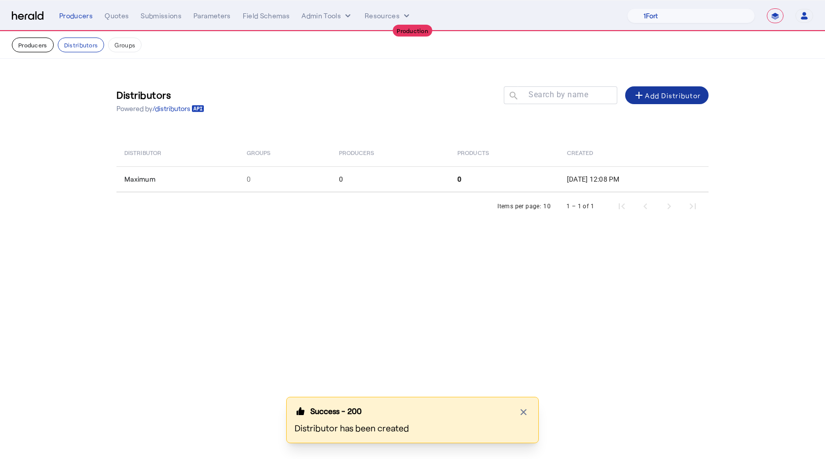
click at [37, 49] on button "Producers" at bounding box center [33, 44] width 42 height 15
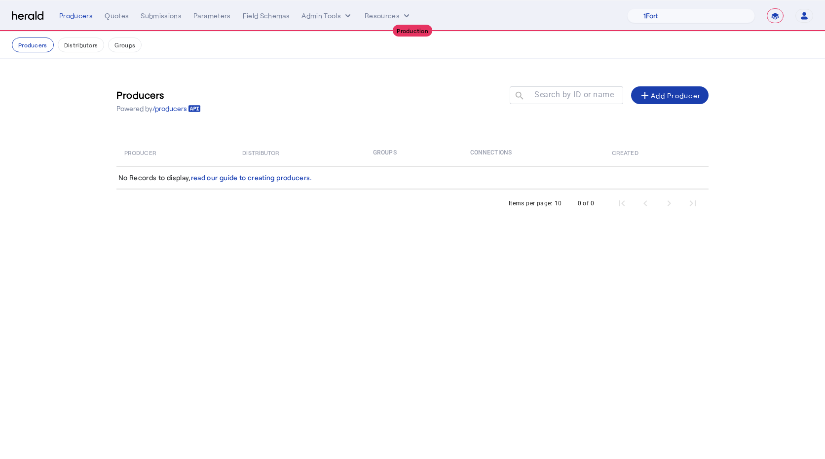
click at [661, 96] on div "add Add Producer" at bounding box center [670, 95] width 62 height 12
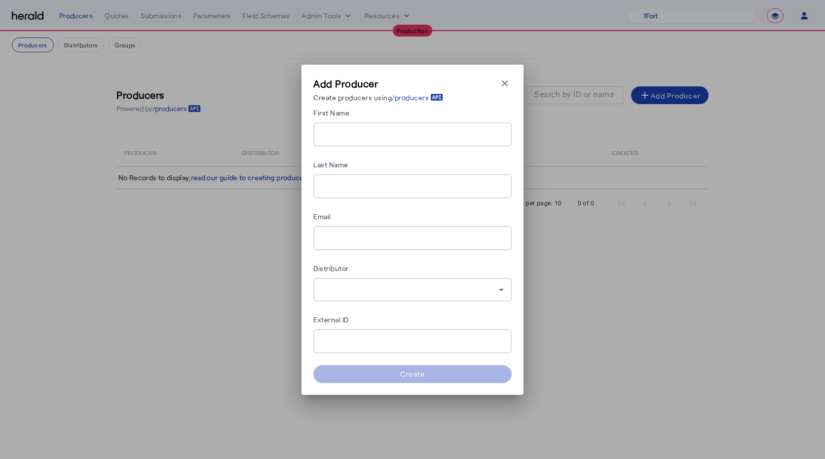
click at [330, 139] on input "First Name" at bounding box center [412, 135] width 182 height 12
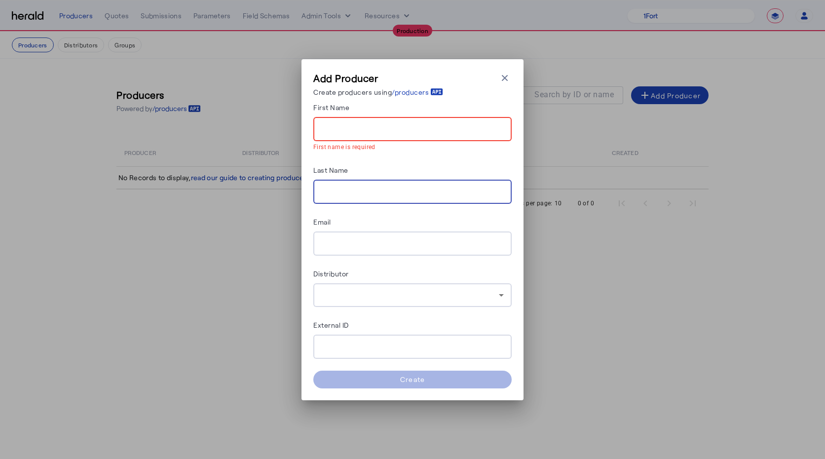
click at [341, 182] on div at bounding box center [412, 192] width 182 height 24
paste input "*********"
type input "*********"
click at [332, 126] on input "First Name" at bounding box center [412, 129] width 182 height 12
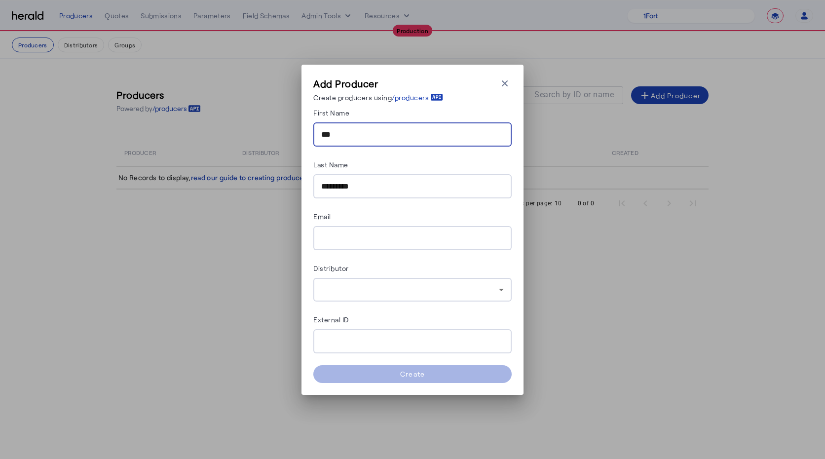
type input "***"
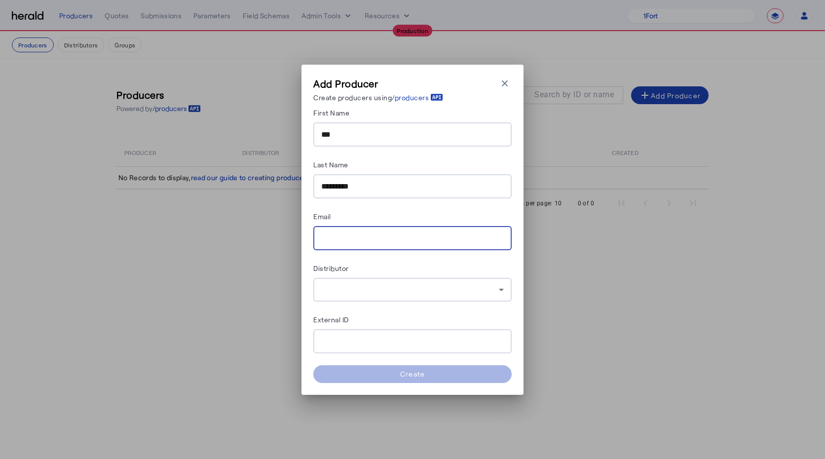
click at [358, 243] on input "Email" at bounding box center [412, 238] width 182 height 12
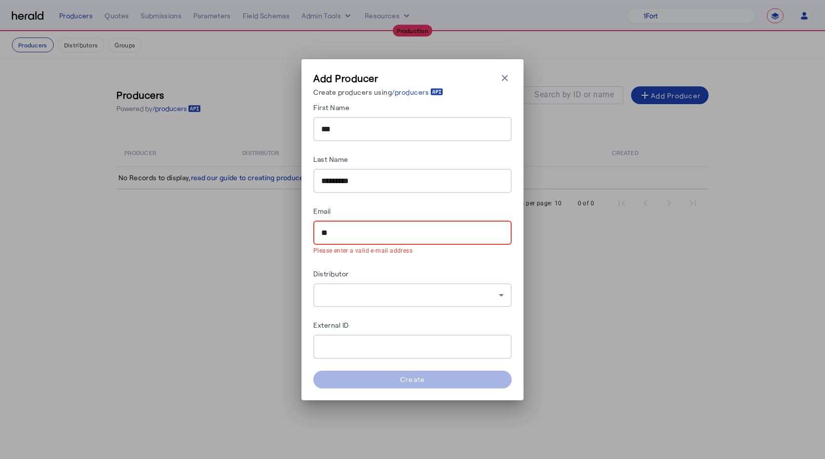
paste input "**********"
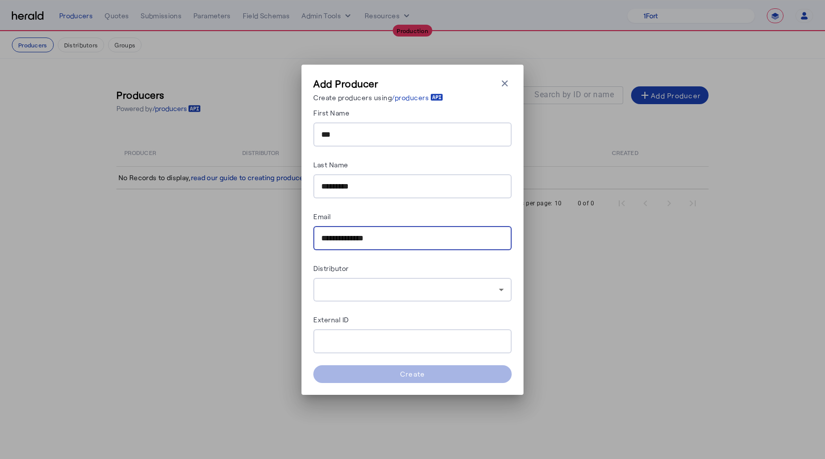
type input "**********"
click at [355, 280] on div at bounding box center [412, 290] width 182 height 24
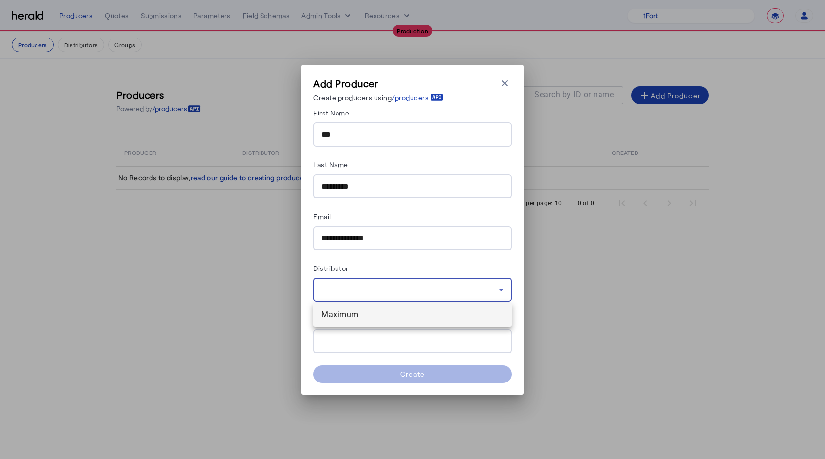
click at [352, 319] on span "Maximum" at bounding box center [412, 315] width 182 height 12
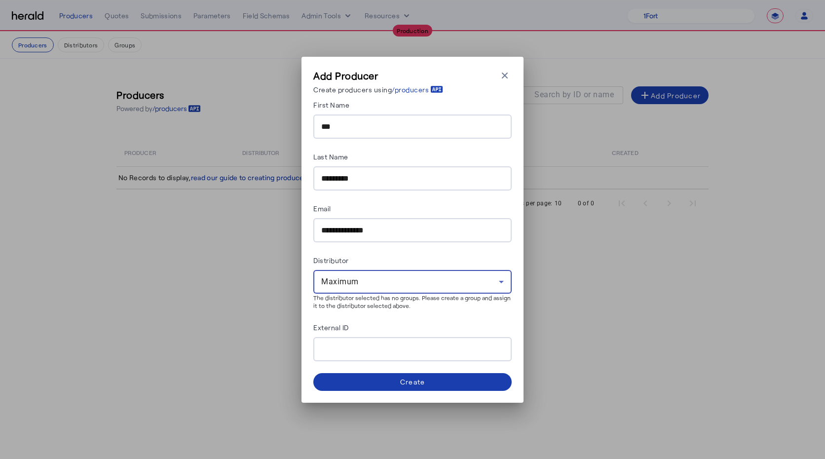
click at [349, 386] on span at bounding box center [412, 382] width 198 height 24
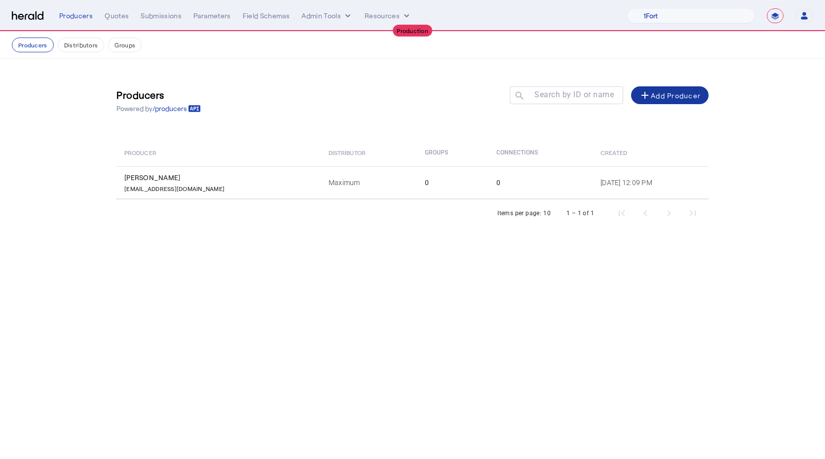
click at [724, 7] on nav "**********" at bounding box center [412, 15] width 825 height 31
click at [720, 13] on select "1Fort Affinity Risk Arlington [PERSON_NAME] BindHQ Bunker CRC Campus Coverage C…" at bounding box center [691, 15] width 128 height 15
select select "pfm_if2c_igp"
click at [627, 8] on select "1Fort Affinity Risk Arlington [PERSON_NAME] BindHQ Bunker CRC Campus Coverage C…" at bounding box center [691, 15] width 128 height 15
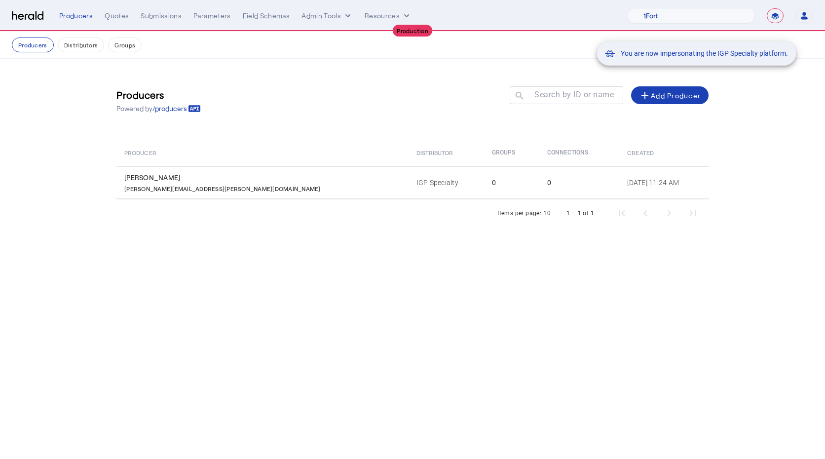
click at [197, 84] on div "Producers Powered by /producers Search by ID or name search add Add Producer" at bounding box center [412, 100] width 592 height 44
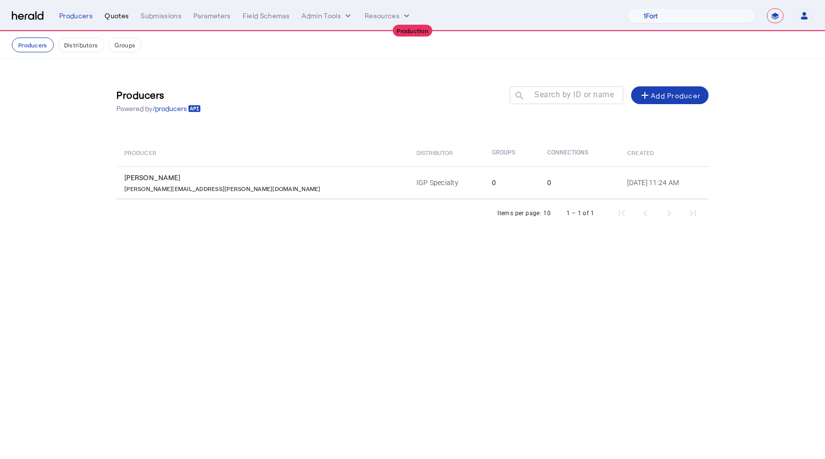
click at [114, 11] on div "Quotes" at bounding box center [117, 16] width 24 height 10
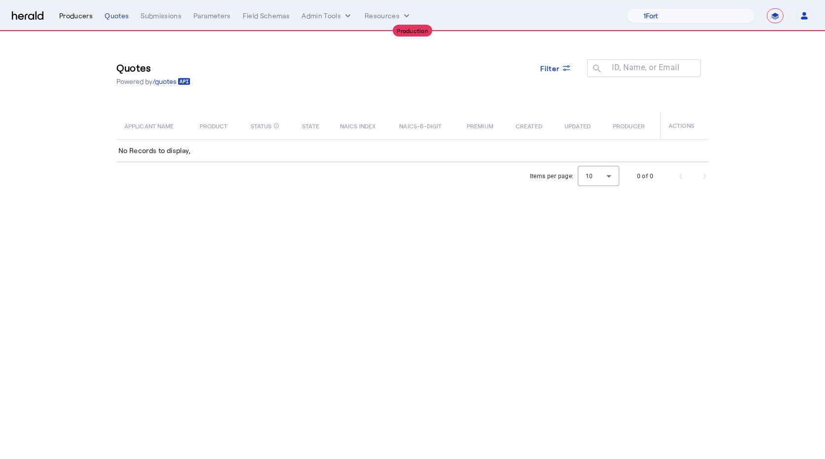
click at [71, 17] on div "Producers" at bounding box center [76, 16] width 34 height 10
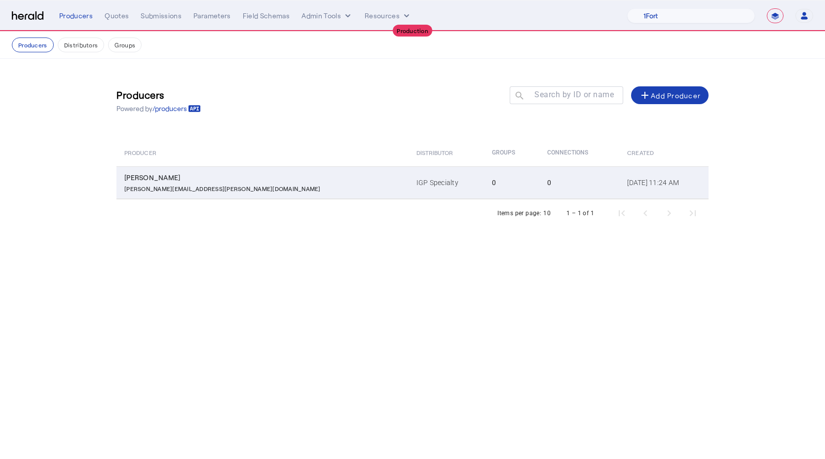
click at [235, 187] on div "[PERSON_NAME][EMAIL_ADDRESS][PERSON_NAME][DOMAIN_NAME]" at bounding box center [264, 187] width 280 height 10
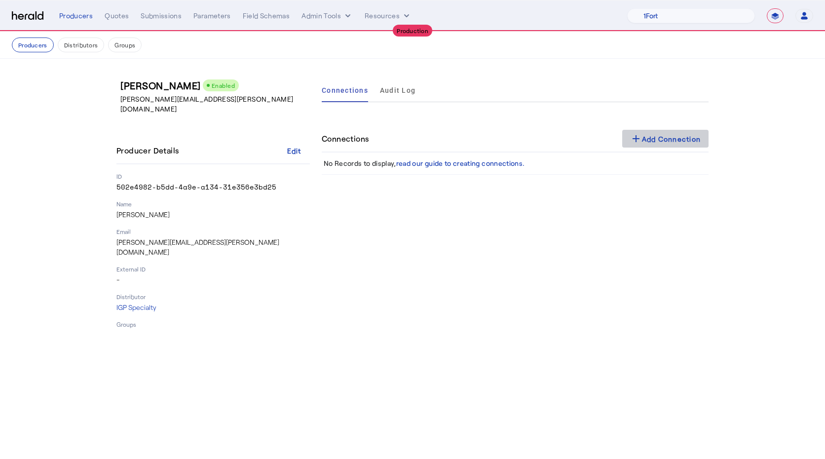
click at [672, 127] on span at bounding box center [665, 139] width 87 height 24
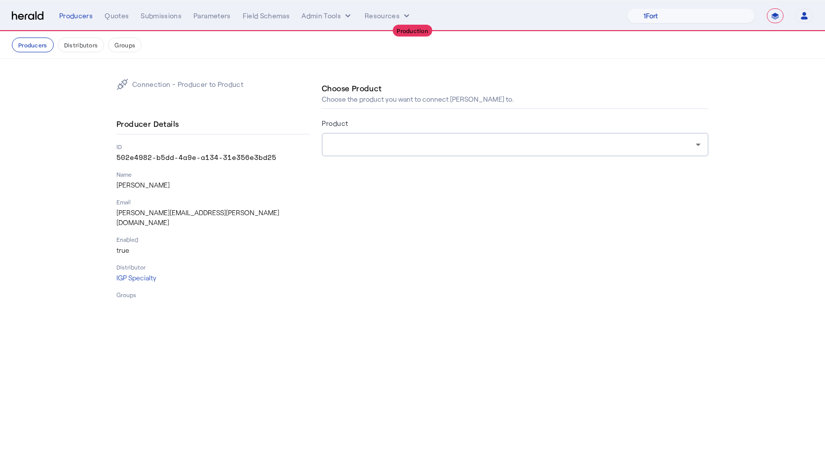
click at [465, 154] on div at bounding box center [514, 145] width 371 height 24
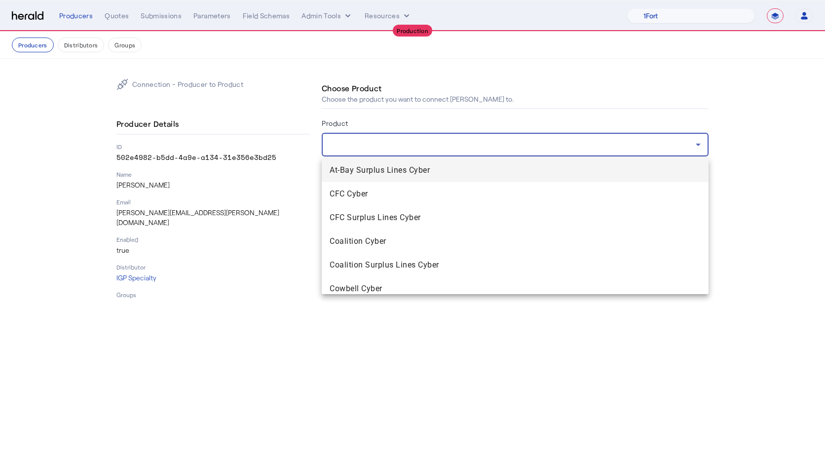
click at [371, 175] on span "At-Bay Surplus Lines Cyber" at bounding box center [514, 170] width 371 height 12
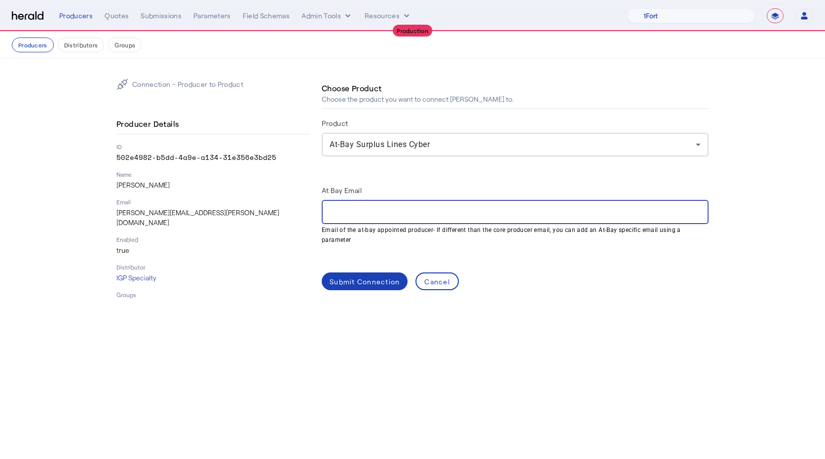
click at [356, 217] on input "At Bay Email" at bounding box center [514, 212] width 371 height 12
paste input "**********"
type input "**********"
click at [352, 280] on div "Submit Connection" at bounding box center [364, 281] width 70 height 10
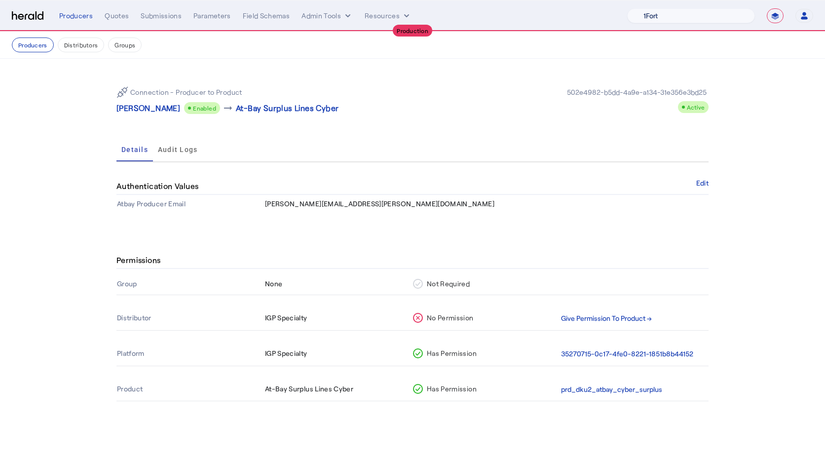
click at [647, 21] on select "1Fort Affinity Risk Arlington [PERSON_NAME] BindHQ Bunker CRC Campus Coverage C…" at bounding box center [691, 15] width 128 height 15
click at [627, 8] on select "1Fort Affinity Risk Arlington [PERSON_NAME] BindHQ Bunker CRC Campus Coverage C…" at bounding box center [691, 15] width 128 height 15
click at [143, 109] on p "[PERSON_NAME]" at bounding box center [148, 108] width 64 height 12
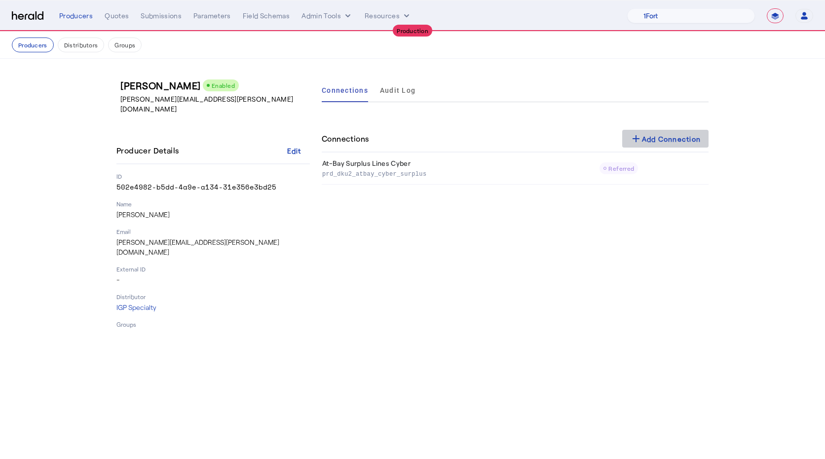
click at [663, 137] on div "add Add Connection" at bounding box center [665, 139] width 71 height 12
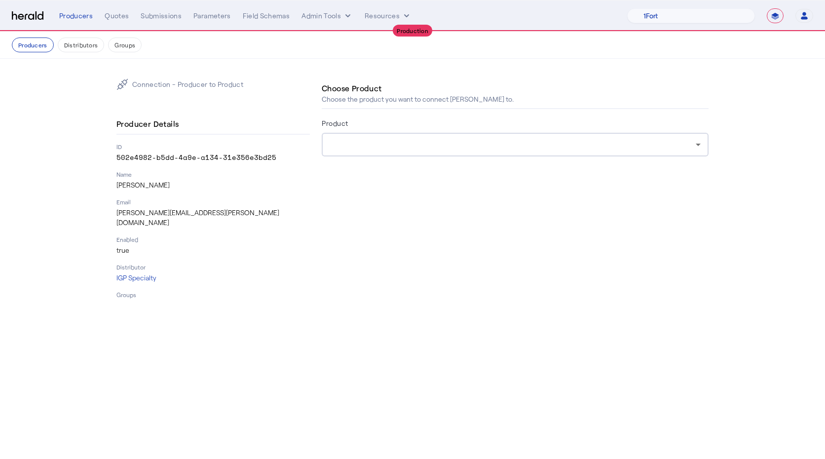
click at [375, 146] on div at bounding box center [512, 145] width 366 height 12
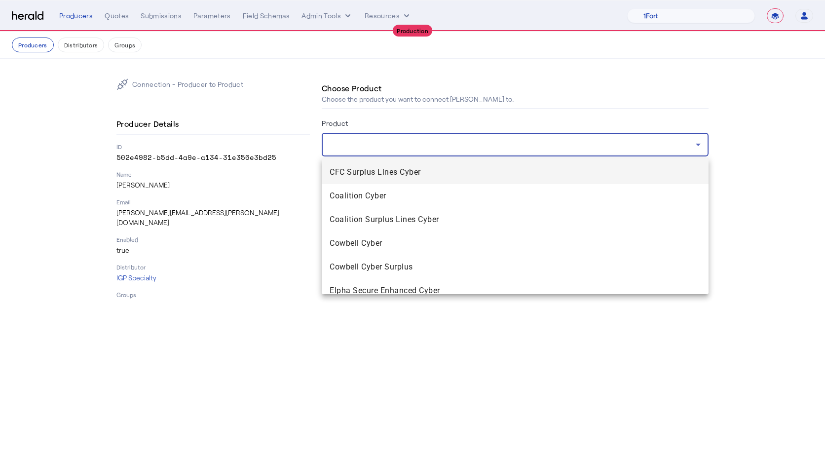
scroll to position [101, 0]
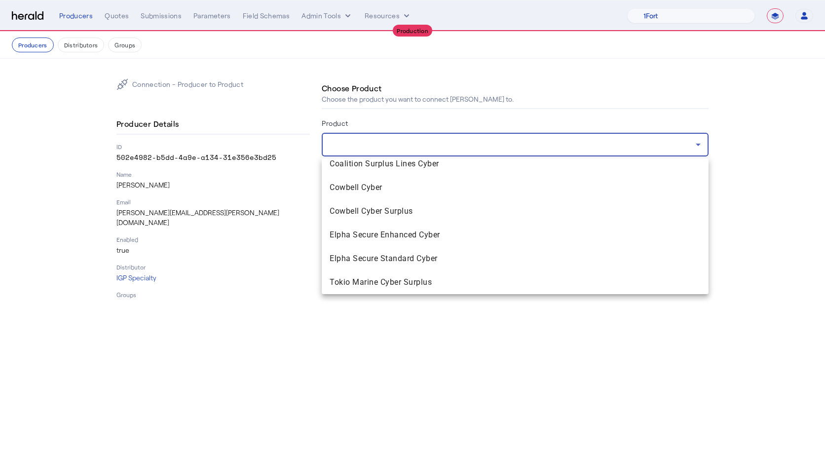
click at [249, 214] on div at bounding box center [412, 229] width 825 height 459
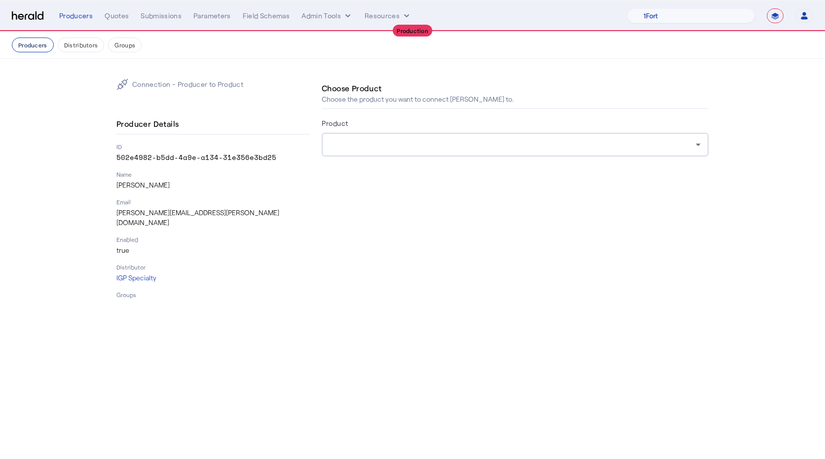
click at [25, 43] on button "Producers" at bounding box center [33, 44] width 42 height 15
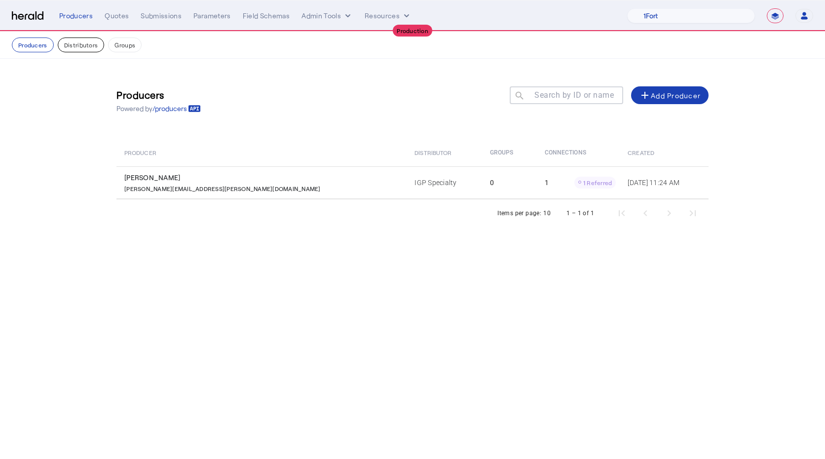
click at [65, 49] on button "Distributors" at bounding box center [81, 44] width 47 height 15
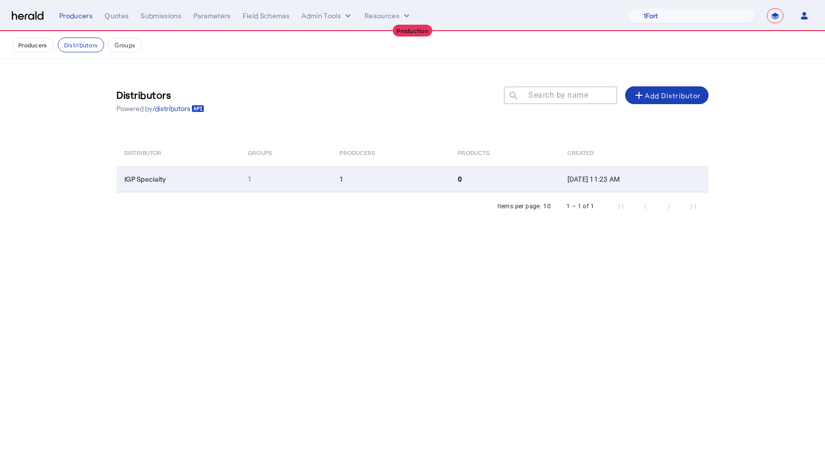
click at [213, 185] on td "IGP Specialty" at bounding box center [177, 179] width 123 height 26
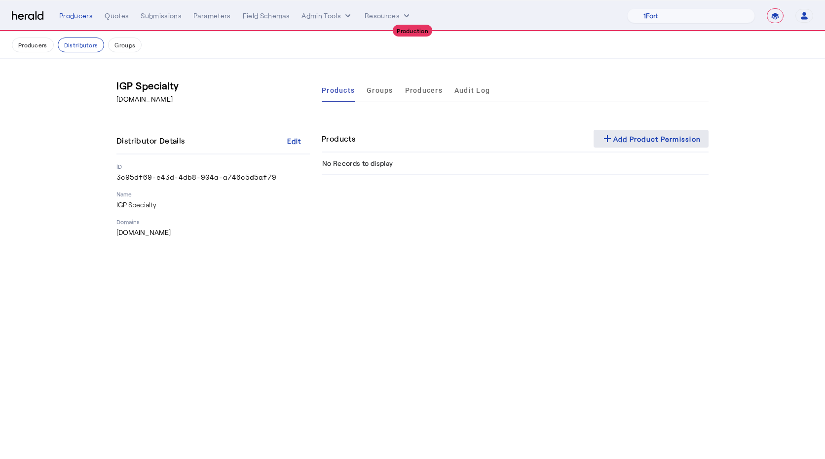
click at [651, 143] on div "add Add Product Permission" at bounding box center [651, 139] width 100 height 12
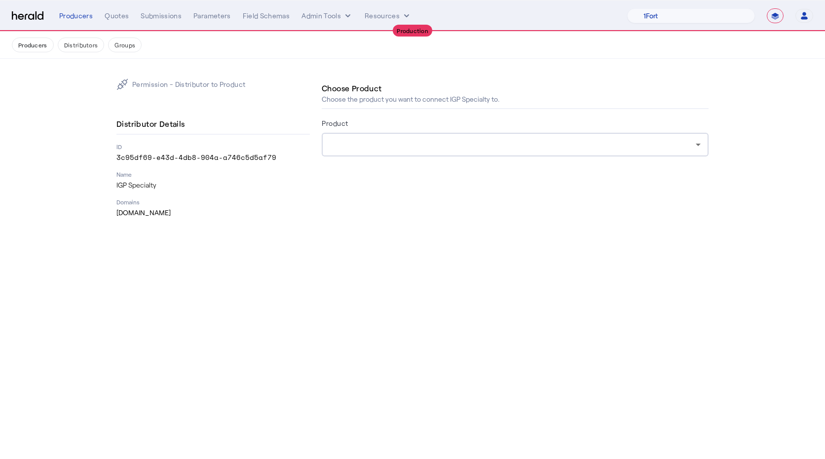
click at [339, 147] on div at bounding box center [512, 145] width 366 height 12
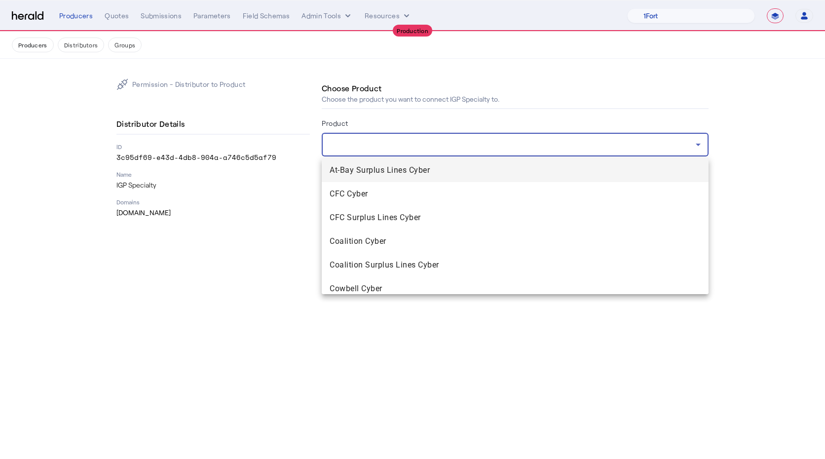
click at [282, 139] on div at bounding box center [412, 229] width 825 height 459
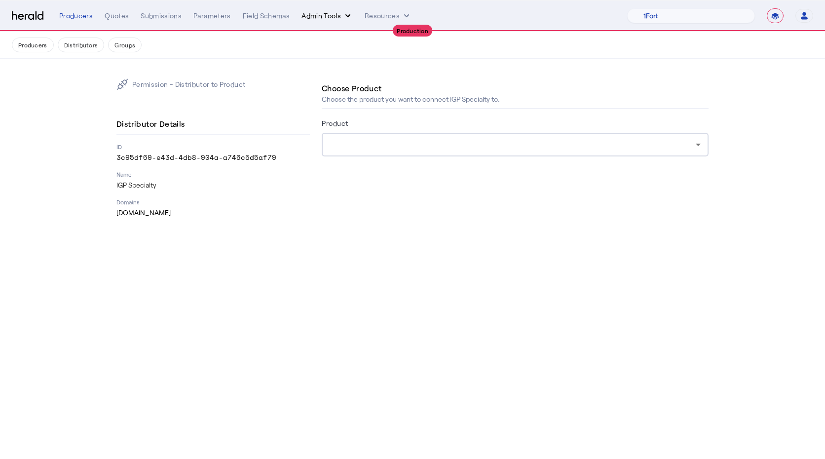
click at [321, 12] on button "Admin Tools" at bounding box center [326, 16] width 51 height 10
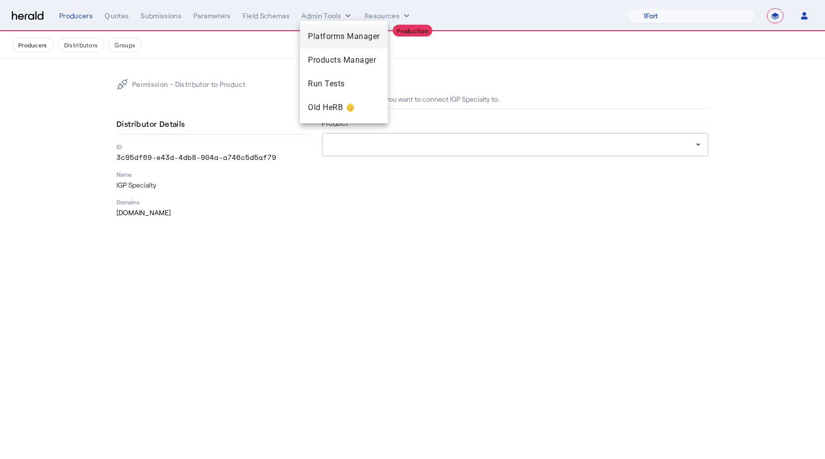
click at [322, 33] on span "Platforms Manager" at bounding box center [344, 37] width 72 height 12
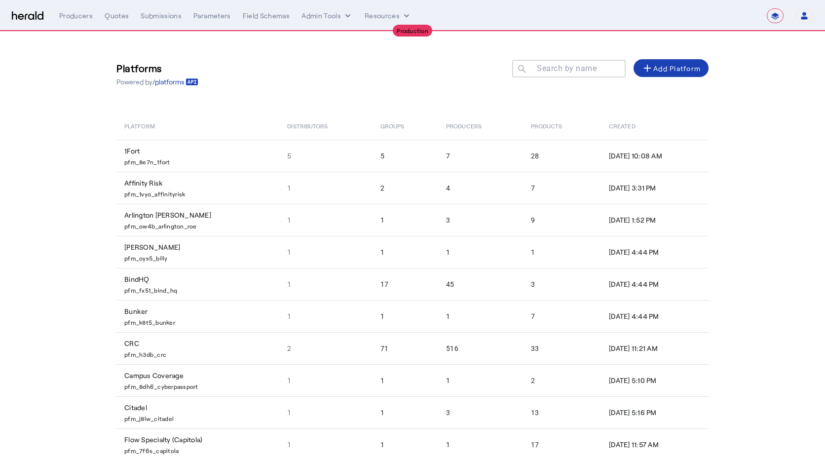
click at [577, 71] on mat-label "Search by name" at bounding box center [567, 68] width 60 height 9
click at [577, 71] on input "Search by name" at bounding box center [573, 68] width 89 height 12
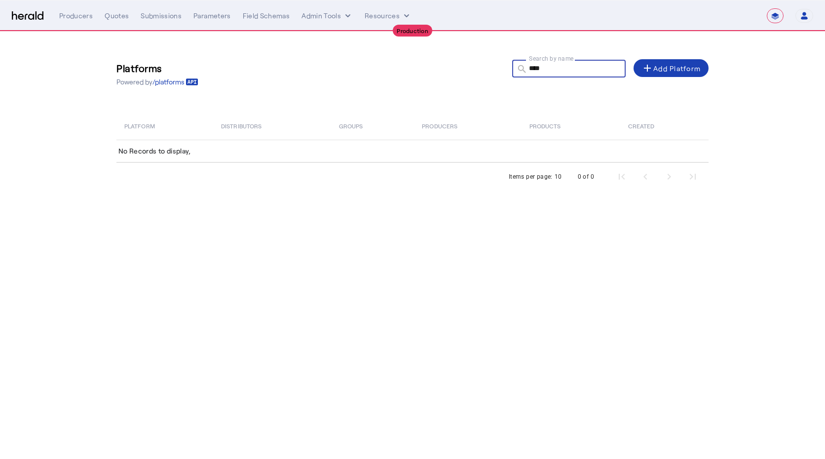
type input "*****"
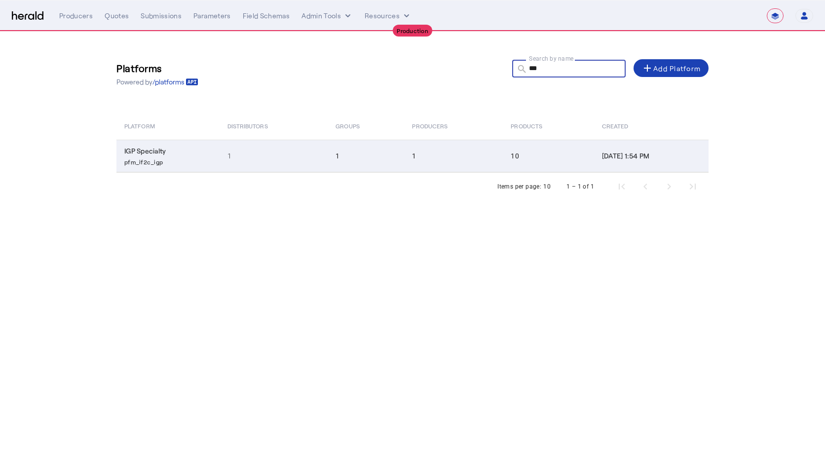
type input "***"
click at [248, 141] on td "1" at bounding box center [273, 156] width 109 height 33
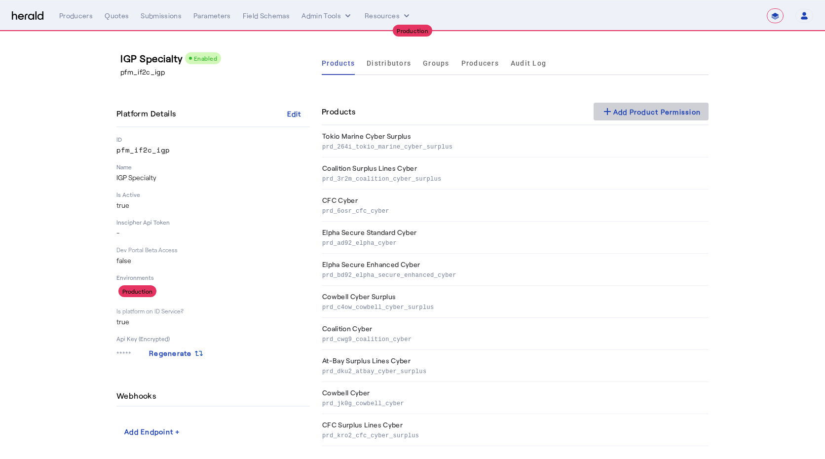
click at [630, 114] on div "add Add Product Permission" at bounding box center [651, 112] width 100 height 12
select select "pfm_if2c_igp"
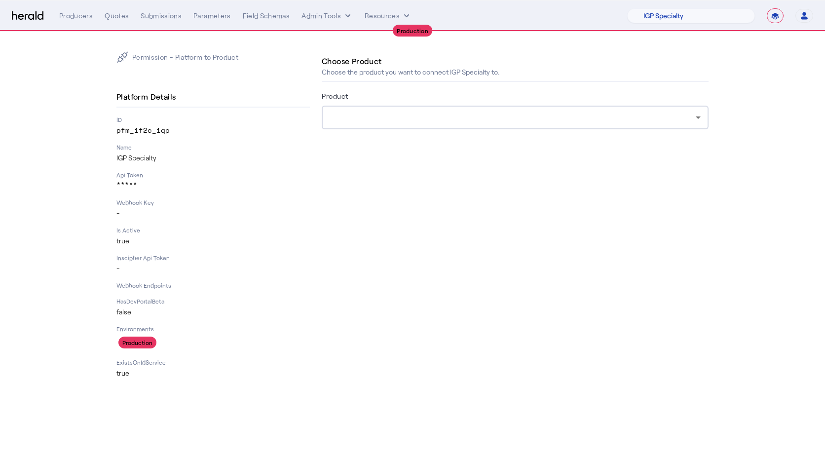
click at [480, 119] on div at bounding box center [512, 117] width 366 height 12
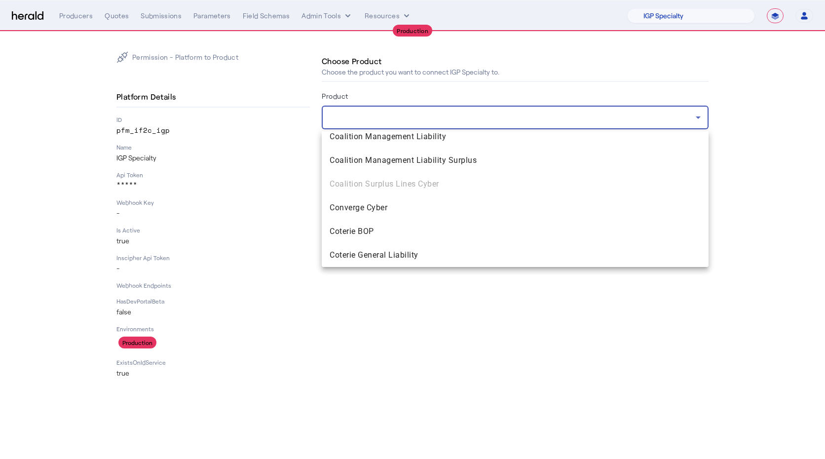
scroll to position [709, 0]
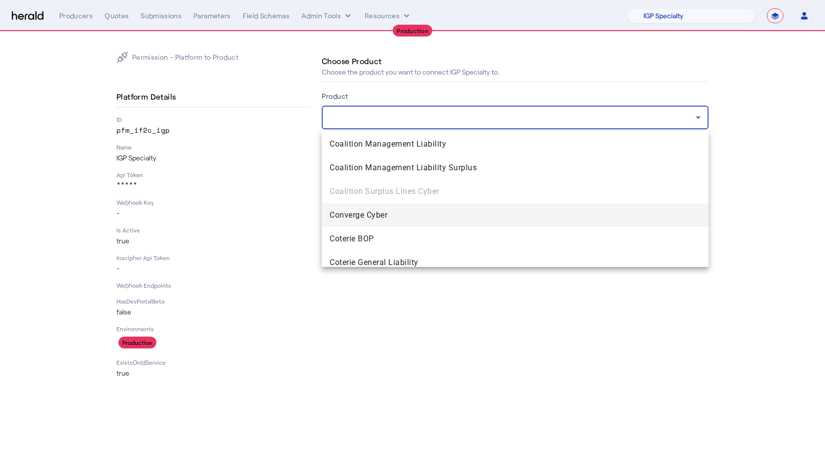
click at [380, 207] on mat-option "Converge Cyber" at bounding box center [515, 215] width 387 height 24
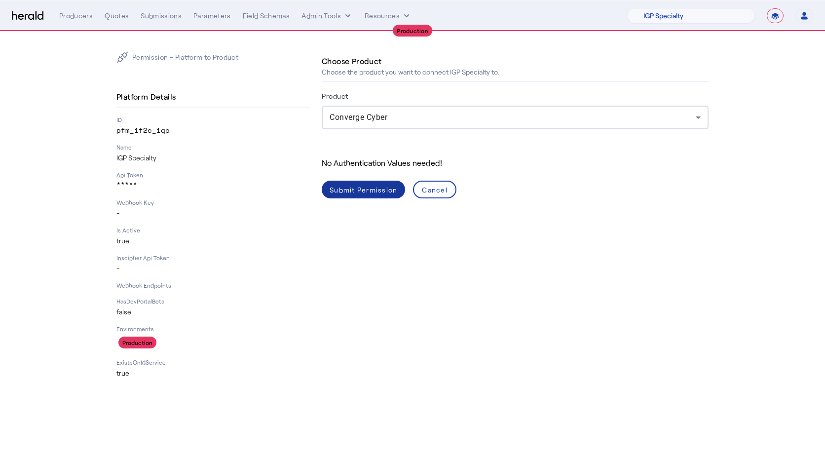
click at [348, 194] on div "Submit Permission" at bounding box center [363, 189] width 68 height 10
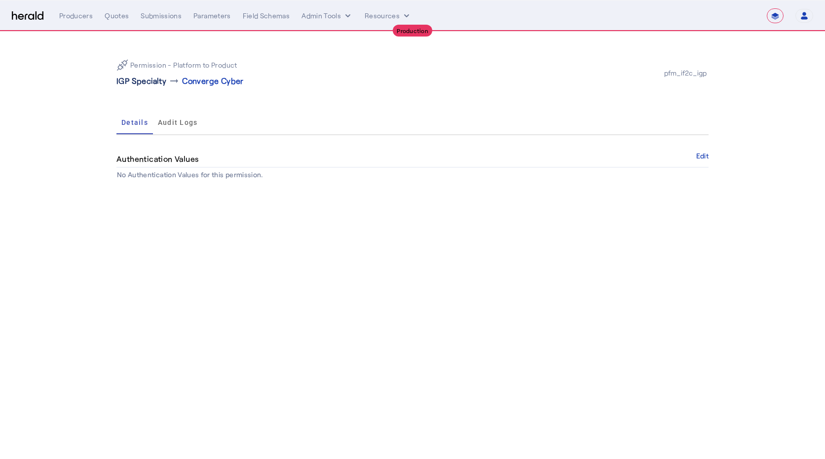
click at [151, 84] on p "IGP Specialty" at bounding box center [141, 81] width 50 height 12
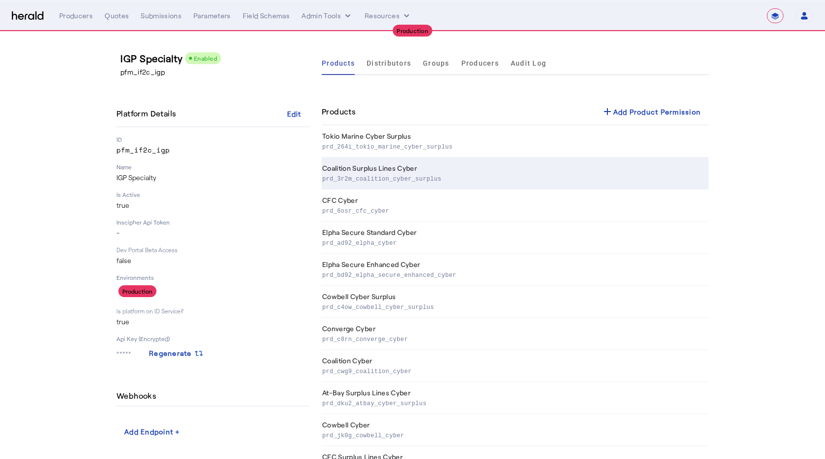
scroll to position [39, 0]
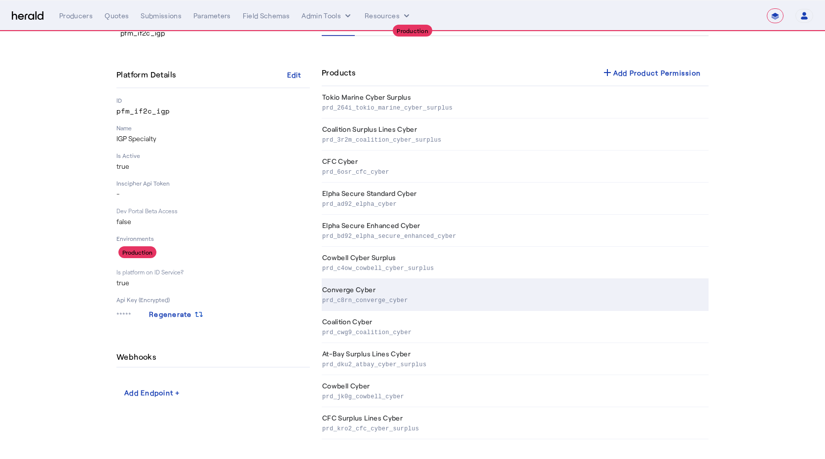
click at [380, 304] on p "prd_c8rn_converge_cyber" at bounding box center [513, 299] width 382 height 10
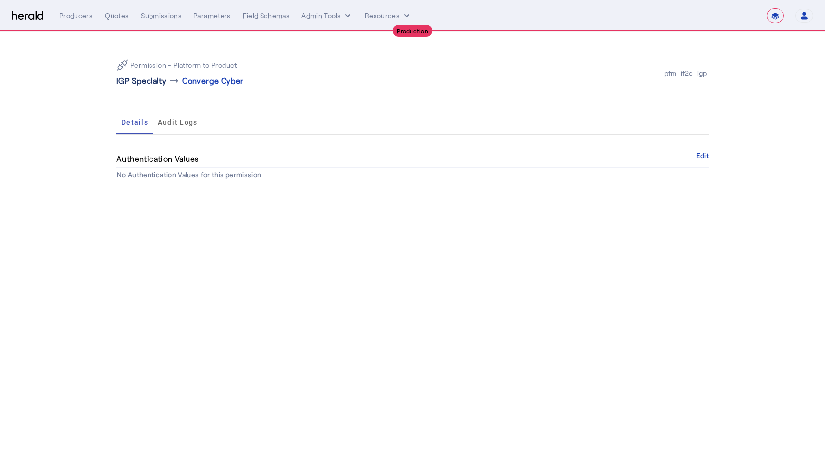
click at [138, 86] on p "IGP Specialty" at bounding box center [141, 81] width 50 height 12
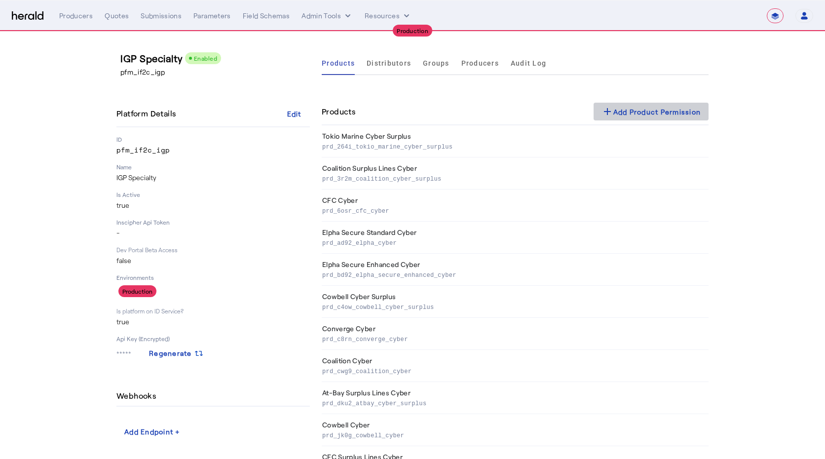
click at [624, 109] on div "add Add Product Permission" at bounding box center [651, 112] width 100 height 12
select select "pfm_if2c_igp"
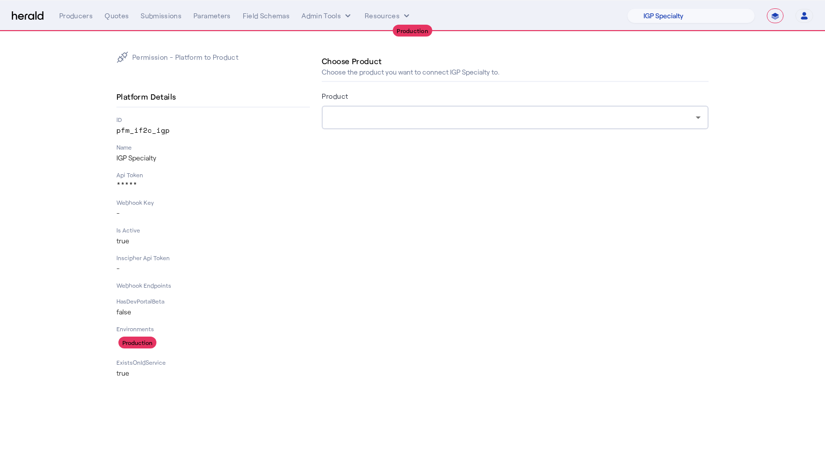
click at [358, 118] on div at bounding box center [512, 117] width 366 height 12
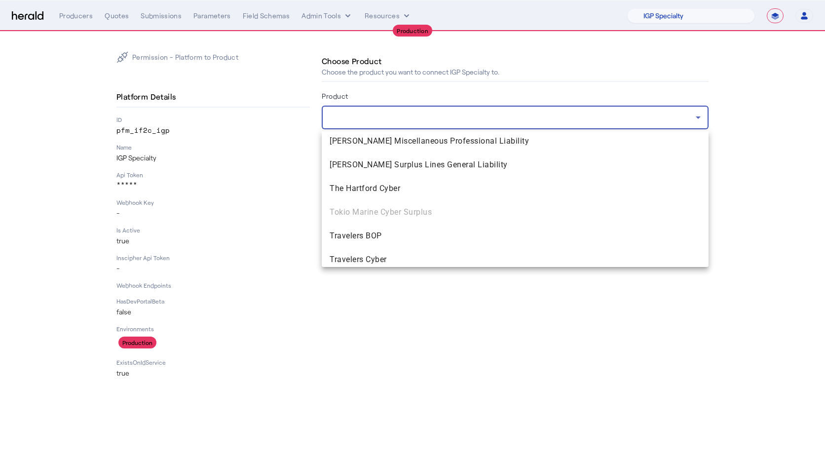
scroll to position [783, 0]
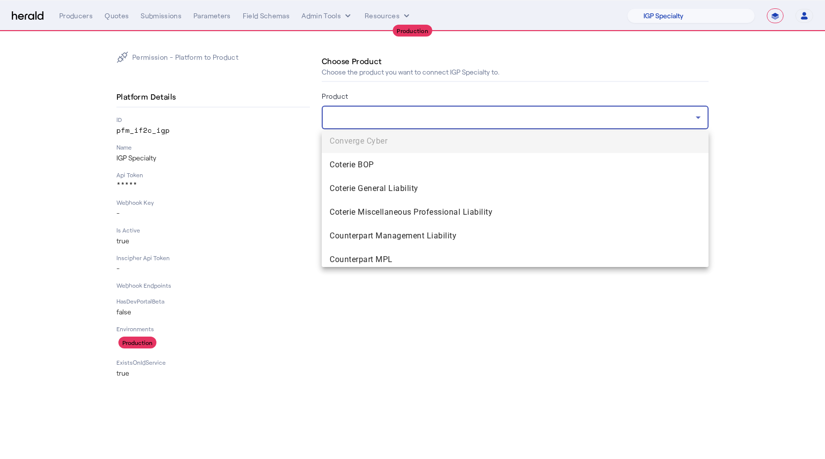
click at [231, 130] on div at bounding box center [412, 229] width 825 height 459
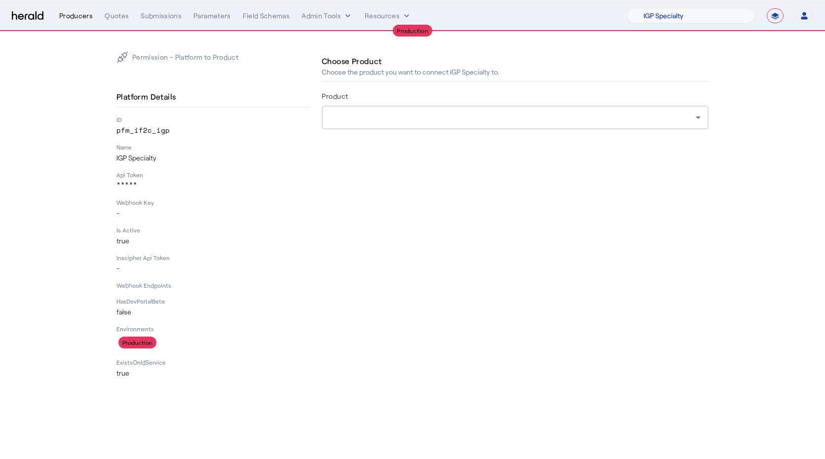
click at [74, 16] on div "Producers" at bounding box center [76, 16] width 34 height 10
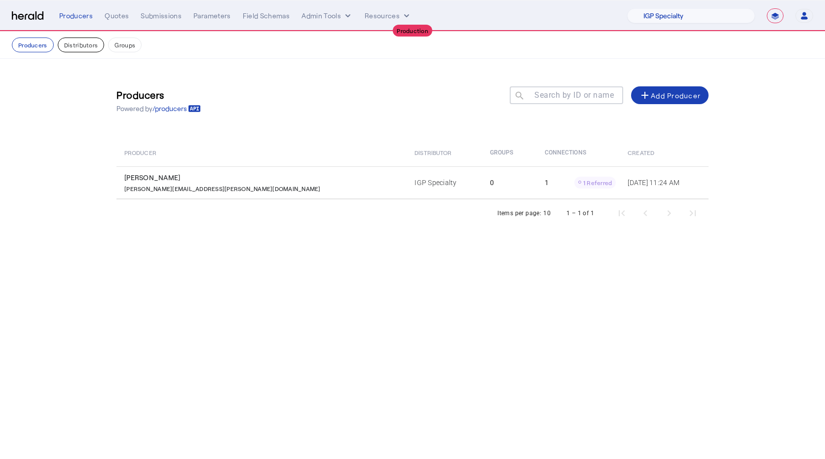
click at [68, 44] on button "Distributors" at bounding box center [81, 44] width 47 height 15
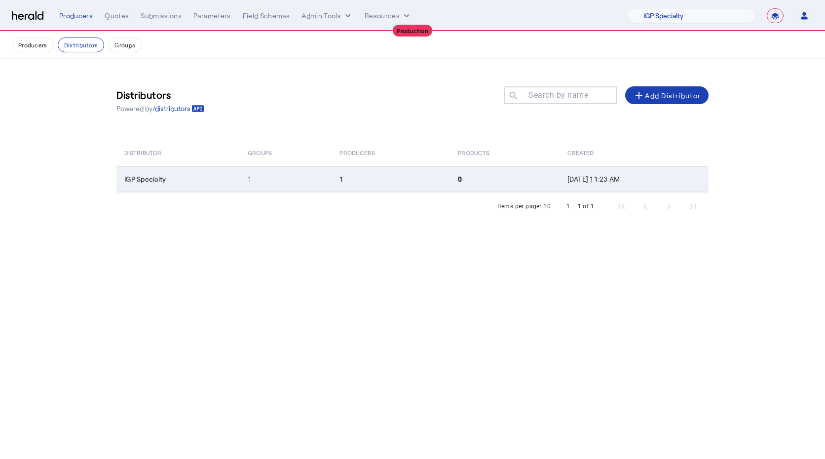
click at [240, 187] on td "1" at bounding box center [286, 179] width 92 height 26
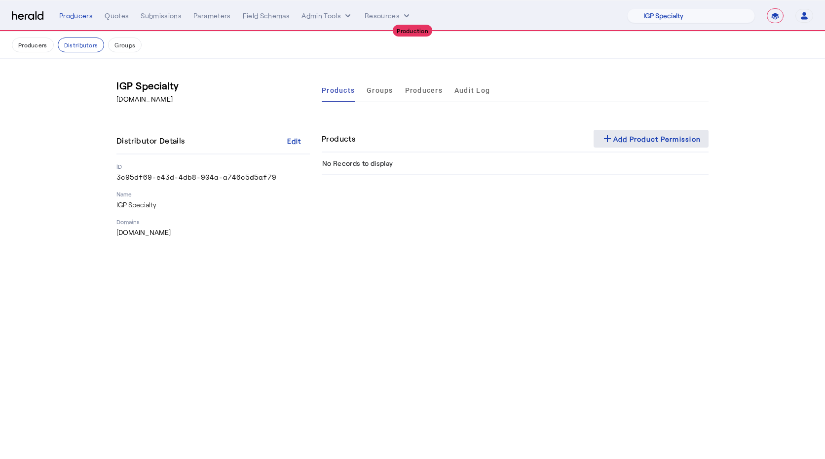
click at [597, 140] on span at bounding box center [650, 139] width 115 height 24
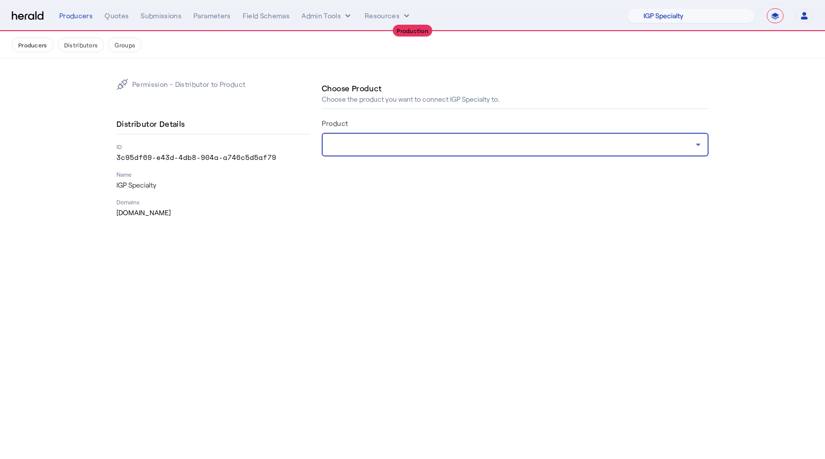
click at [376, 145] on div at bounding box center [512, 145] width 366 height 12
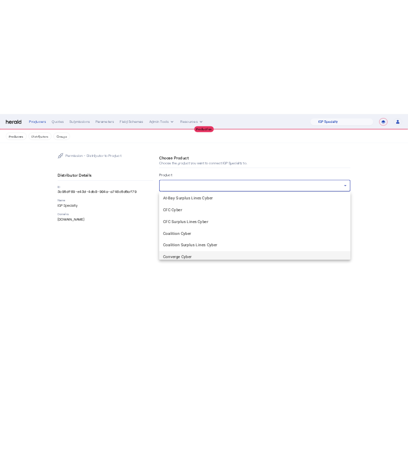
scroll to position [8, 0]
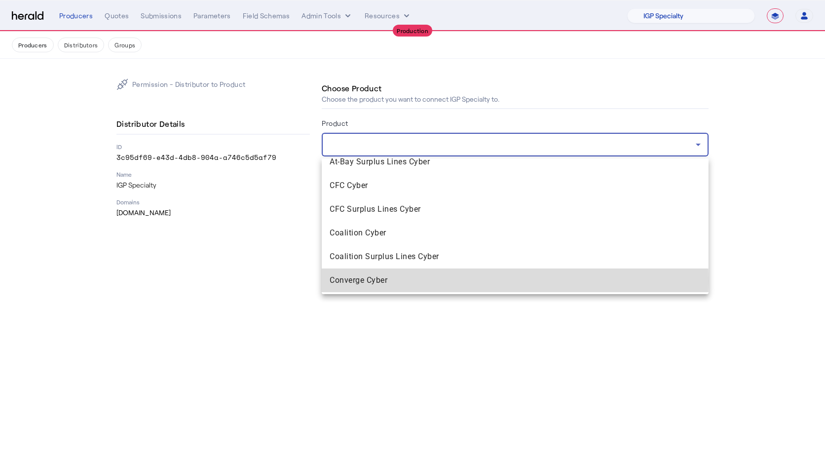
click at [364, 281] on span "Converge Cyber" at bounding box center [514, 280] width 371 height 12
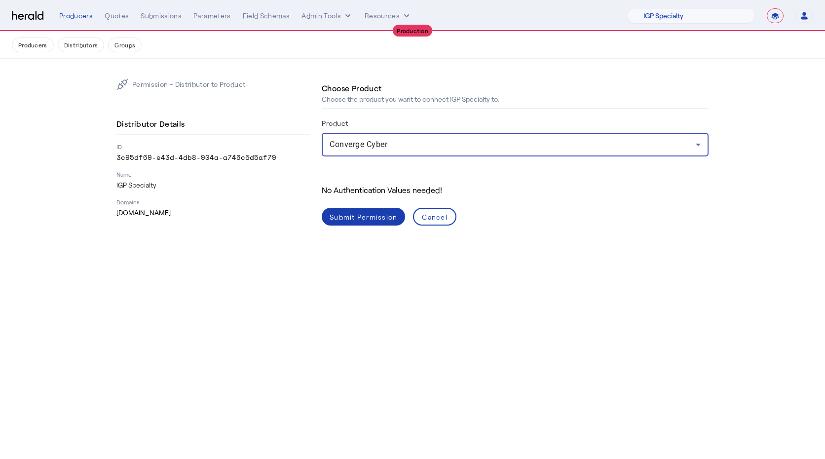
click at [364, 216] on div "Submit Permission" at bounding box center [363, 217] width 68 height 10
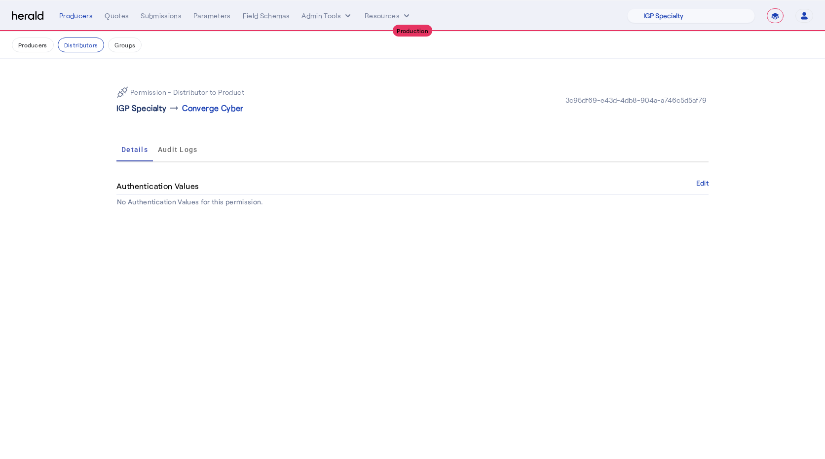
click at [142, 106] on p "IGP Specialty" at bounding box center [141, 108] width 50 height 12
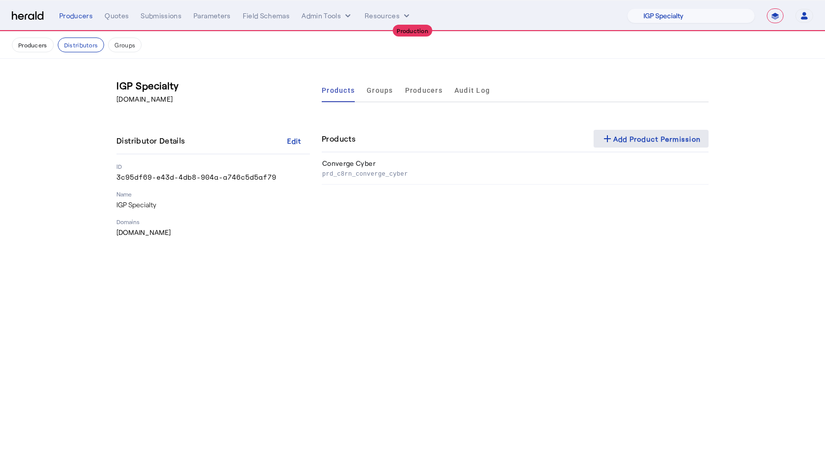
click at [617, 144] on button "add Add Product Permission" at bounding box center [650, 139] width 115 height 18
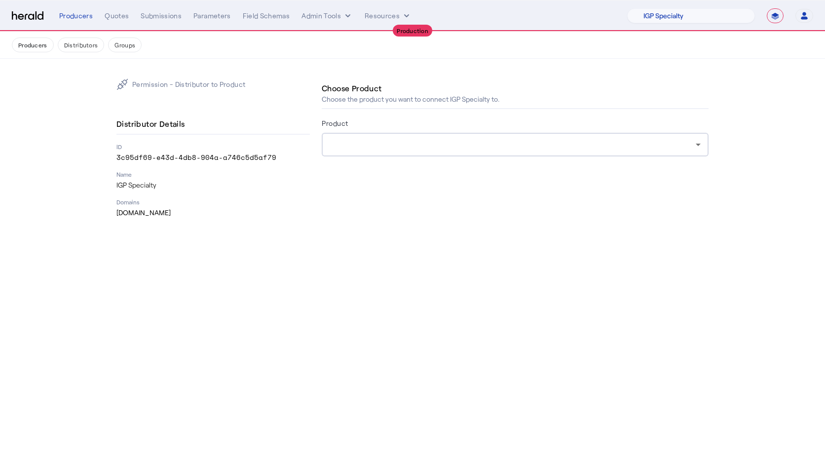
click at [401, 145] on div at bounding box center [512, 145] width 366 height 12
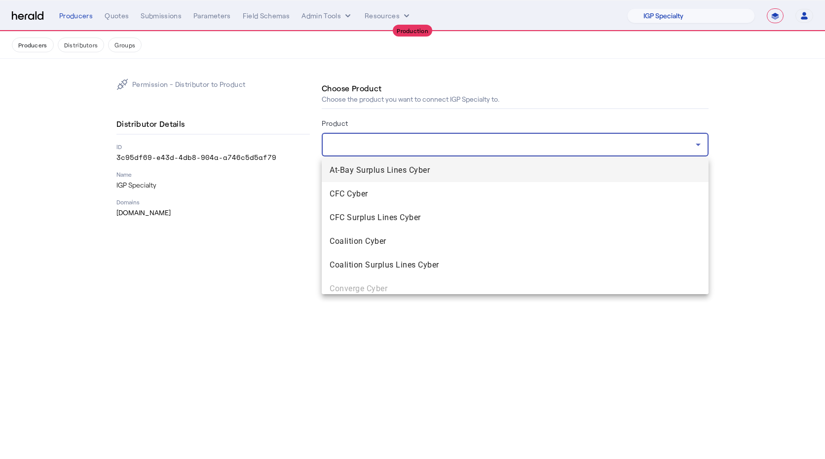
click at [369, 176] on span "At-Bay Surplus Lines Cyber" at bounding box center [514, 170] width 371 height 12
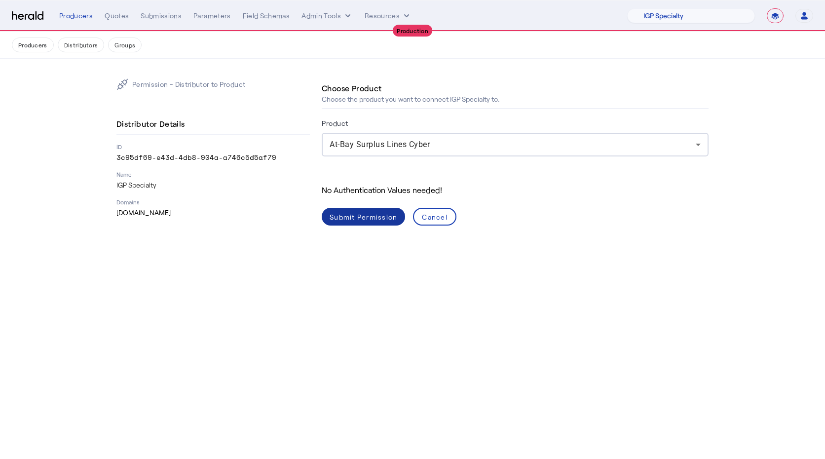
click at [368, 225] on span at bounding box center [363, 217] width 83 height 24
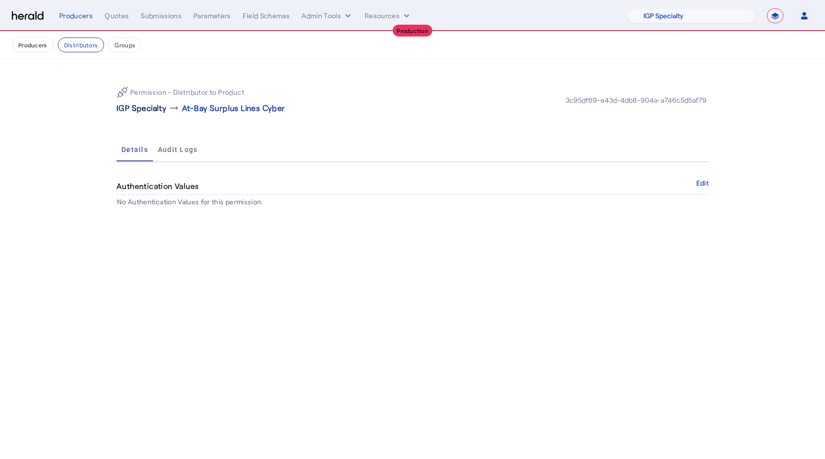
click at [144, 109] on p "IGP Specialty" at bounding box center [141, 108] width 50 height 12
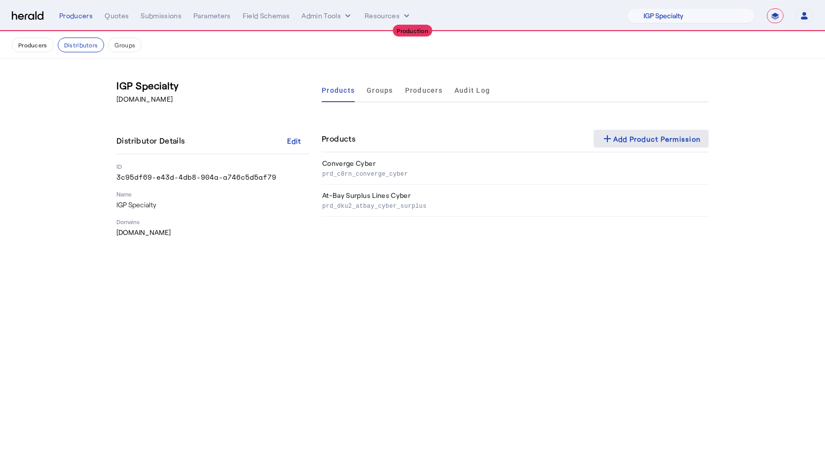
click at [656, 137] on div "add Add Product Permission" at bounding box center [651, 139] width 100 height 12
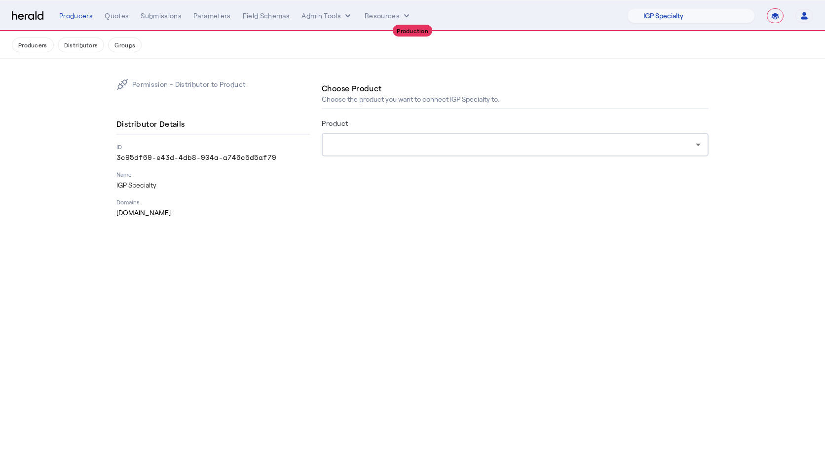
click at [476, 142] on div at bounding box center [512, 145] width 366 height 12
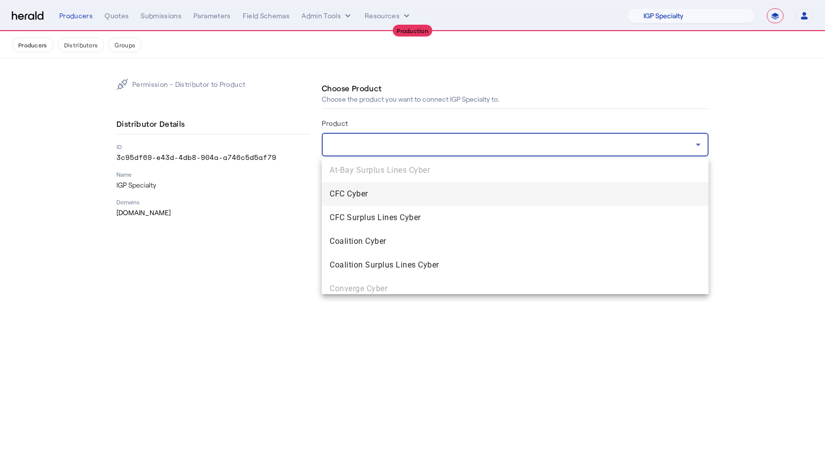
click at [399, 198] on span "CFC Cyber" at bounding box center [514, 194] width 371 height 12
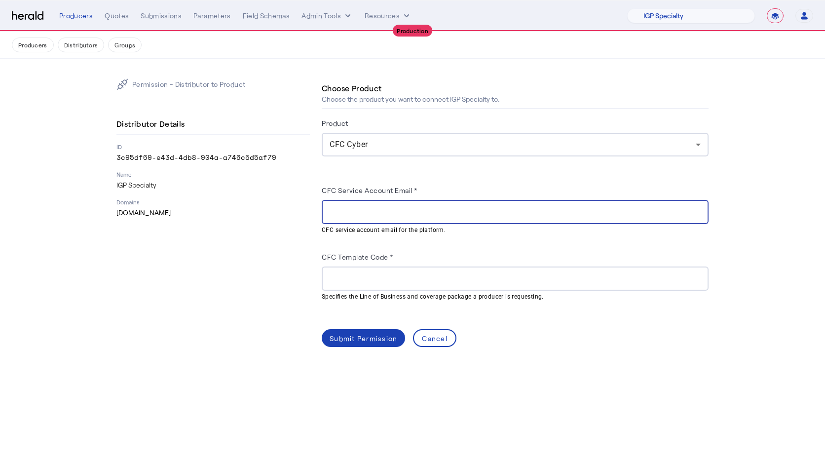
click at [348, 209] on input "CFC Service Account Email *" at bounding box center [514, 212] width 371 height 12
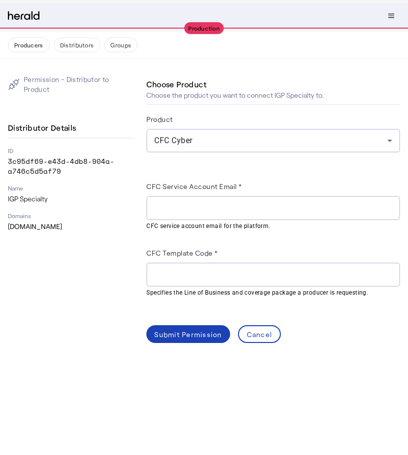
click at [225, 277] on input "CFC Template Code *" at bounding box center [273, 275] width 238 height 12
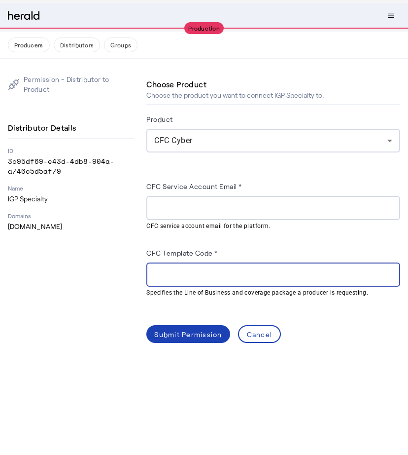
paste input "*******"
type input "*******"
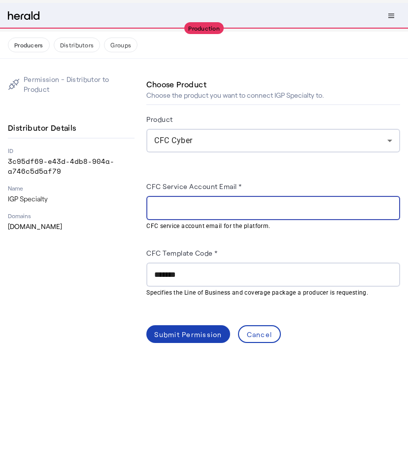
click at [171, 211] on input "CFC Service Account Email *" at bounding box center [273, 208] width 238 height 12
paste input "**********"
type input "**********"
click at [197, 337] on div "Submit Permission" at bounding box center [188, 334] width 68 height 10
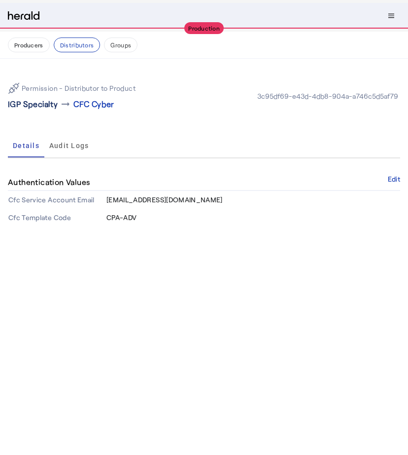
click at [42, 103] on p "IGP Specialty" at bounding box center [33, 104] width 50 height 12
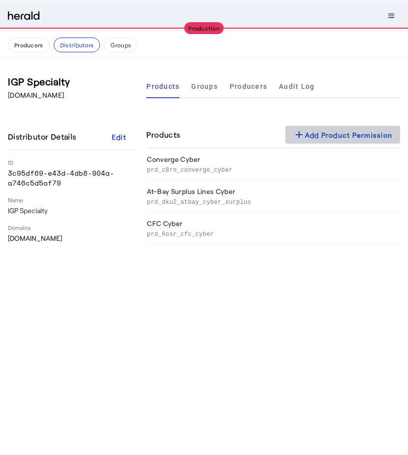
click at [319, 127] on span at bounding box center [343, 135] width 115 height 24
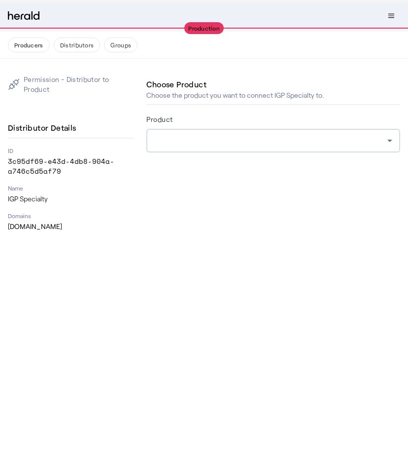
click at [224, 148] on div at bounding box center [273, 141] width 238 height 24
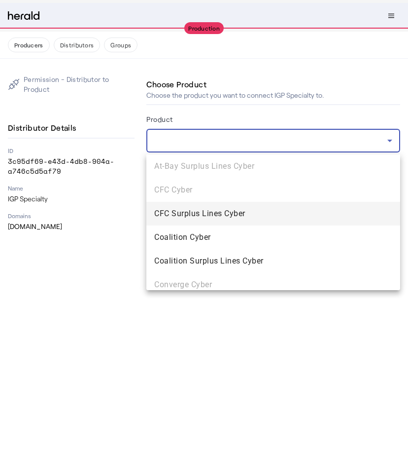
click at [217, 219] on span "CFC Surplus Lines Cyber" at bounding box center [273, 214] width 238 height 12
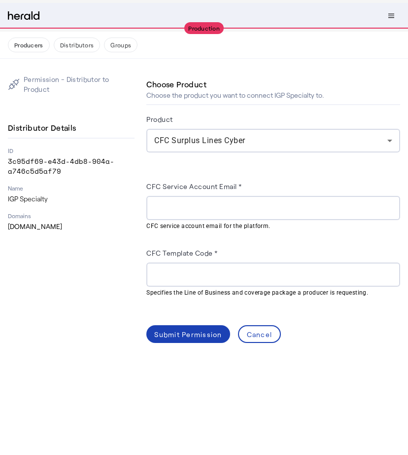
click at [224, 222] on mat-hint "CFC service account email for the platform." at bounding box center [270, 225] width 248 height 11
click at [208, 211] on input "CFC Service Account Email *" at bounding box center [273, 208] width 238 height 12
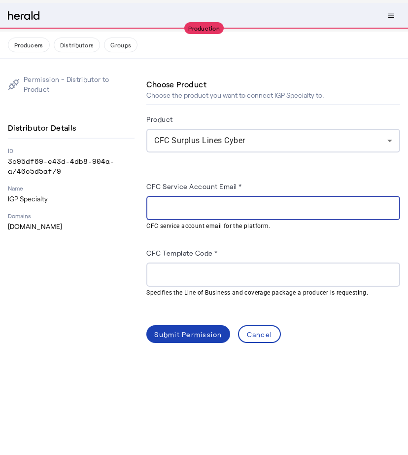
paste input "**********"
type input "**********"
click at [215, 269] on input "CFC Template Code *" at bounding box center [273, 275] width 238 height 12
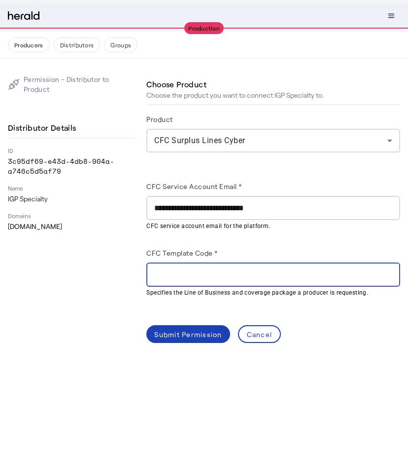
paste input "**********"
type input "**********"
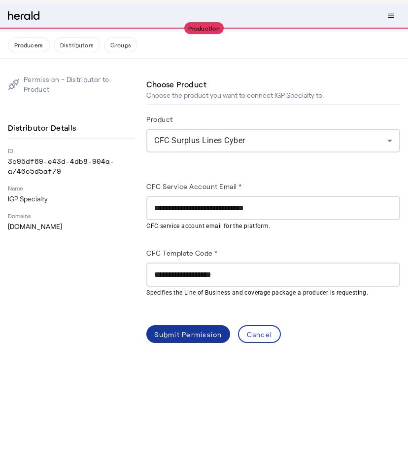
click at [218, 332] on div "Submit Permission" at bounding box center [188, 334] width 68 height 10
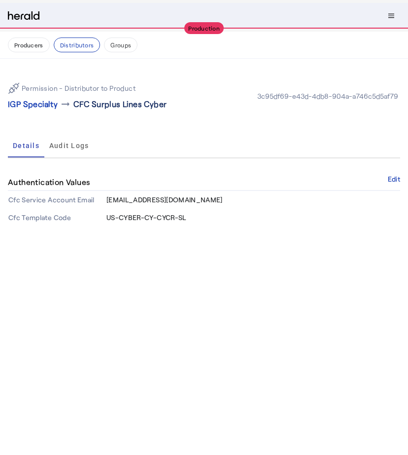
click at [115, 106] on p "CFC Surplus Lines Cyber" at bounding box center [119, 104] width 93 height 12
click at [51, 103] on p "IGP Specialty" at bounding box center [33, 104] width 50 height 12
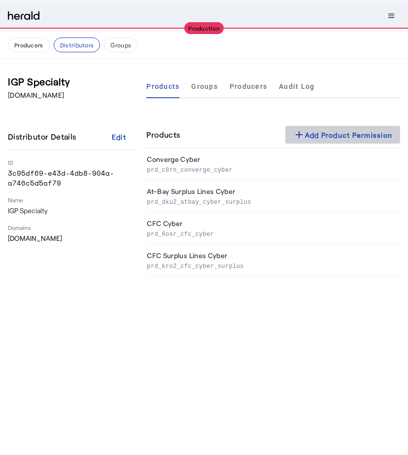
click at [319, 138] on div "add Add Product Permission" at bounding box center [343, 135] width 100 height 12
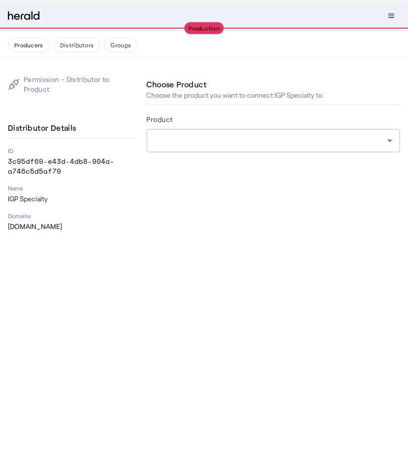
click at [260, 145] on div at bounding box center [270, 141] width 233 height 12
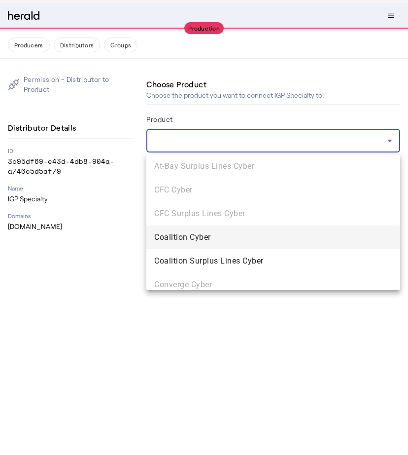
click at [231, 245] on mat-option "Coalition Cyber" at bounding box center [273, 237] width 254 height 24
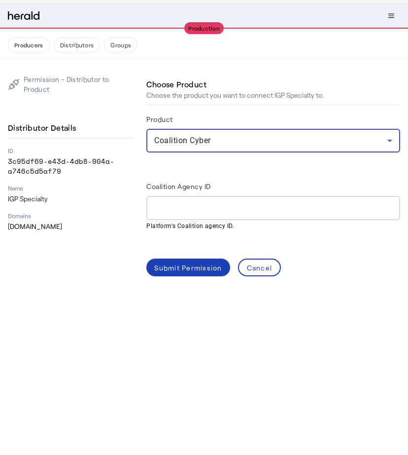
click at [278, 213] on div at bounding box center [273, 208] width 238 height 24
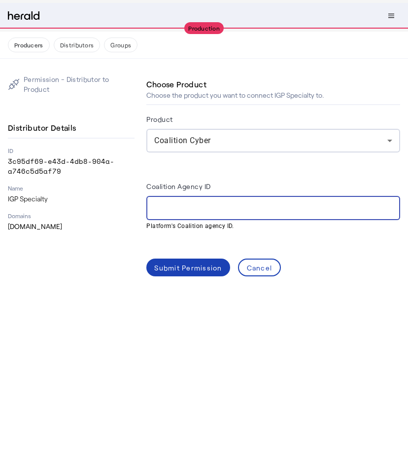
paste input "**********"
type input "**********"
click at [193, 268] on div "Submit Permission" at bounding box center [188, 267] width 68 height 10
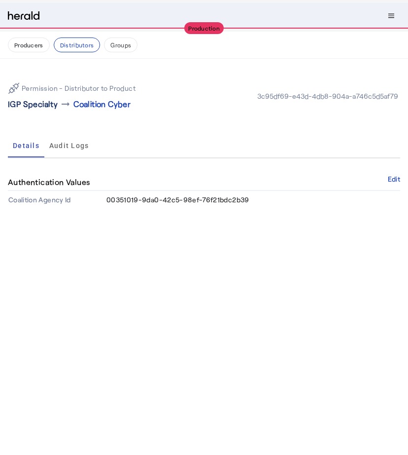
click at [45, 108] on p "IGP Specialty" at bounding box center [33, 104] width 50 height 12
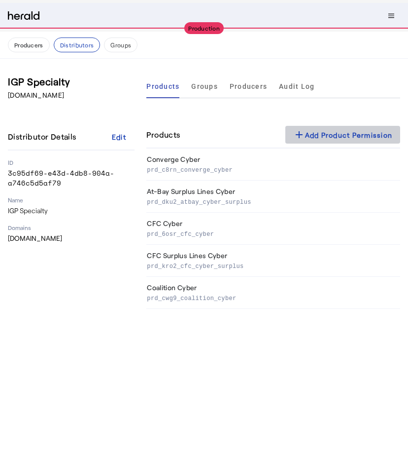
click at [358, 137] on div "add Add Product Permission" at bounding box center [343, 135] width 100 height 12
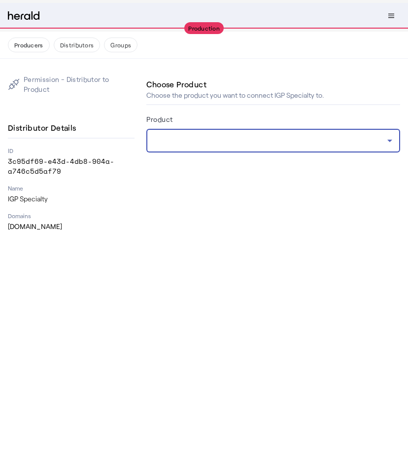
click at [298, 138] on div at bounding box center [270, 141] width 233 height 12
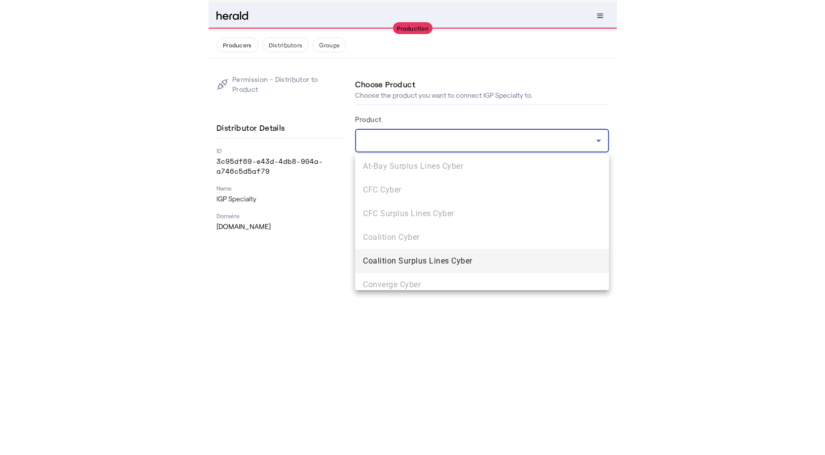
scroll to position [53, 0]
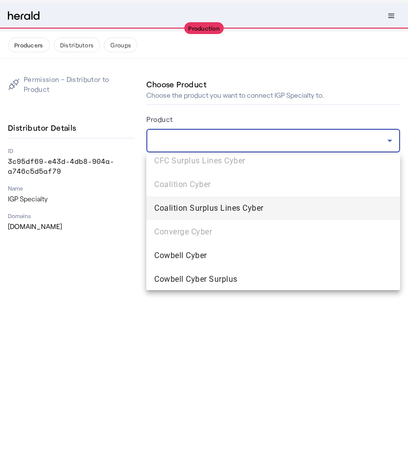
click at [223, 206] on span "Coalition Surplus Lines Cyber" at bounding box center [273, 208] width 238 height 12
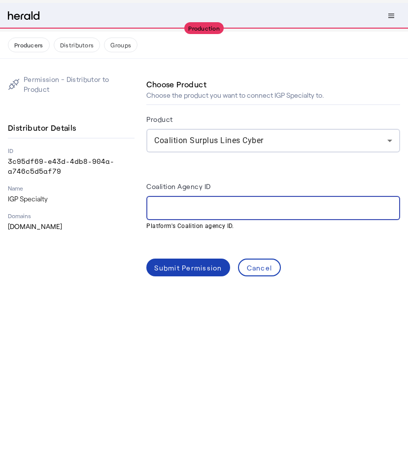
click at [179, 208] on input "Coalition Agency ID" at bounding box center [273, 208] width 238 height 12
paste input "**********"
type input "**********"
click at [179, 272] on span at bounding box center [187, 267] width 83 height 24
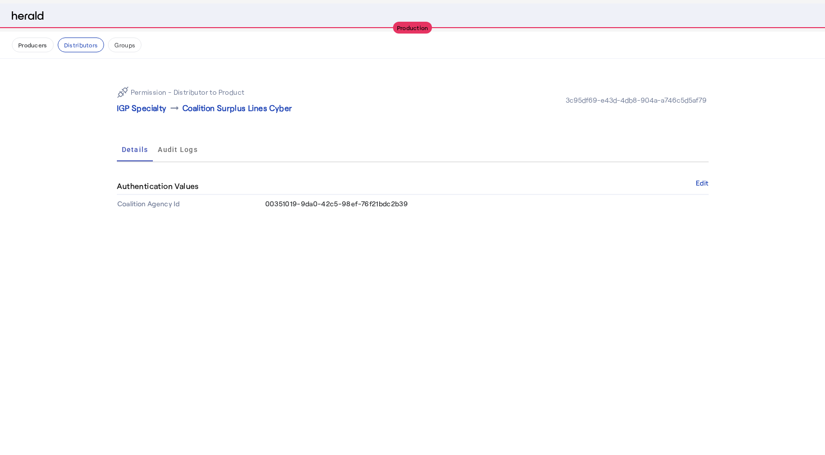
select select "pfm_if2c_igp"
select select "**********"
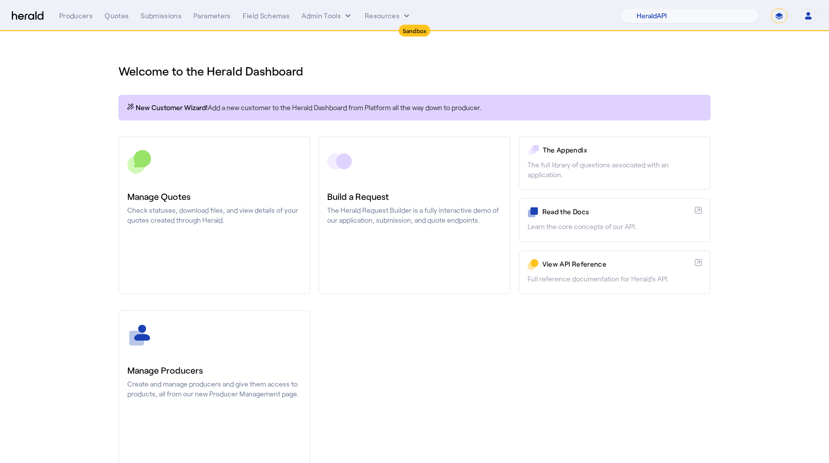
select select "pfm_2v8p_herald_api"
select select "*******"
select select "pfm_2v8p_herald_api"
click at [707, 11] on select "1Fort Acrisure Acturis Affinity Advisors Affinity Risk Agentero AmWins Anzen Ao…" at bounding box center [689, 15] width 139 height 15
click at [647, 8] on select "1Fort Acrisure Acturis Affinity Advisors Affinity Risk Agentero AmWins Anzen Ao…" at bounding box center [689, 15] width 139 height 15
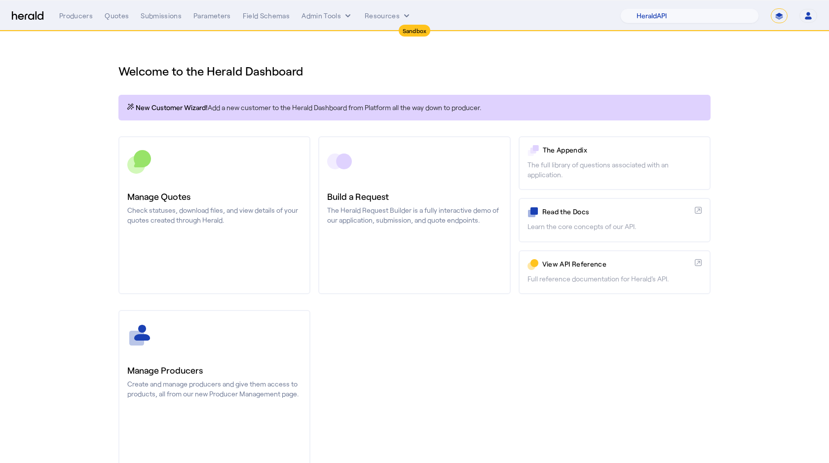
click at [774, 15] on select "**********" at bounding box center [778, 15] width 17 height 15
select select "**********"
click at [770, 8] on select "**********" at bounding box center [778, 15] width 17 height 15
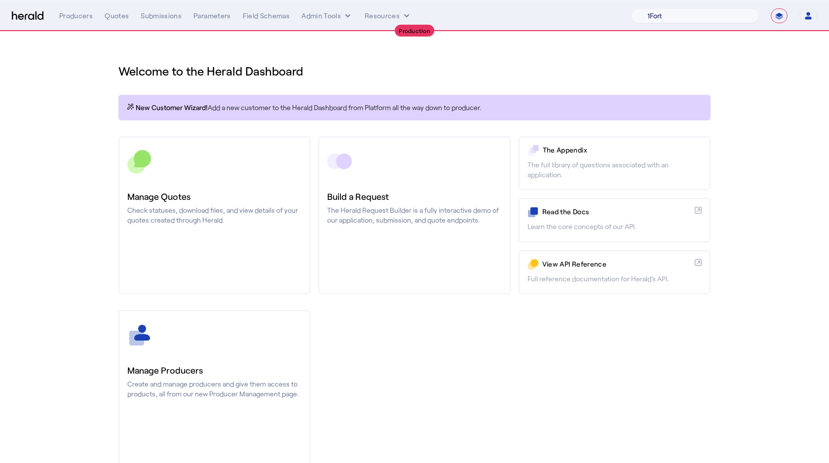
click at [662, 20] on select "1Fort Affinity Risk Arlington [PERSON_NAME] BindHQ Bunker CRC Campus Coverage C…" at bounding box center [695, 15] width 128 height 15
select select "pfm_ow4b_arlington_roe"
click at [631, 8] on select "1Fort Affinity Risk Arlington [PERSON_NAME] BindHQ Bunker CRC Campus Coverage C…" at bounding box center [695, 15] width 128 height 15
click at [329, 19] on button "Admin Tools" at bounding box center [326, 16] width 51 height 10
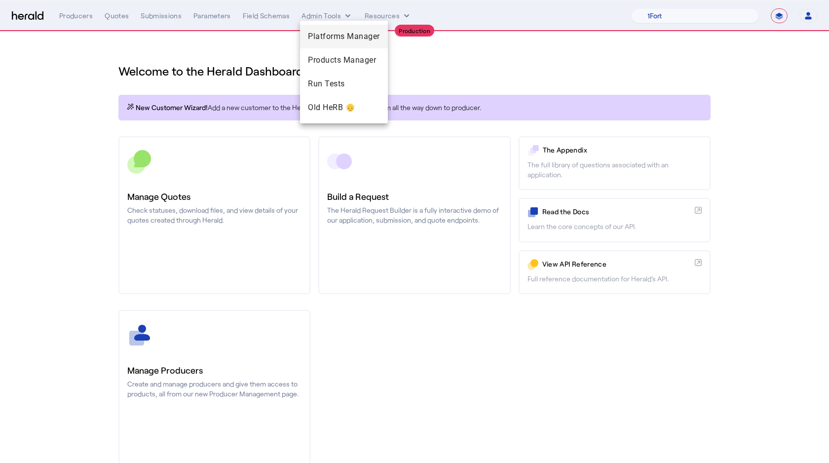
click at [328, 44] on div "Platforms Manager" at bounding box center [344, 37] width 88 height 24
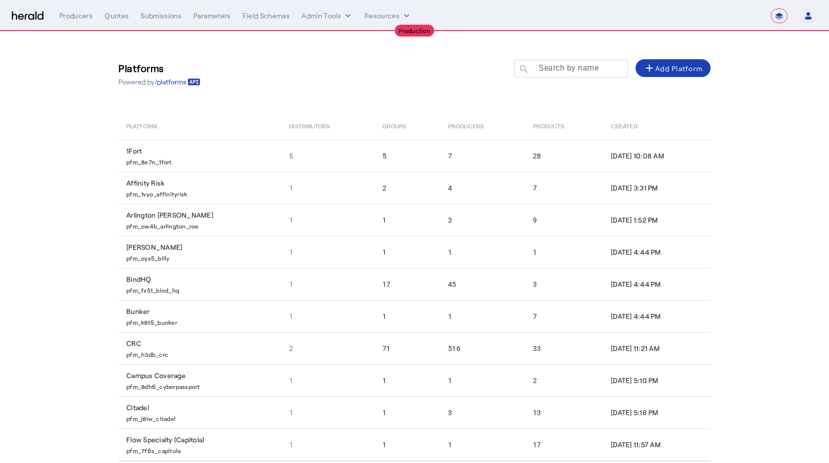
click at [547, 69] on mat-label "Search by name" at bounding box center [569, 67] width 60 height 9
click at [547, 69] on input "Search by name" at bounding box center [575, 68] width 89 height 12
click at [444, 95] on div "Platforms Powered by /platforms Search by name search add Add Platform" at bounding box center [414, 73] width 592 height 45
click at [577, 63] on mat-label "Search by name" at bounding box center [569, 67] width 60 height 9
click at [577, 63] on input "Search by name" at bounding box center [575, 68] width 89 height 12
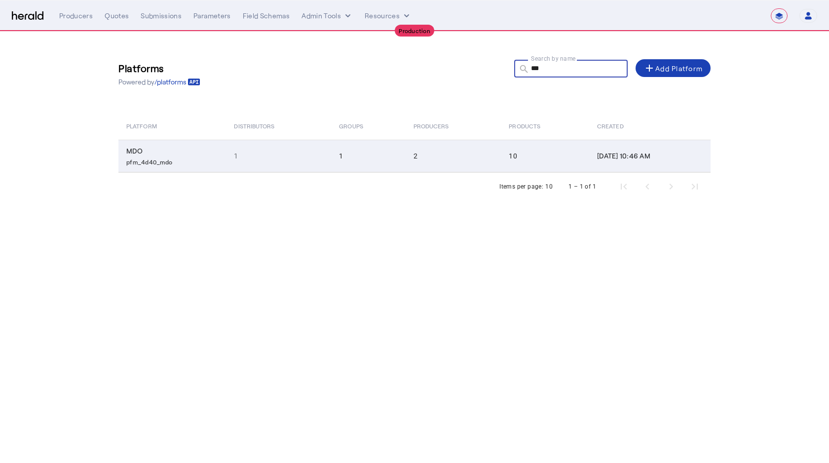
type input "***"
click at [405, 162] on td "2" at bounding box center [453, 156] width 96 height 33
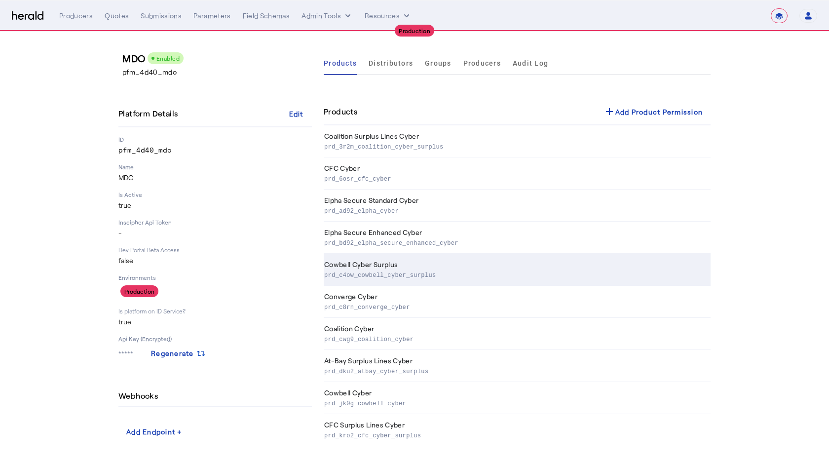
scroll to position [3, 0]
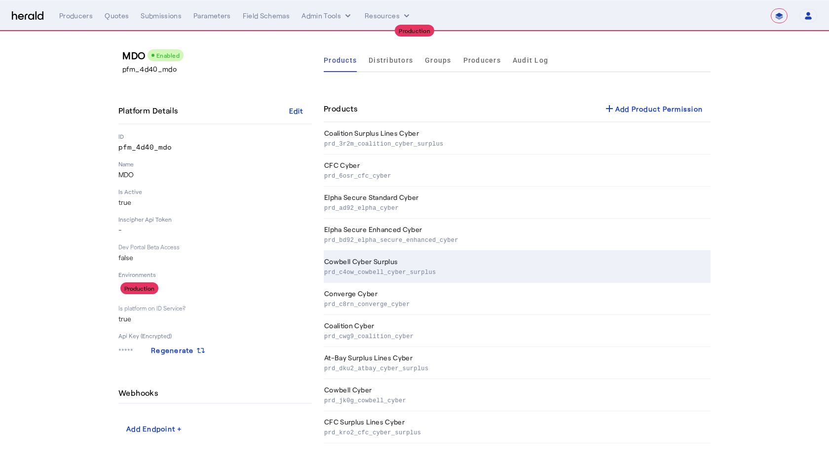
click at [382, 271] on p "prd_c4ow_cowbell_cyber_surplus" at bounding box center [515, 271] width 382 height 10
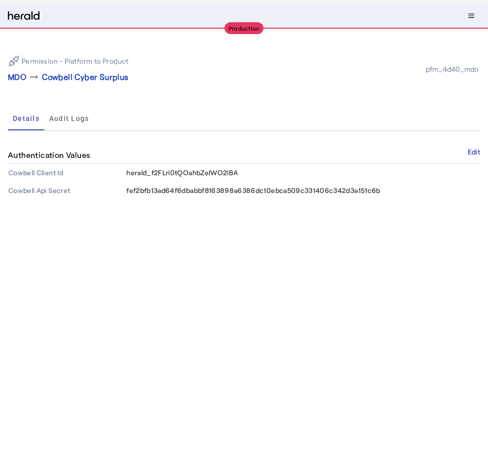
click at [189, 173] on span "herald_f2FLri0tQOahbZeIWO2lBA" at bounding box center [181, 172] width 111 height 8
copy span "herald_f2FLri0tQOahbZeIWO2lBA"
click at [359, 193] on span "fef2bfb13ad64f6dbabbf8163898a6386dc10ebca509c331406c342d3a151c6b" at bounding box center [253, 190] width 254 height 8
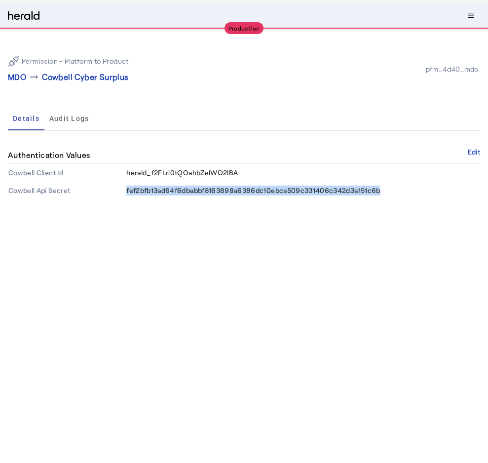
click at [359, 193] on span "fef2bfb13ad64f6dbabbf8163898a6386dc10ebca509c331406c342d3a151c6b" at bounding box center [253, 190] width 254 height 8
copy span "fef2bfb13ad64f6dbabbf8163898a6386dc10ebca509c331406c342d3a151c6b"
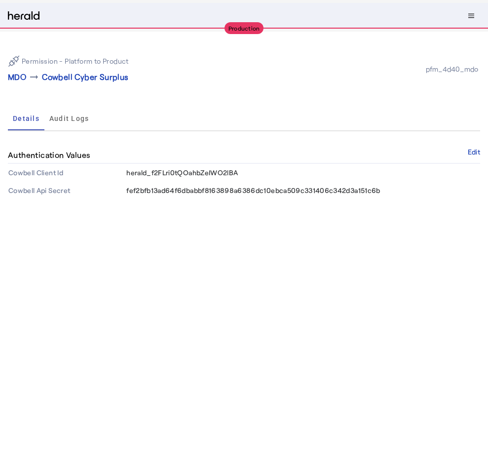
click at [195, 167] on td "herald_f2FLri0tQOahbZeIWO2lBA" at bounding box center [303, 173] width 354 height 18
copy span "herald_f2FLri0tQOahbZeIWO2lBA"
click at [264, 192] on span "fef2bfb13ad64f6dbabbf8163898a6386dc10ebca509c331406c342d3a151c6b" at bounding box center [253, 190] width 254 height 8
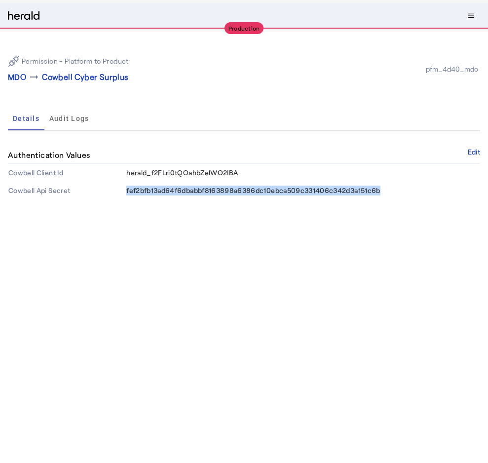
click at [264, 192] on span "fef2bfb13ad64f6dbabbf8163898a6386dc10ebca509c331406c342d3a151c6b" at bounding box center [253, 190] width 254 height 8
copy span "fef2bfb13ad64f6dbabbf8163898a6386dc10ebca509c331406c342d3a151c6b"
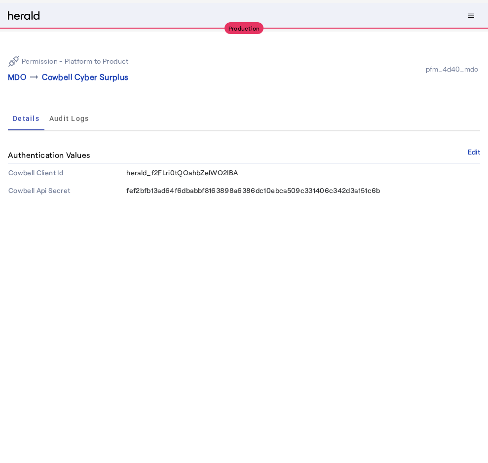
click at [11, 66] on icon at bounding box center [14, 61] width 12 height 12
click at [16, 74] on p "MDO" at bounding box center [17, 77] width 18 height 12
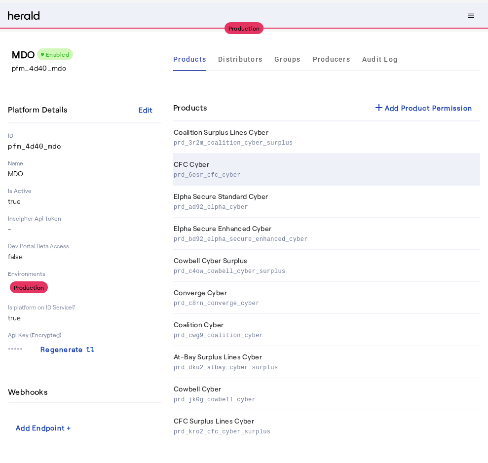
click at [229, 160] on th "CFC Cyber prd_6osr_cfc_cyber" at bounding box center [326, 169] width 307 height 32
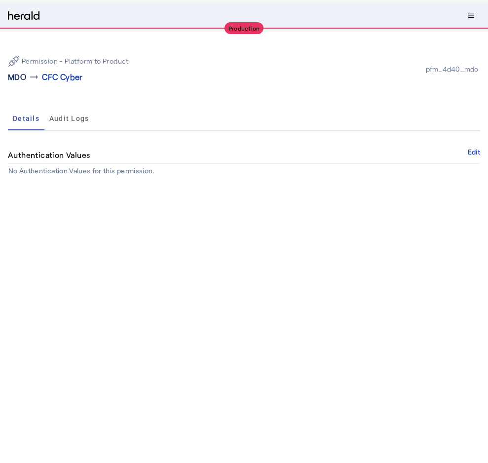
click at [25, 74] on p "MDO" at bounding box center [17, 77] width 18 height 12
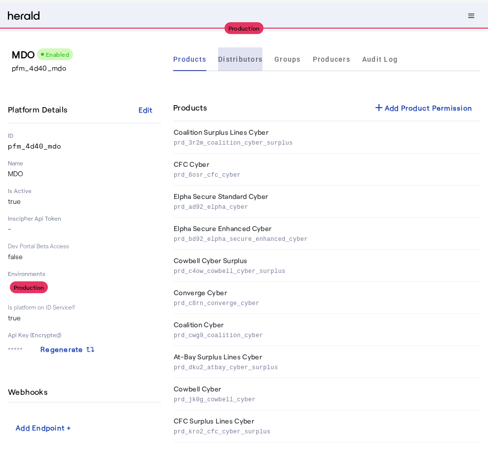
click at [237, 54] on span "Distributors" at bounding box center [240, 59] width 44 height 24
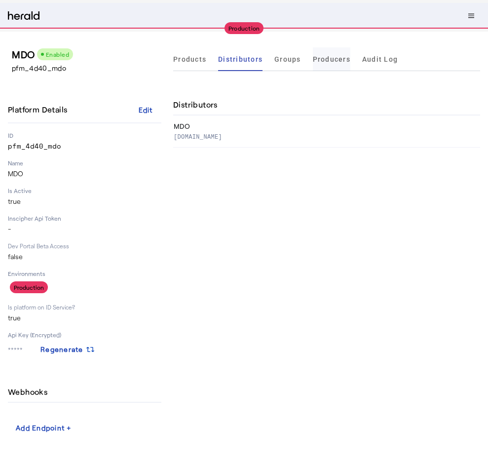
click at [333, 54] on span "Producers" at bounding box center [331, 59] width 37 height 24
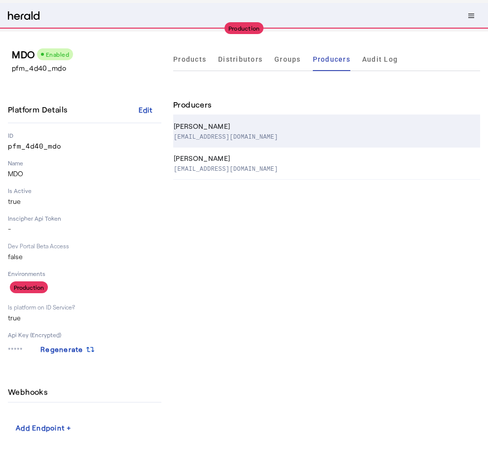
click at [276, 124] on div "Nicholas Plocek" at bounding box center [325, 126] width 302 height 10
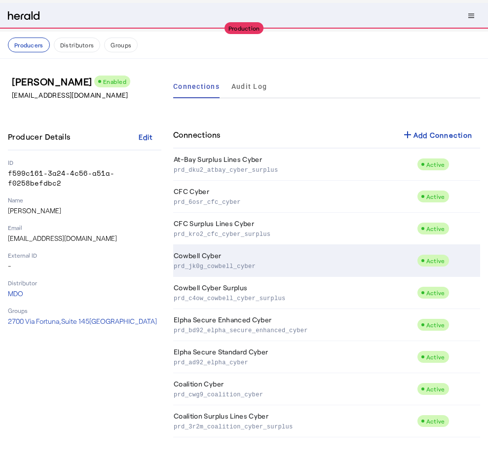
select select "pfm_4d40_mdo"
select select "**********"
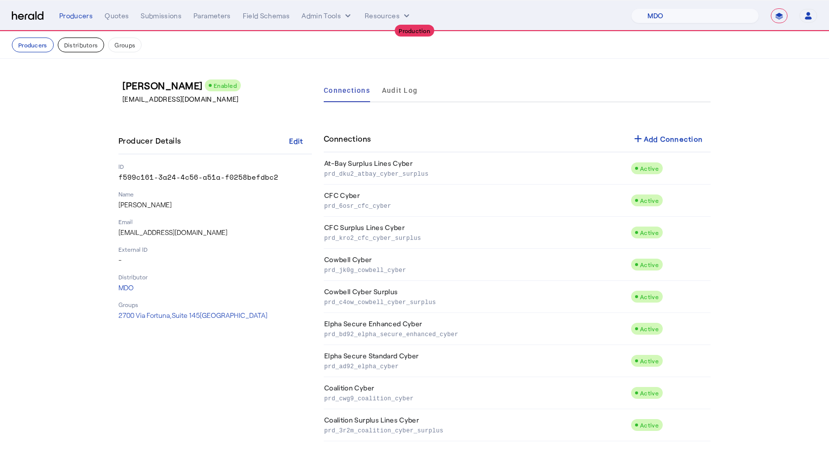
click at [71, 39] on button "Distributors" at bounding box center [81, 44] width 47 height 15
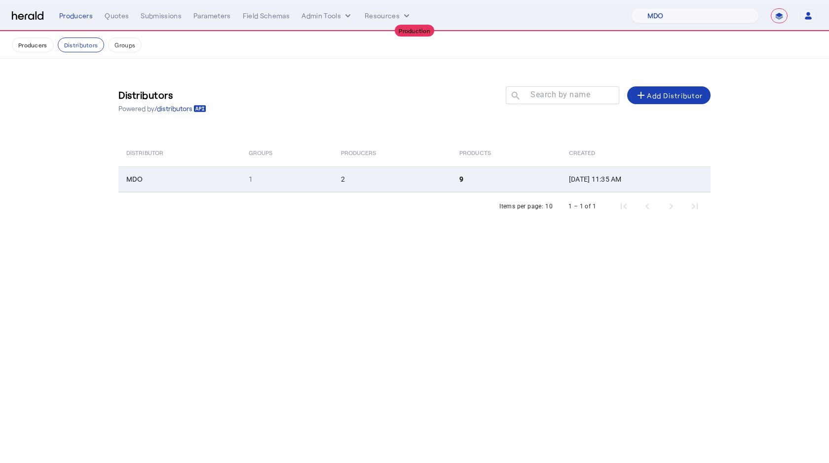
click at [197, 189] on td "MDO" at bounding box center [179, 179] width 122 height 26
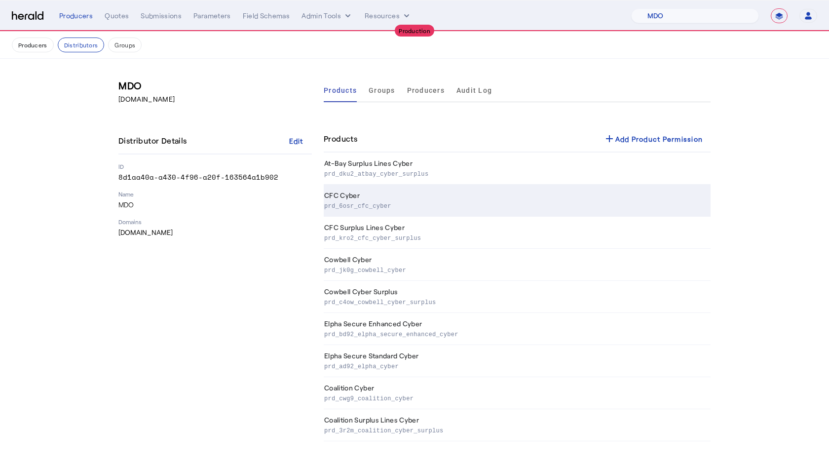
click at [386, 201] on p "prd_6osr_cfc_cyber" at bounding box center [515, 205] width 382 height 10
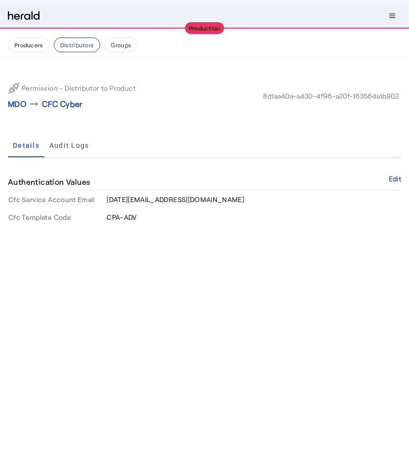
click at [32, 120] on div "Permission - Distributor to Product MDO arrow_right_alt CFC Cyber 8d1aa40a-a430…" at bounding box center [204, 150] width 409 height 183
click at [116, 218] on span "CPA-ADV" at bounding box center [122, 217] width 30 height 8
copy span "CPA-ADV"
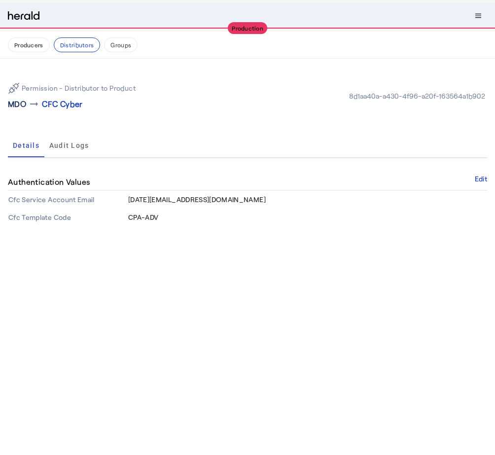
click at [19, 102] on p "MDO" at bounding box center [17, 104] width 18 height 12
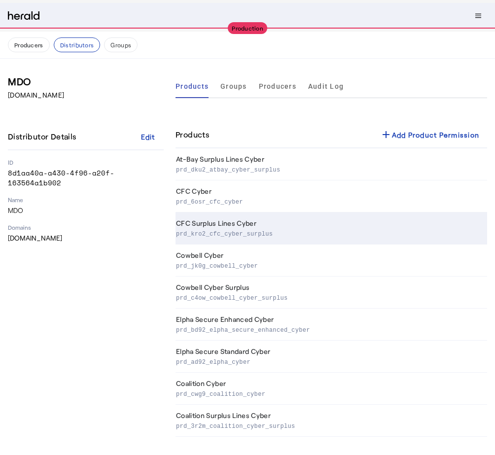
click at [237, 226] on td "CFC Surplus Lines Cyber prd_kro2_cfc_cyber_surplus" at bounding box center [332, 229] width 312 height 32
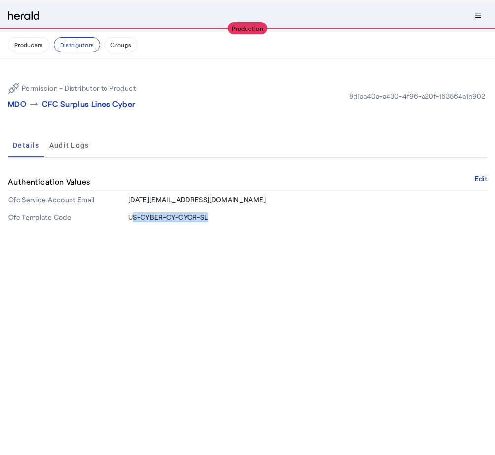
drag, startPoint x: 213, startPoint y: 219, endPoint x: 131, endPoint y: 220, distance: 81.4
click at [131, 220] on td "US-CYBER-CY-CYCR-SL" at bounding box center [308, 218] width 360 height 18
copy span "US-CYBER-CY-CYCR-SL"
